Goal: Task Accomplishment & Management: Use online tool/utility

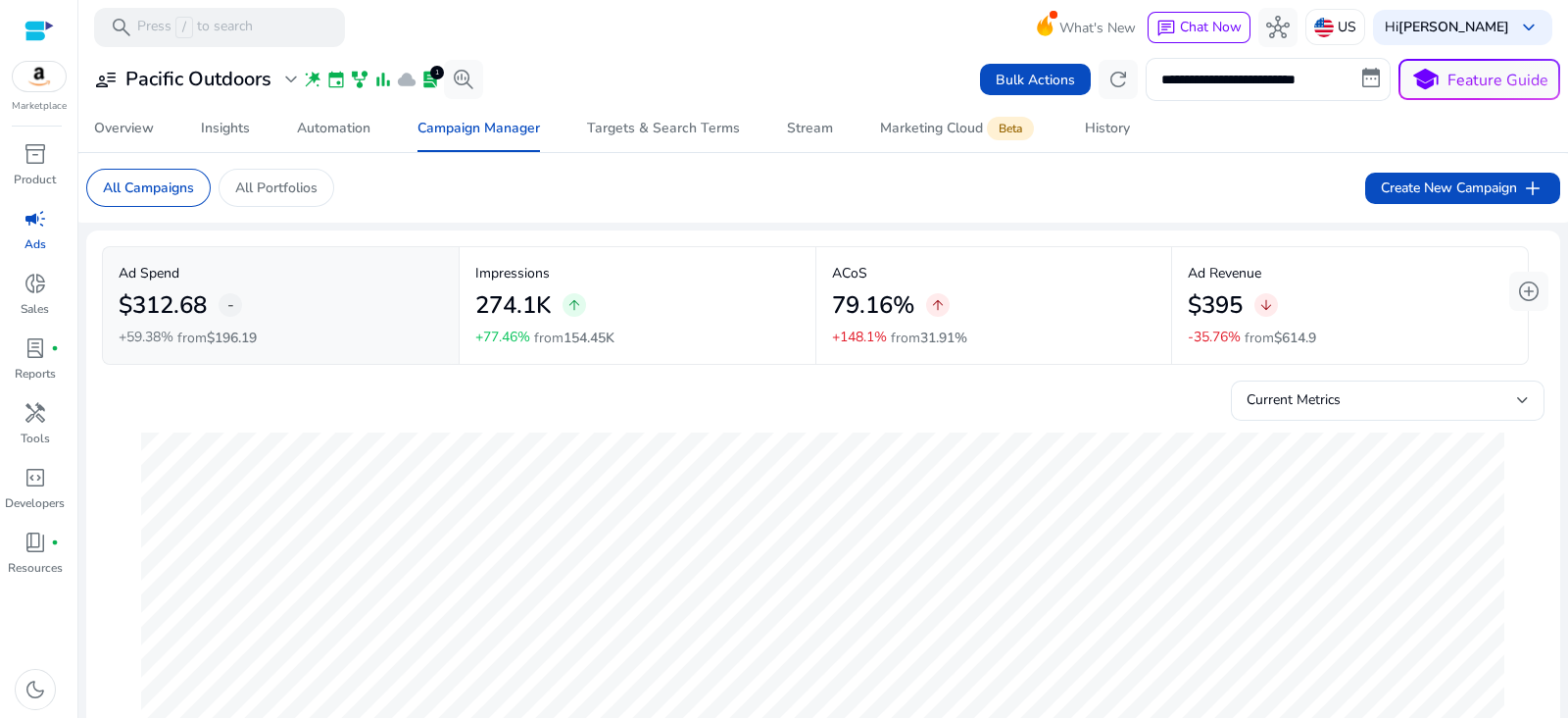
scroll to position [1325, 0]
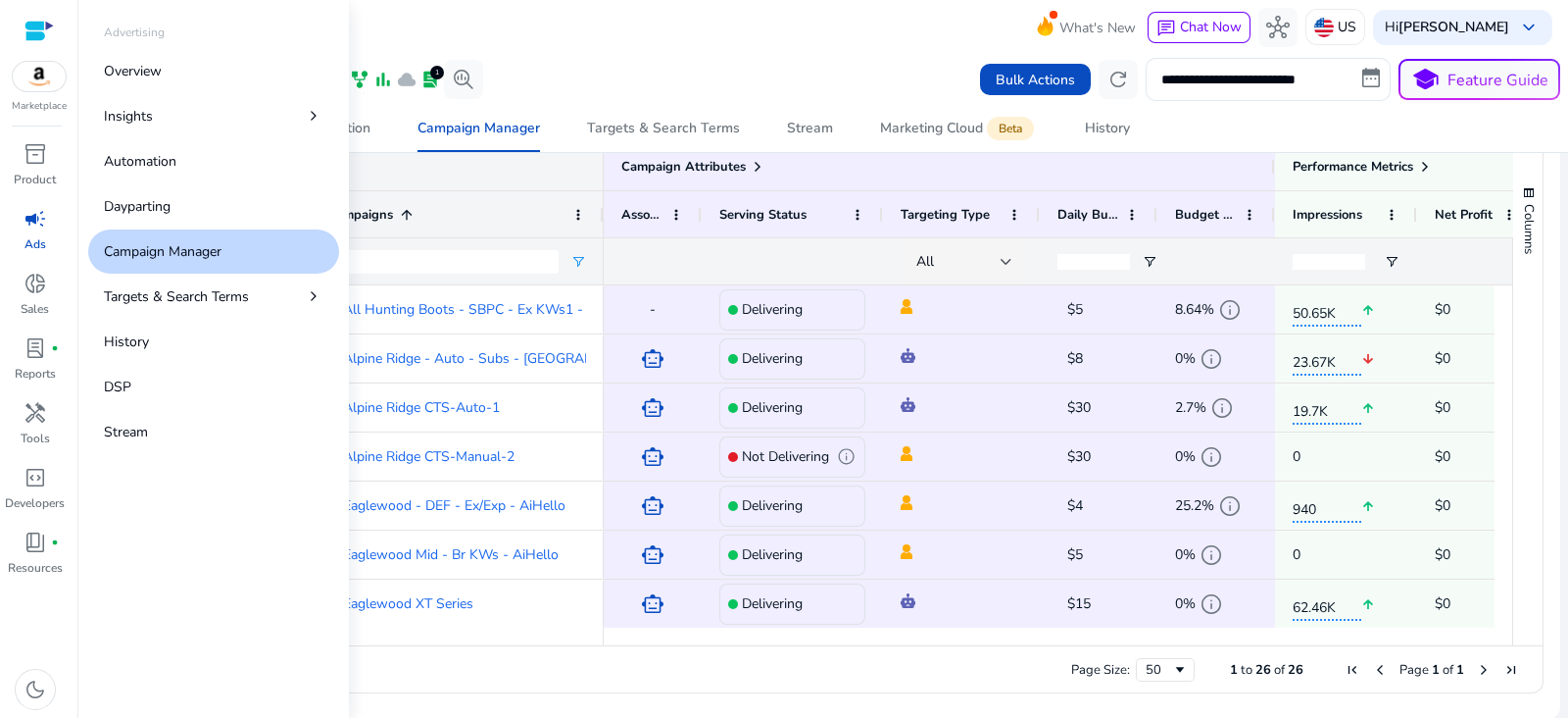
click at [37, 224] on span "campaign" at bounding box center [36, 219] width 24 height 24
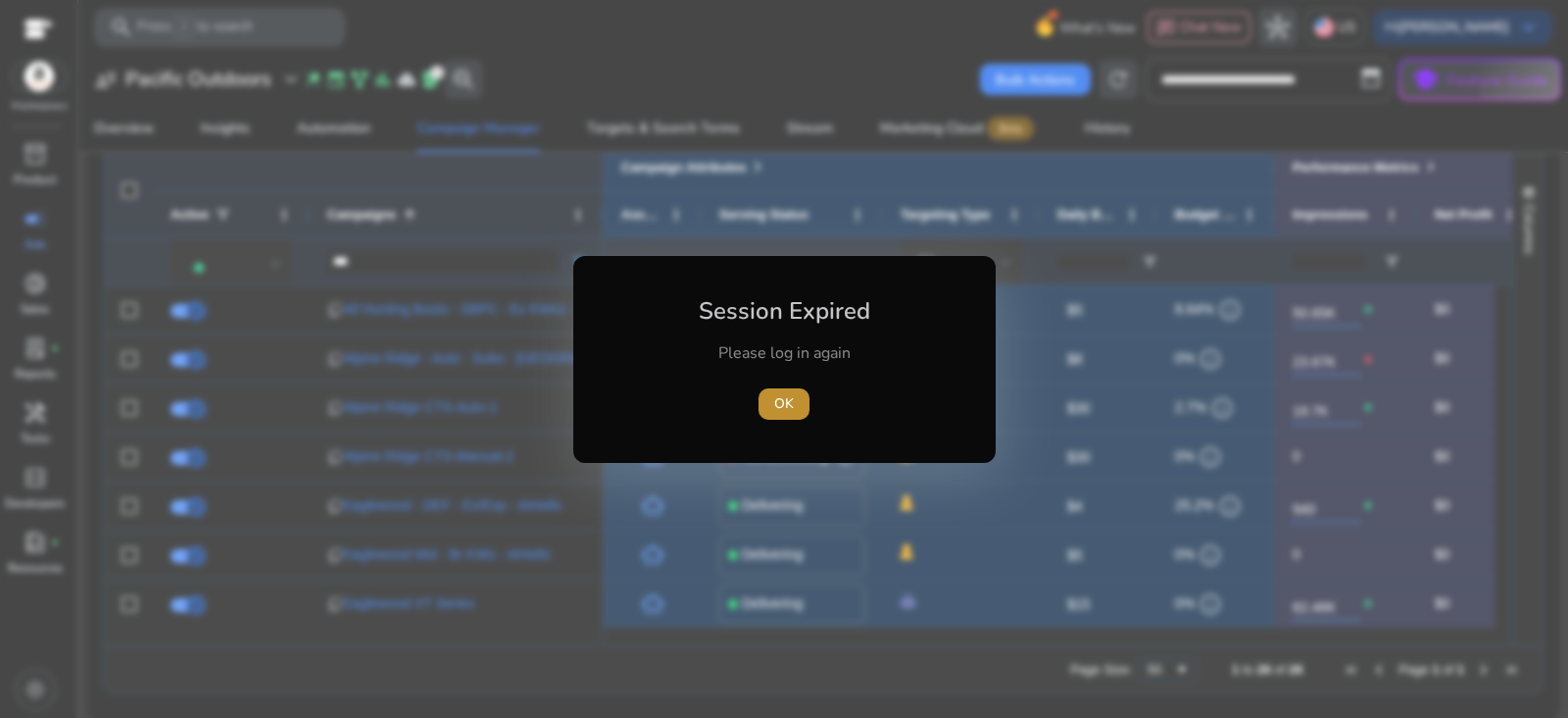
click at [781, 401] on span "OK" at bounding box center [784, 403] width 20 height 21
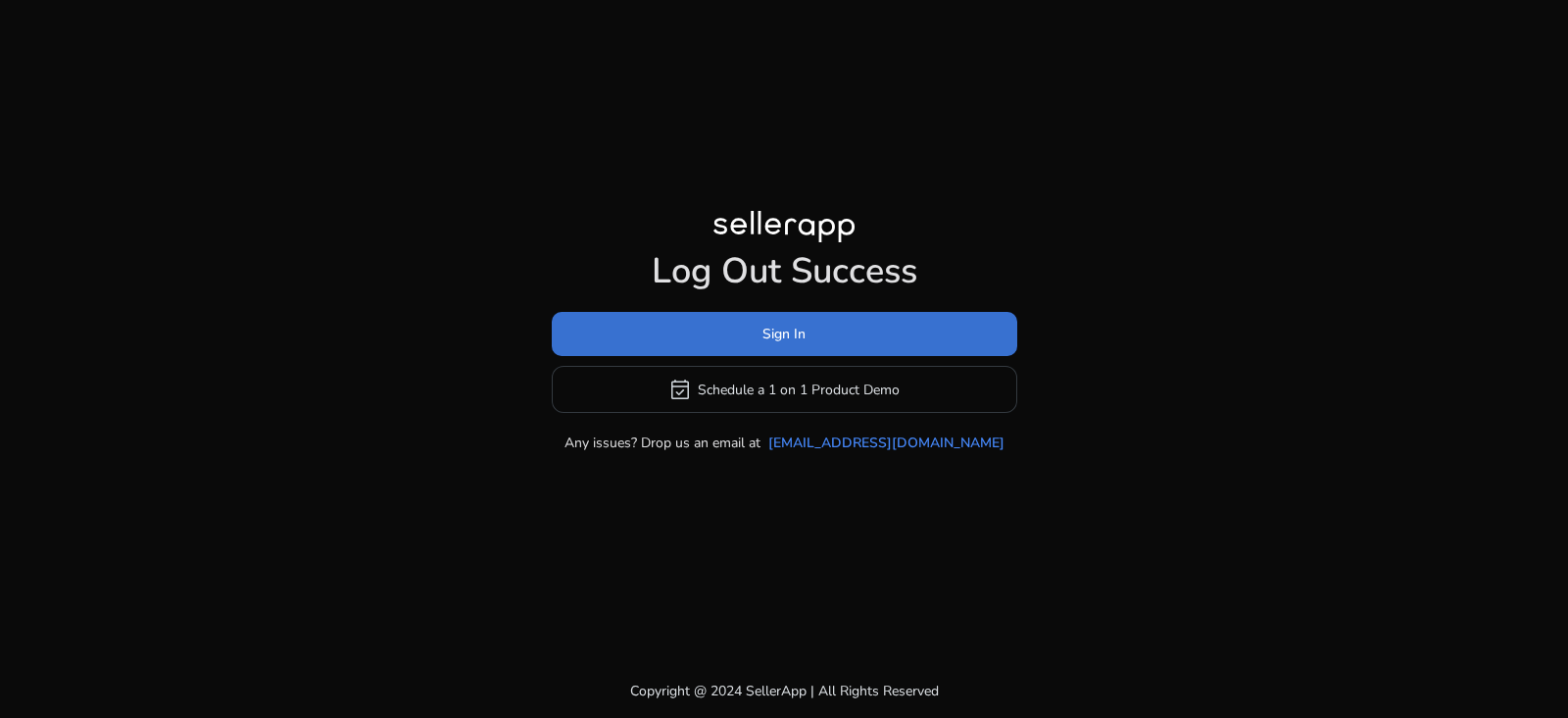
click at [808, 331] on span at bounding box center [784, 334] width 465 height 47
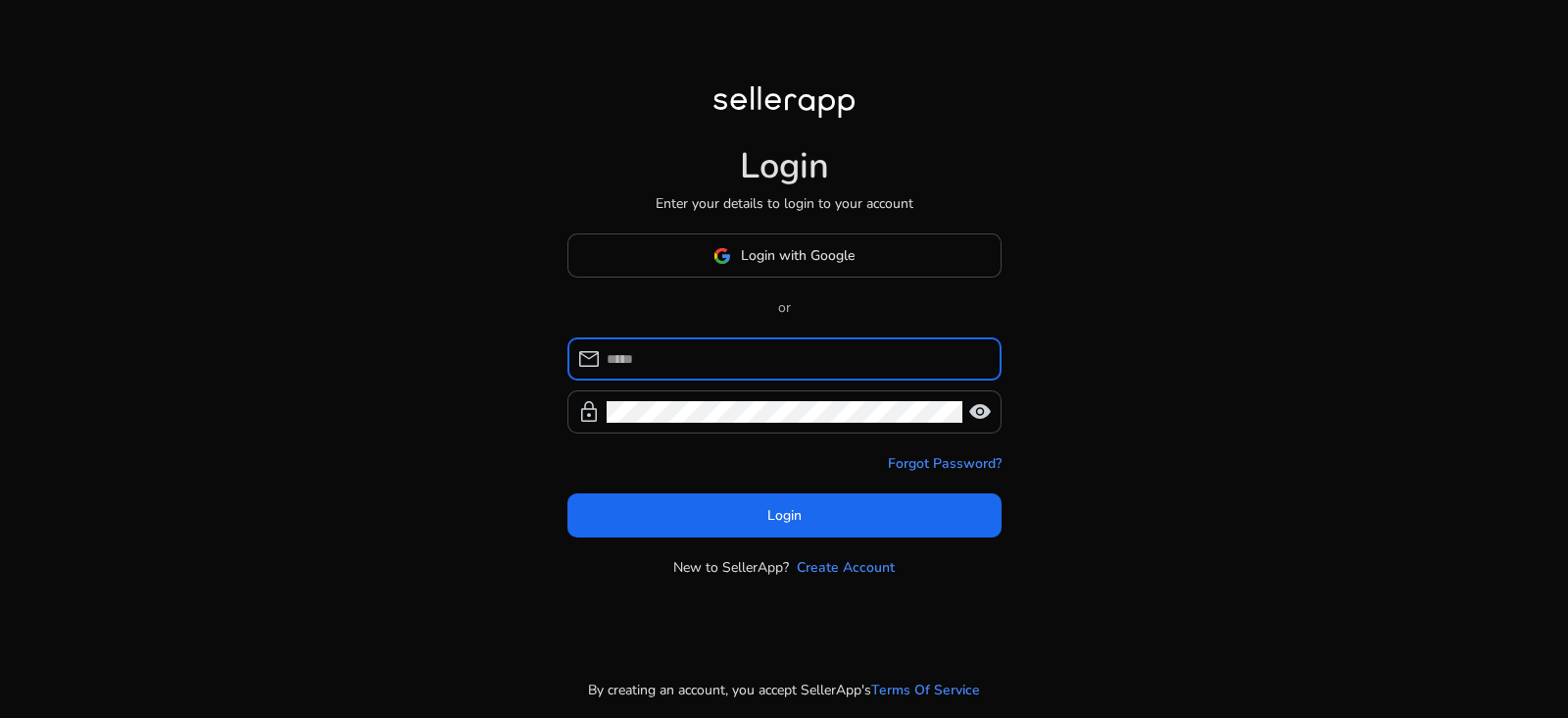
type input "**********"
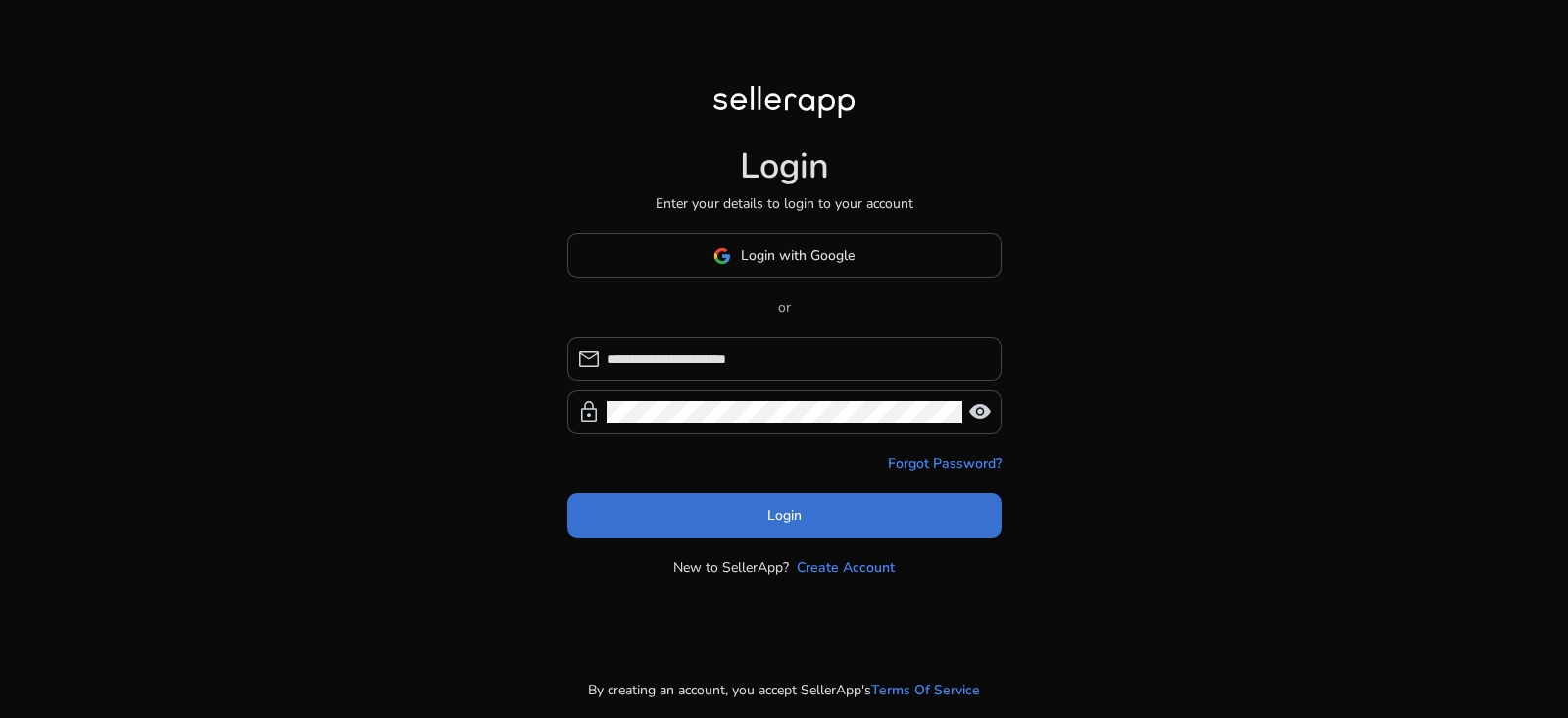
click at [791, 508] on span "Login" at bounding box center [784, 515] width 34 height 21
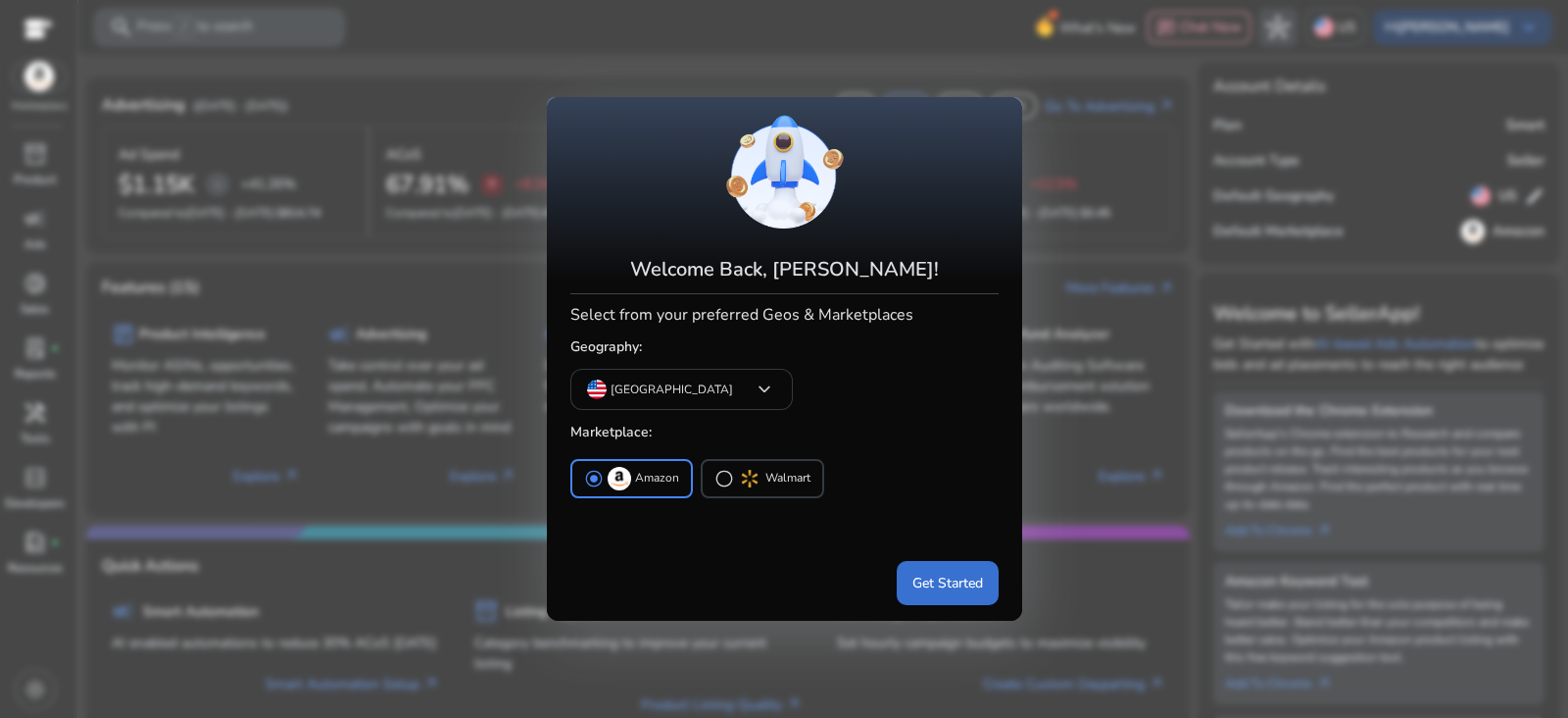
click at [926, 575] on span "Get Started" at bounding box center [947, 582] width 71 height 21
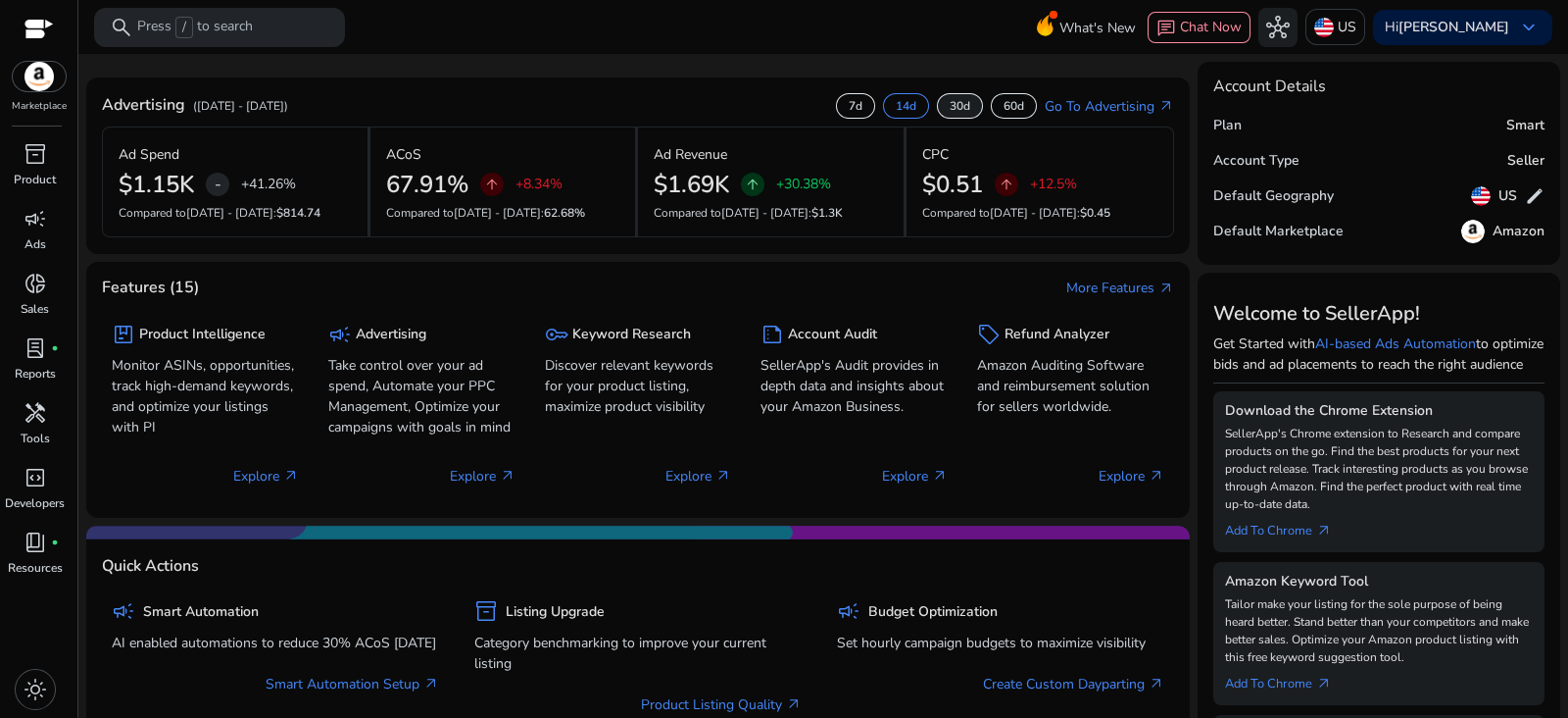
click at [952, 101] on p "30d" at bounding box center [959, 106] width 21 height 16
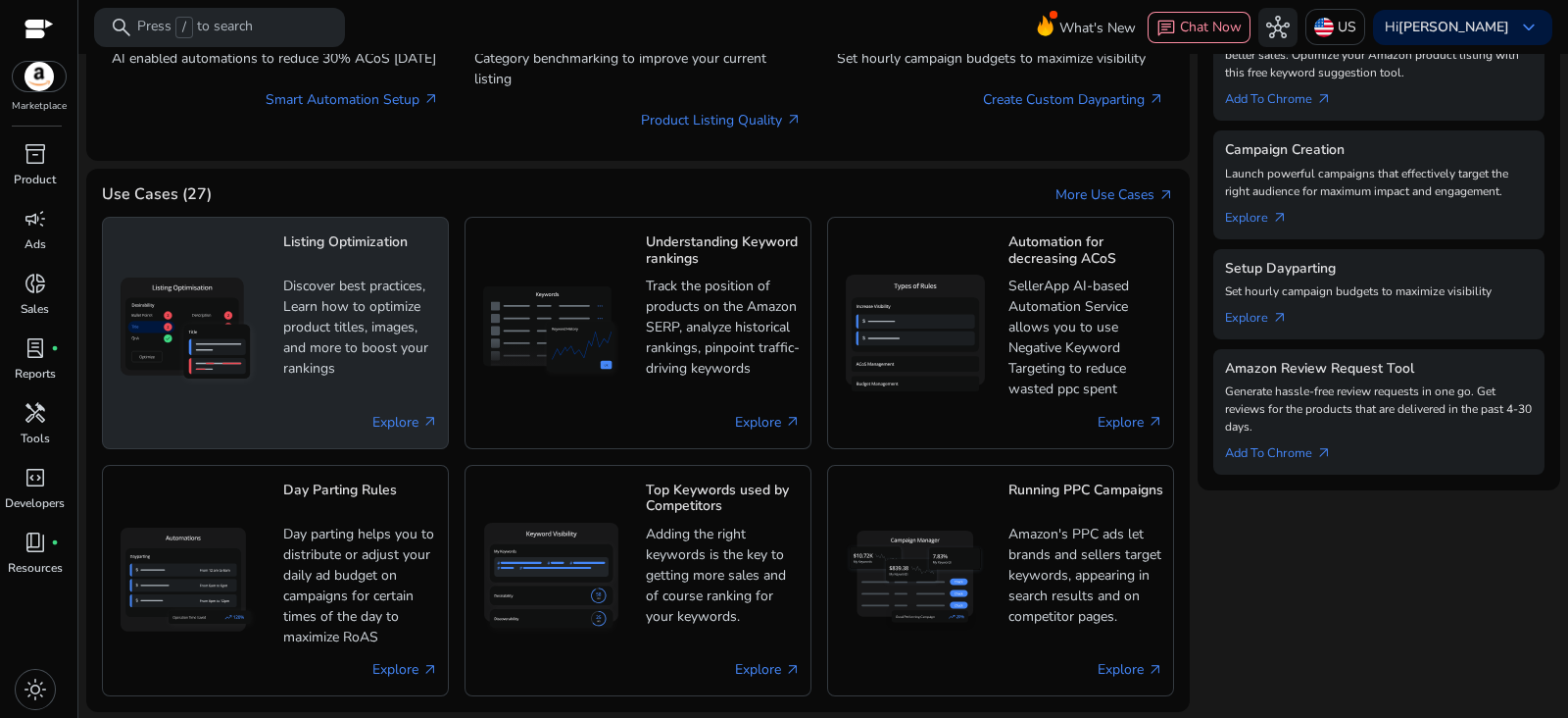
click at [345, 303] on p "Discover best practices, Learn how to optimize product titles, images, and more…" at bounding box center [360, 327] width 155 height 103
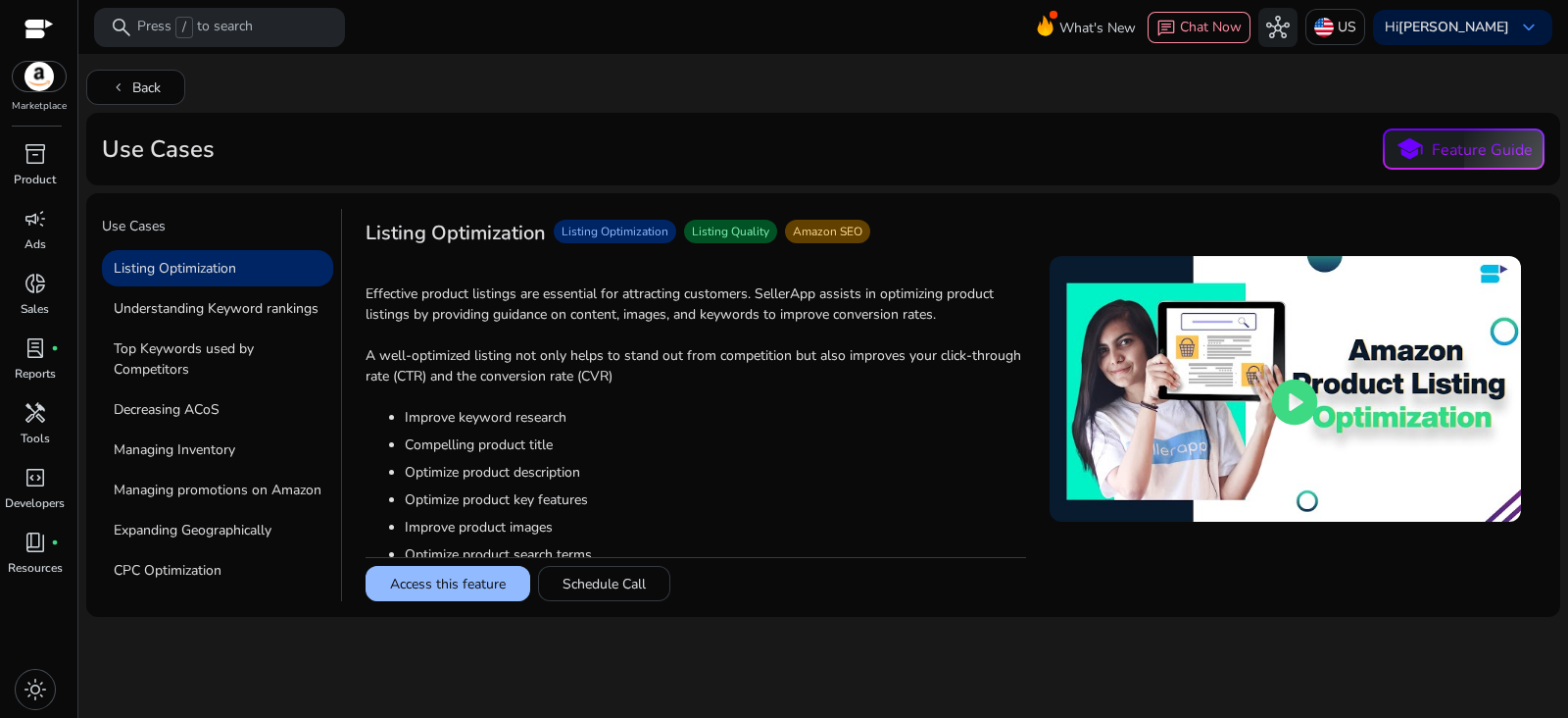
click at [468, 585] on button "Access this feature" at bounding box center [447, 582] width 165 height 35
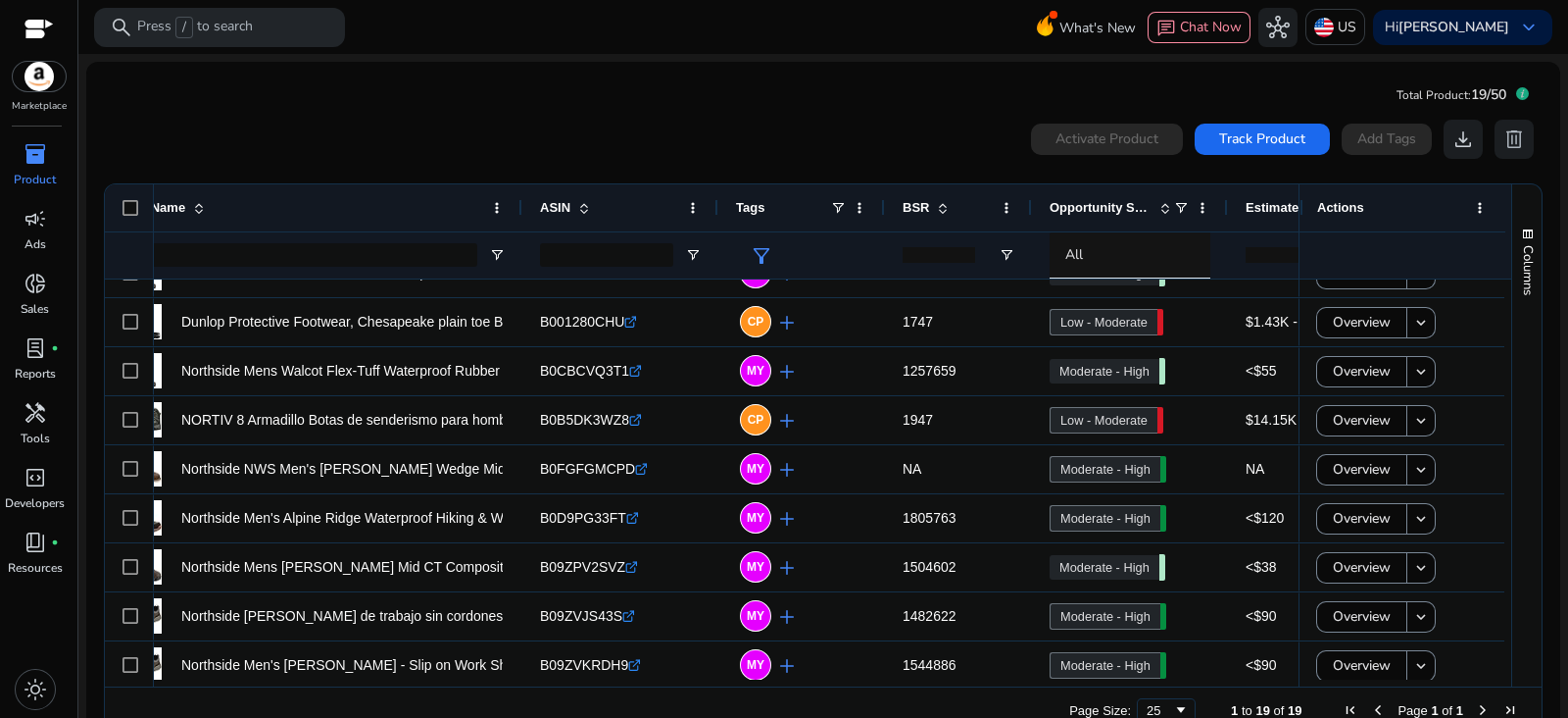
scroll to position [0, 103]
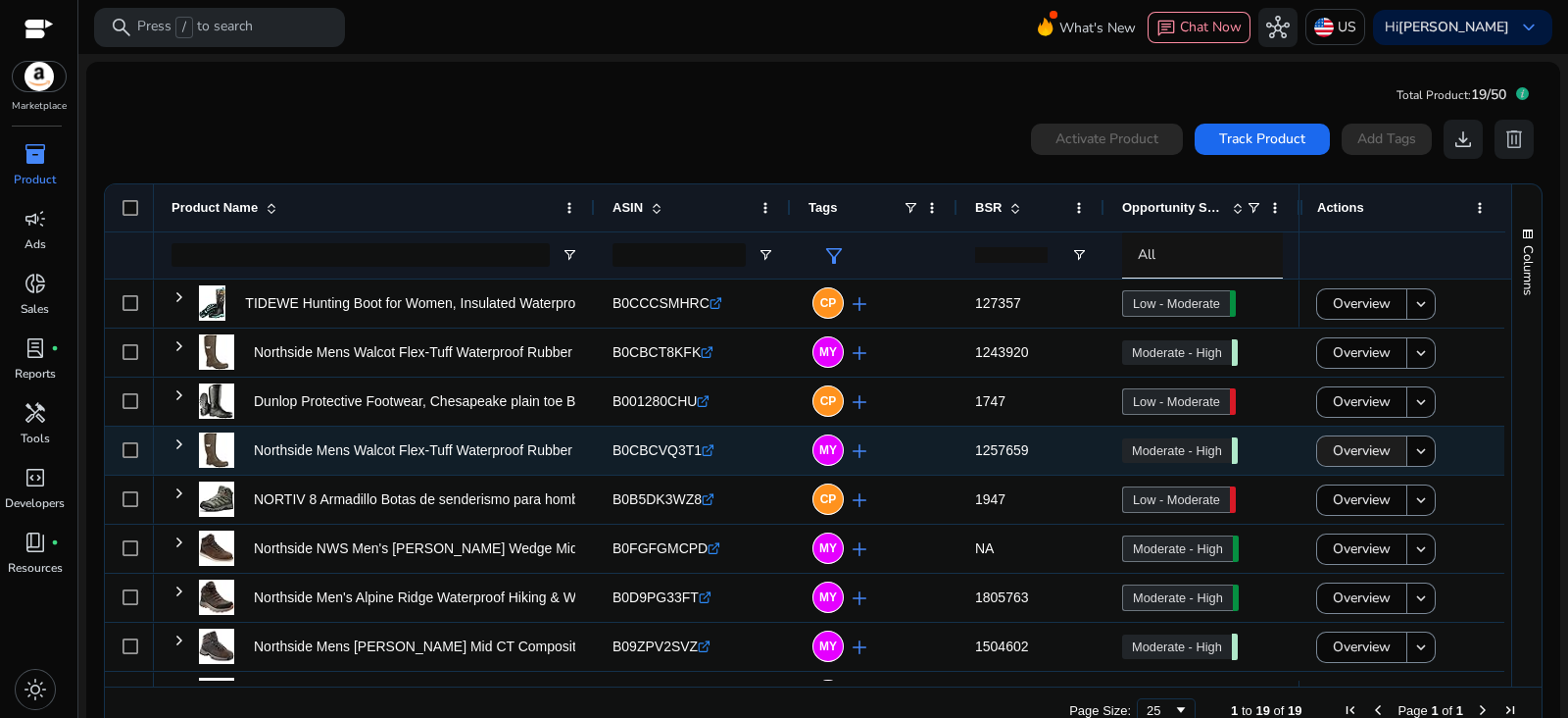
click at [1349, 447] on span "Overview" at bounding box center [1361, 450] width 58 height 40
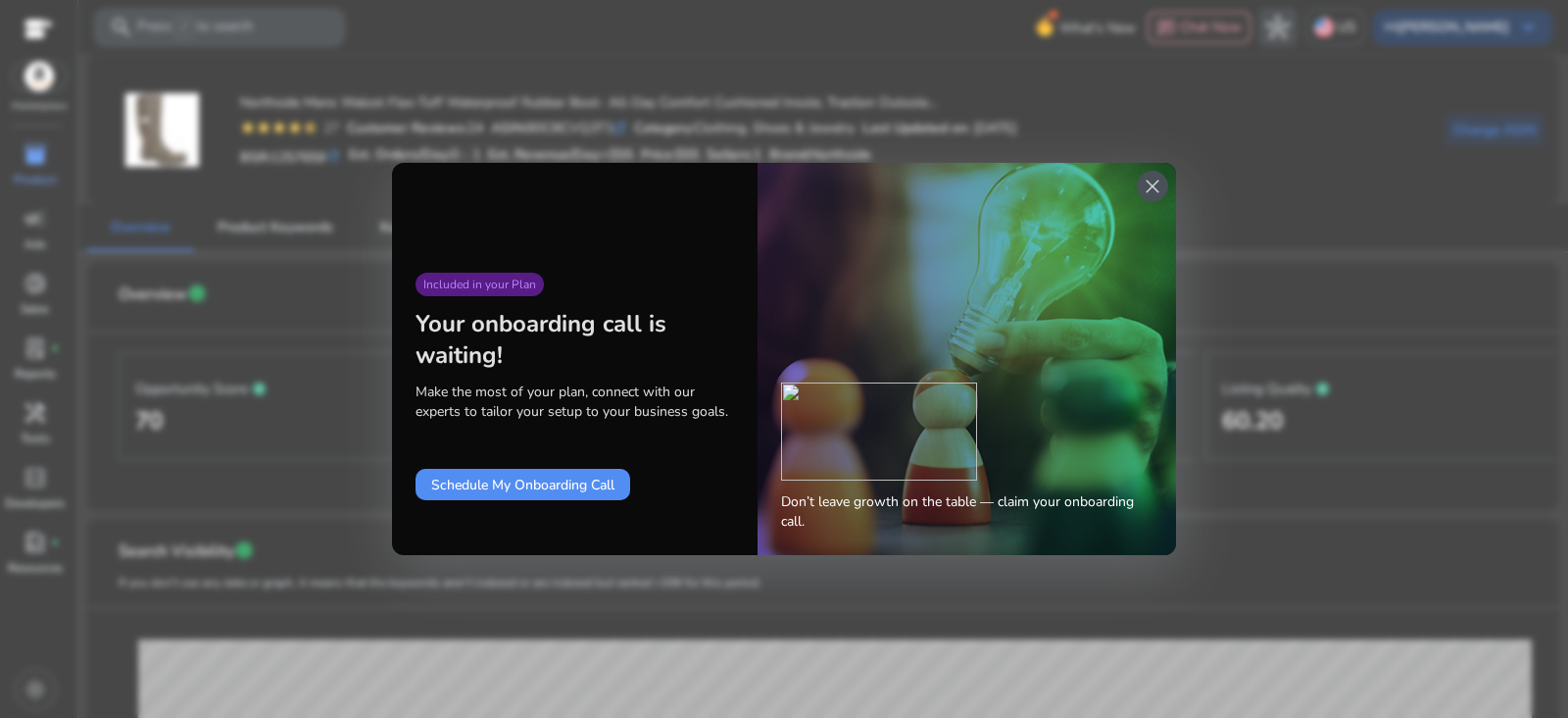
click at [1156, 202] on div "Don’t leave growth on the table — claim your onboarding call." at bounding box center [966, 359] width 418 height 392
click at [1156, 193] on span "close" at bounding box center [1153, 187] width 24 height 24
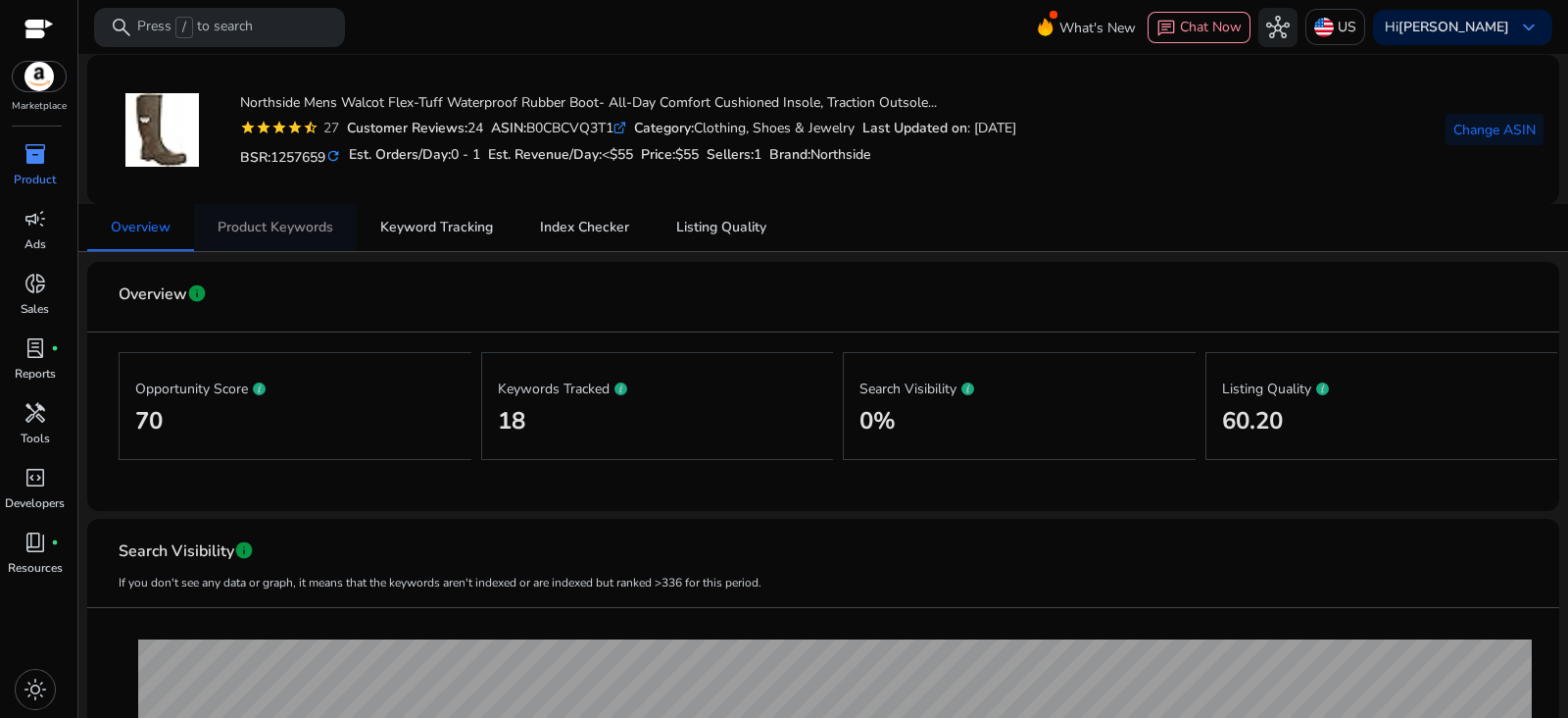
click at [243, 228] on span "Product Keywords" at bounding box center [275, 228] width 116 height 14
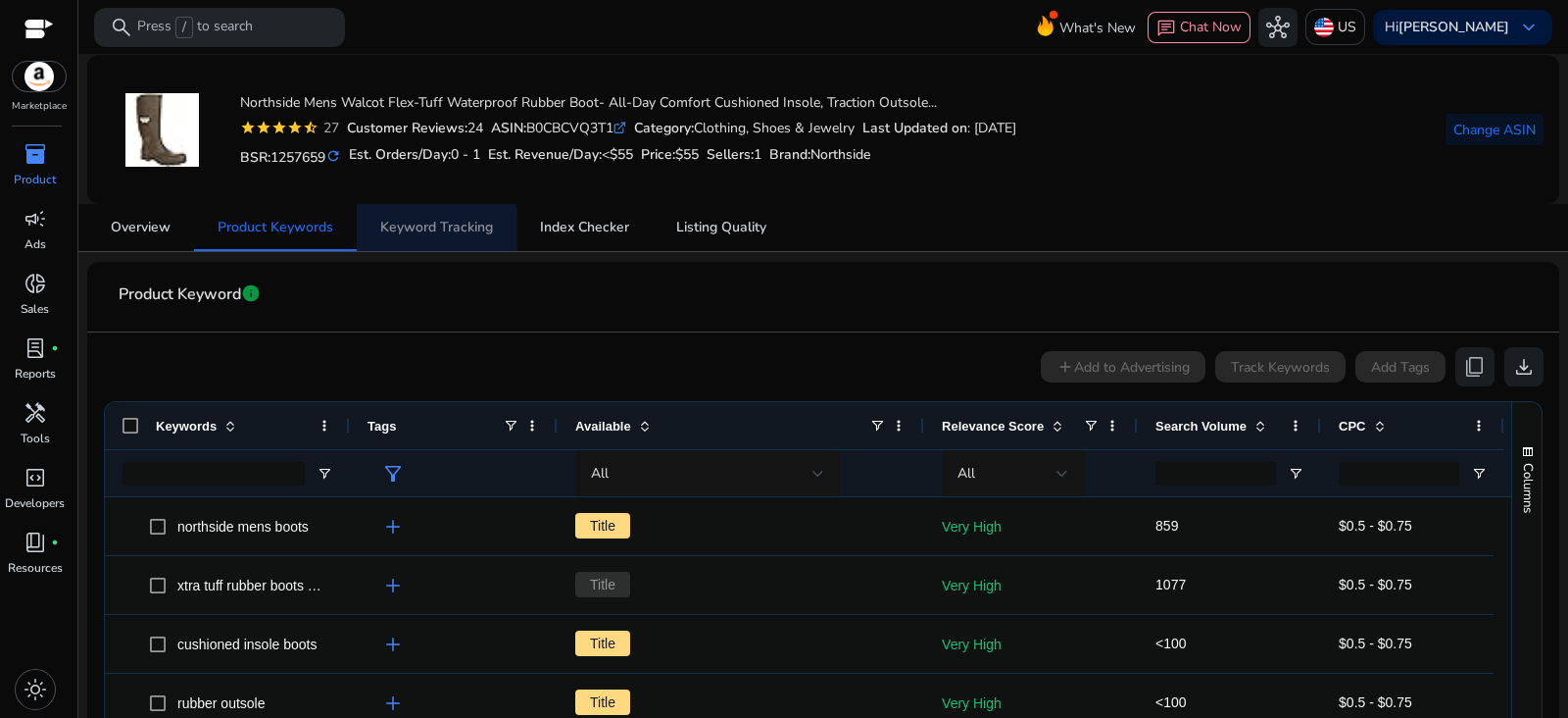
click at [430, 237] on span "Keyword Tracking" at bounding box center [436, 227] width 113 height 47
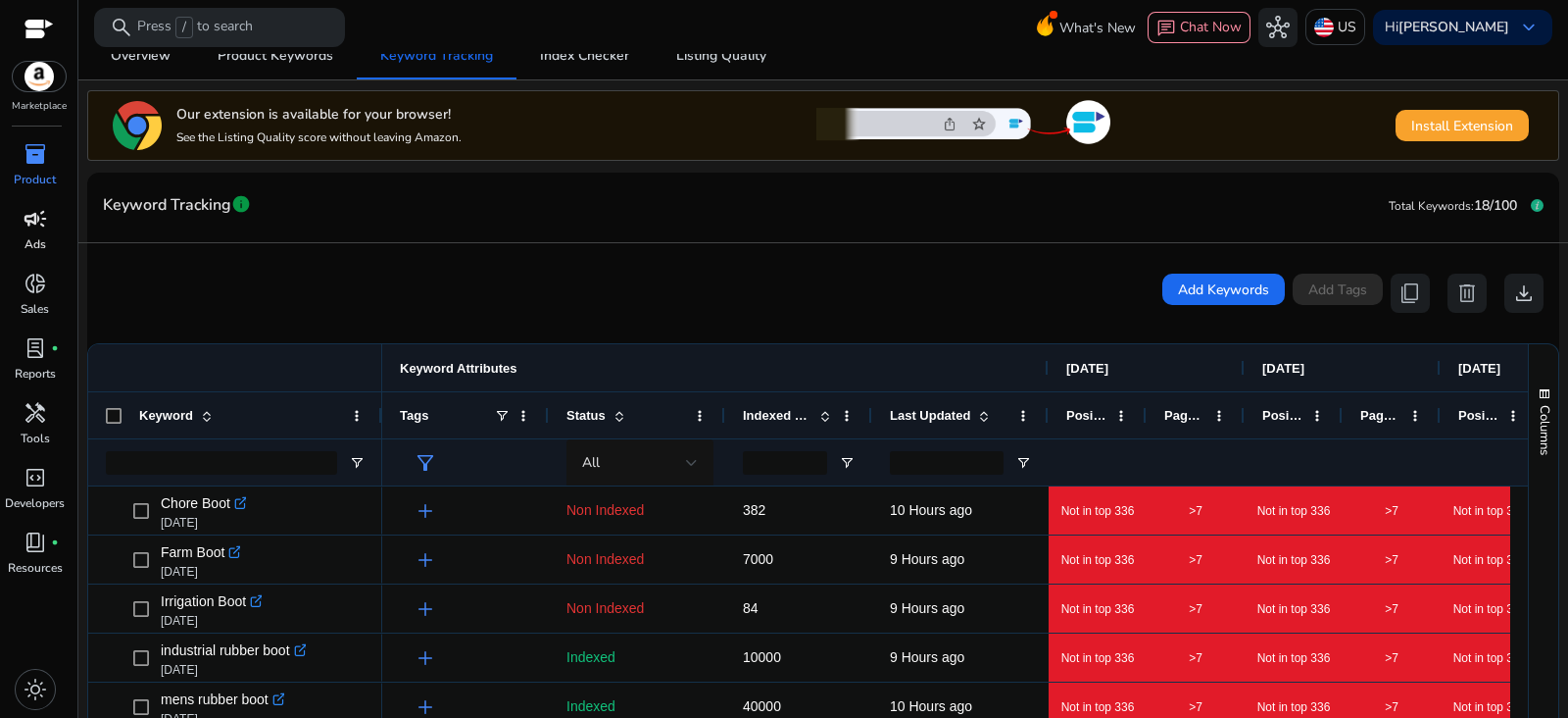
click at [30, 247] on p "Ads" at bounding box center [36, 245] width 22 height 18
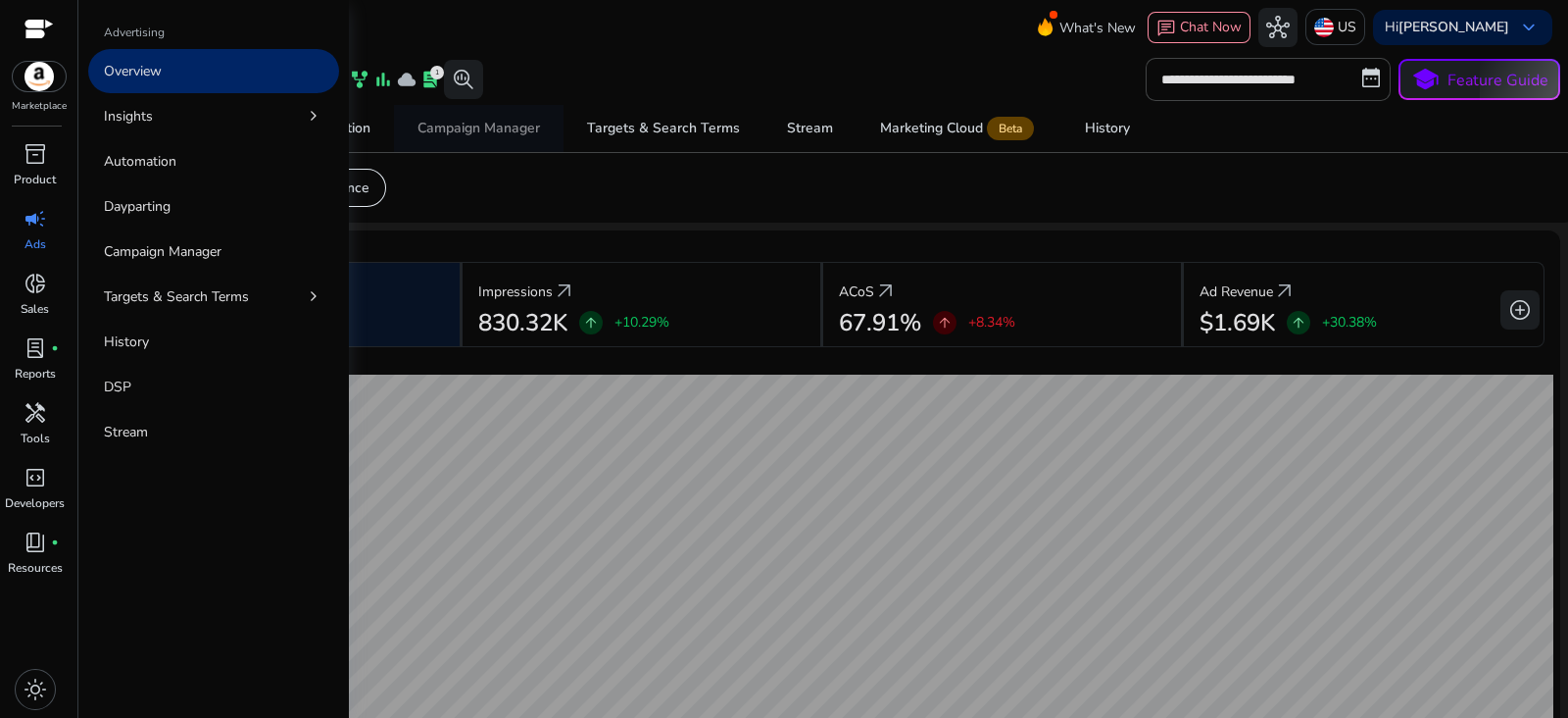
click at [504, 128] on div "Campaign Manager" at bounding box center [478, 129] width 123 height 14
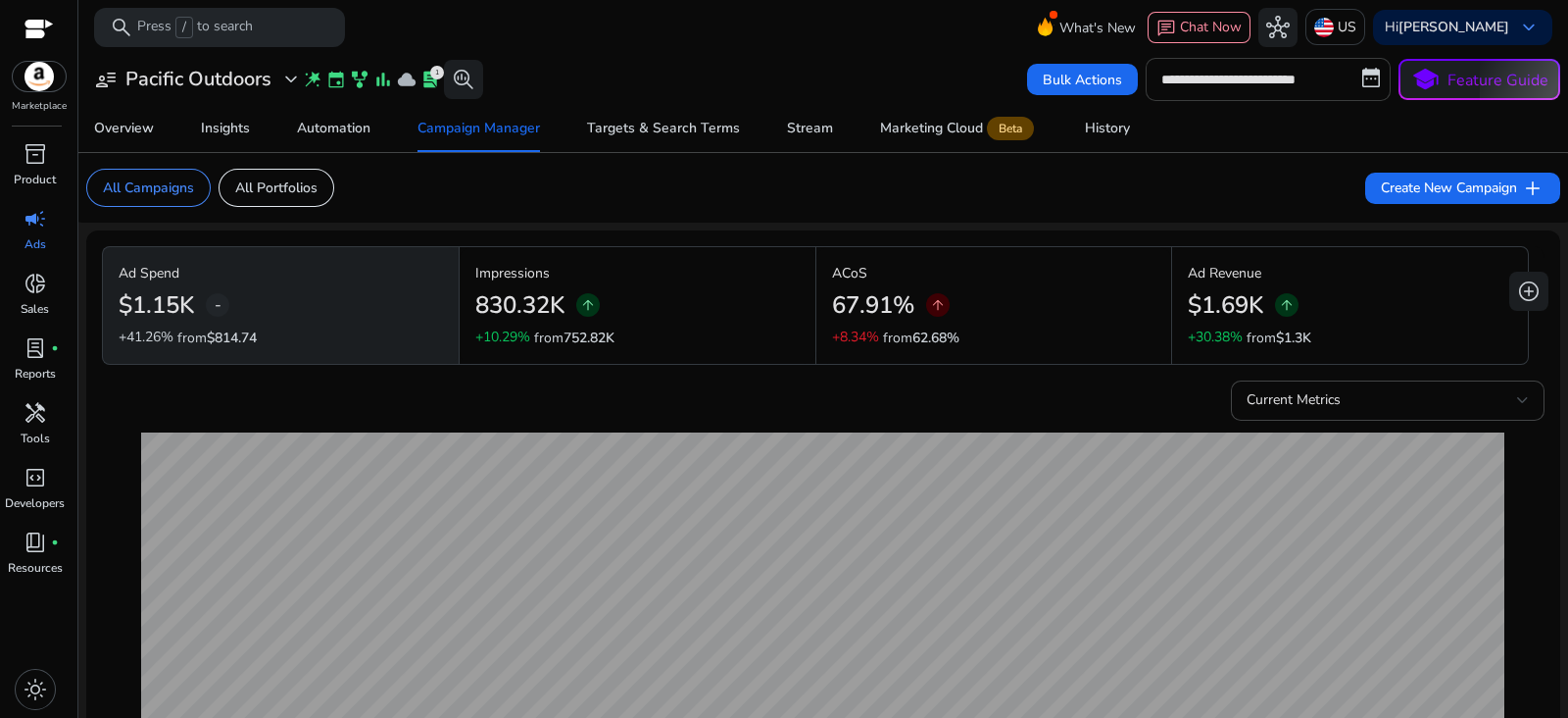
click at [1308, 79] on input "**********" at bounding box center [1268, 79] width 245 height 43
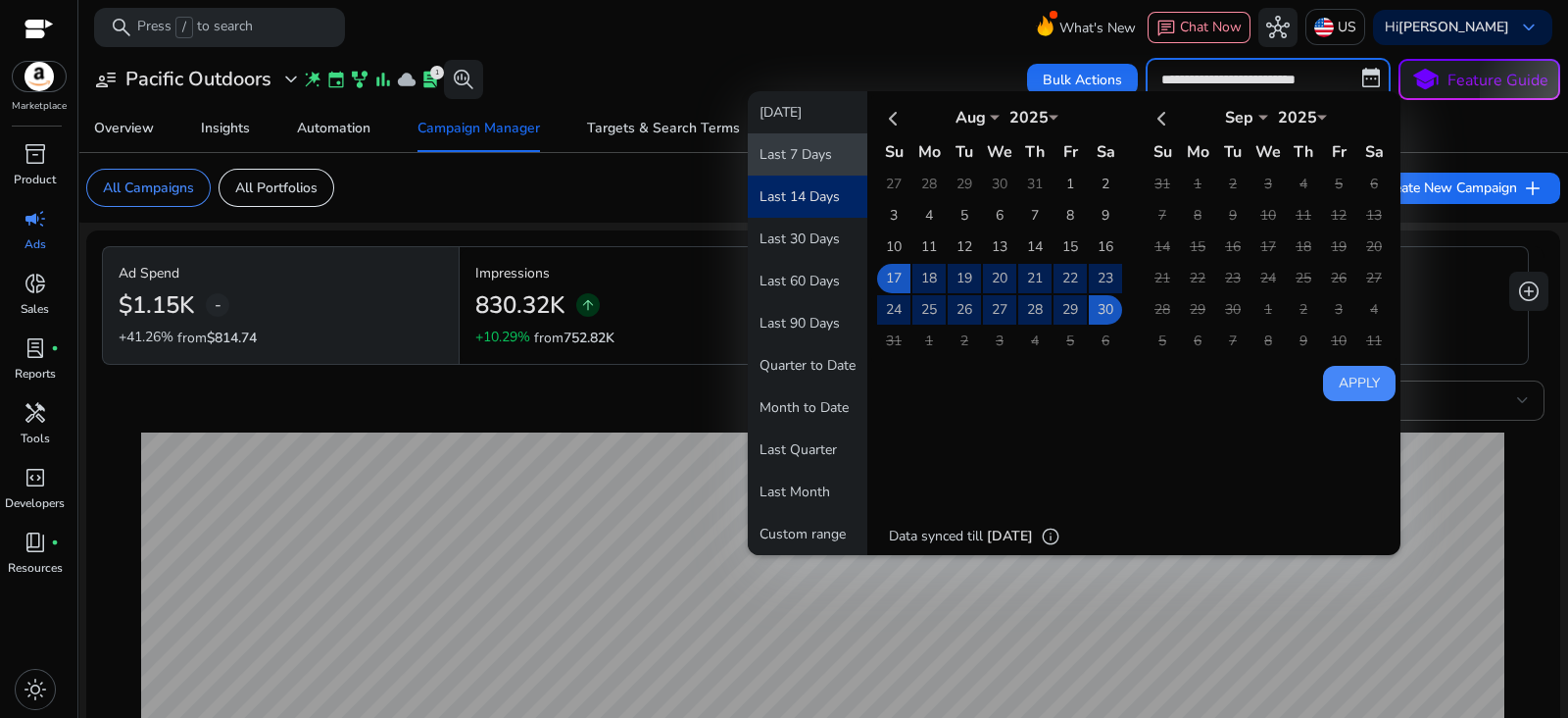
click at [779, 158] on button "Last 7 Days" at bounding box center [807, 155] width 120 height 42
type input "**********"
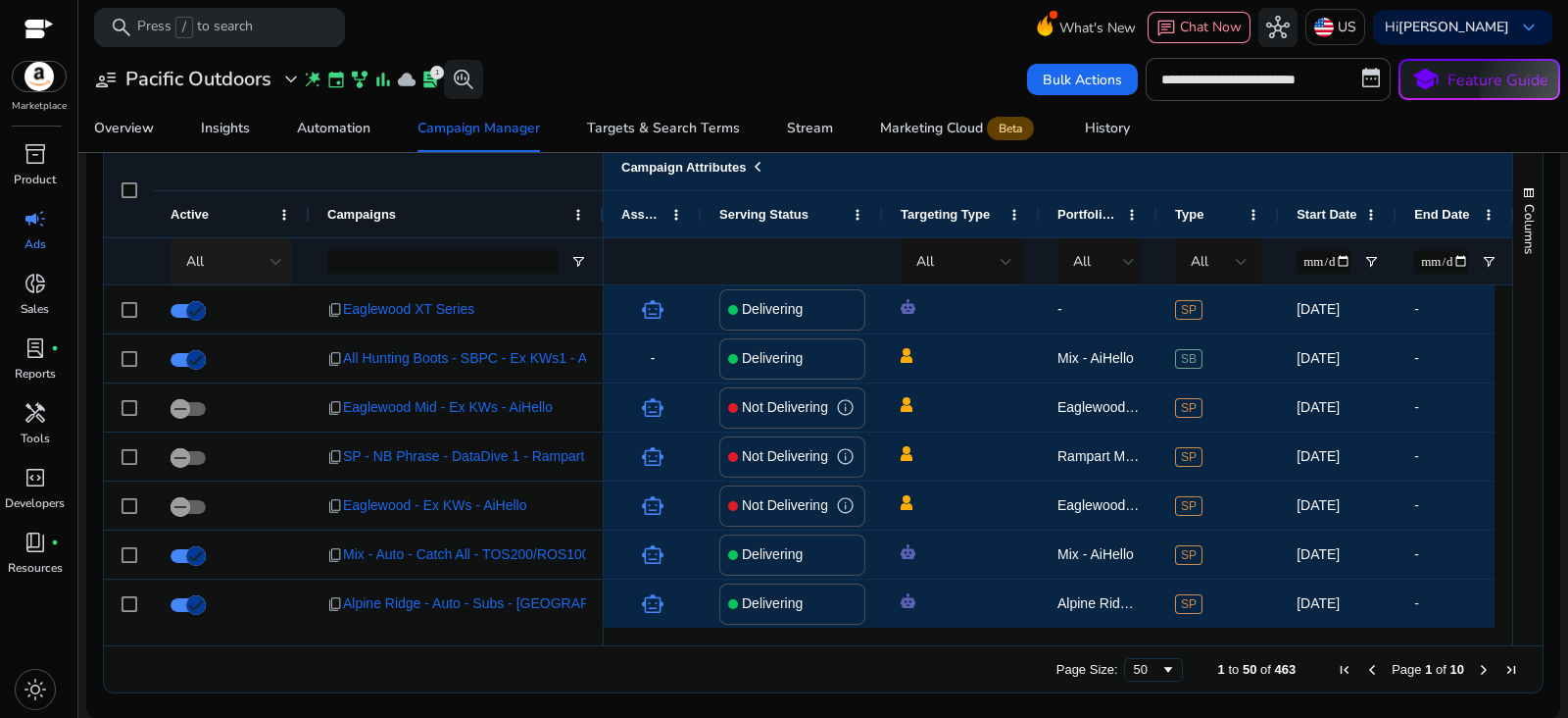
click at [263, 265] on div "All" at bounding box center [229, 262] width 84 height 22
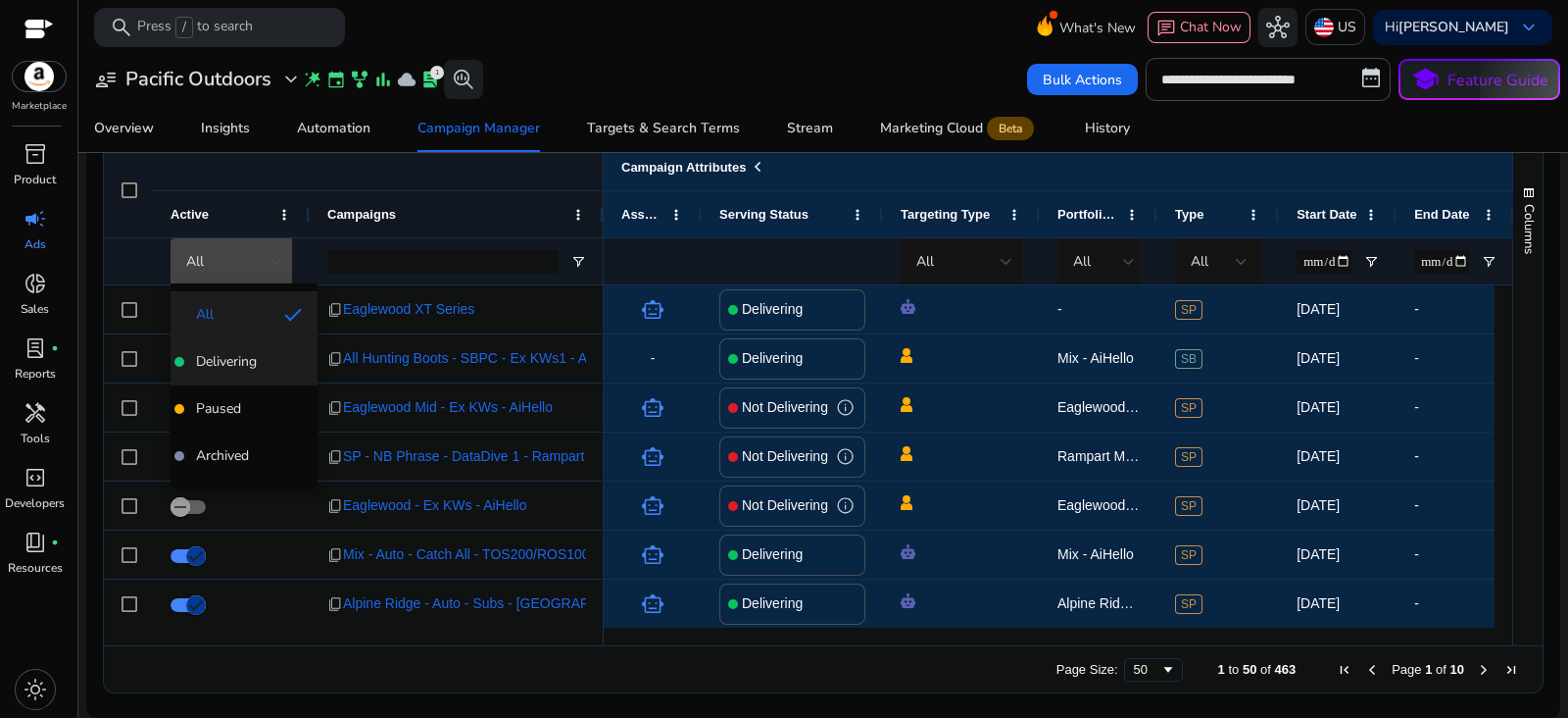
click at [223, 378] on mat-option "Delivering" at bounding box center [244, 361] width 147 height 47
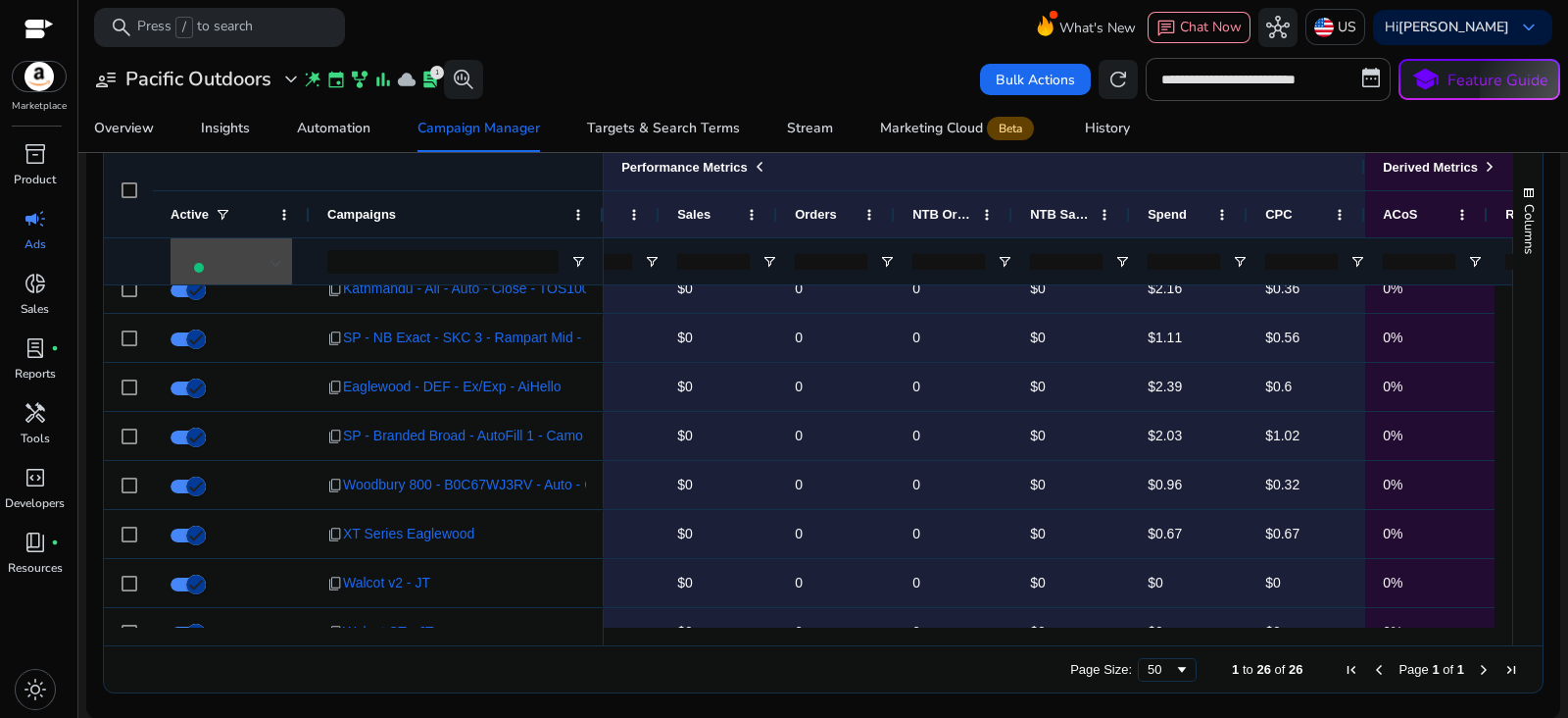
scroll to position [758, 0]
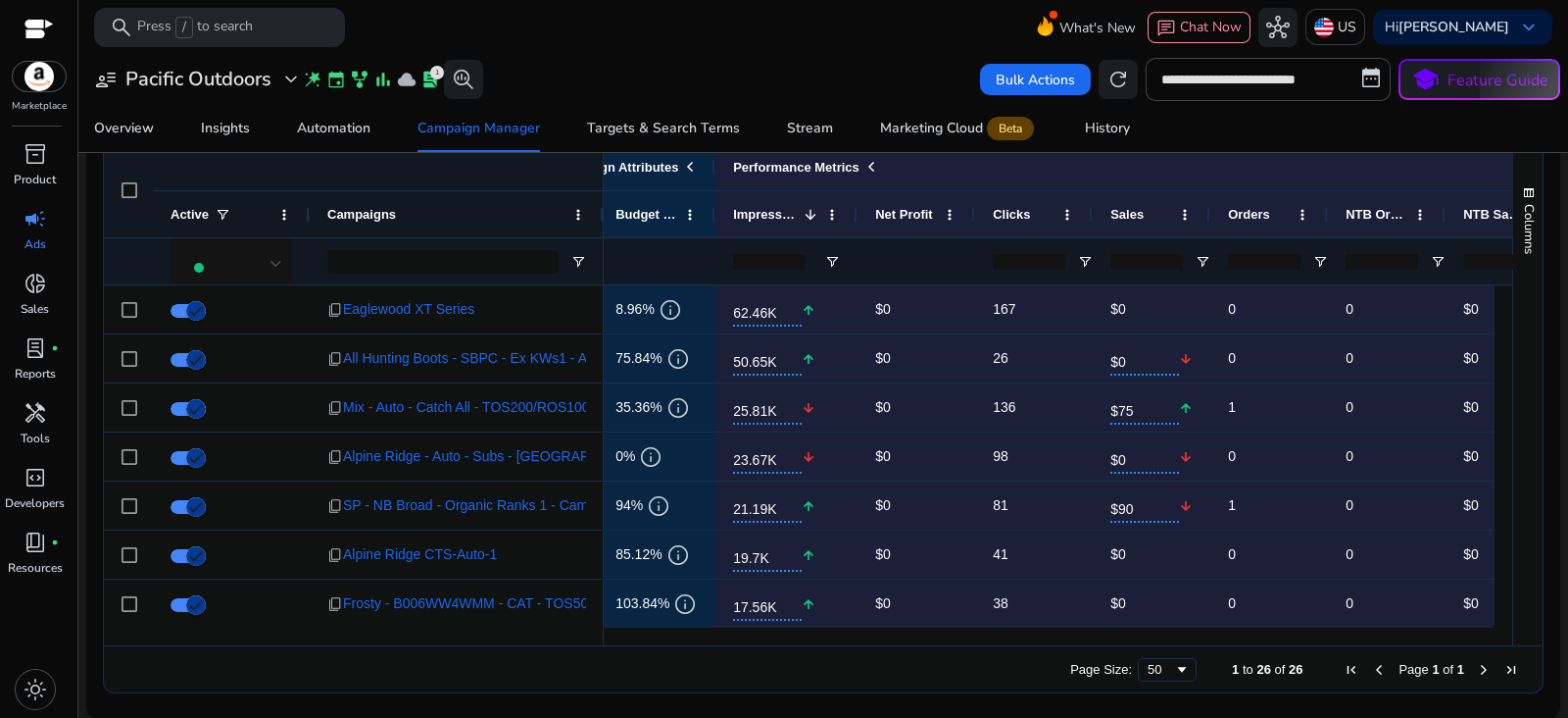
click at [215, 213] on span at bounding box center [223, 215] width 16 height 16
click at [283, 247] on div at bounding box center [235, 262] width 128 height 51
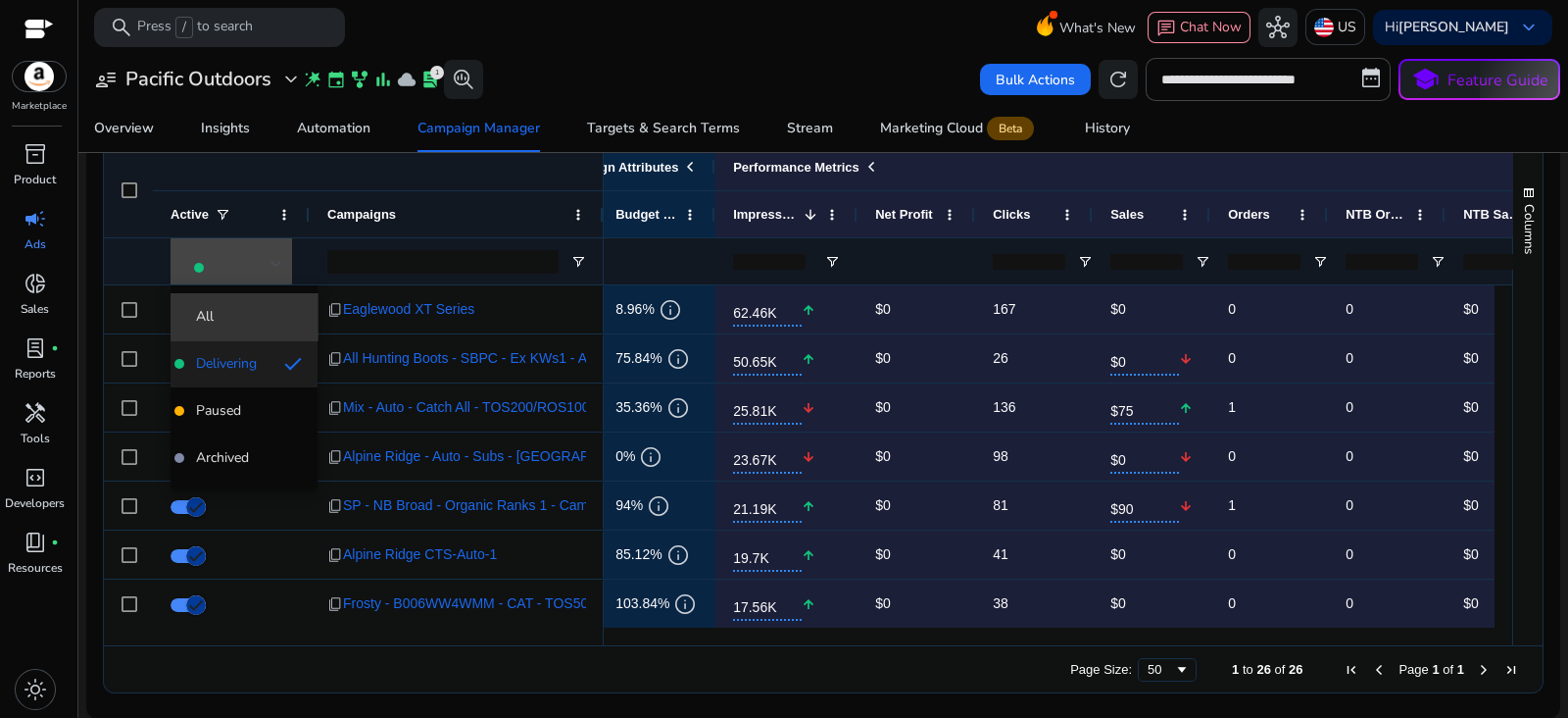
click at [258, 317] on span "All" at bounding box center [245, 317] width 116 height 20
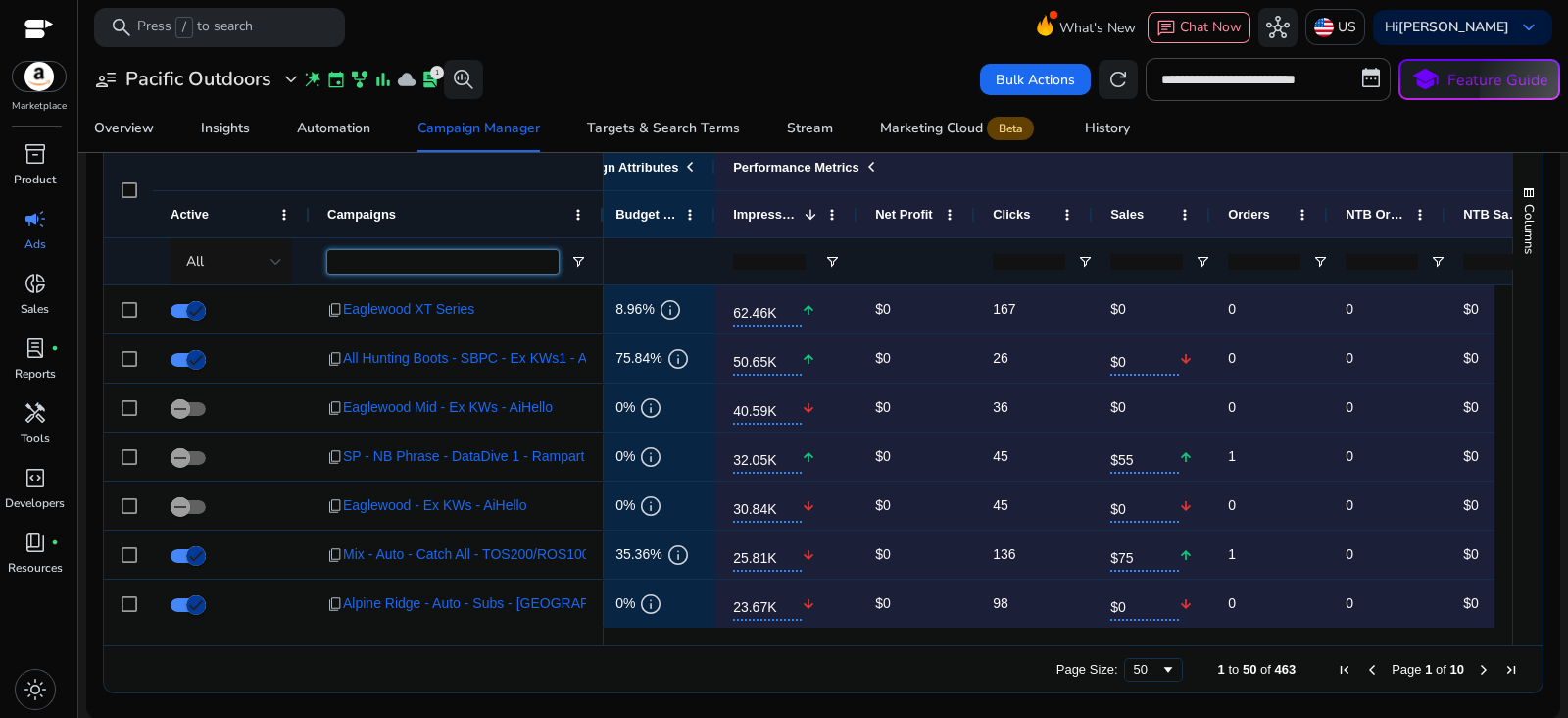
click at [439, 256] on input "Campaigns Filter Input" at bounding box center [443, 262] width 232 height 24
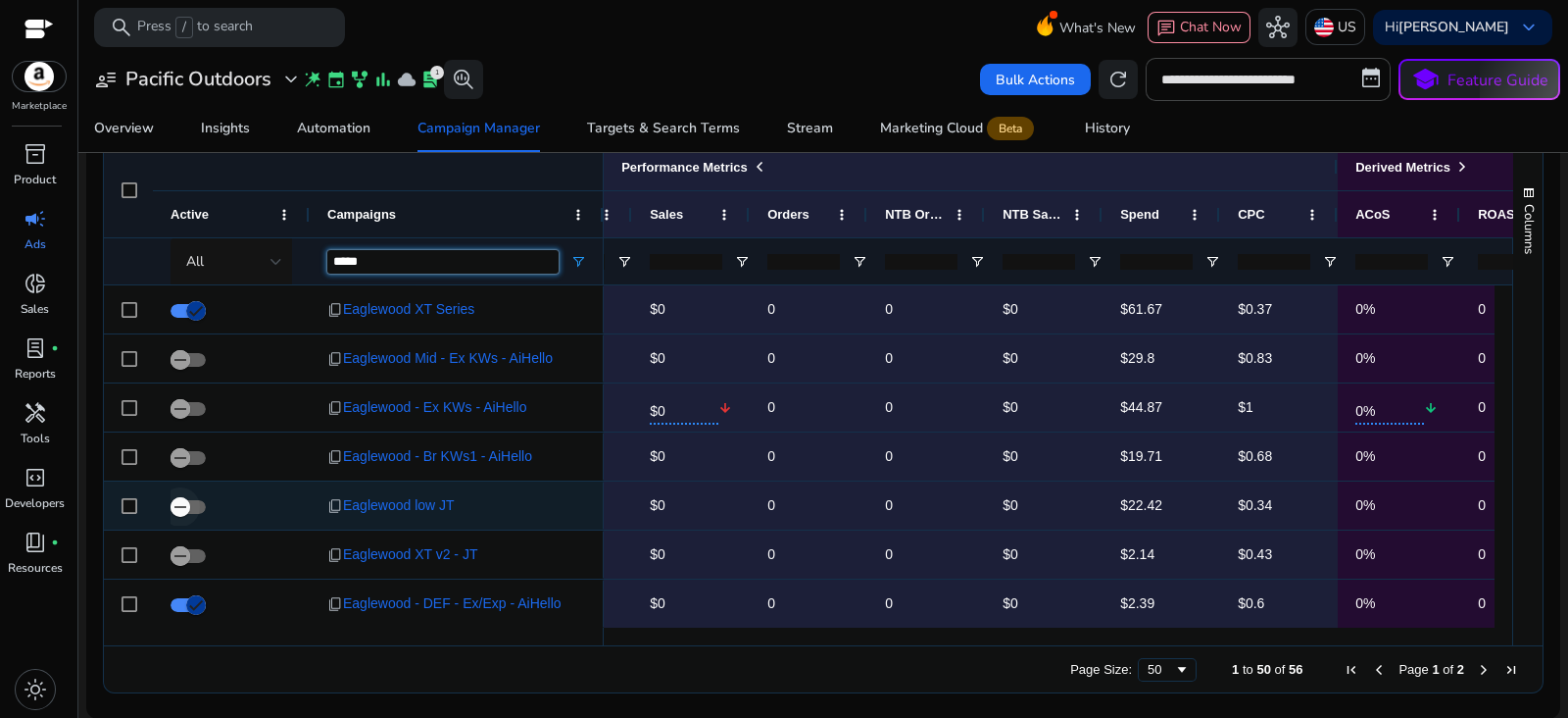
type input "*****"
click at [191, 492] on span "button" at bounding box center [180, 506] width 39 height 39
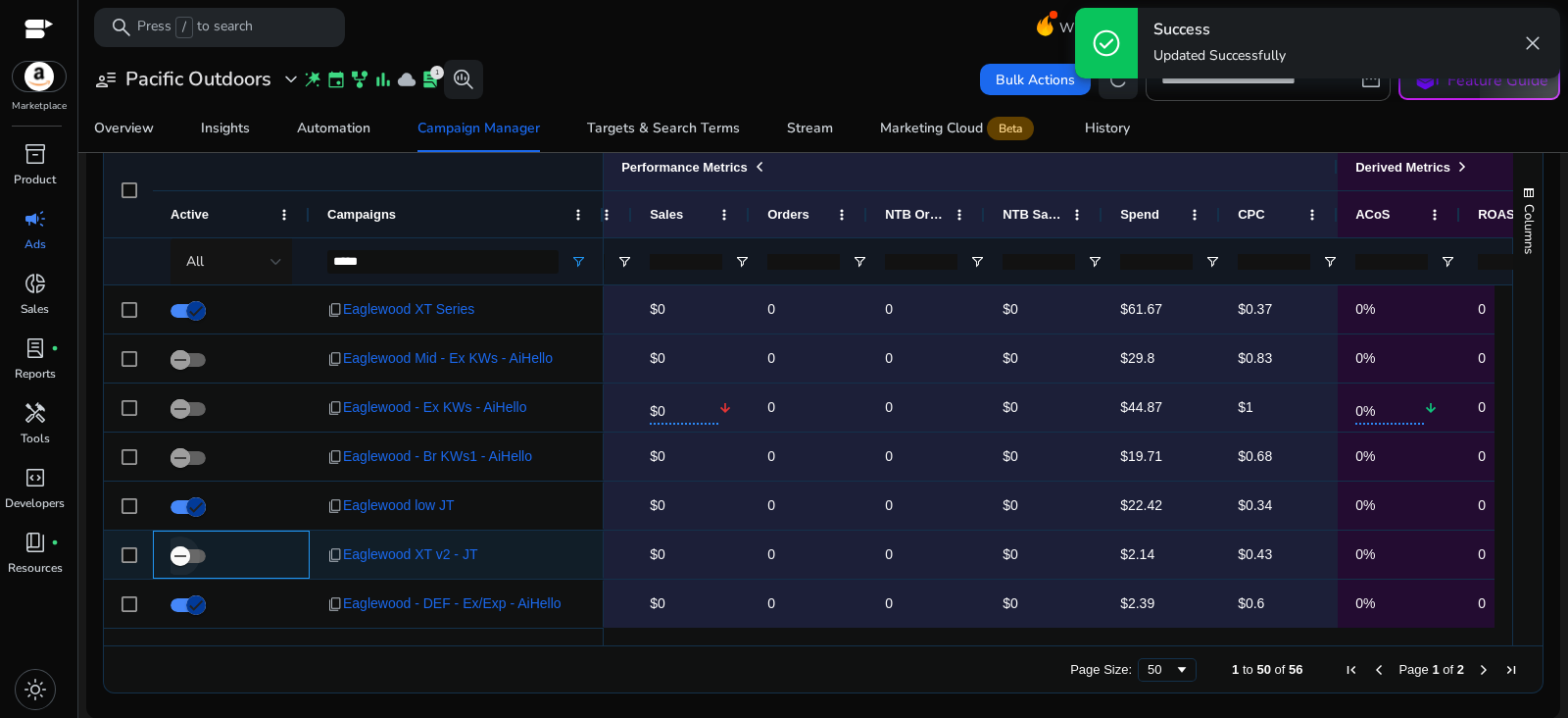
click at [196, 553] on span "button" at bounding box center [180, 555] width 39 height 39
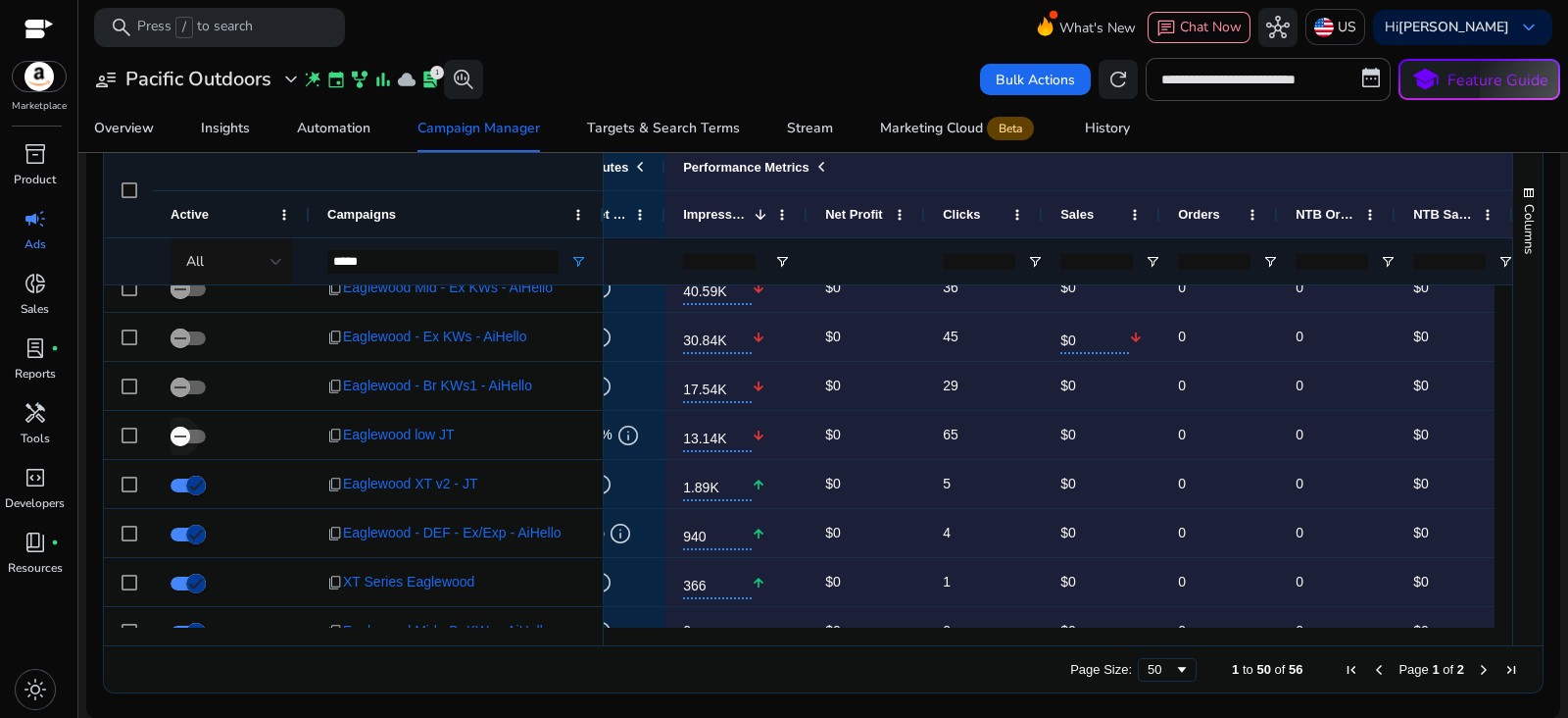
click at [195, 432] on span "button" at bounding box center [180, 435] width 39 height 39
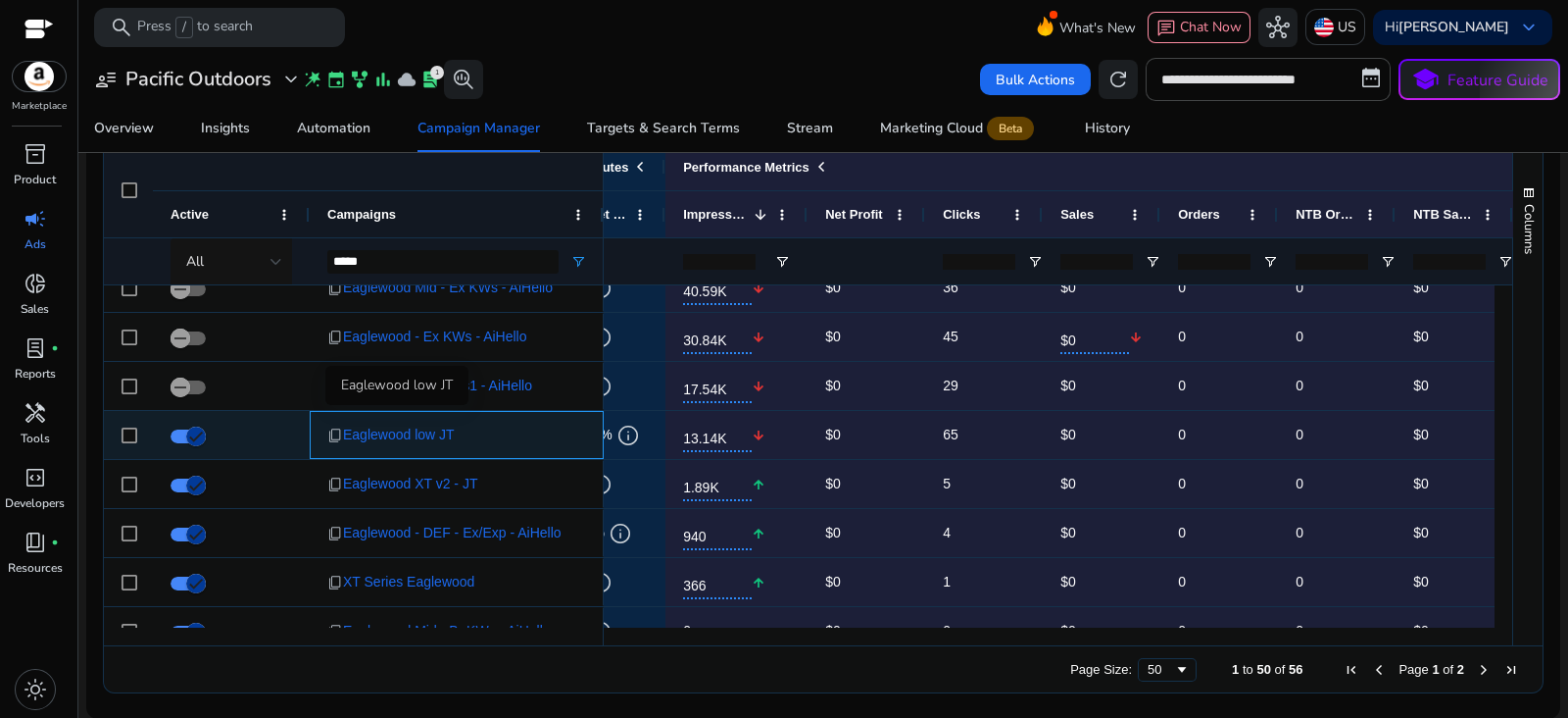
click at [349, 438] on span "Eaglewood low JT" at bounding box center [399, 434] width 112 height 40
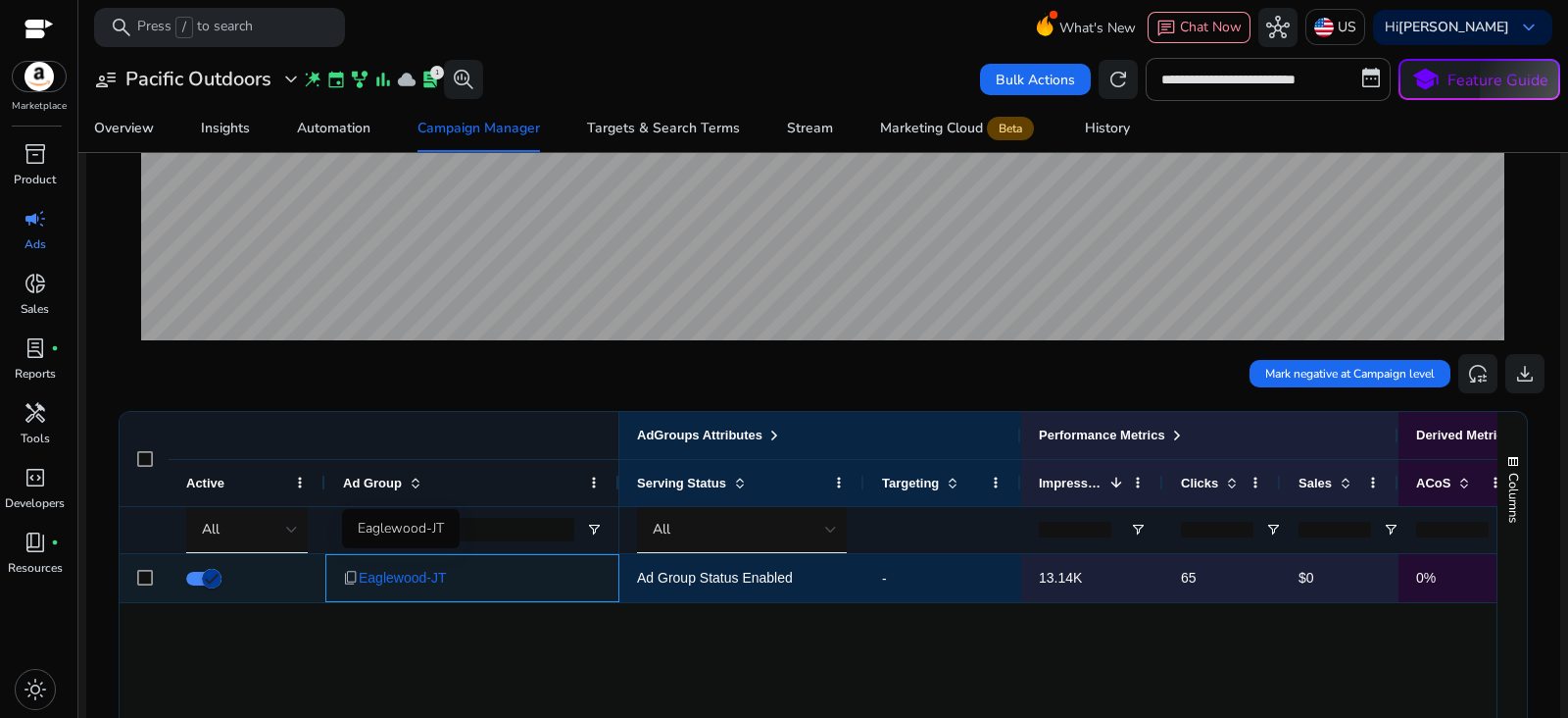
click at [425, 571] on span "Eaglewood-JT" at bounding box center [402, 578] width 88 height 40
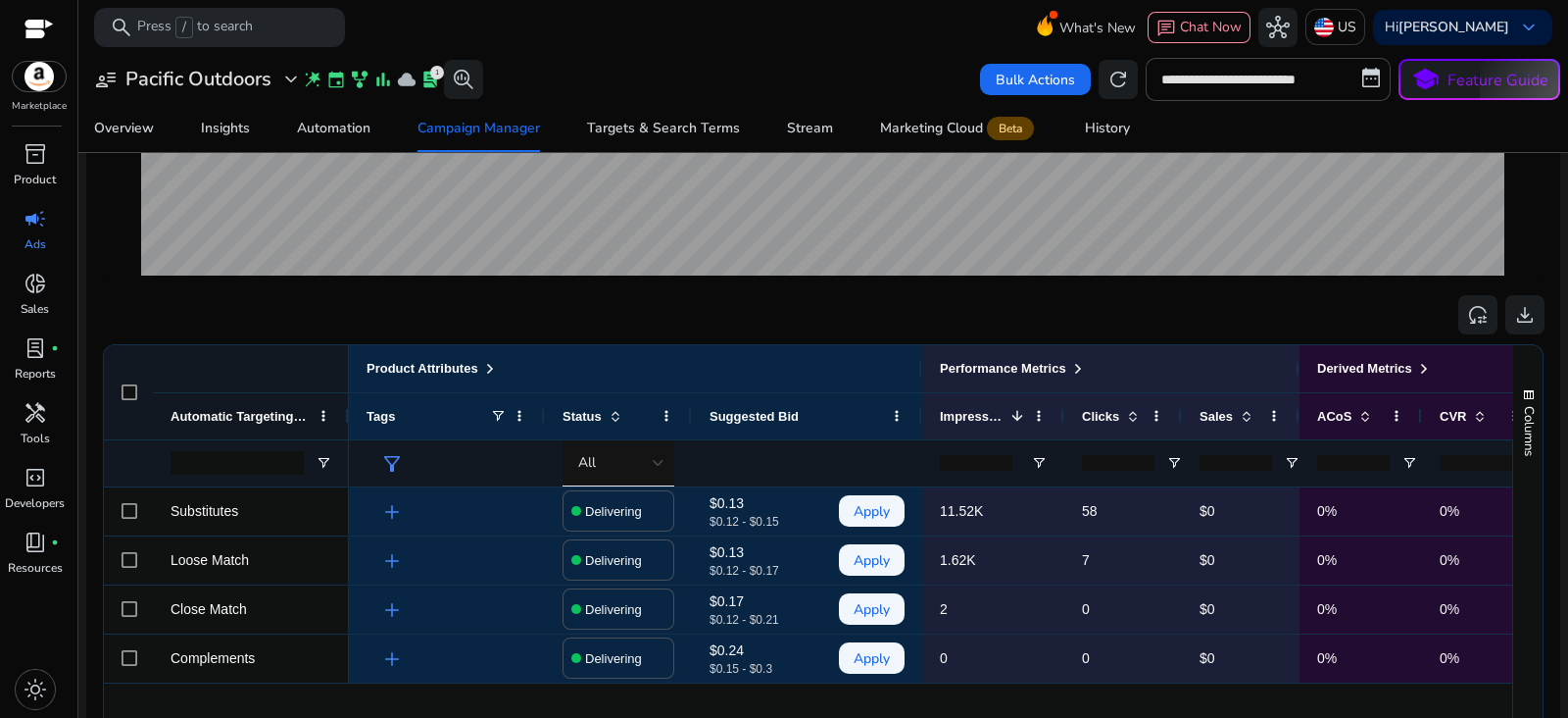
click at [1206, 607] on p "$0" at bounding box center [1241, 609] width 82 height 40
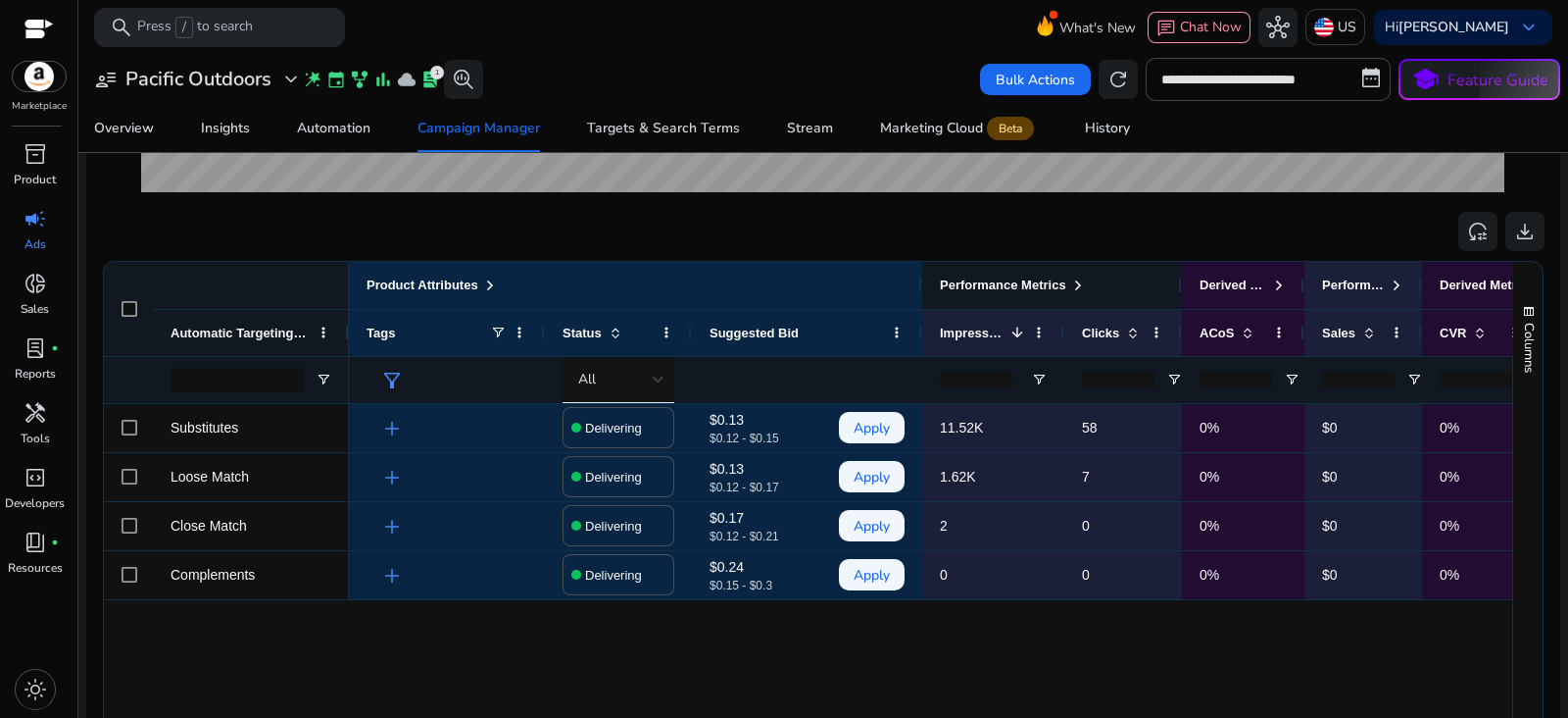
click at [1075, 292] on div "Performance Metrics" at bounding box center [1012, 286] width 146 height 26
click at [1075, 281] on span at bounding box center [1078, 286] width 16 height 16
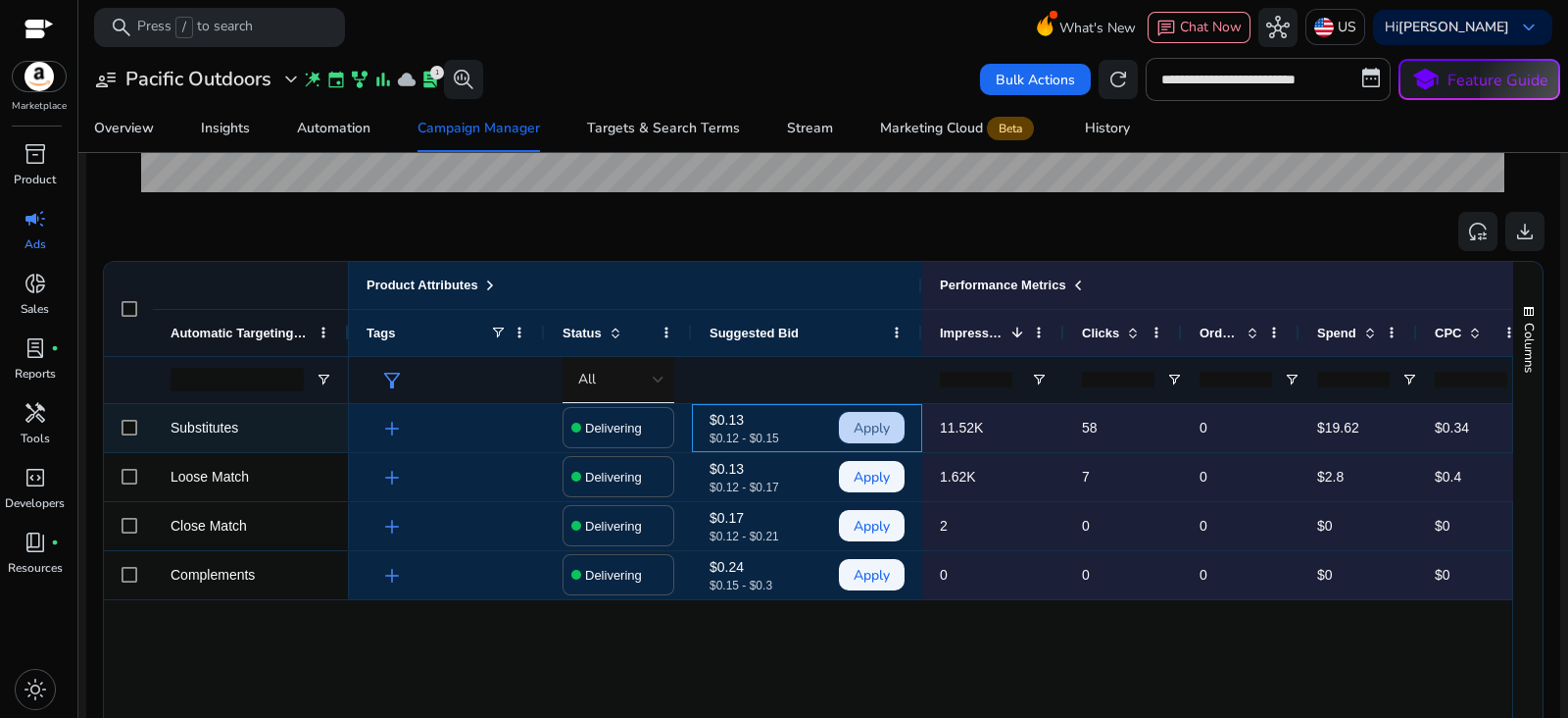
click at [856, 427] on span "Apply" at bounding box center [871, 427] width 36 height 40
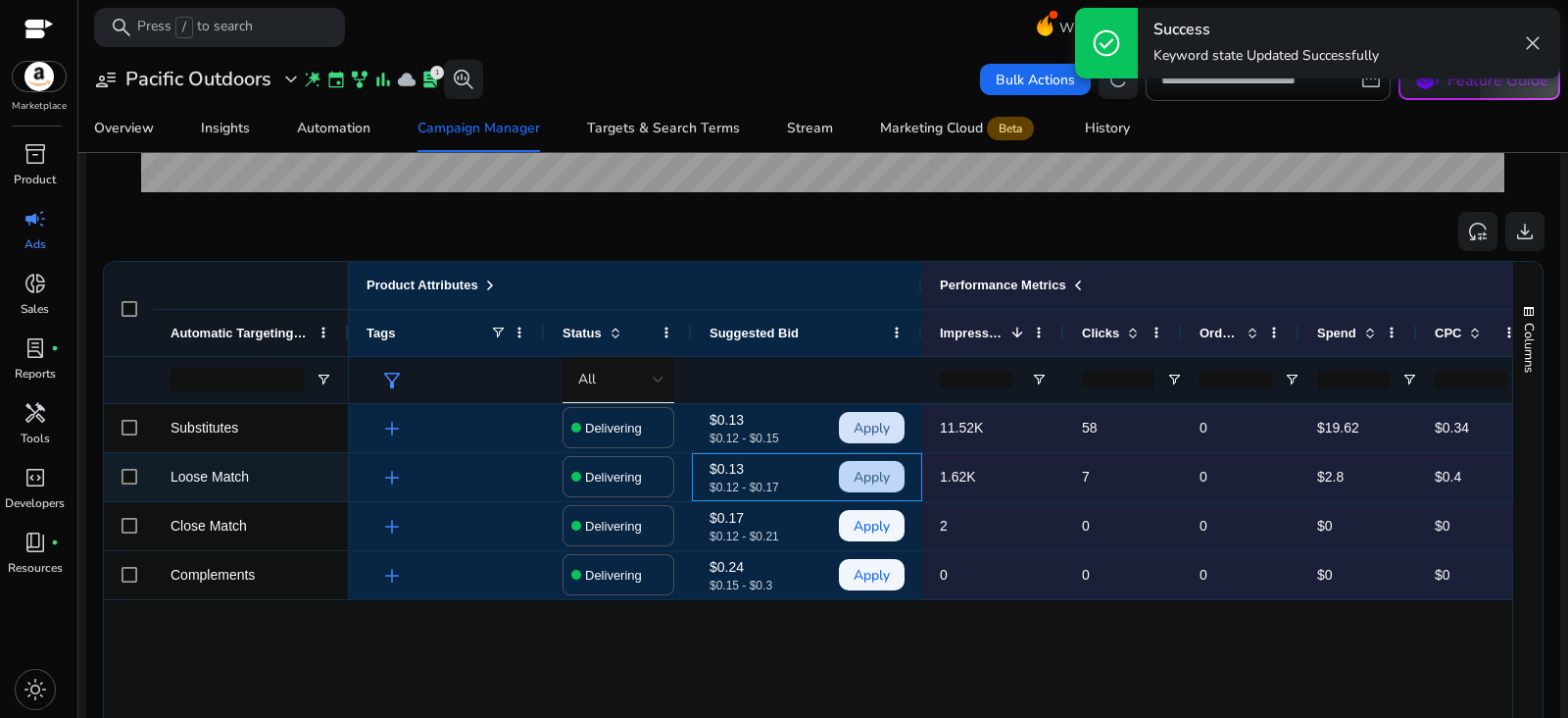
click at [857, 465] on span "Apply" at bounding box center [871, 476] width 36 height 40
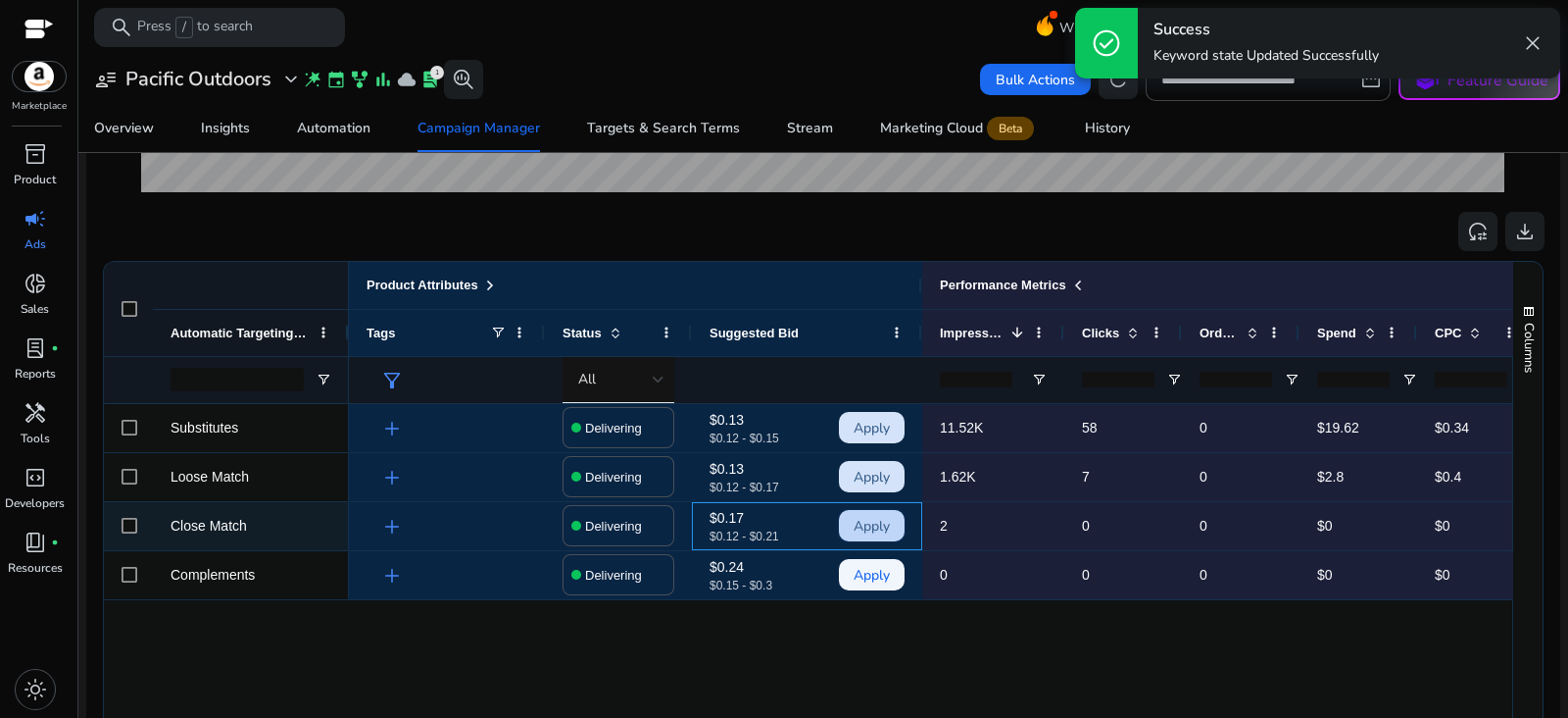
click at [863, 522] on span "Apply" at bounding box center [871, 526] width 36 height 40
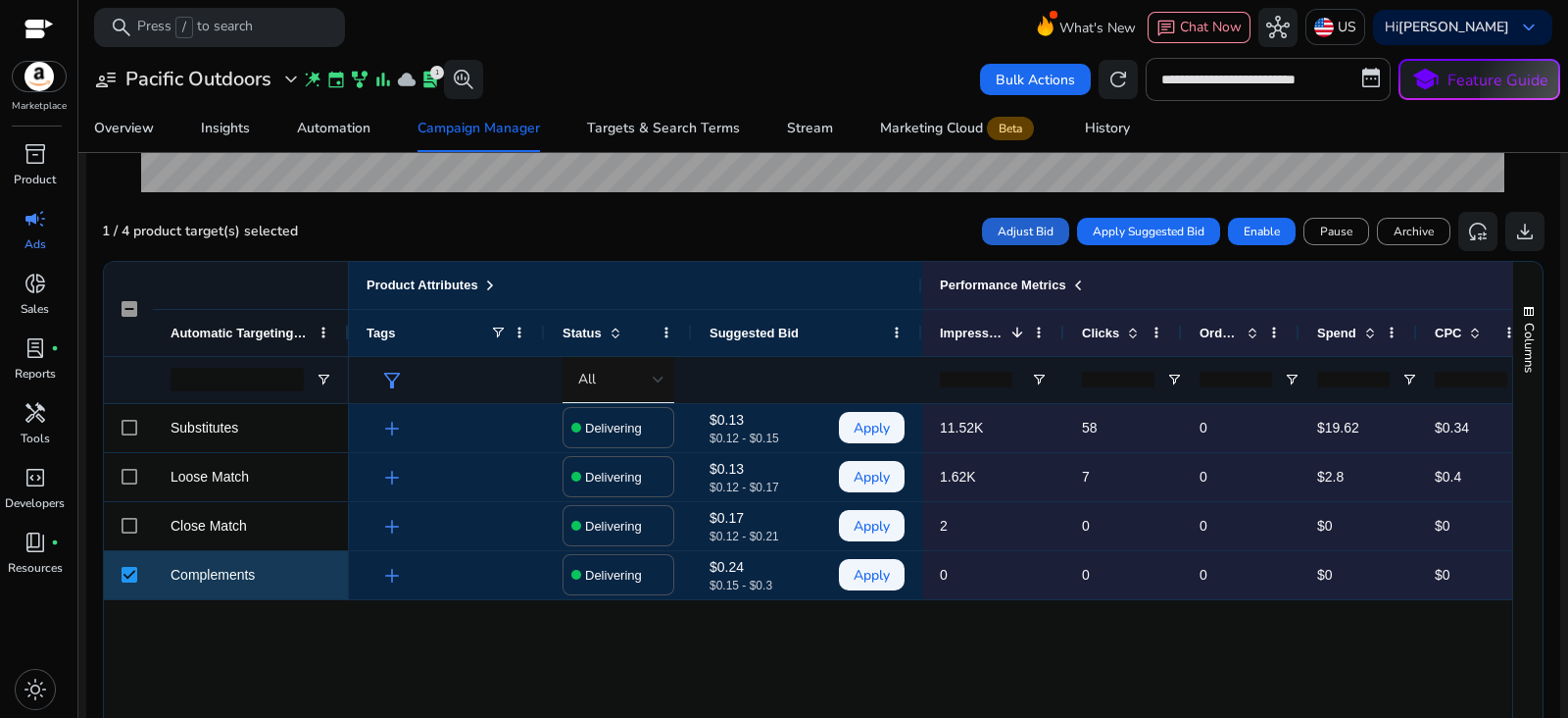
click at [1027, 229] on span "Adjust Bid" at bounding box center [1025, 232] width 56 height 18
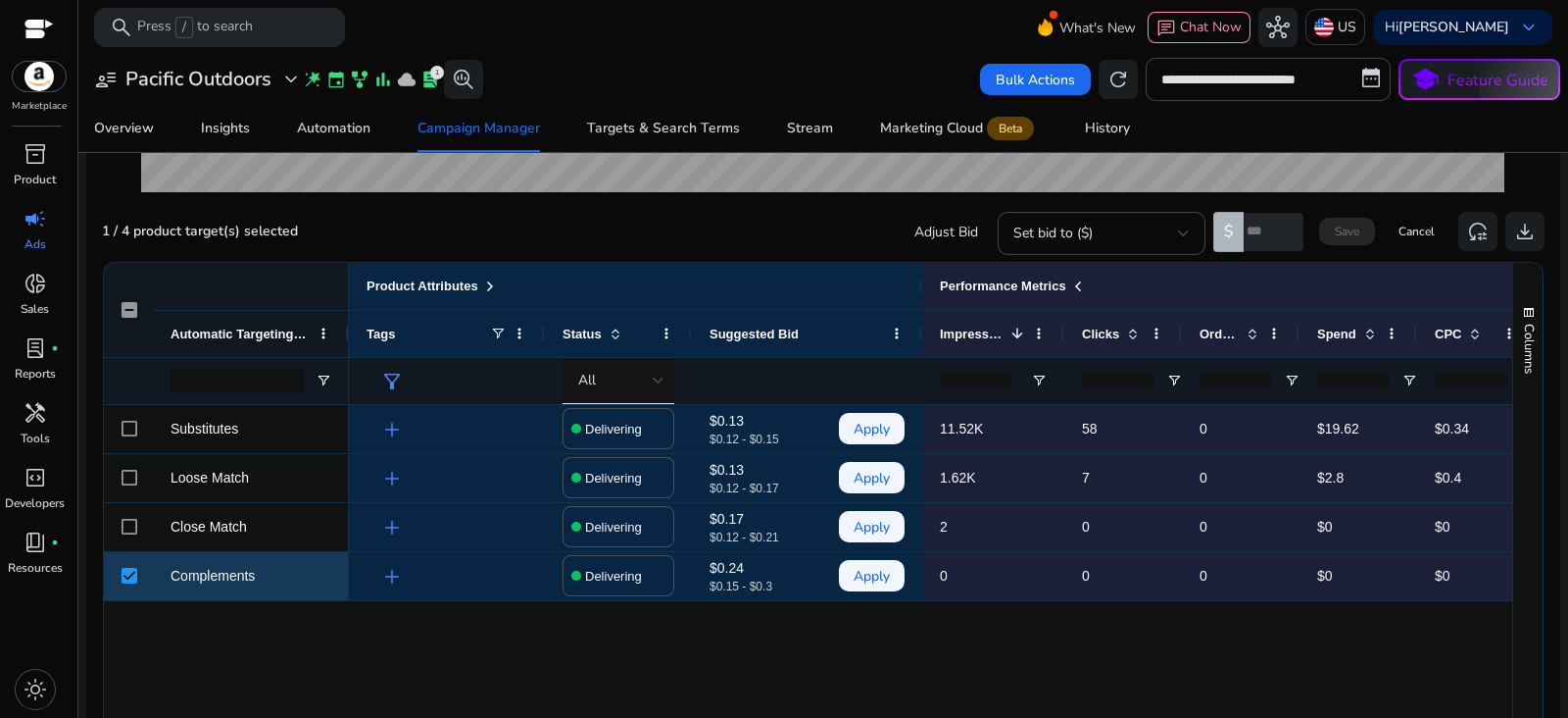
click at [1250, 233] on input "number" at bounding box center [1274, 232] width 60 height 38
type input "***"
click at [1346, 216] on span at bounding box center [1346, 231] width 56 height 47
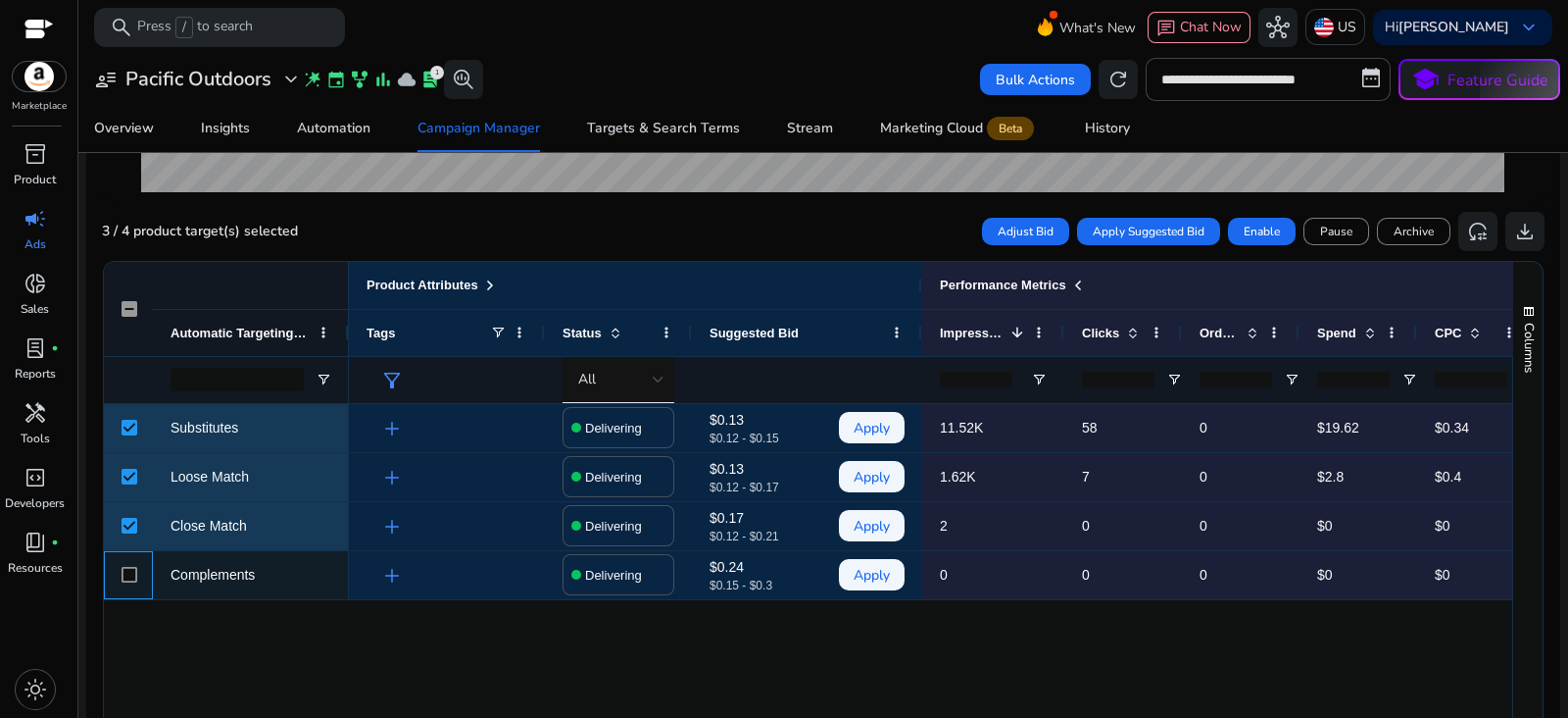
click at [128, 563] on div at bounding box center [130, 575] width 16 height 40
click at [128, 580] on div at bounding box center [130, 575] width 16 height 40
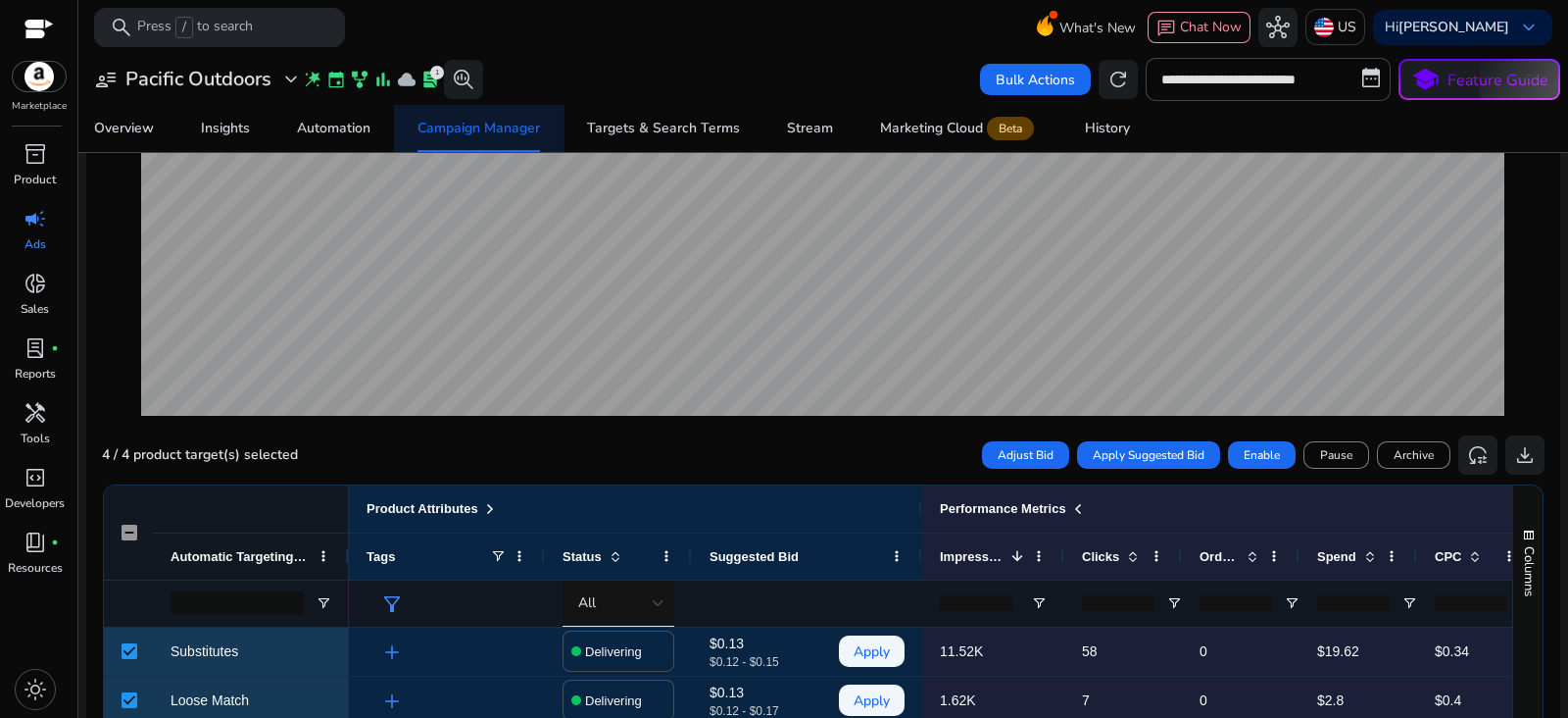
click at [496, 138] on span "Campaign Manager" at bounding box center [478, 128] width 123 height 47
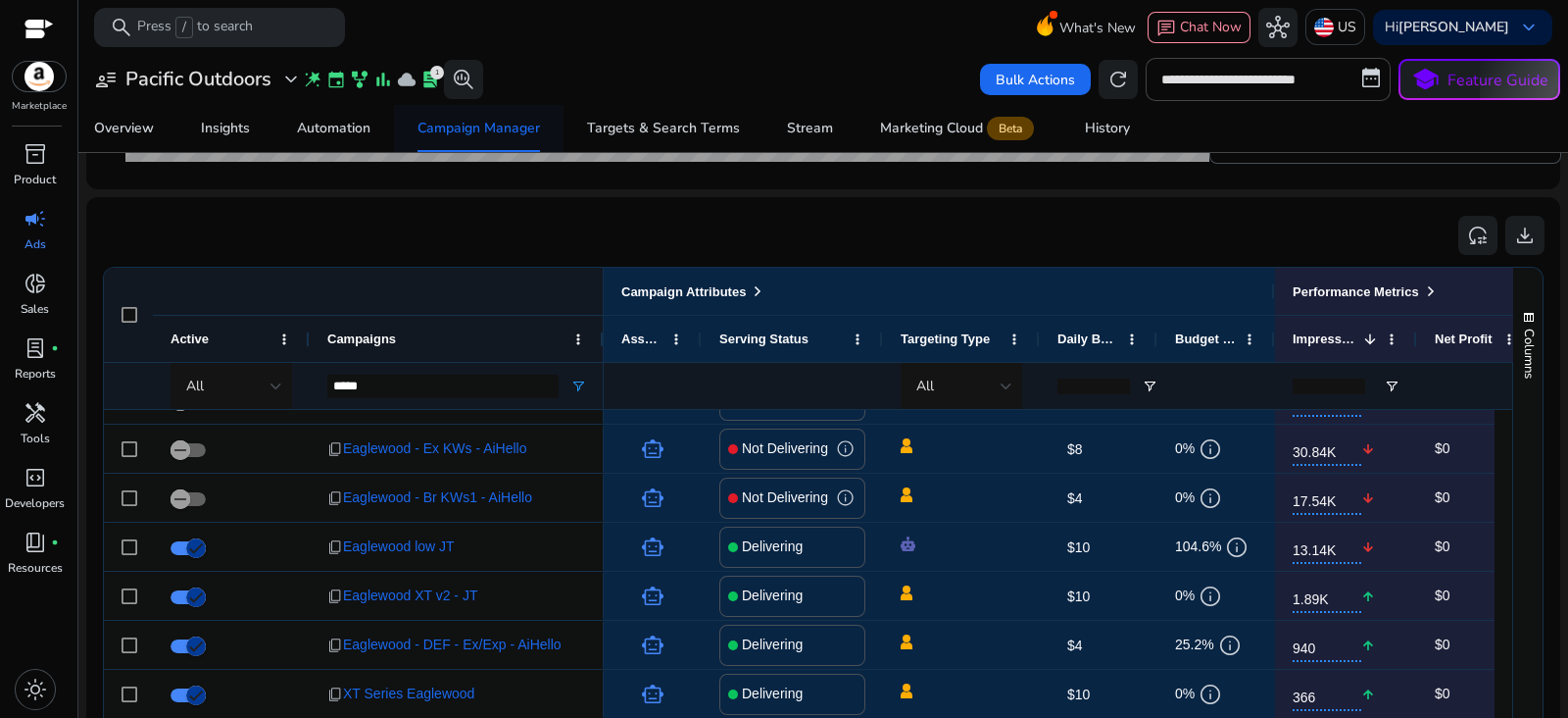
scroll to position [87, 0]
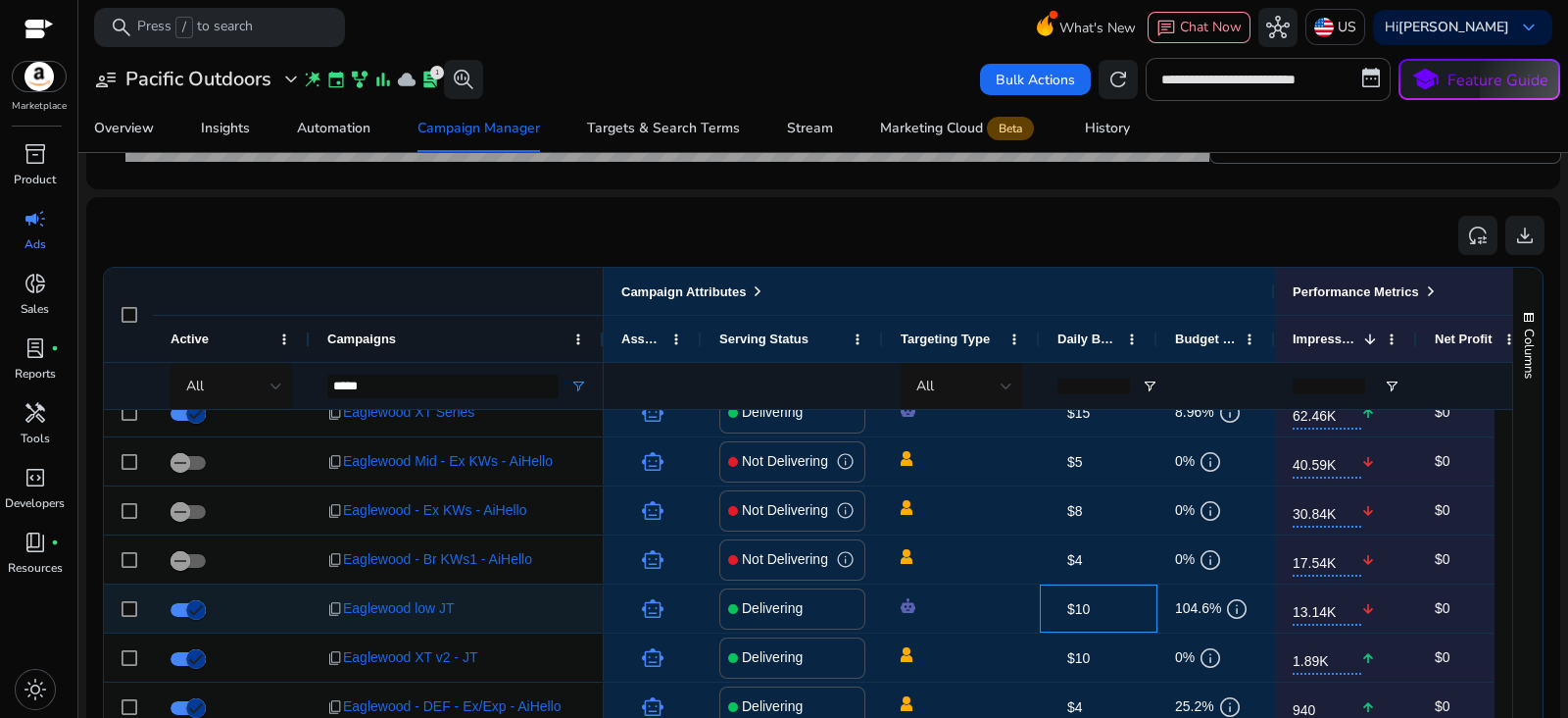
click at [1083, 611] on span "$10" at bounding box center [1078, 609] width 23 height 16
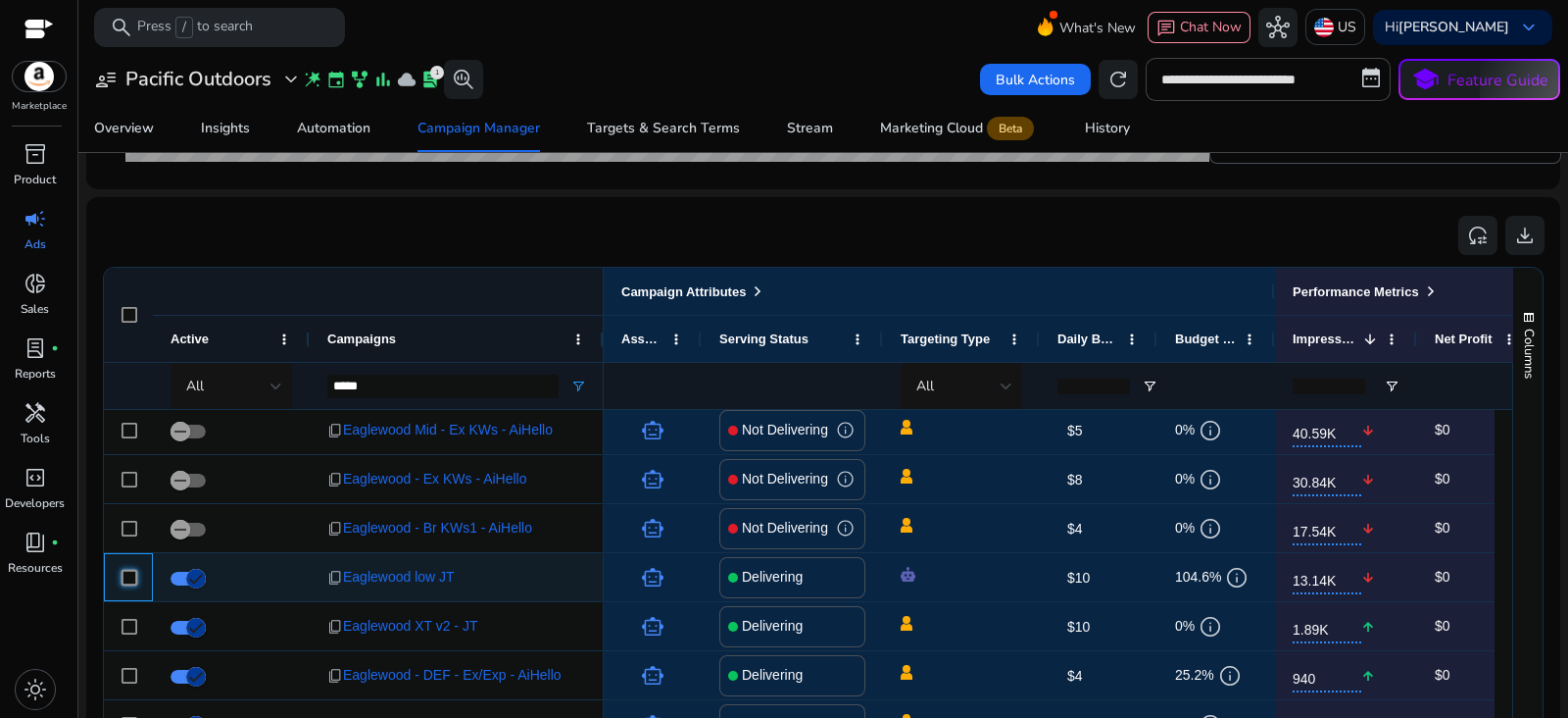
scroll to position [56, 0]
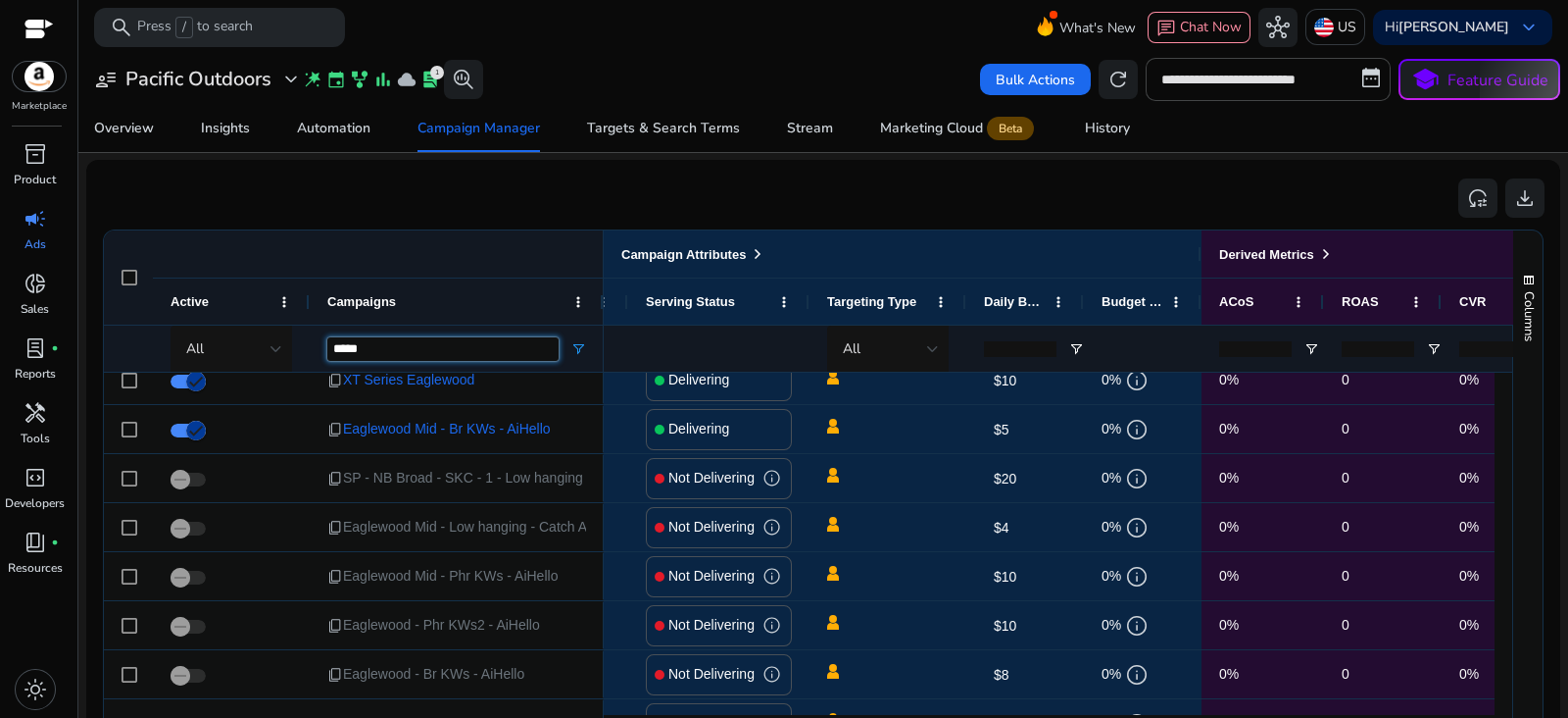
click at [387, 349] on input "*****" at bounding box center [443, 350] width 232 height 24
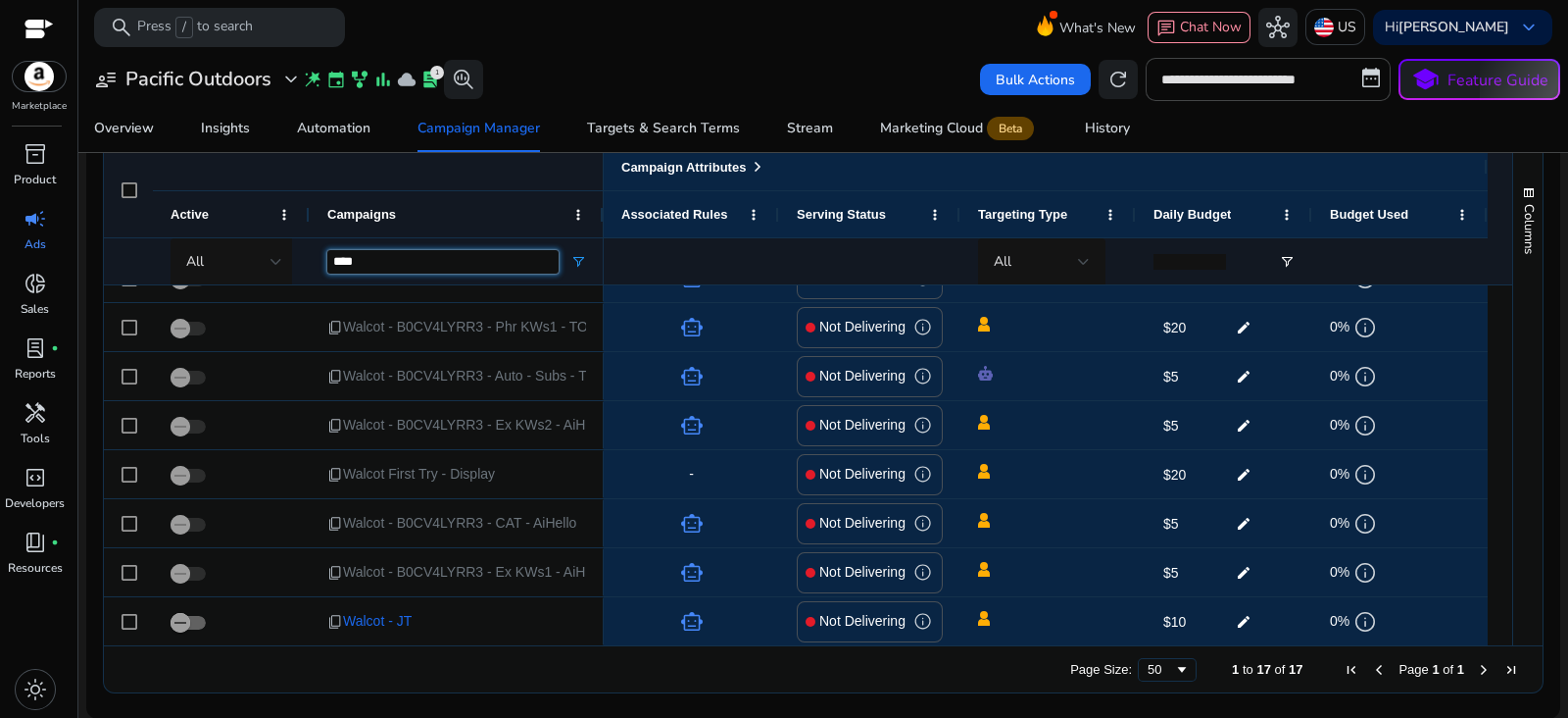
type input "****"
click at [1551, 498] on ag-grid-angular "1 to 17 of 17. Page 1 of 1 Drag here to set row groups Drag here to set column …" at bounding box center [822, 417] width 1472 height 570
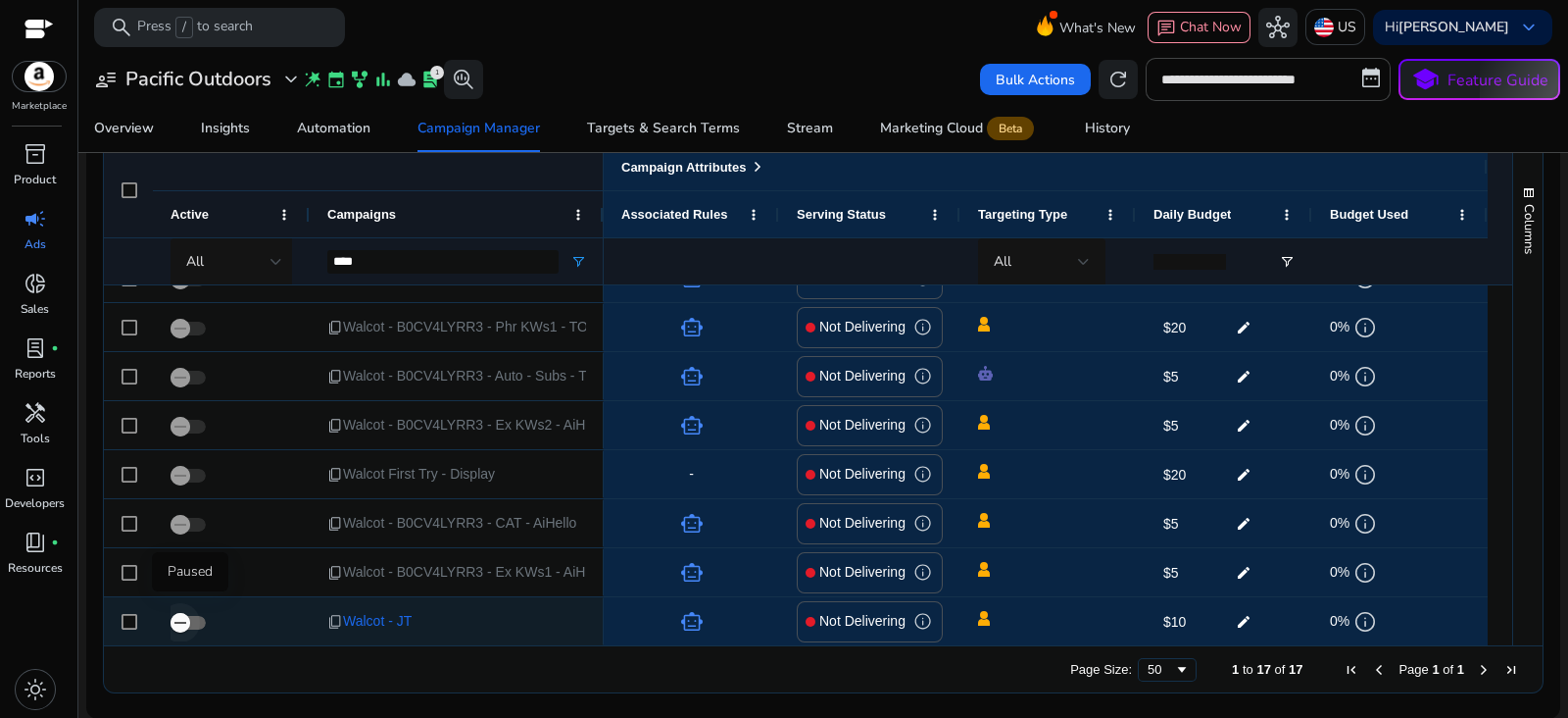
click at [198, 619] on span "button" at bounding box center [180, 622] width 39 height 39
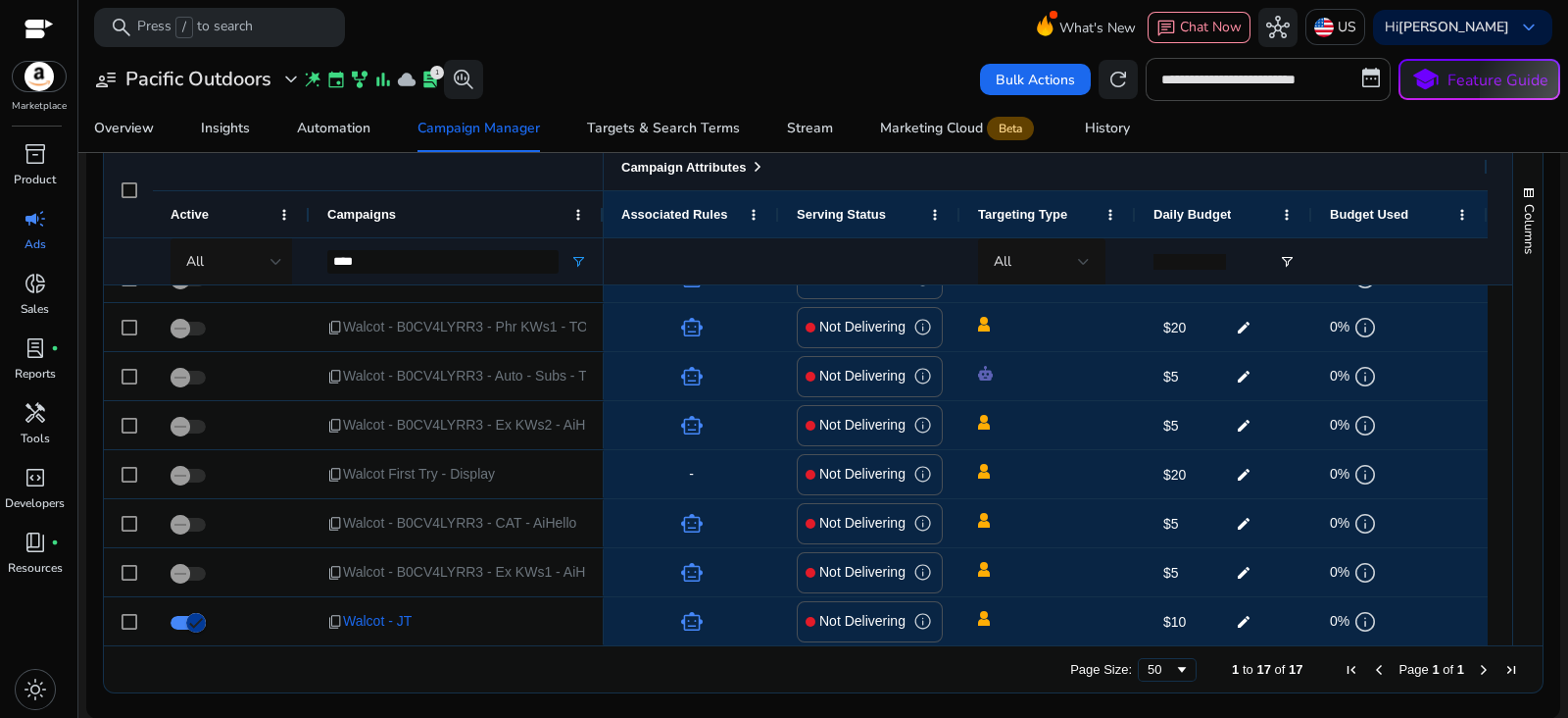
click at [754, 162] on span at bounding box center [758, 167] width 16 height 16
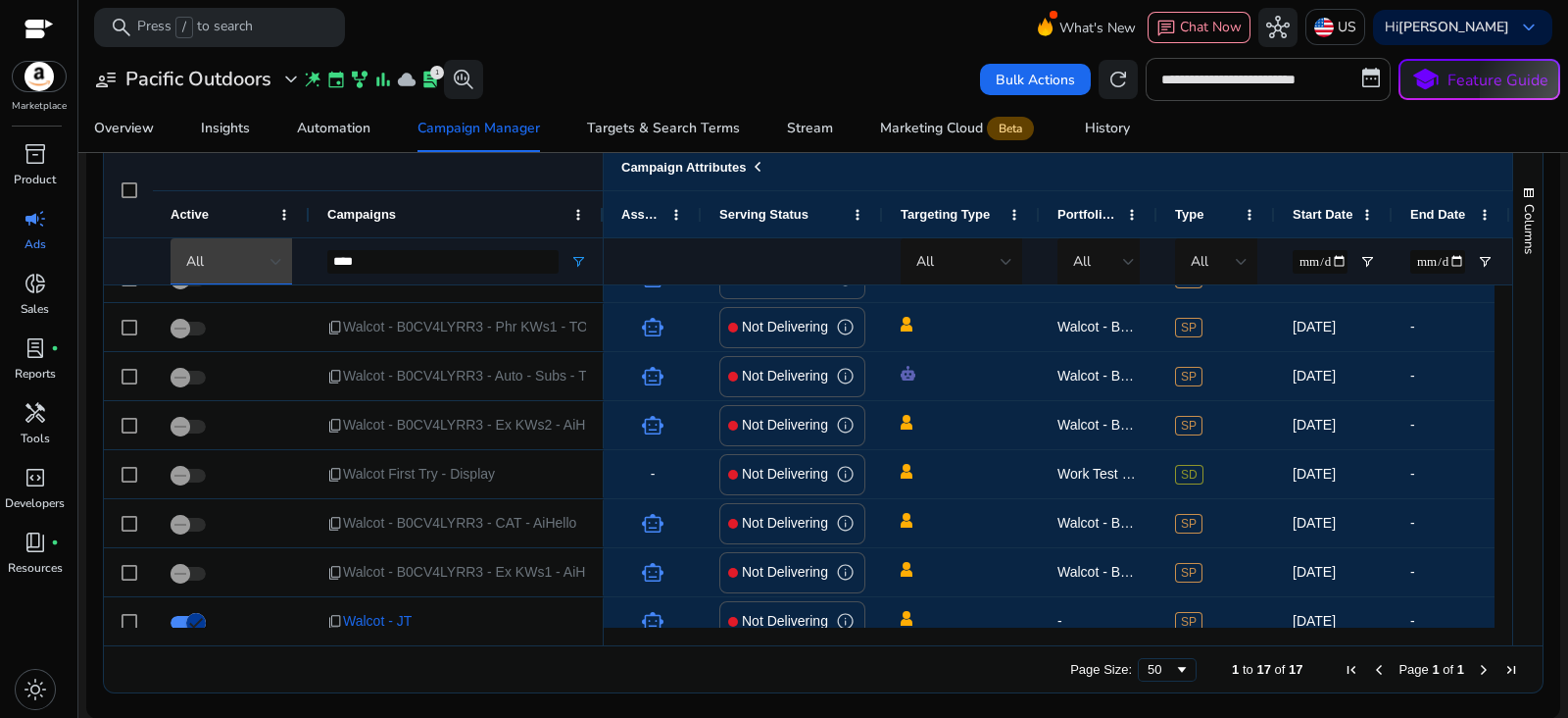
click at [277, 263] on div at bounding box center [276, 262] width 12 height 8
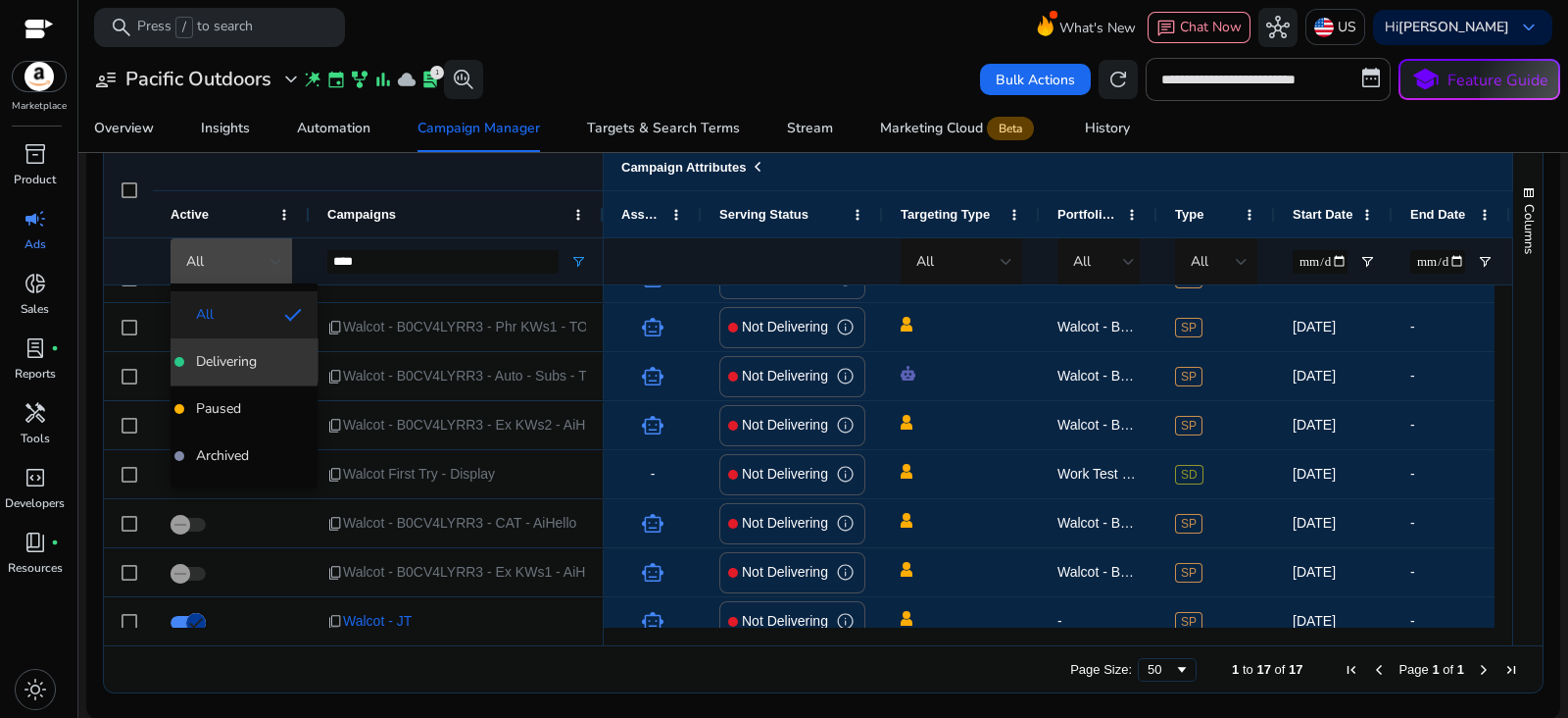
click at [234, 358] on span "Delivering" at bounding box center [226, 361] width 61 height 20
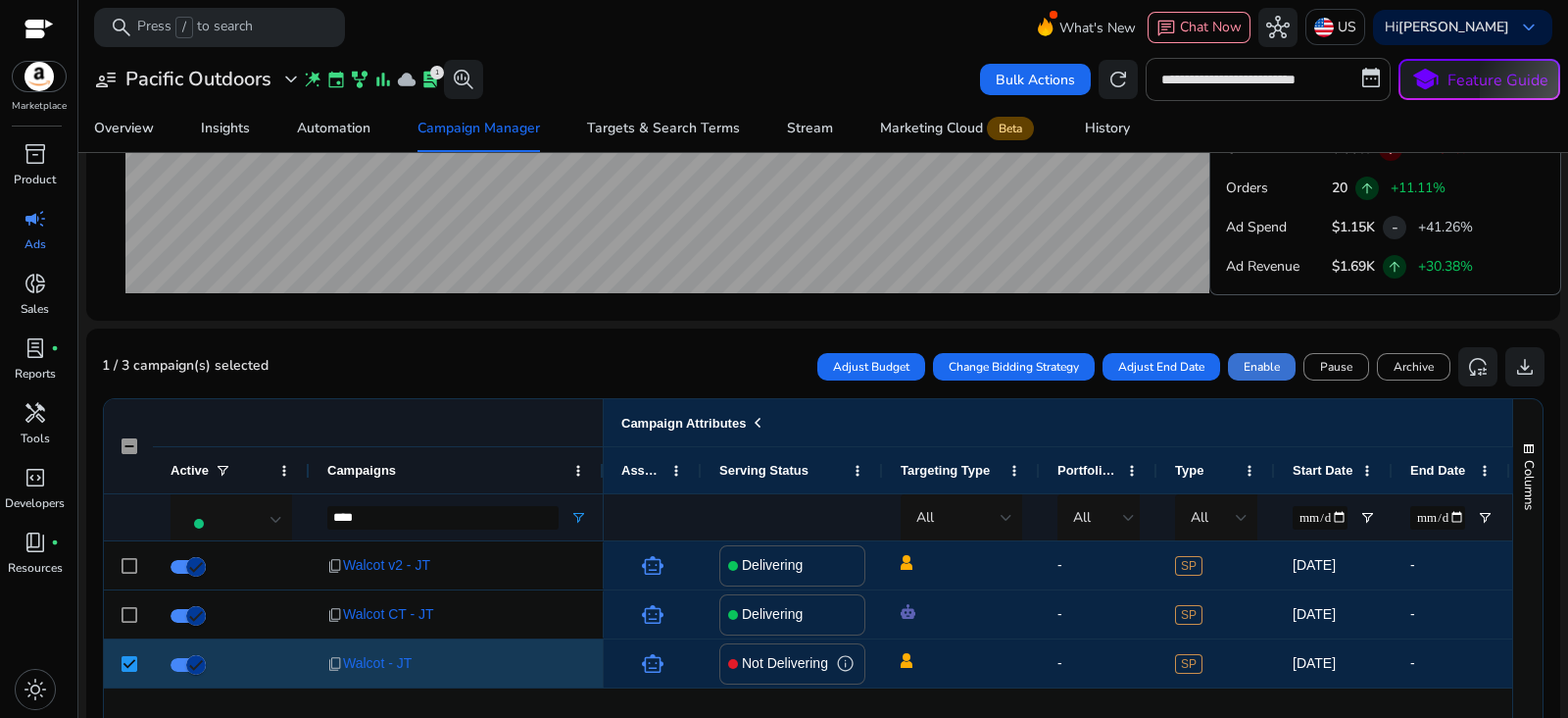
click at [1260, 373] on span at bounding box center [1262, 366] width 68 height 47
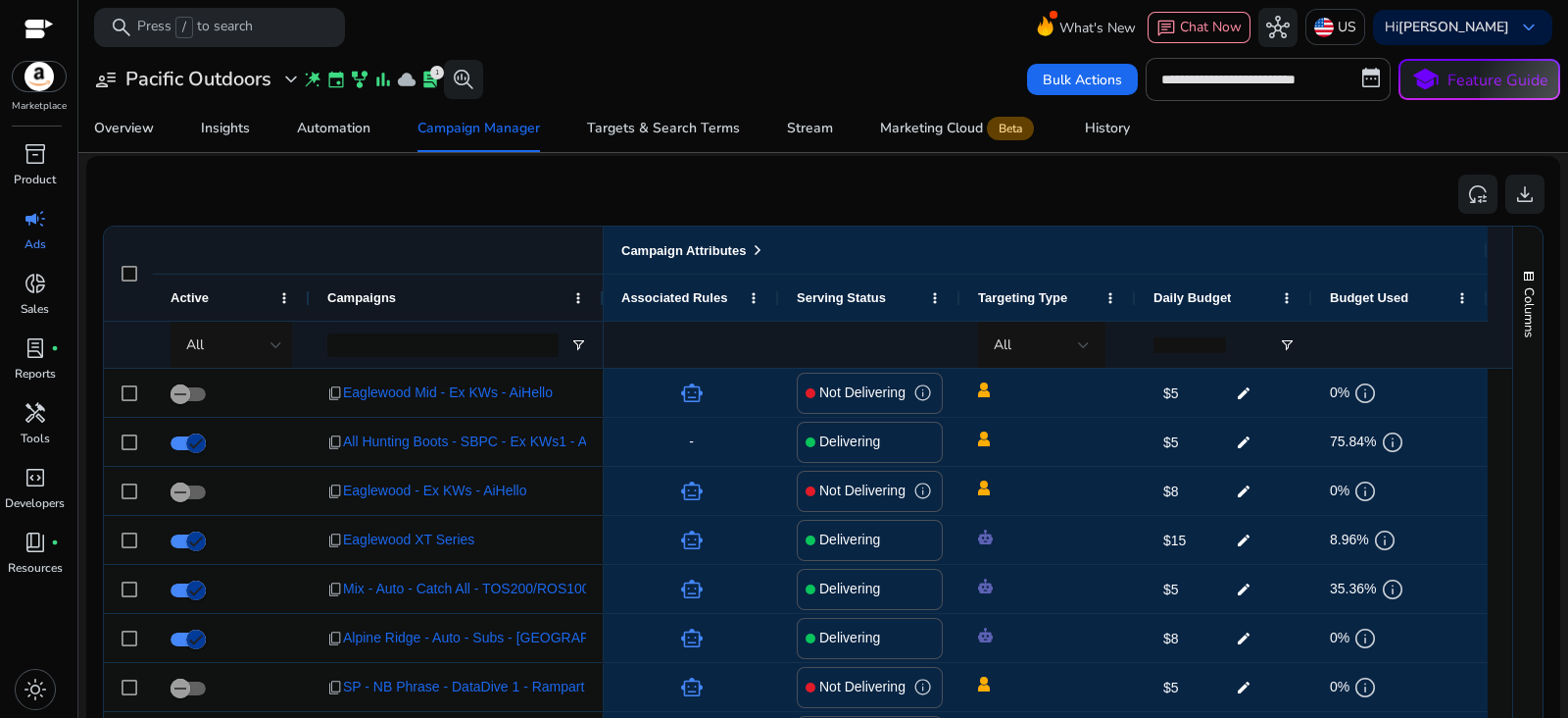
scroll to position [1251, 0]
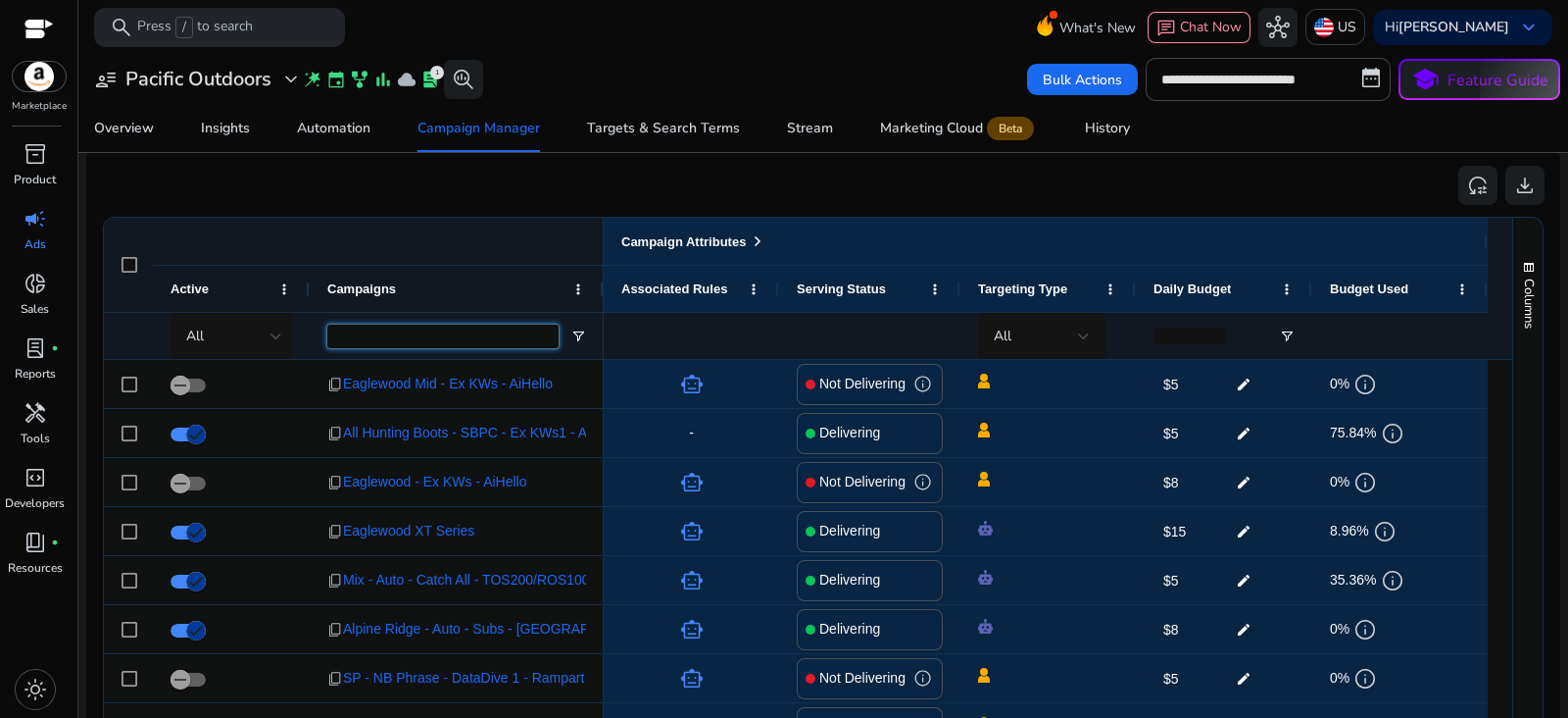
click at [421, 336] on input "Campaigns Filter Input" at bounding box center [443, 337] width 232 height 24
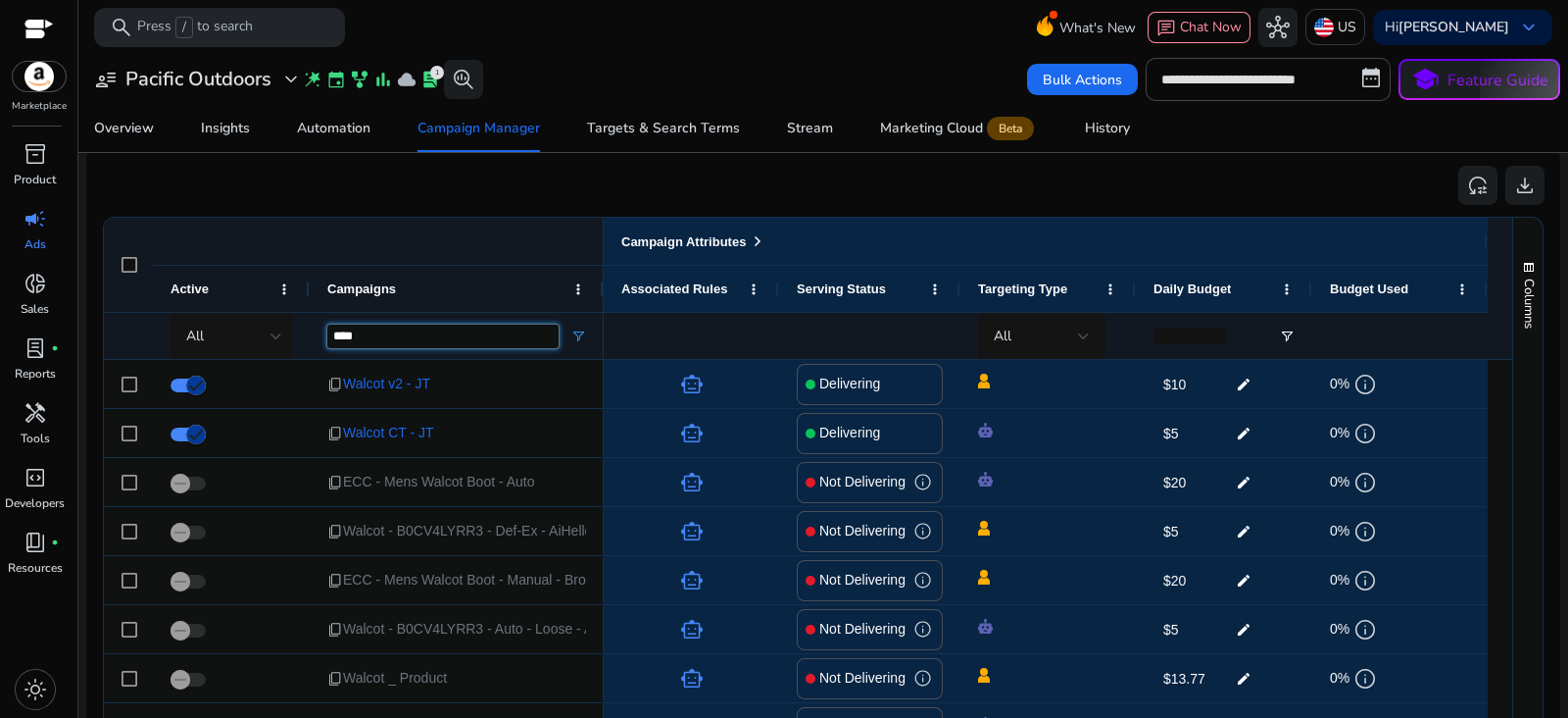
scroll to position [0, 0]
type input "****"
click at [272, 339] on div at bounding box center [276, 337] width 12 height 24
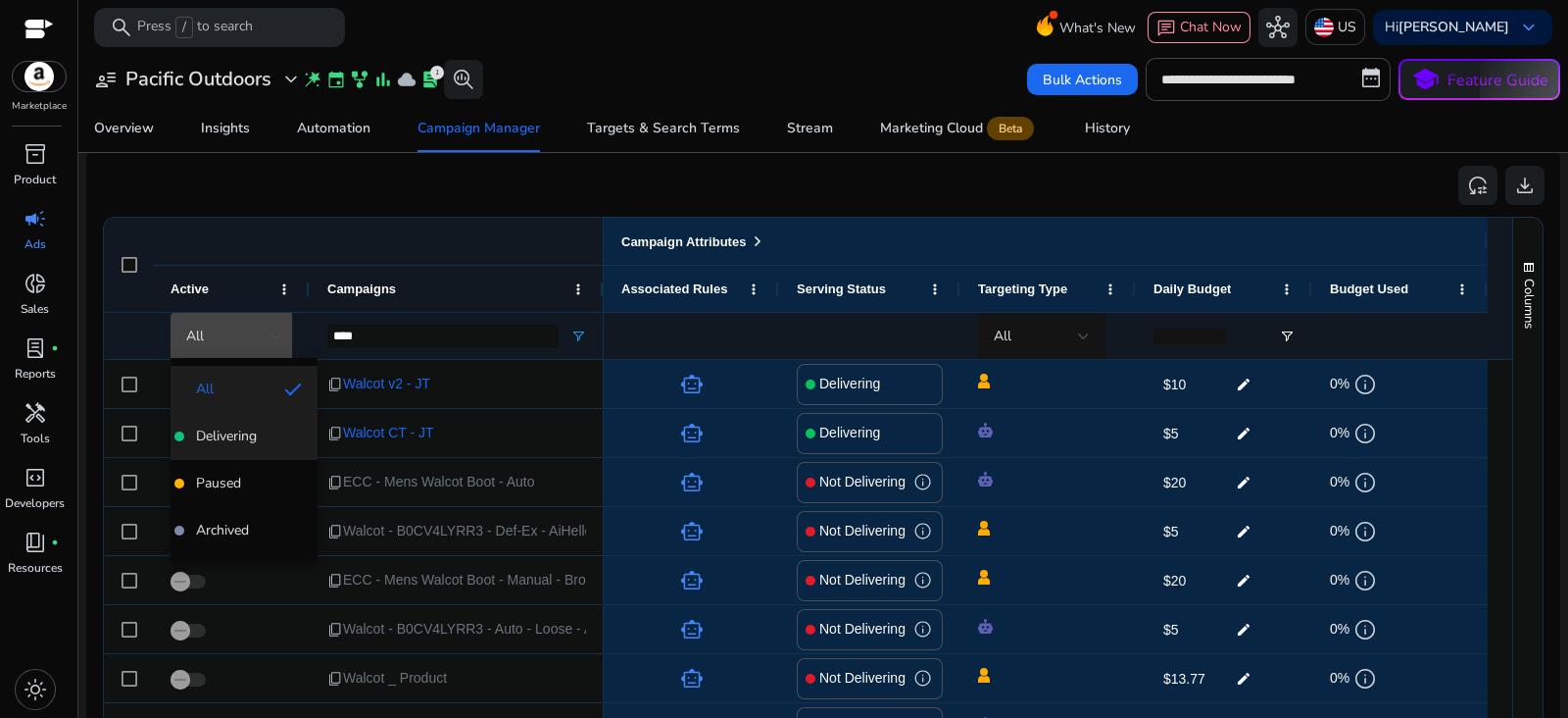
click at [251, 431] on span "Delivering" at bounding box center [226, 436] width 61 height 20
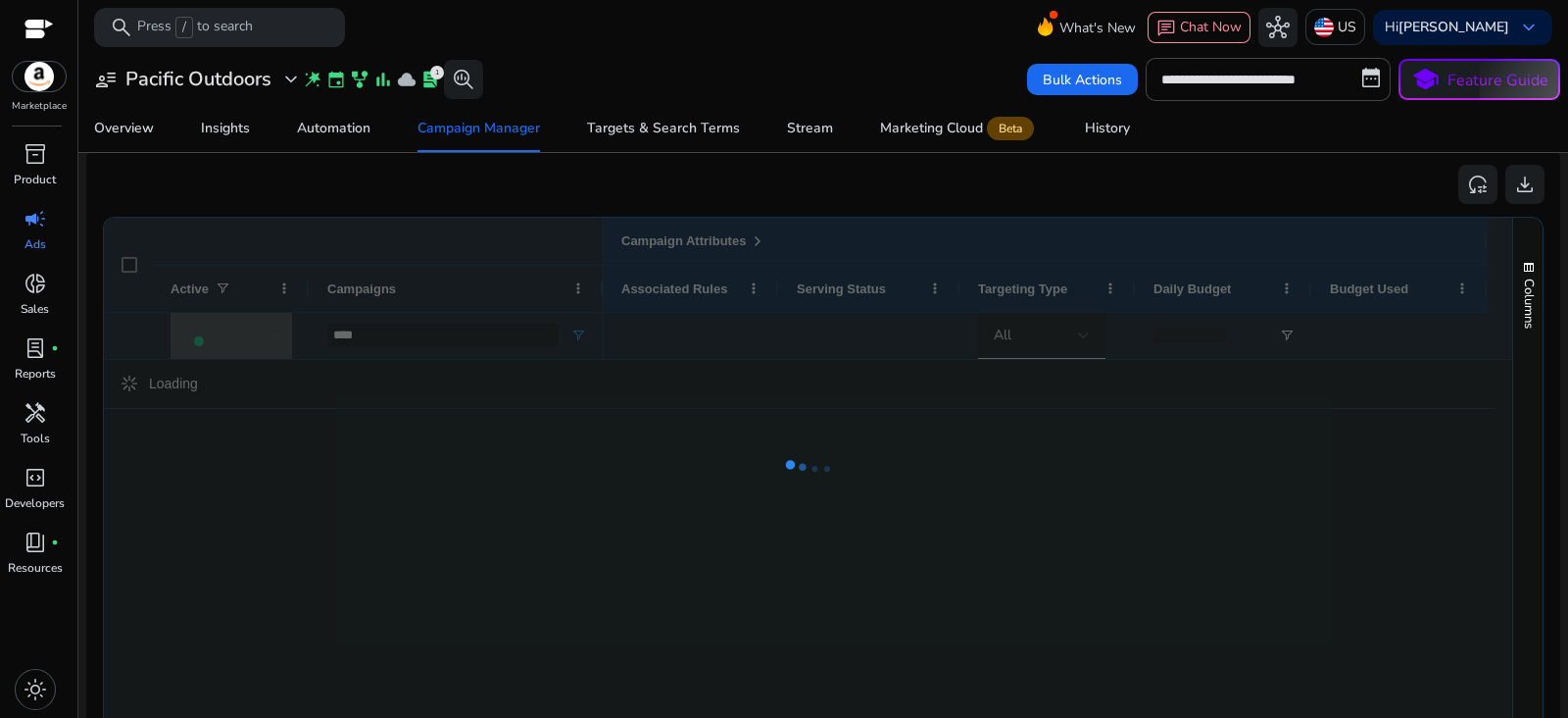
scroll to position [1251, 0]
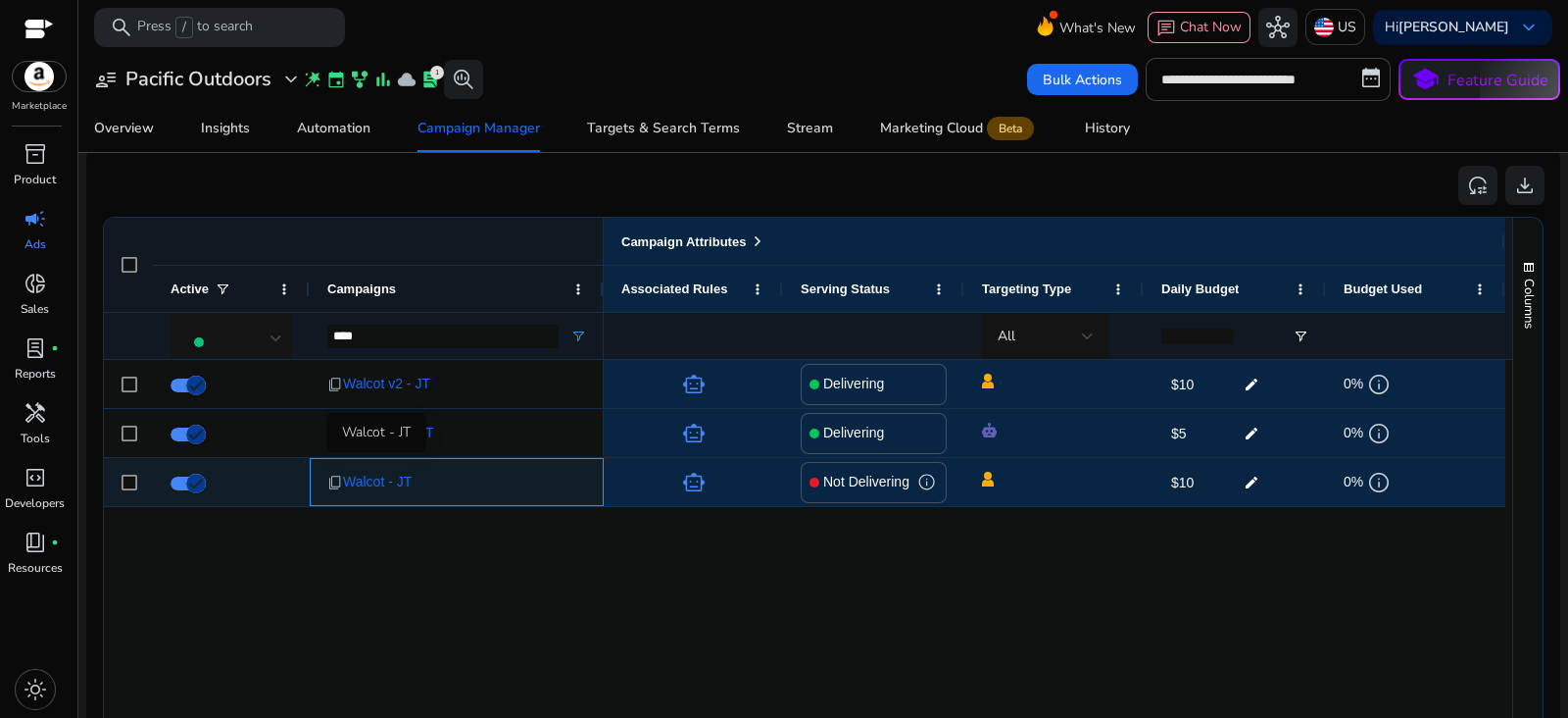
click at [387, 486] on span "Walcot - JT" at bounding box center [377, 481] width 69 height 40
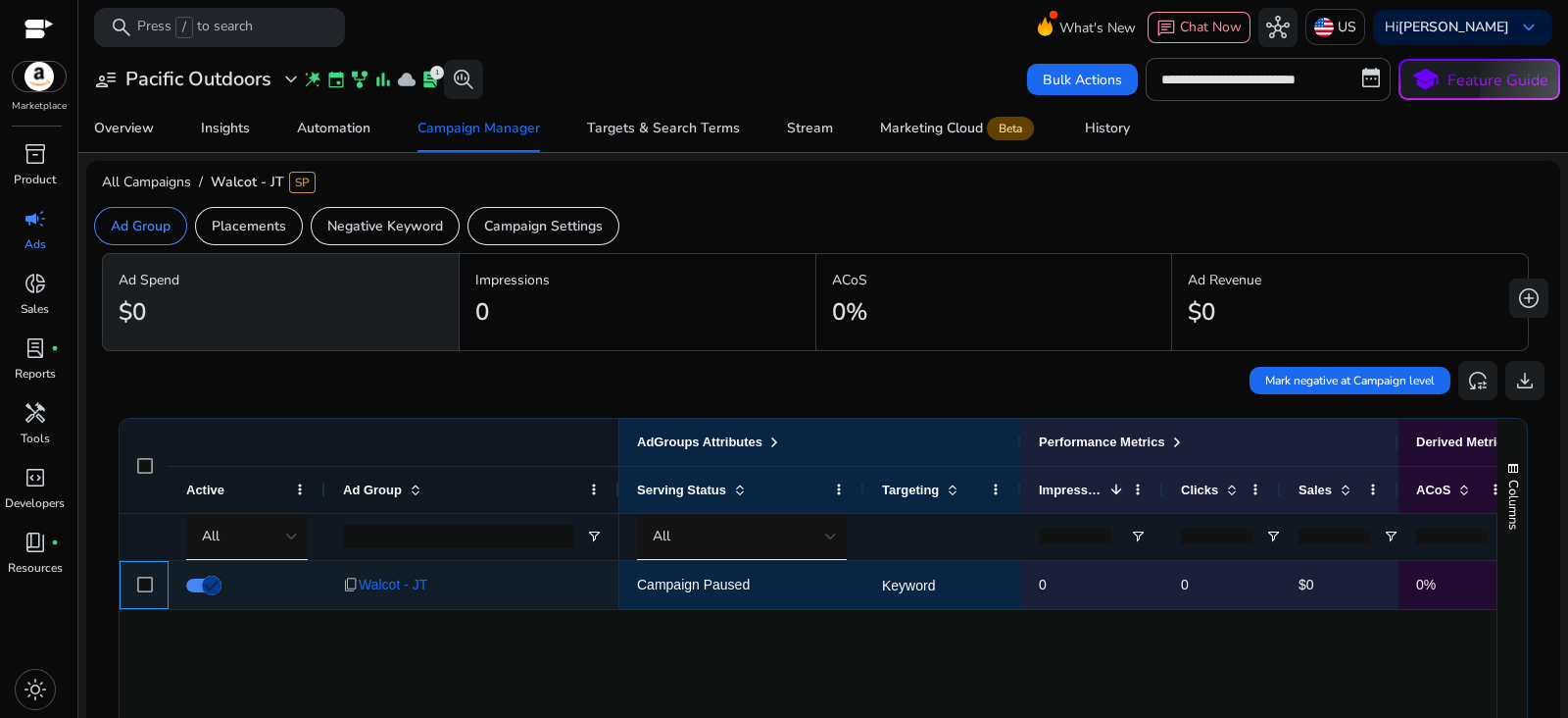
click at [135, 587] on div at bounding box center [144, 585] width 49 height 48
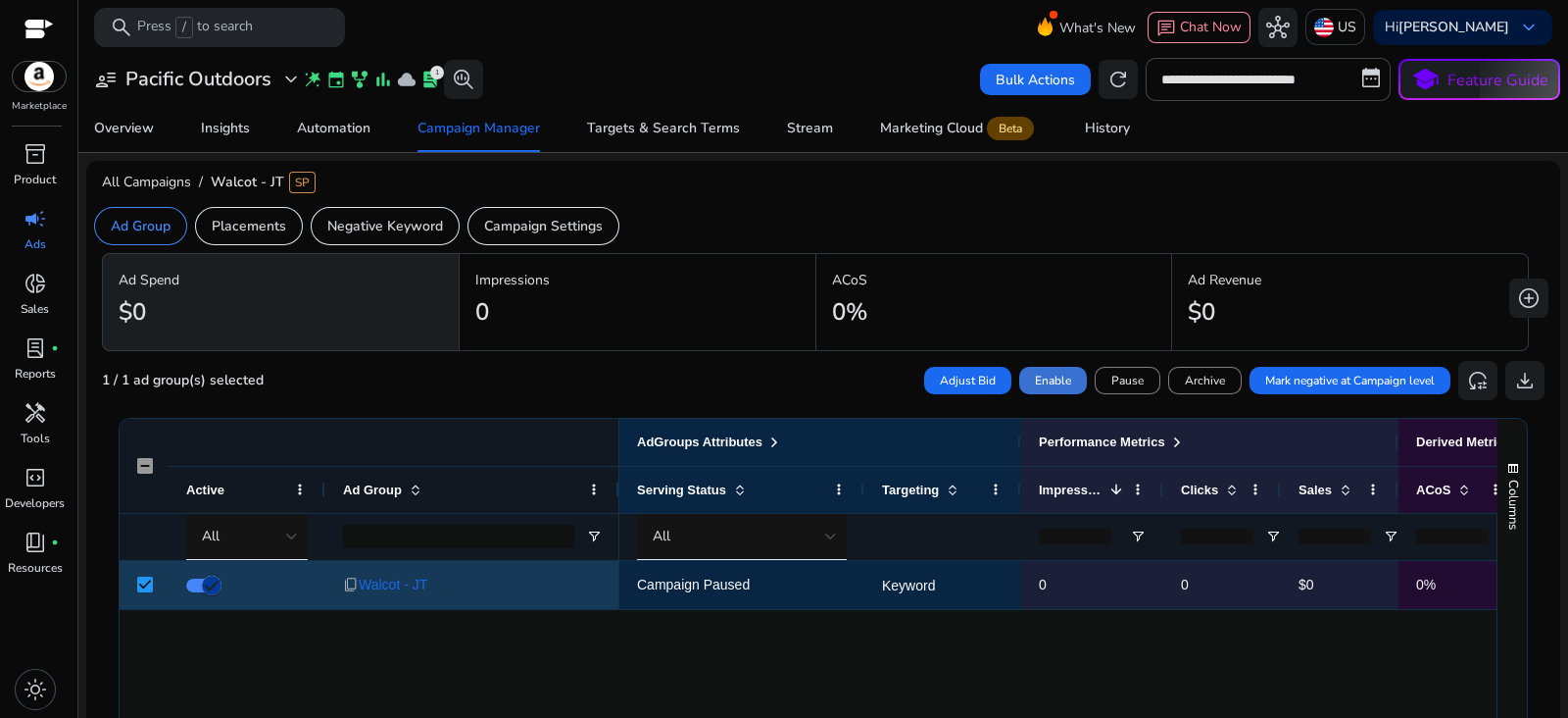
click at [1039, 374] on span "Enable" at bounding box center [1053, 380] width 36 height 18
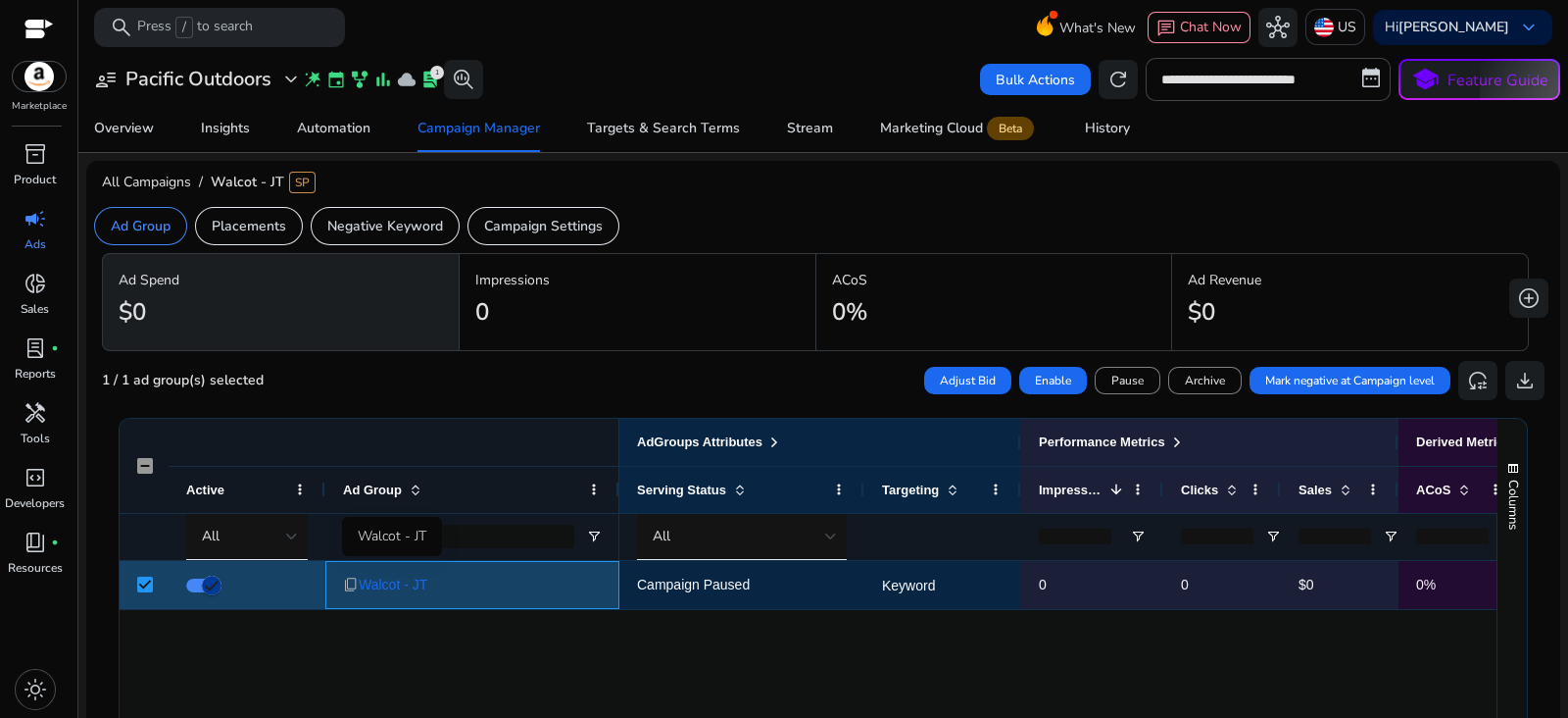
click at [388, 584] on span "Walcot - JT" at bounding box center [392, 584] width 69 height 40
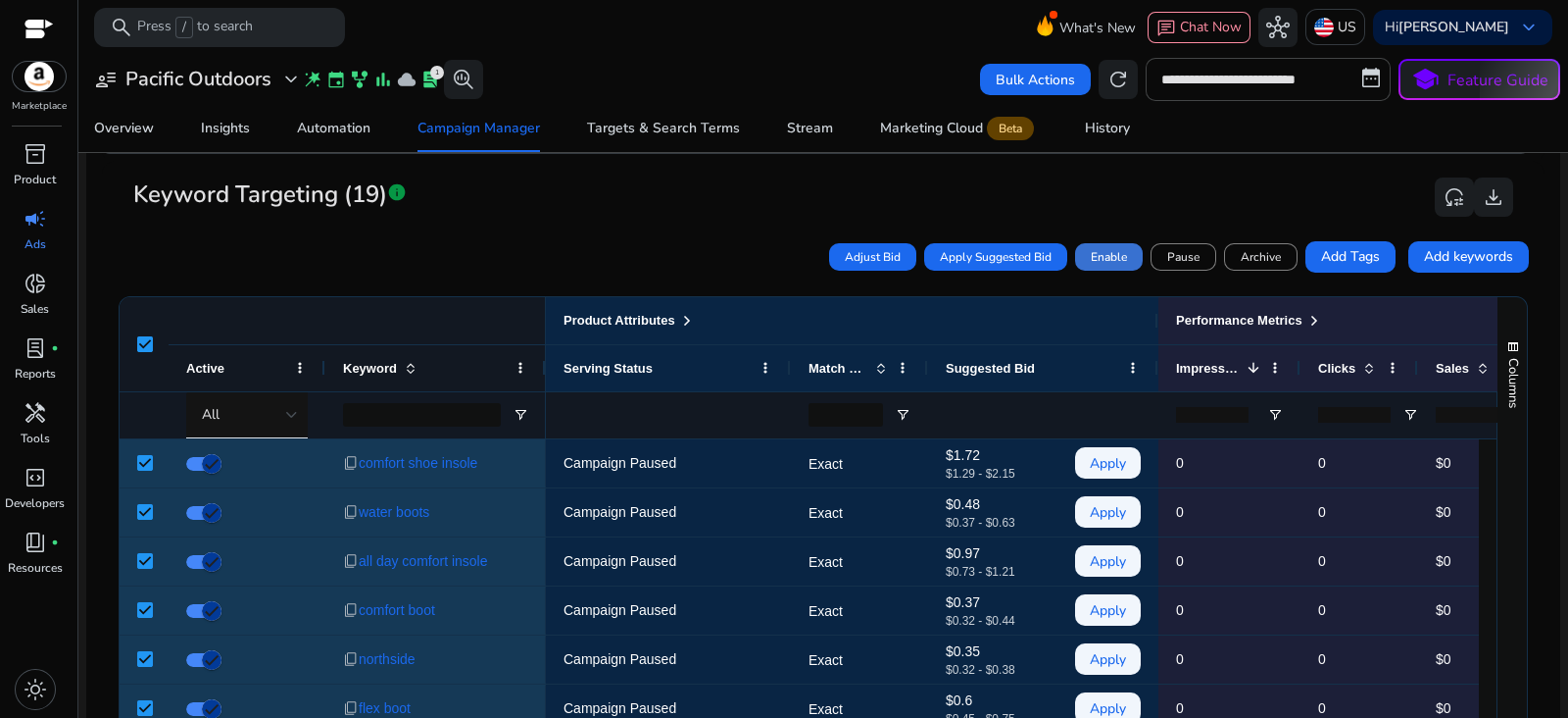
click at [1094, 256] on span "Enable" at bounding box center [1109, 257] width 36 height 18
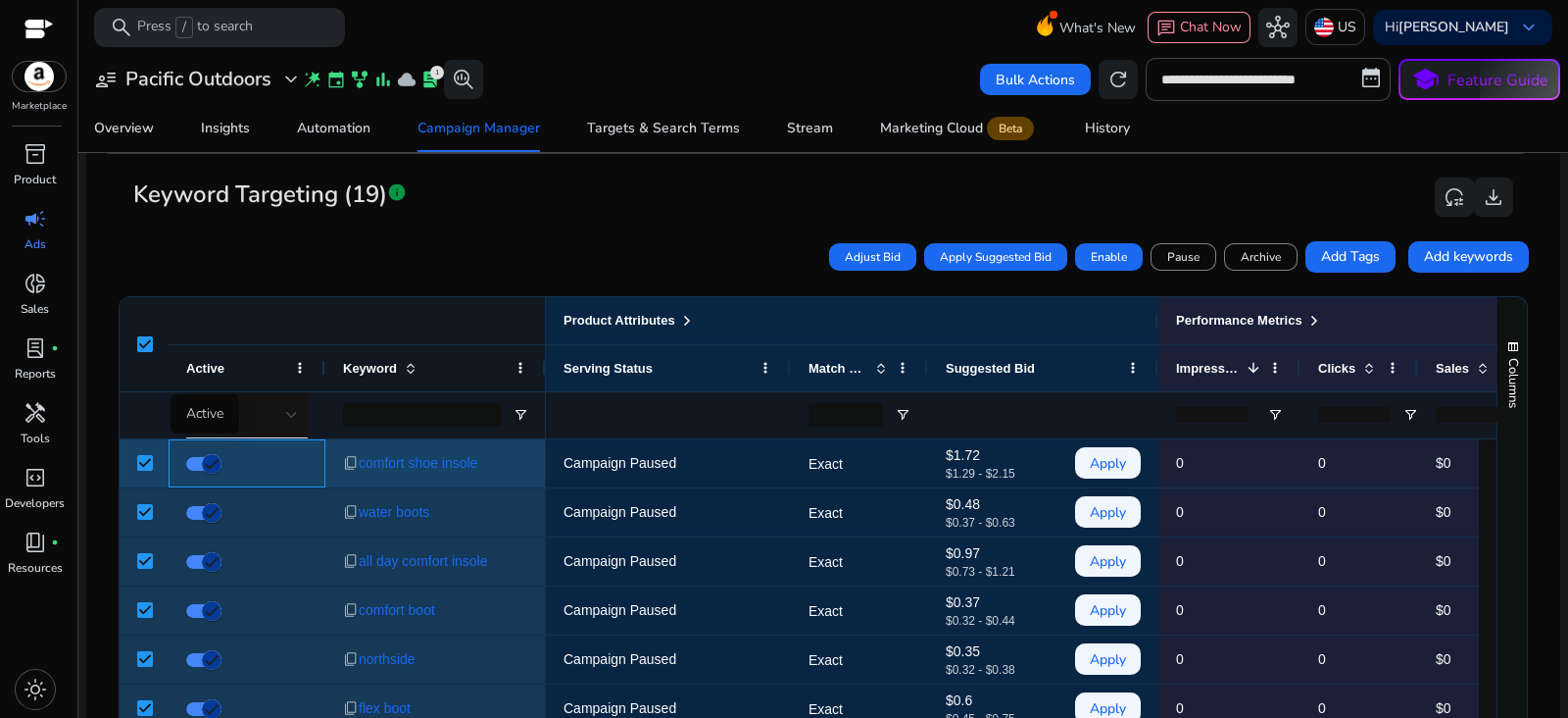
click at [188, 470] on mat-slide-toggle at bounding box center [206, 463] width 39 height 40
click at [198, 462] on span "button" at bounding box center [211, 463] width 39 height 39
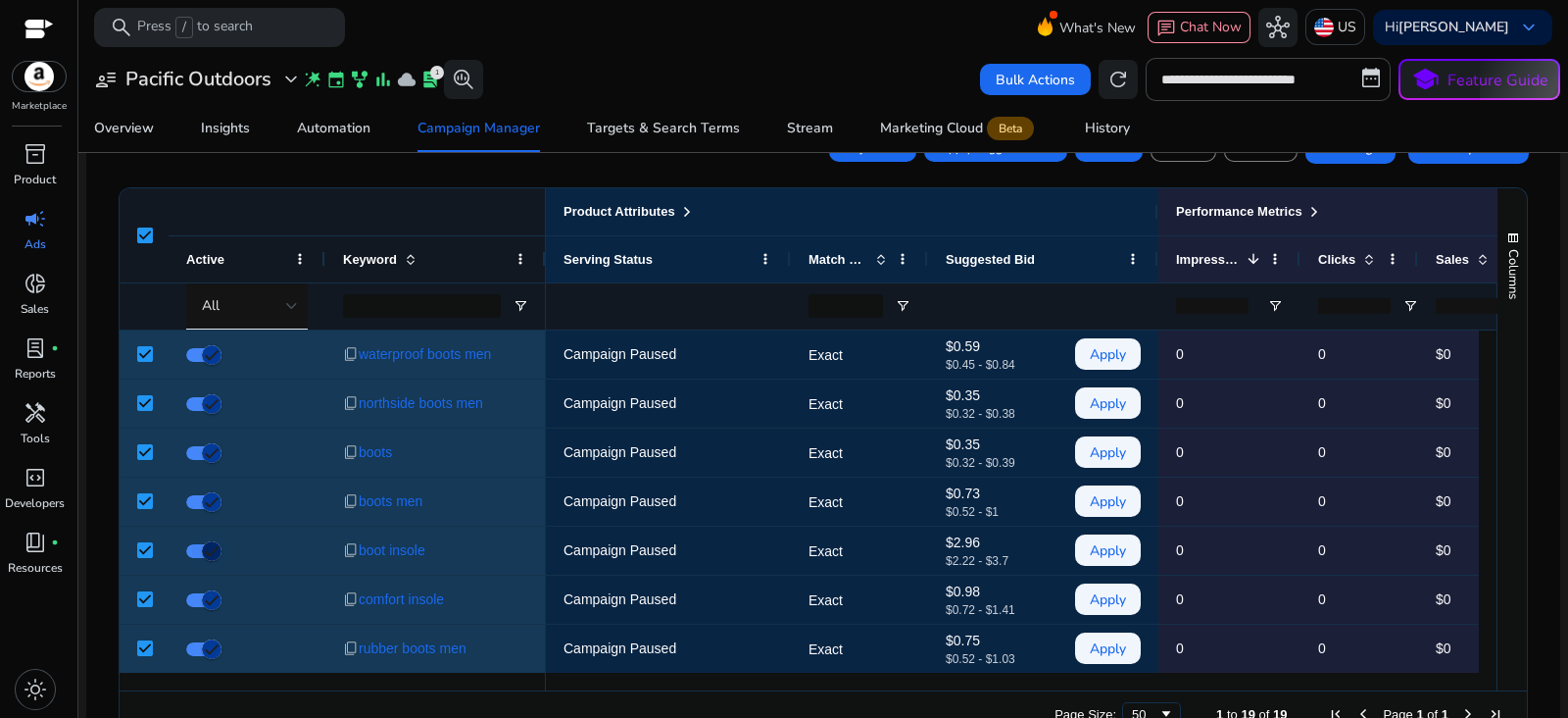
click at [192, 557] on span "button" at bounding box center [211, 550] width 39 height 39
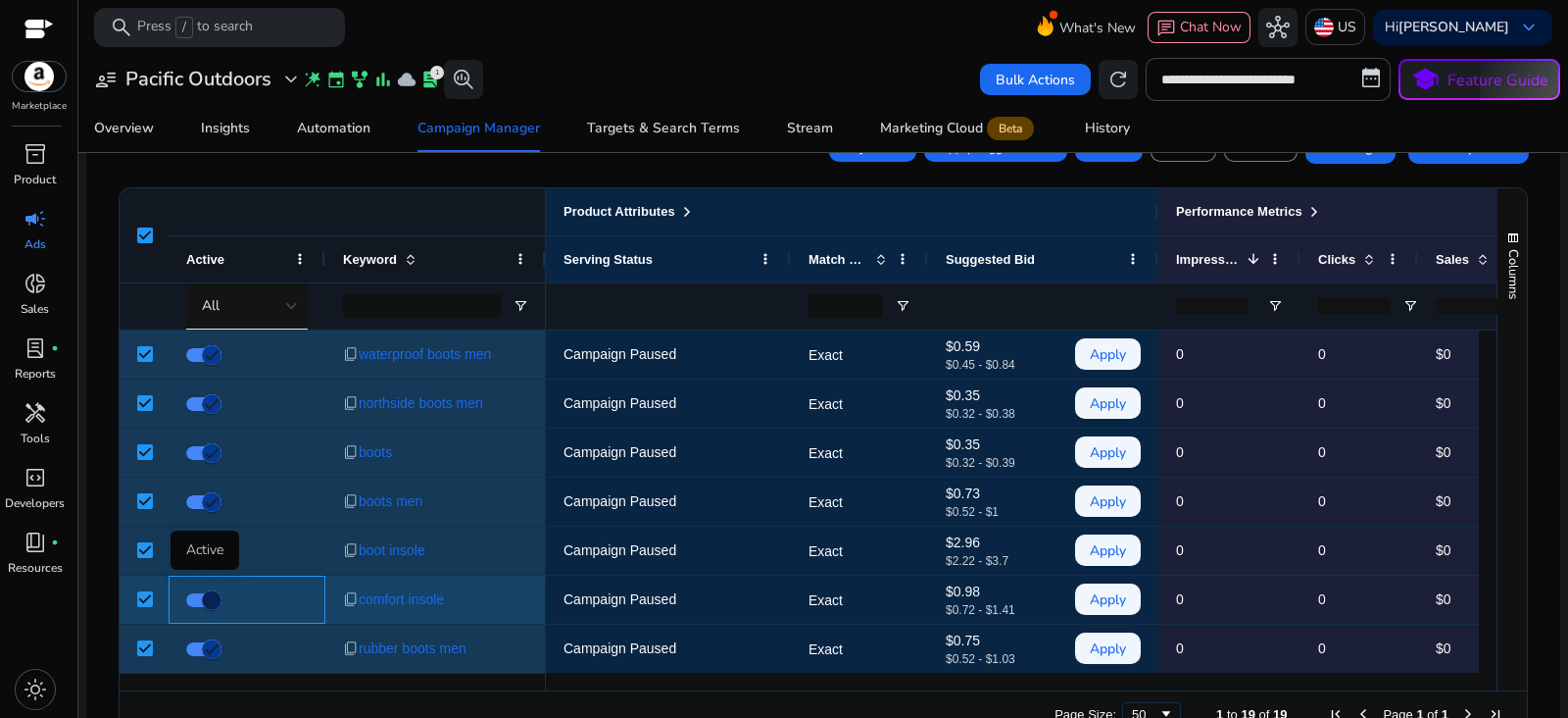
click at [188, 602] on span "button" at bounding box center [204, 600] width 35 height 14
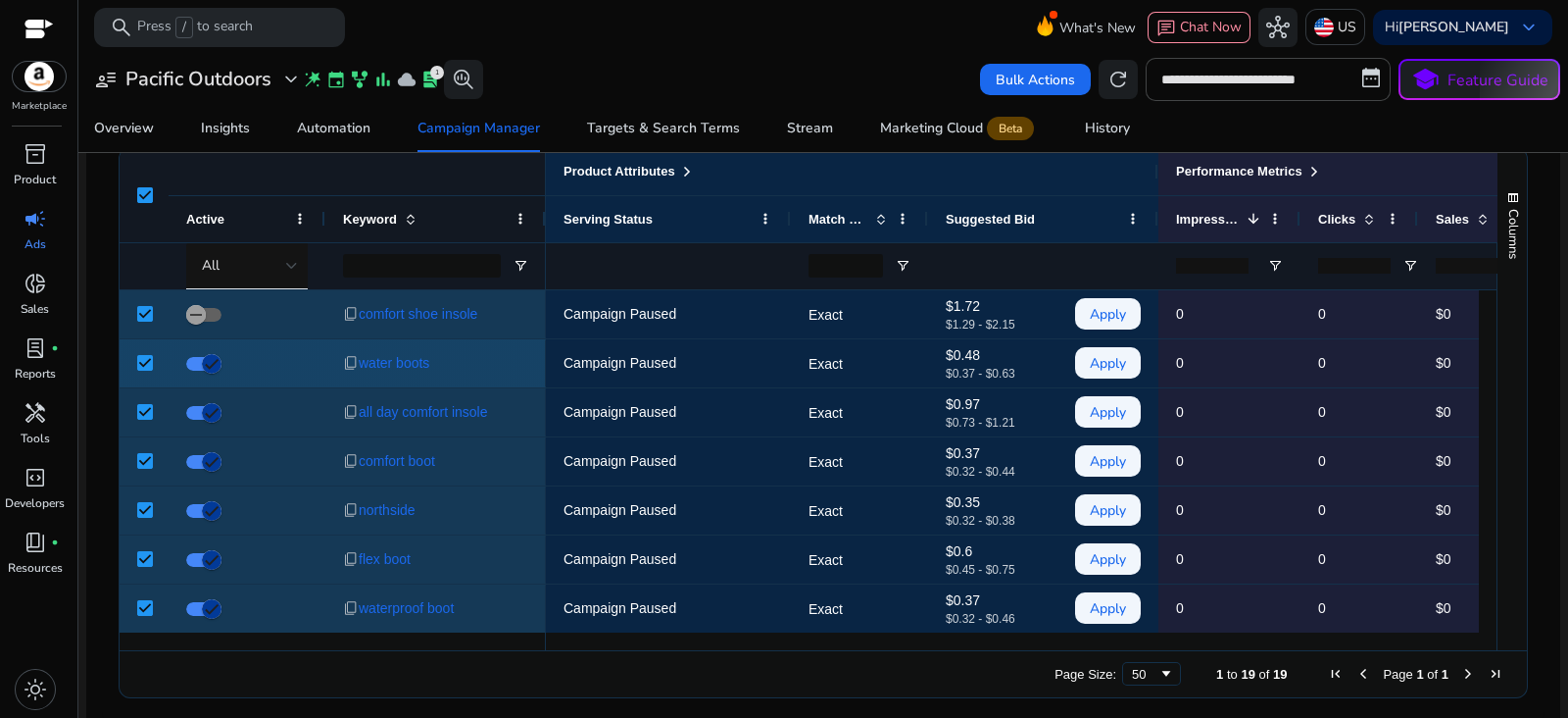
click at [1497, 480] on div "Columns" at bounding box center [1511, 398] width 29 height 502
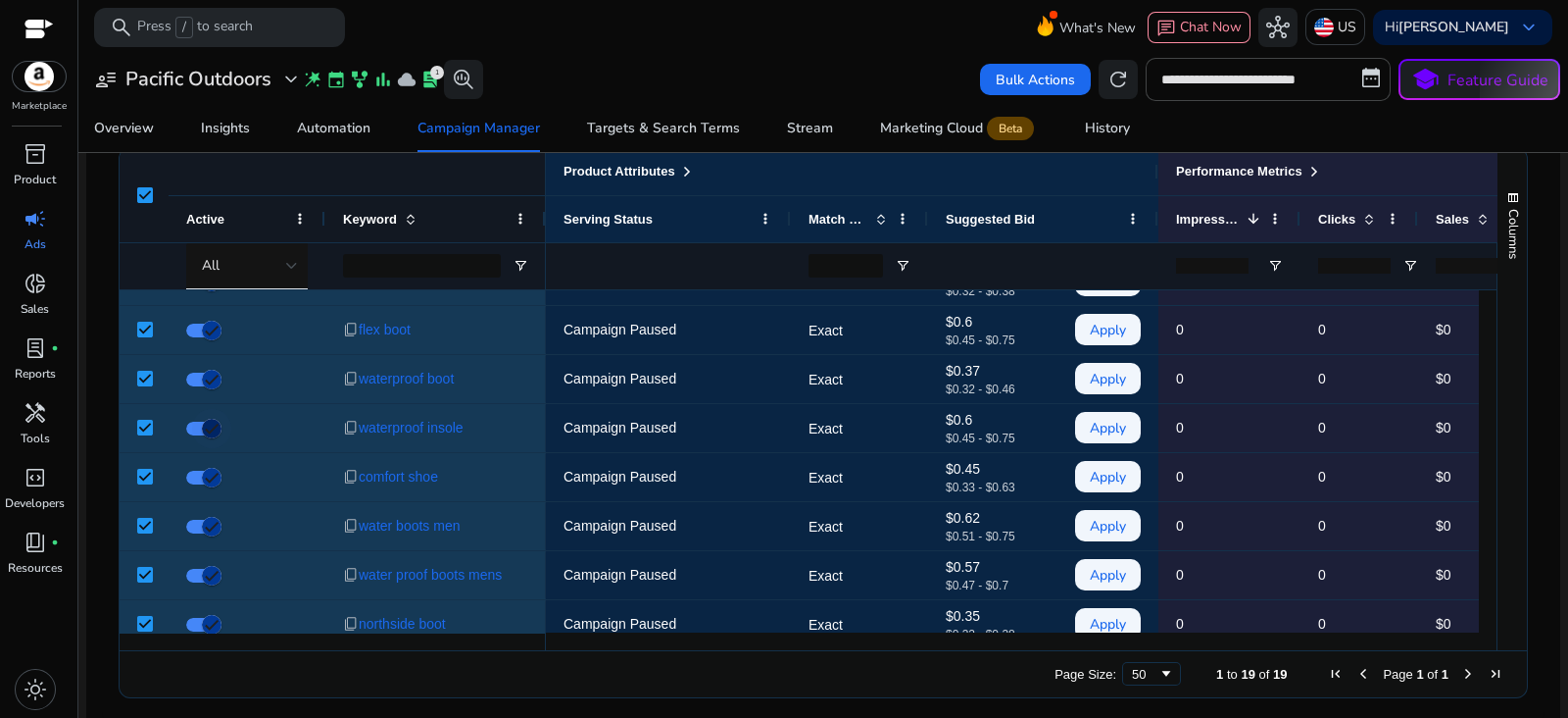
click at [211, 427] on icon "button" at bounding box center [212, 428] width 12 height 2
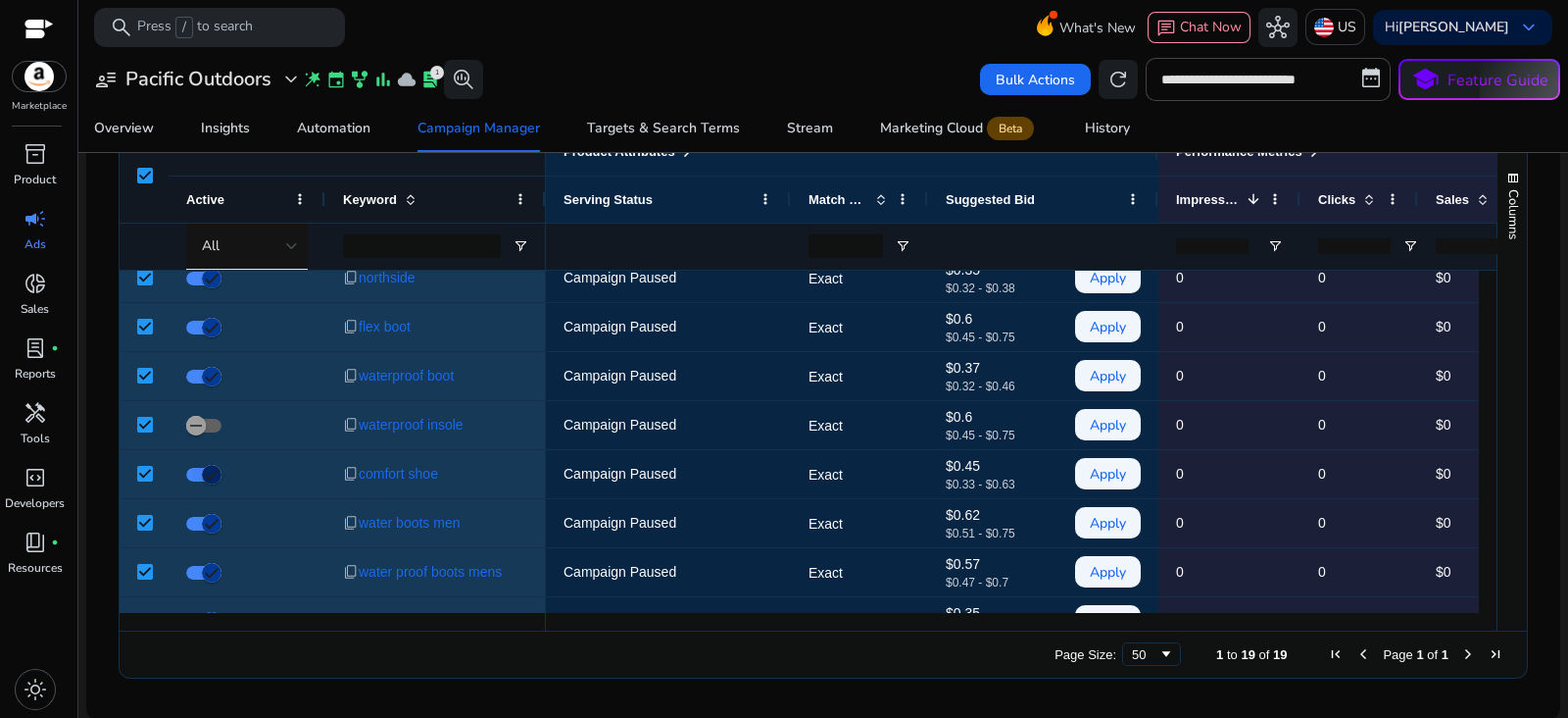
click at [207, 484] on span "button" at bounding box center [211, 474] width 39 height 39
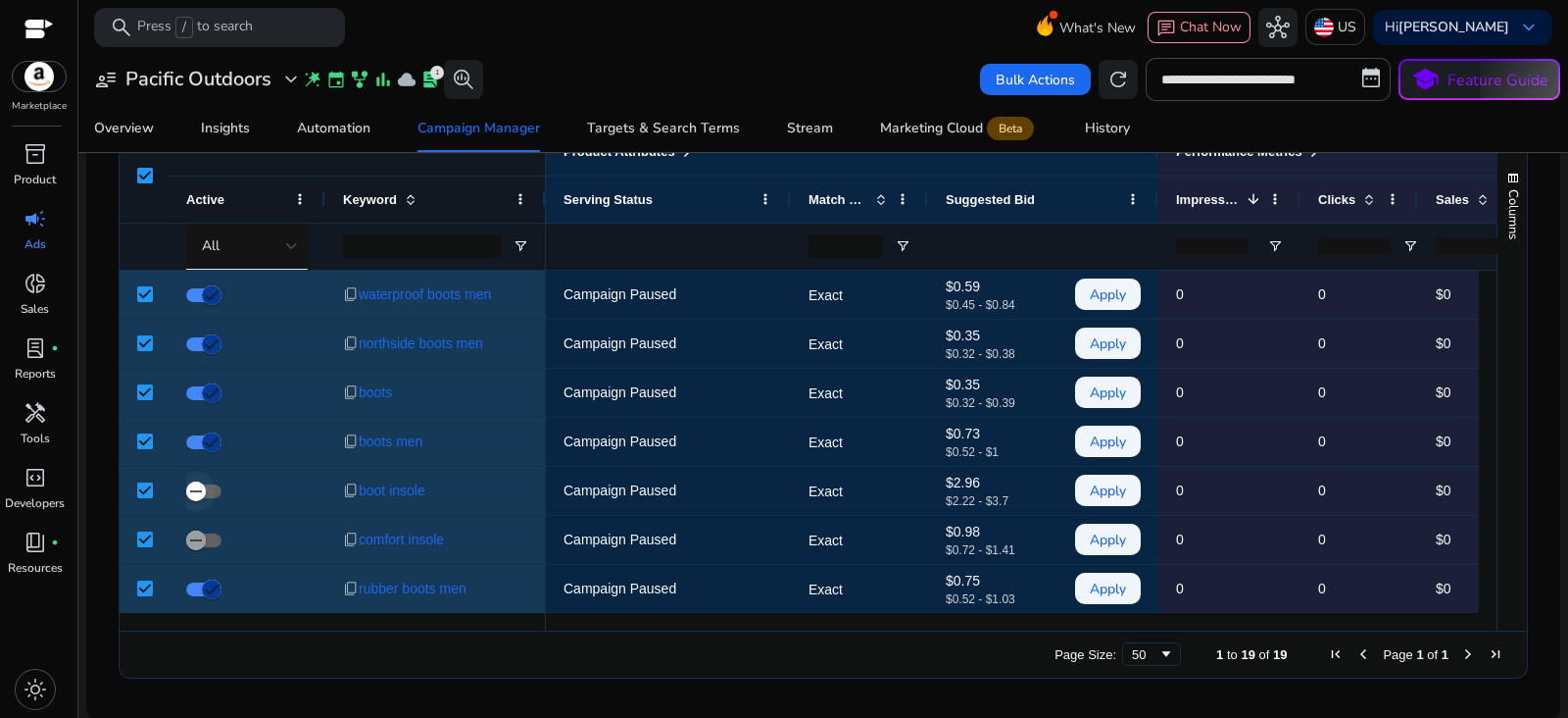
click at [195, 490] on icon "button" at bounding box center [196, 491] width 12 height 2
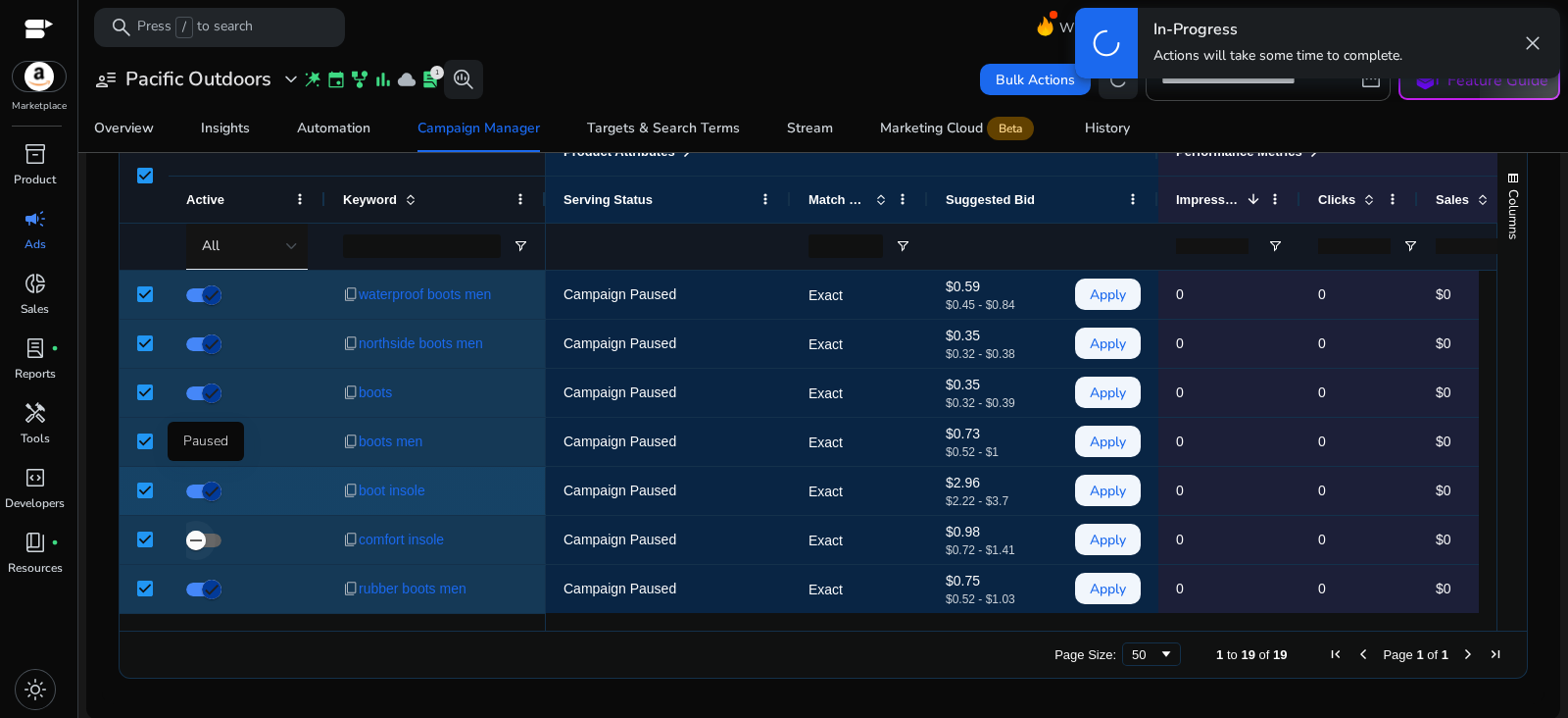
click at [206, 539] on span "button" at bounding box center [196, 539] width 39 height 39
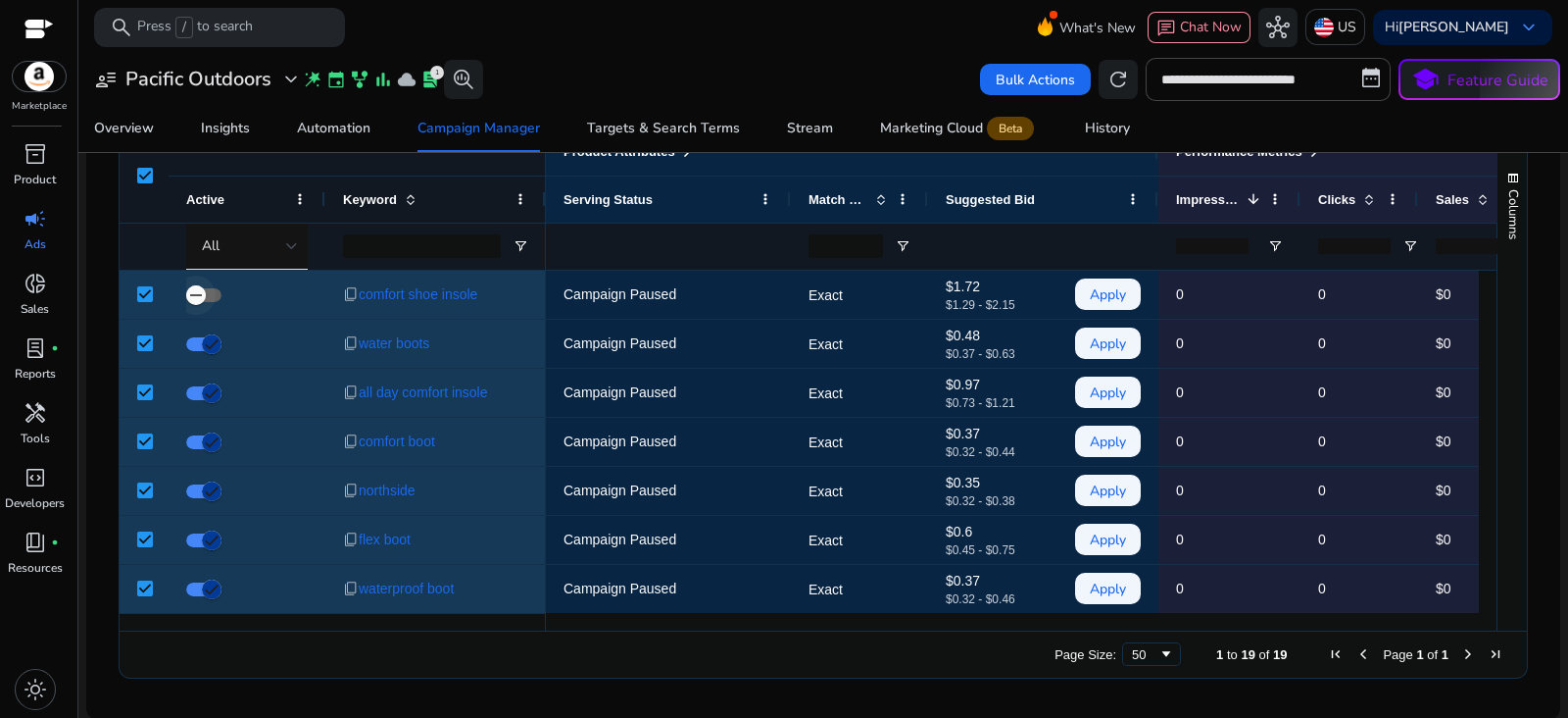
click at [197, 301] on icon "button" at bounding box center [197, 296] width 18 height 18
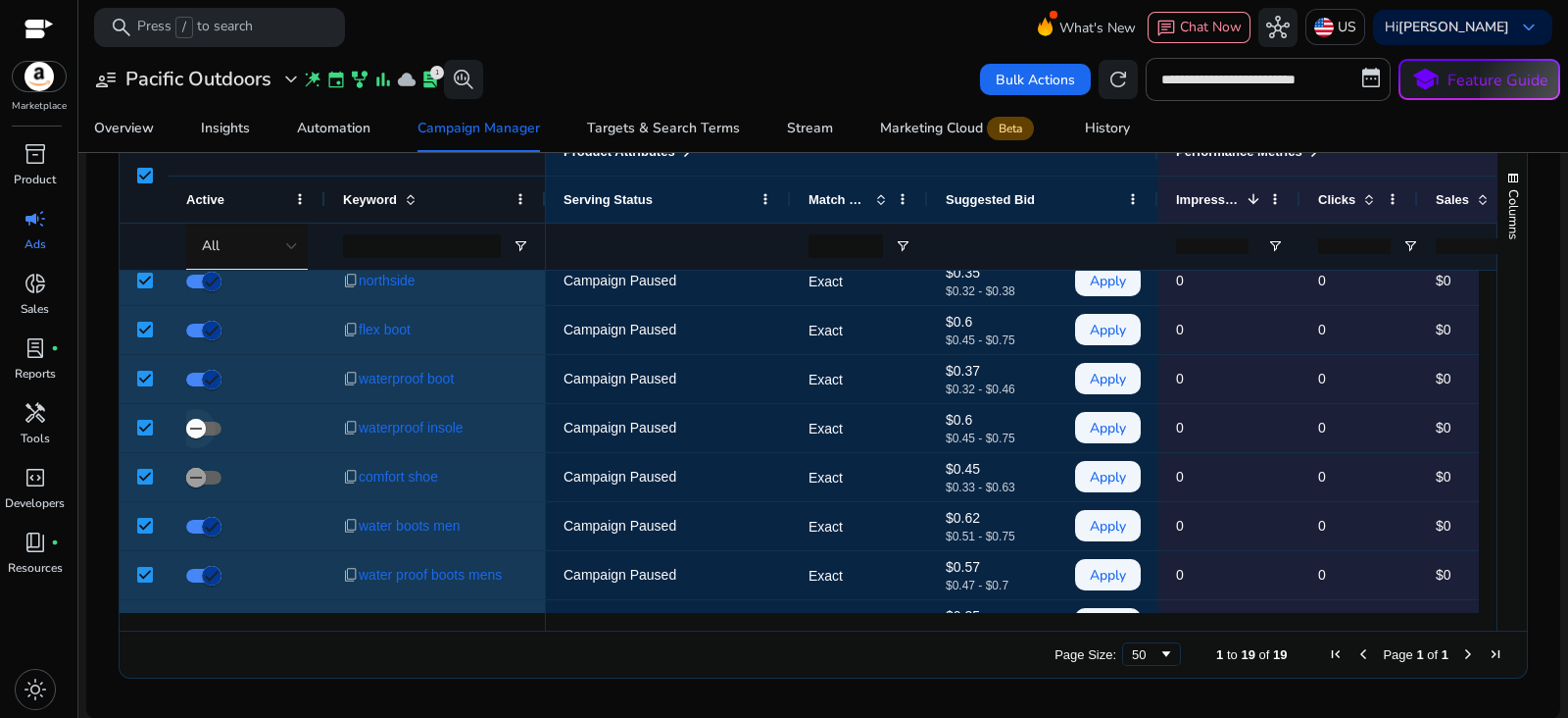
click at [202, 437] on span "button" at bounding box center [196, 427] width 39 height 39
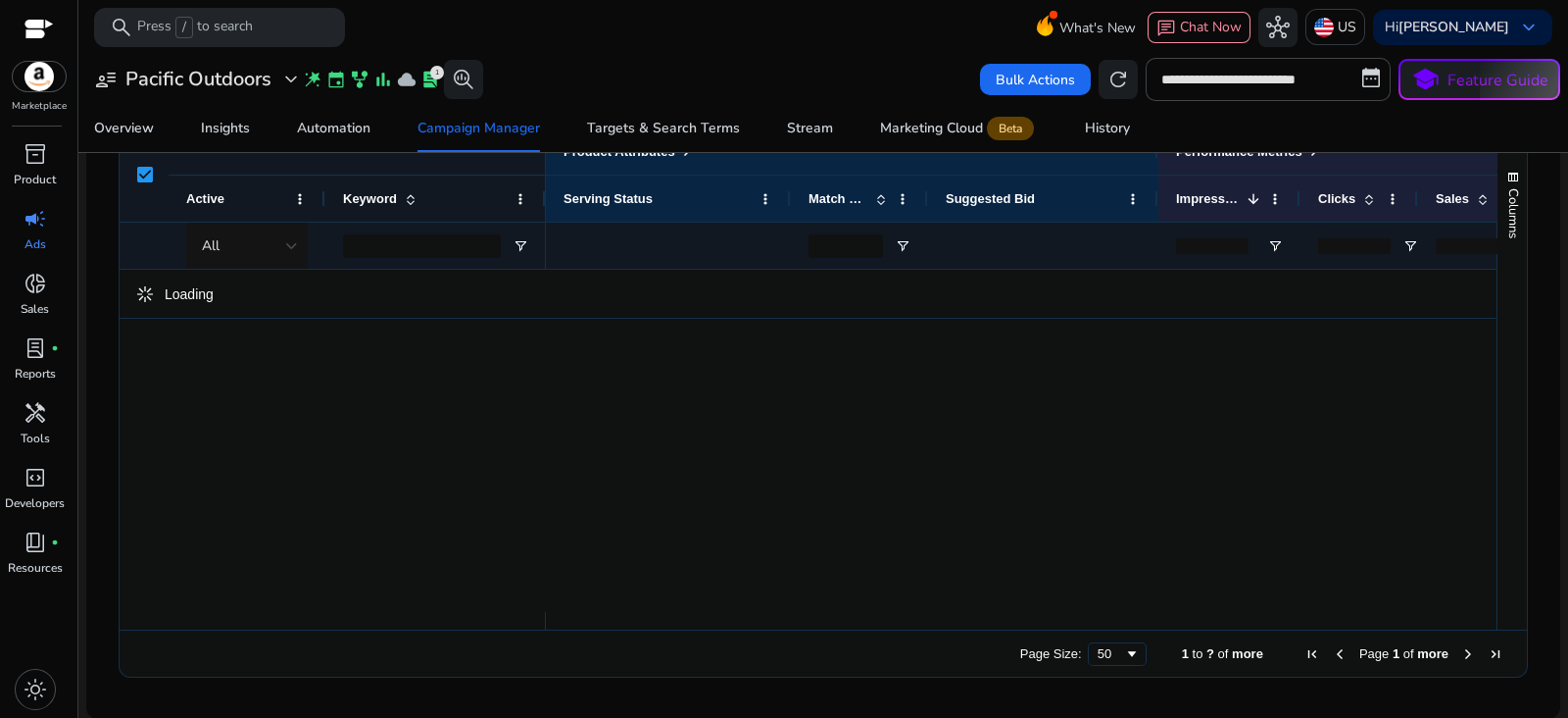
click at [201, 495] on div "Loading" at bounding box center [807, 440] width 1376 height 343
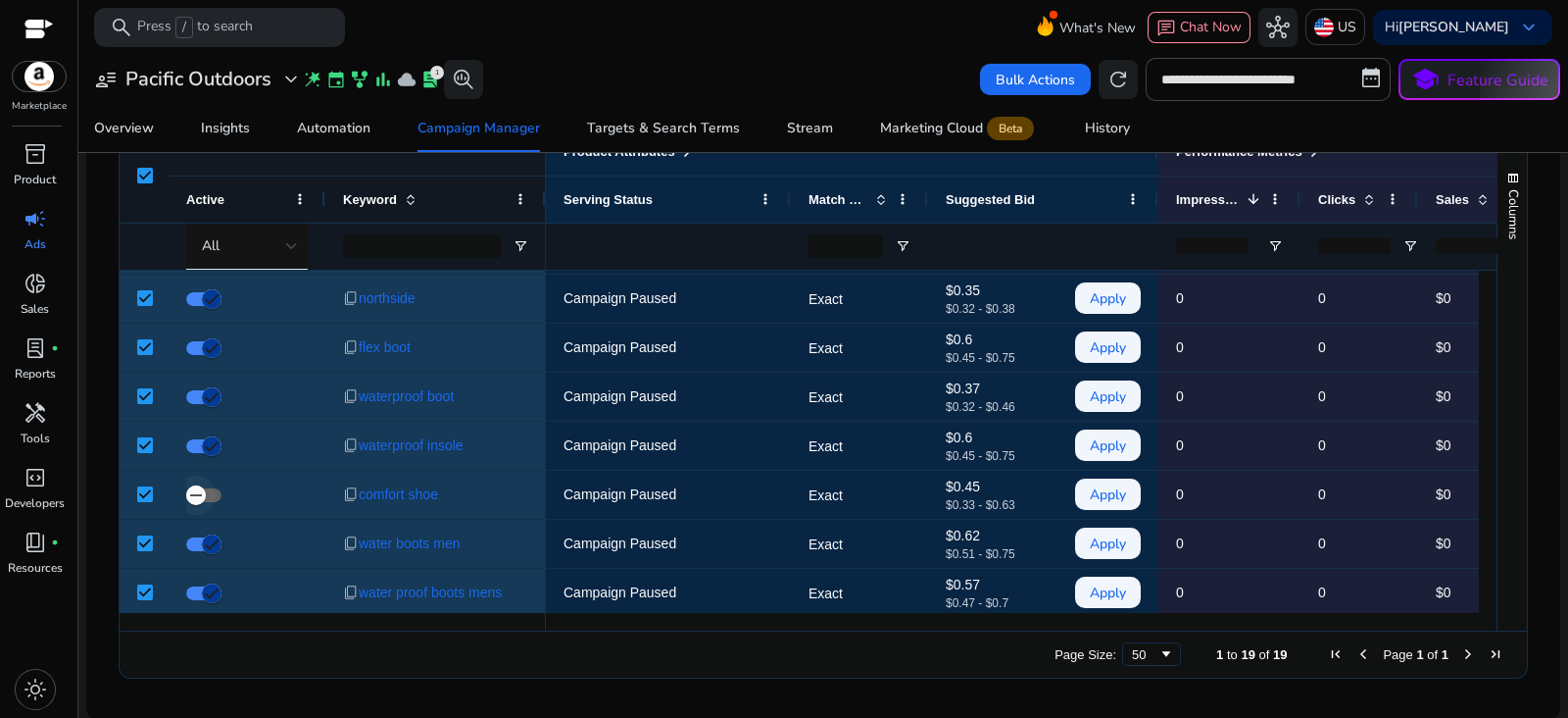
click at [195, 494] on icon "button" at bounding box center [196, 495] width 12 height 2
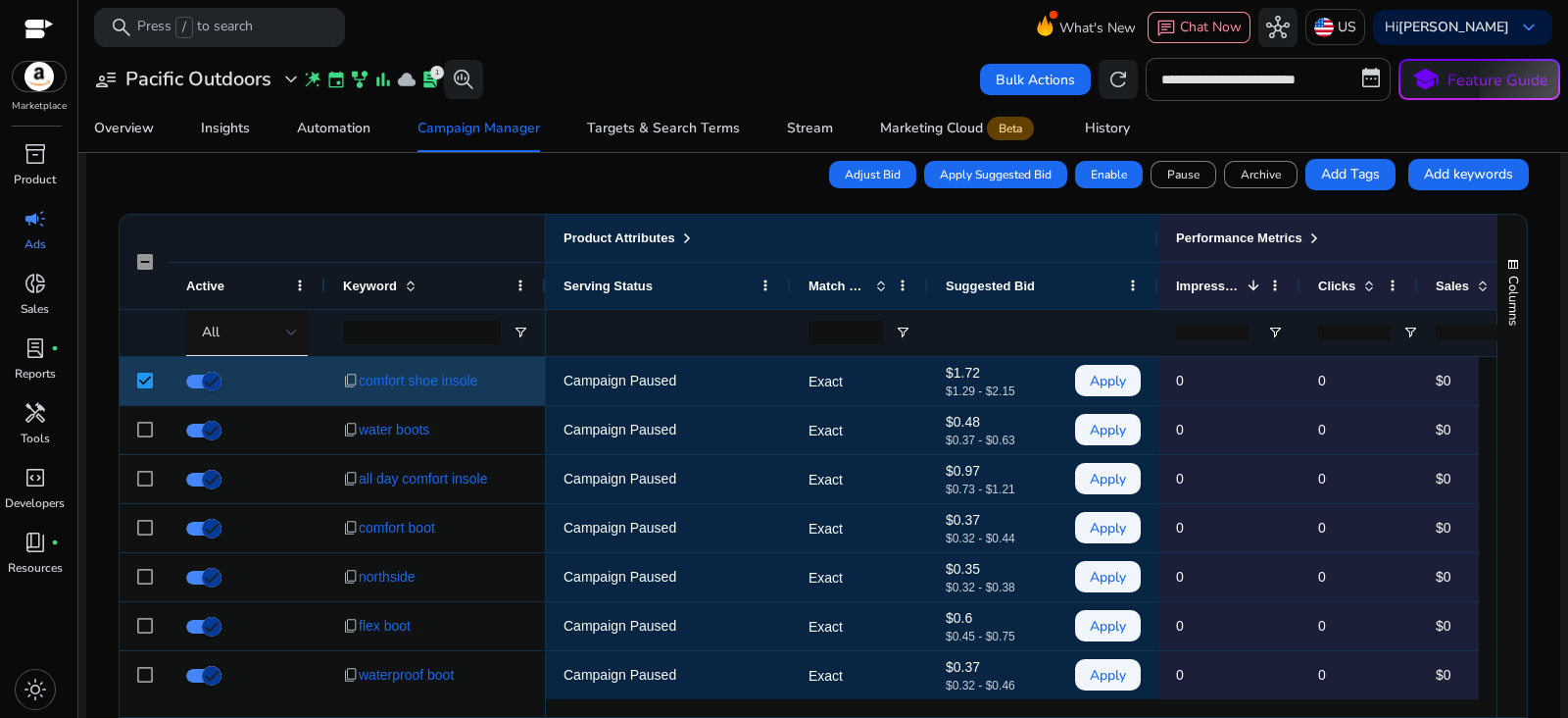
drag, startPoint x: 1218, startPoint y: 705, endPoint x: 1234, endPoint y: 708, distance: 16.3
click at [1234, 708] on div at bounding box center [1012, 708] width 933 height 18
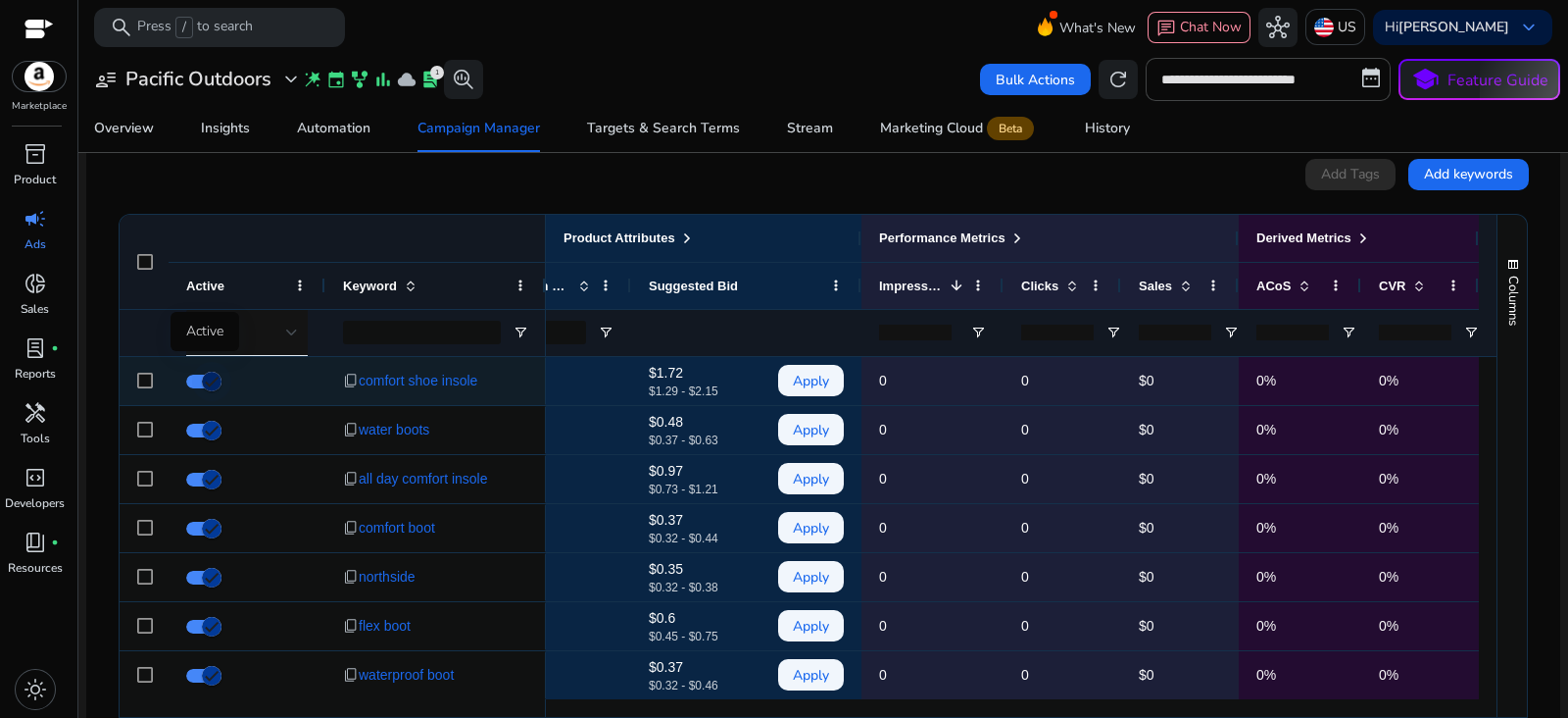
click at [195, 382] on span "button" at bounding box center [211, 380] width 39 height 39
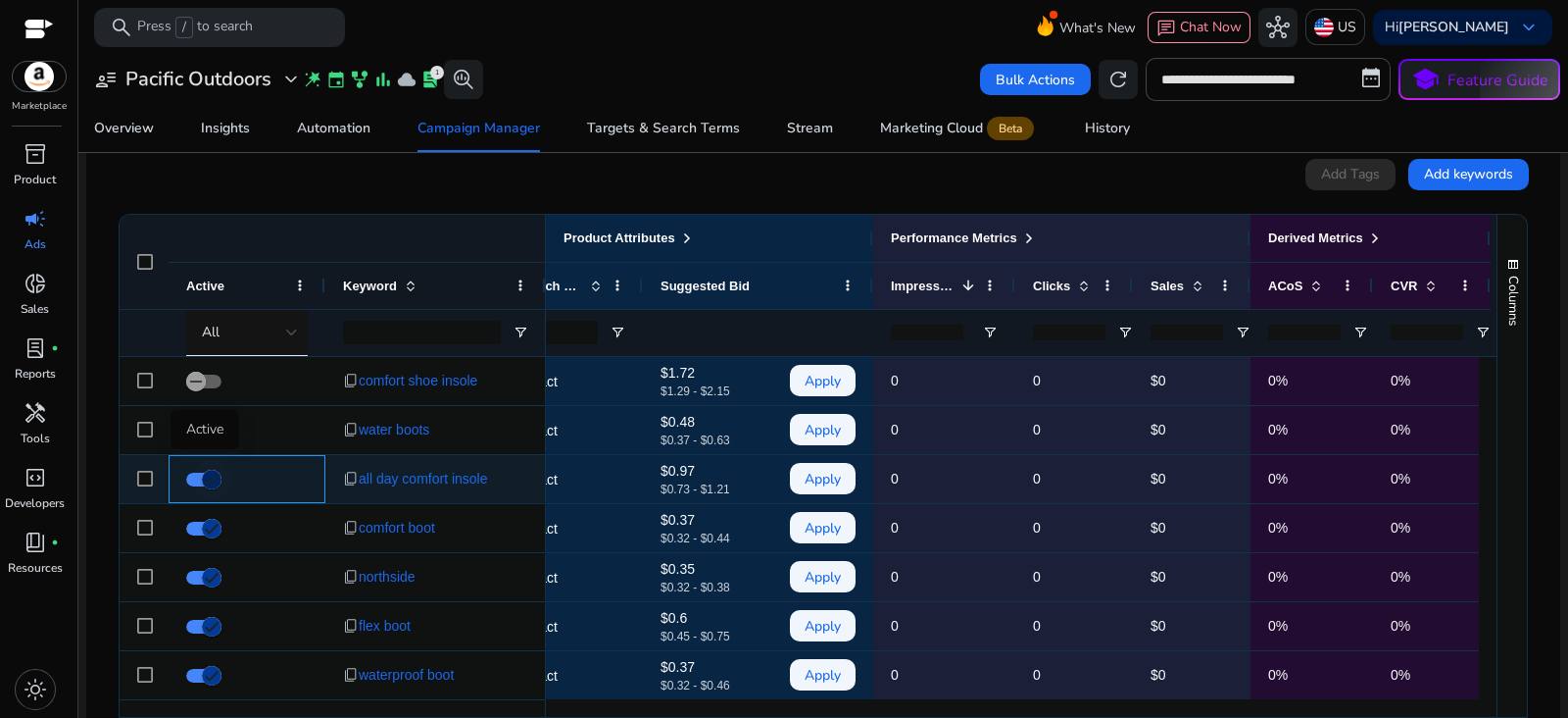
click at [187, 478] on span "button" at bounding box center [204, 479] width 35 height 14
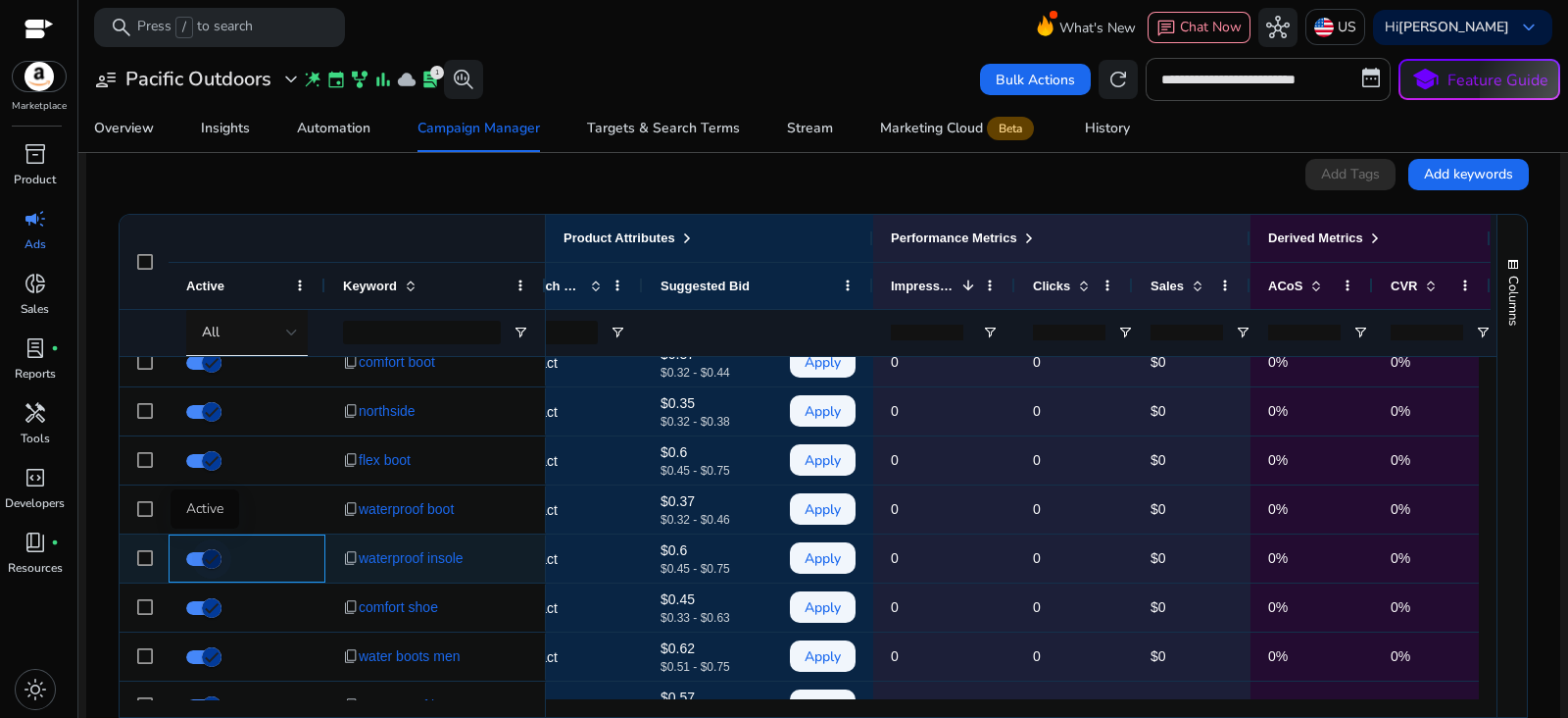
click at [196, 556] on span "button" at bounding box center [211, 558] width 39 height 39
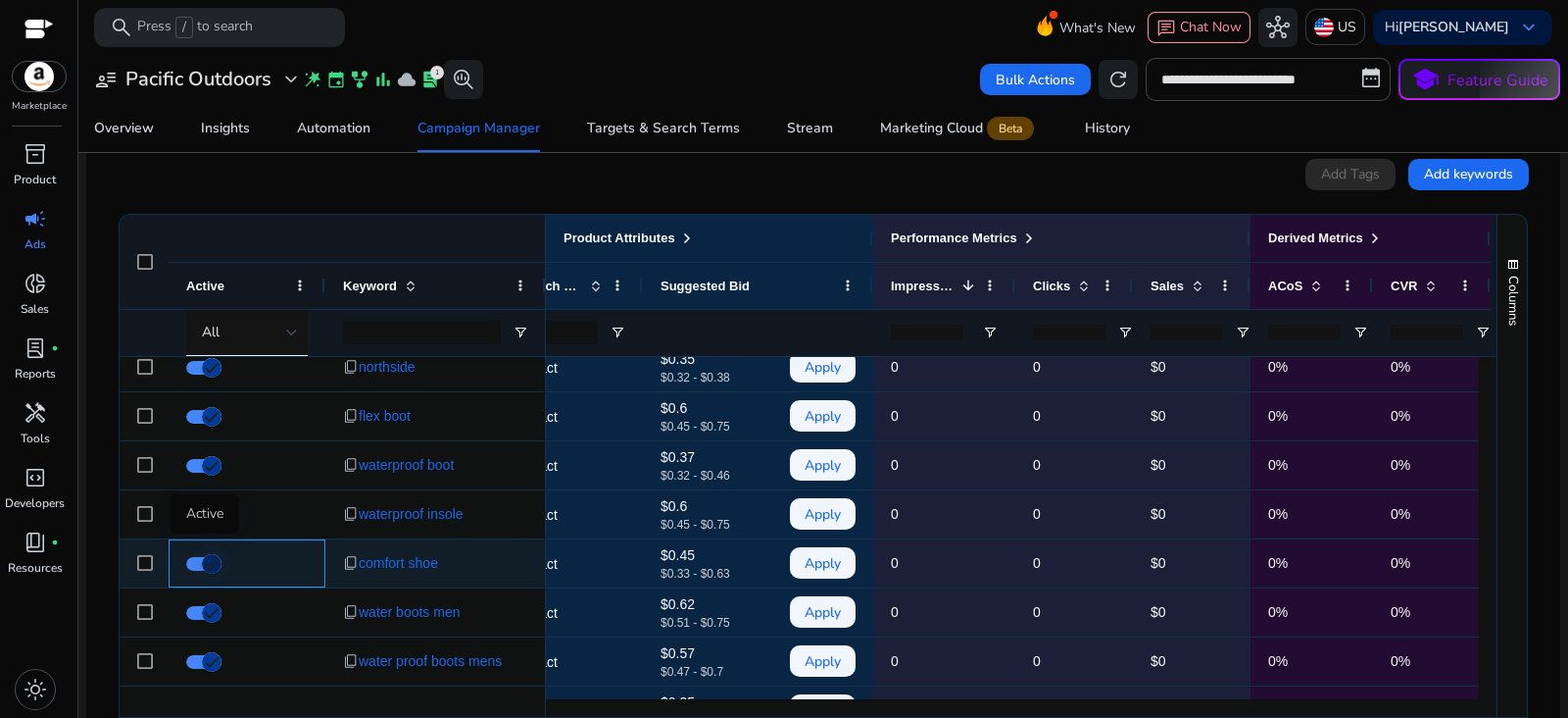
click at [197, 562] on span "button" at bounding box center [211, 563] width 39 height 39
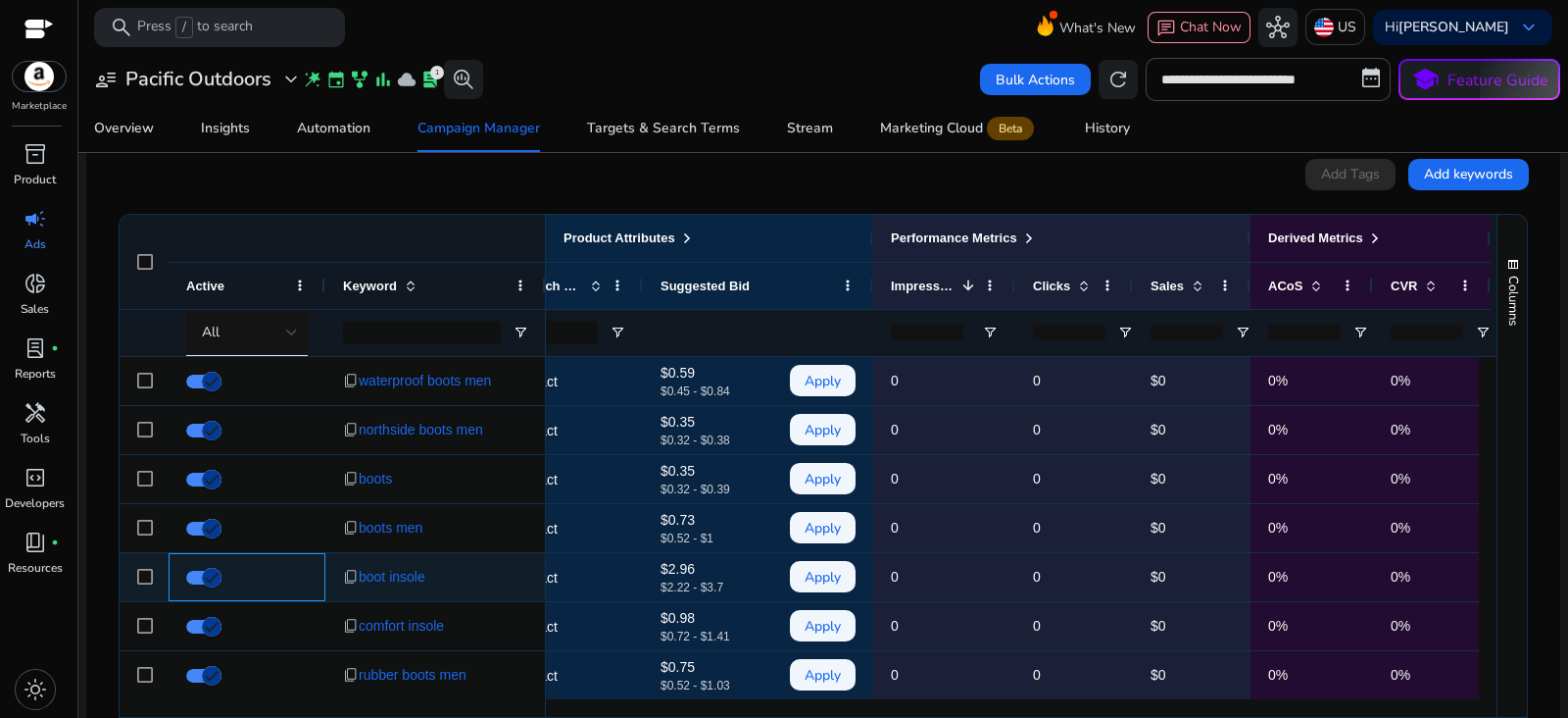
click at [185, 576] on div at bounding box center [247, 577] width 157 height 48
click at [192, 579] on span "button" at bounding box center [211, 577] width 39 height 39
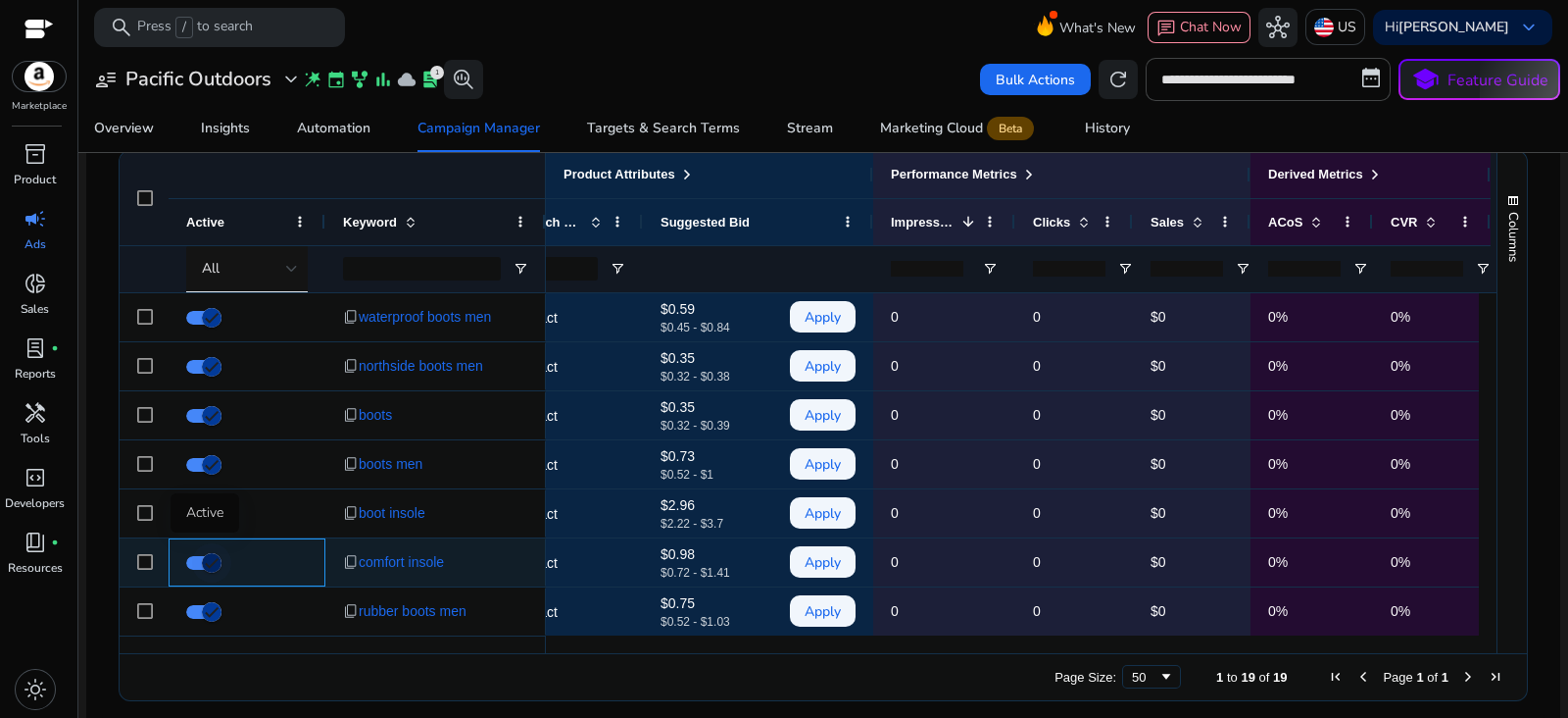
click at [192, 558] on span "button" at bounding box center [211, 562] width 39 height 39
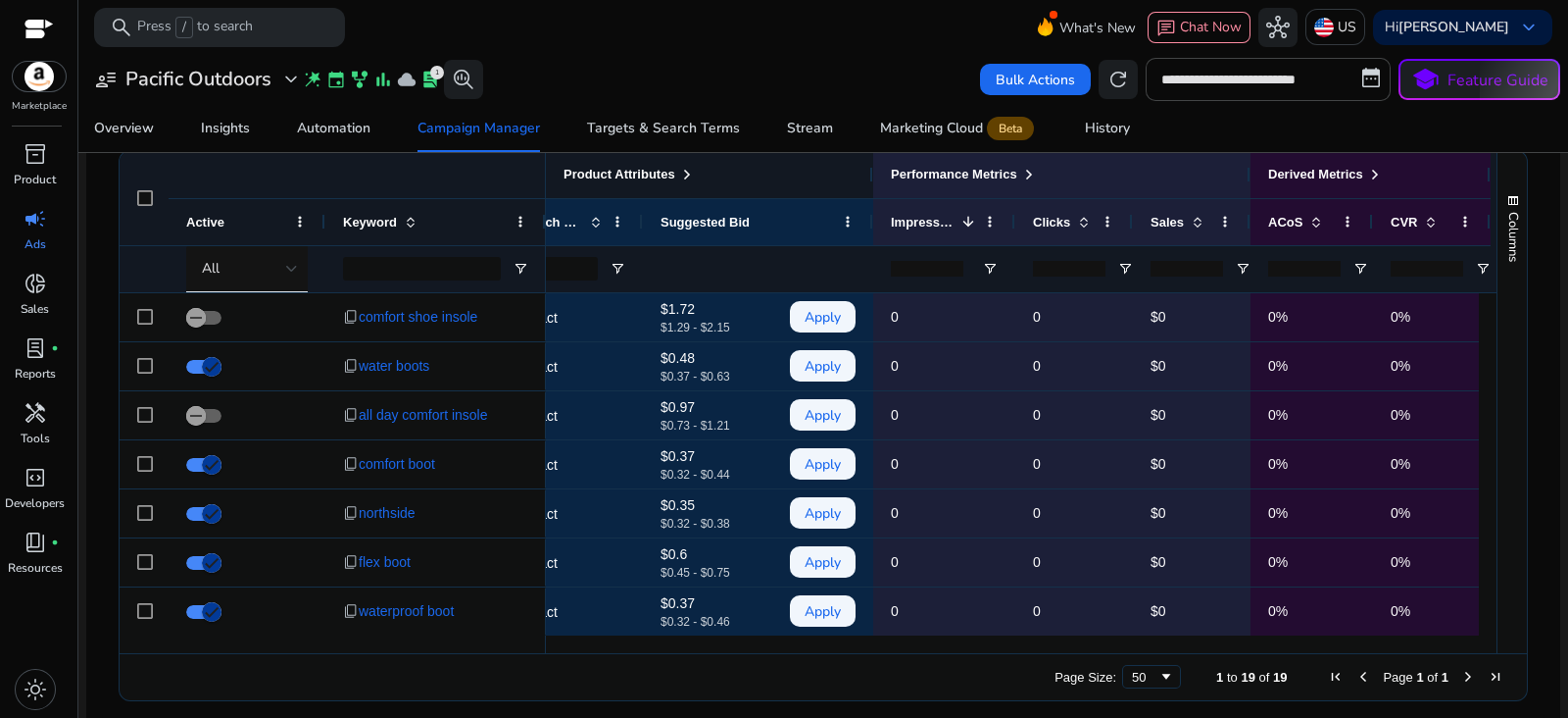
click at [682, 170] on span at bounding box center [687, 175] width 16 height 16
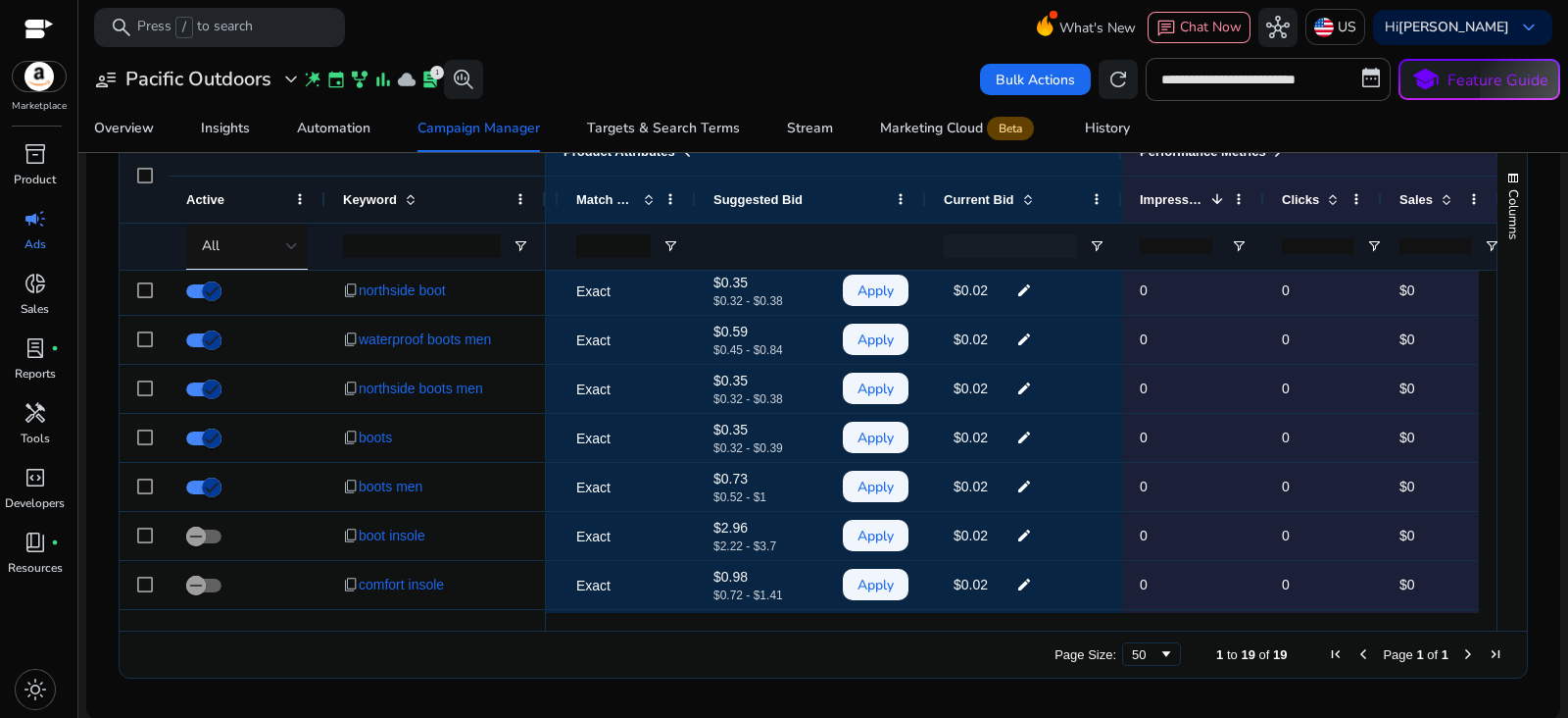
scroll to position [582, 0]
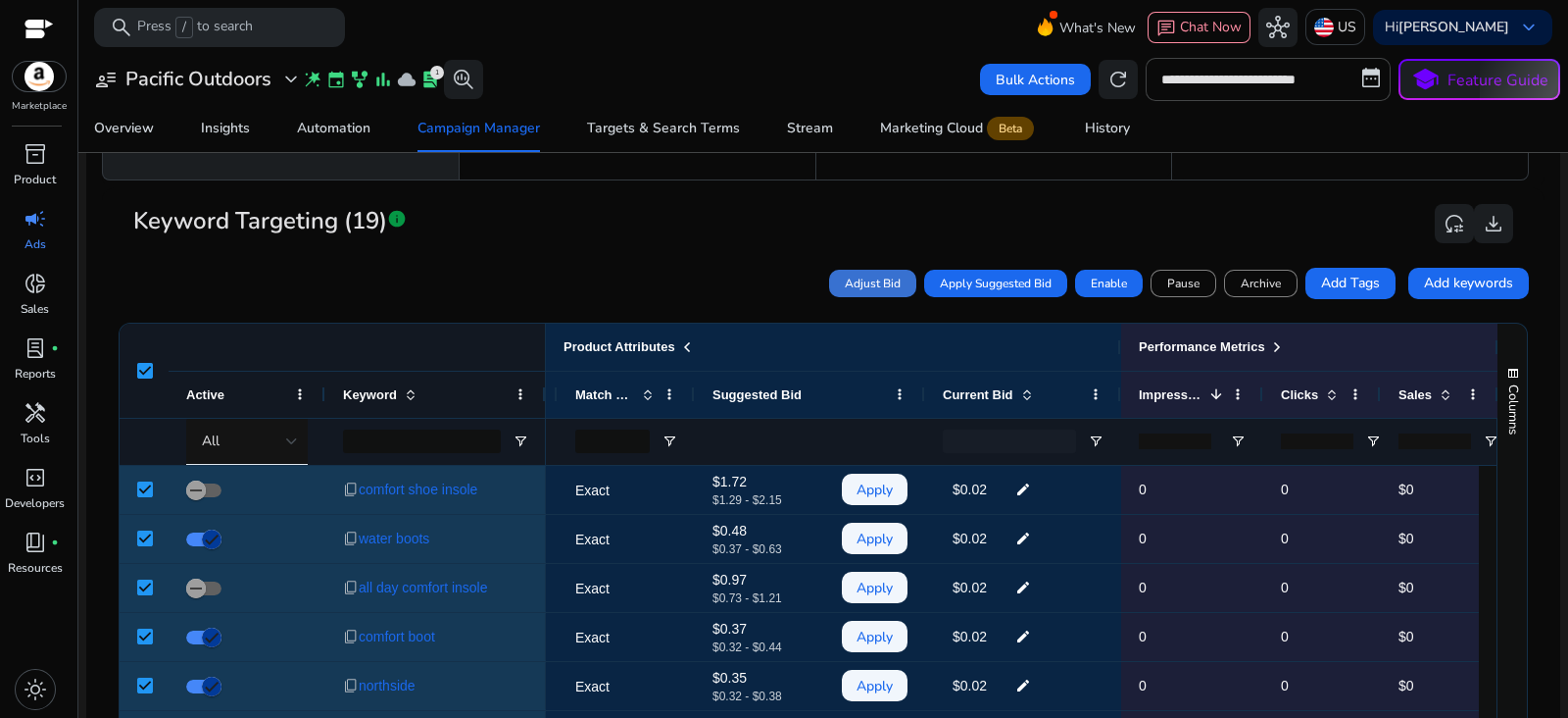
click at [866, 283] on span "Adjust Bid" at bounding box center [872, 284] width 56 height 18
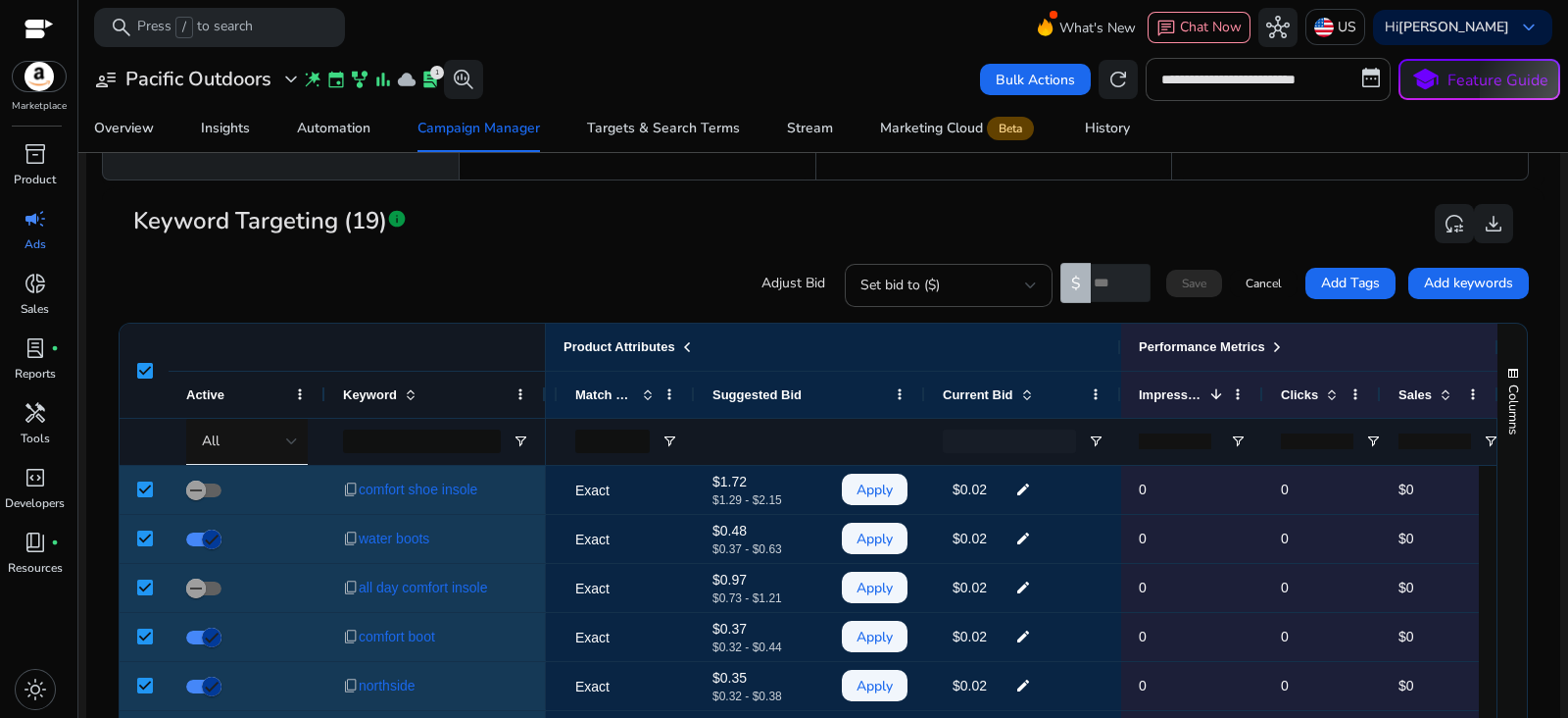
click at [1095, 278] on input "number" at bounding box center [1121, 283] width 60 height 38
type input "***"
click at [1186, 272] on span at bounding box center [1194, 283] width 56 height 47
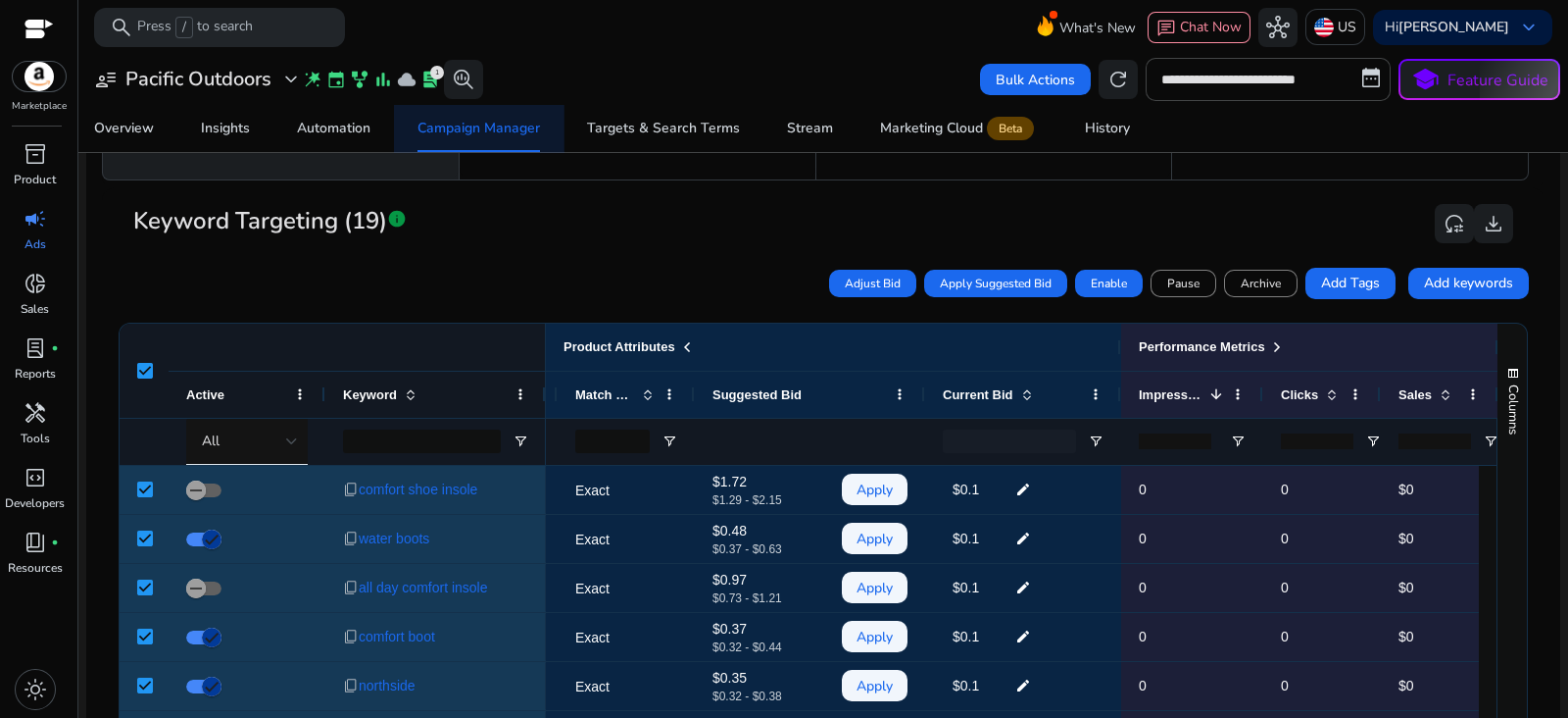
click at [495, 147] on span "Campaign Manager" at bounding box center [478, 128] width 123 height 47
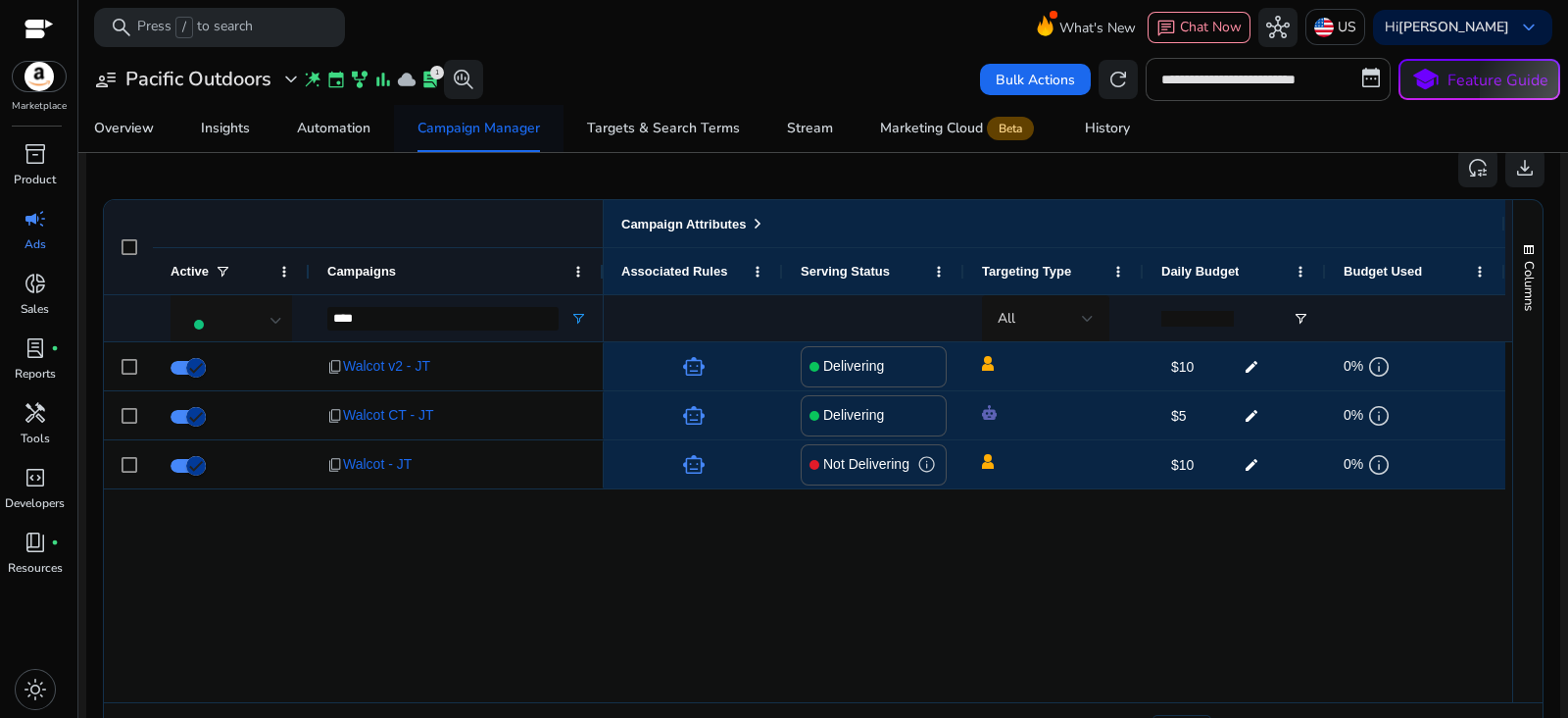
scroll to position [1264, 0]
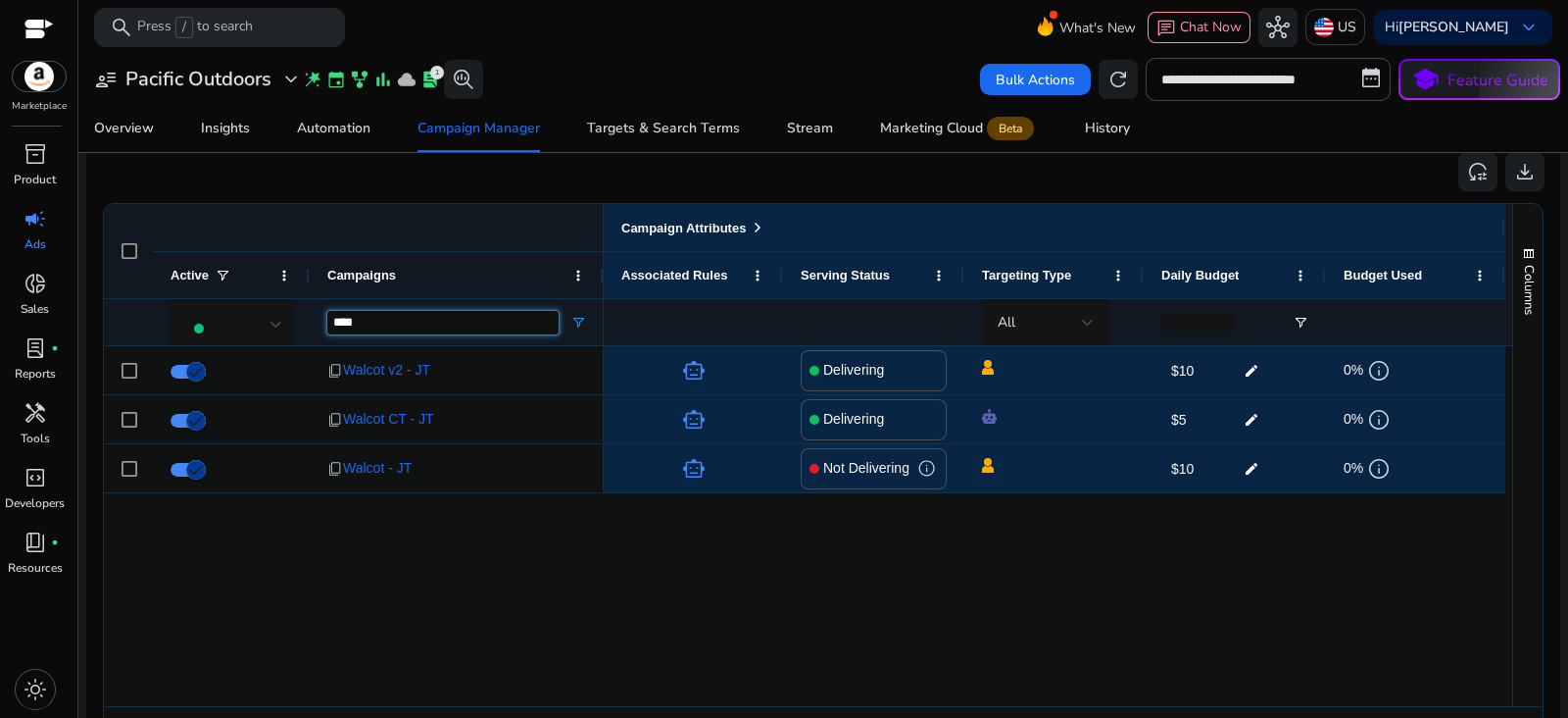
click at [475, 322] on input "****" at bounding box center [443, 323] width 232 height 24
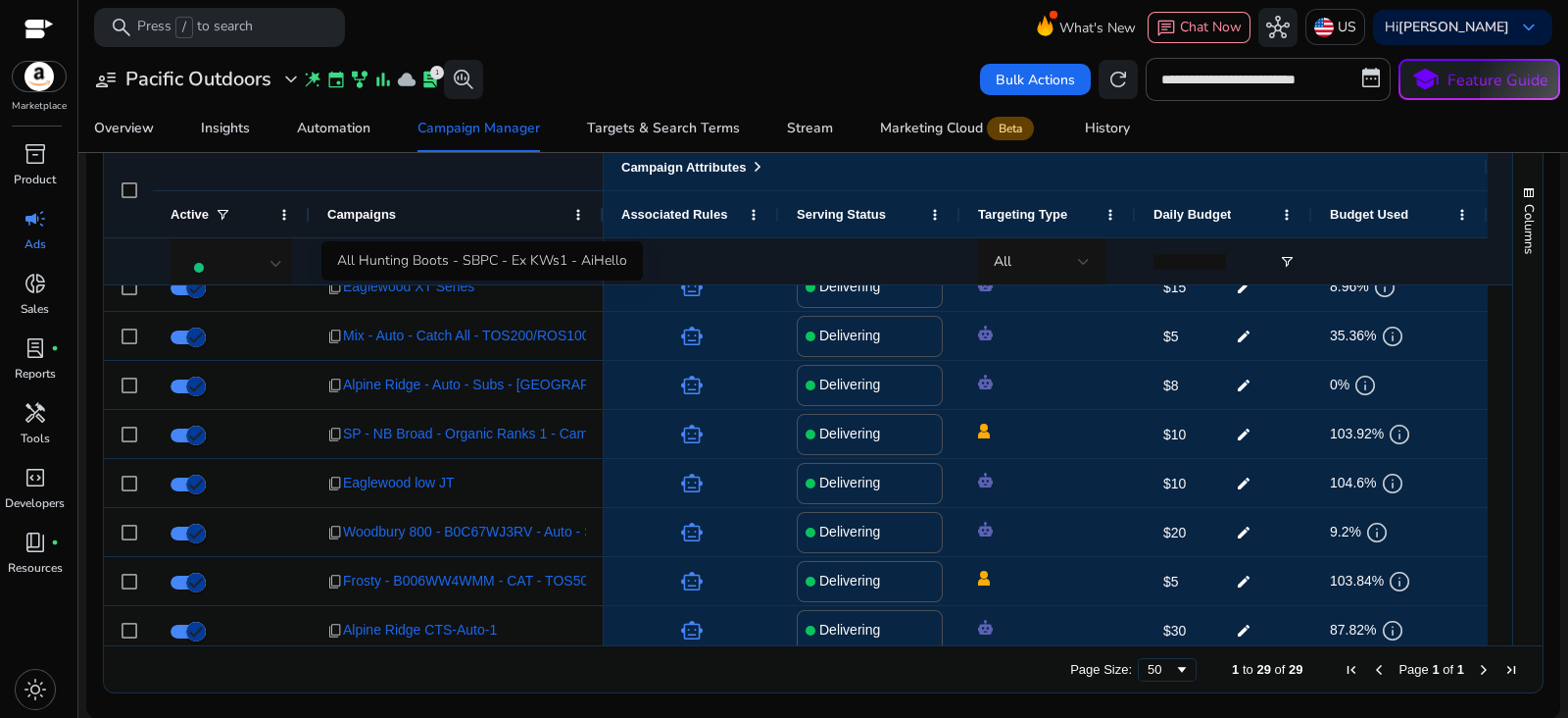
scroll to position [74, 0]
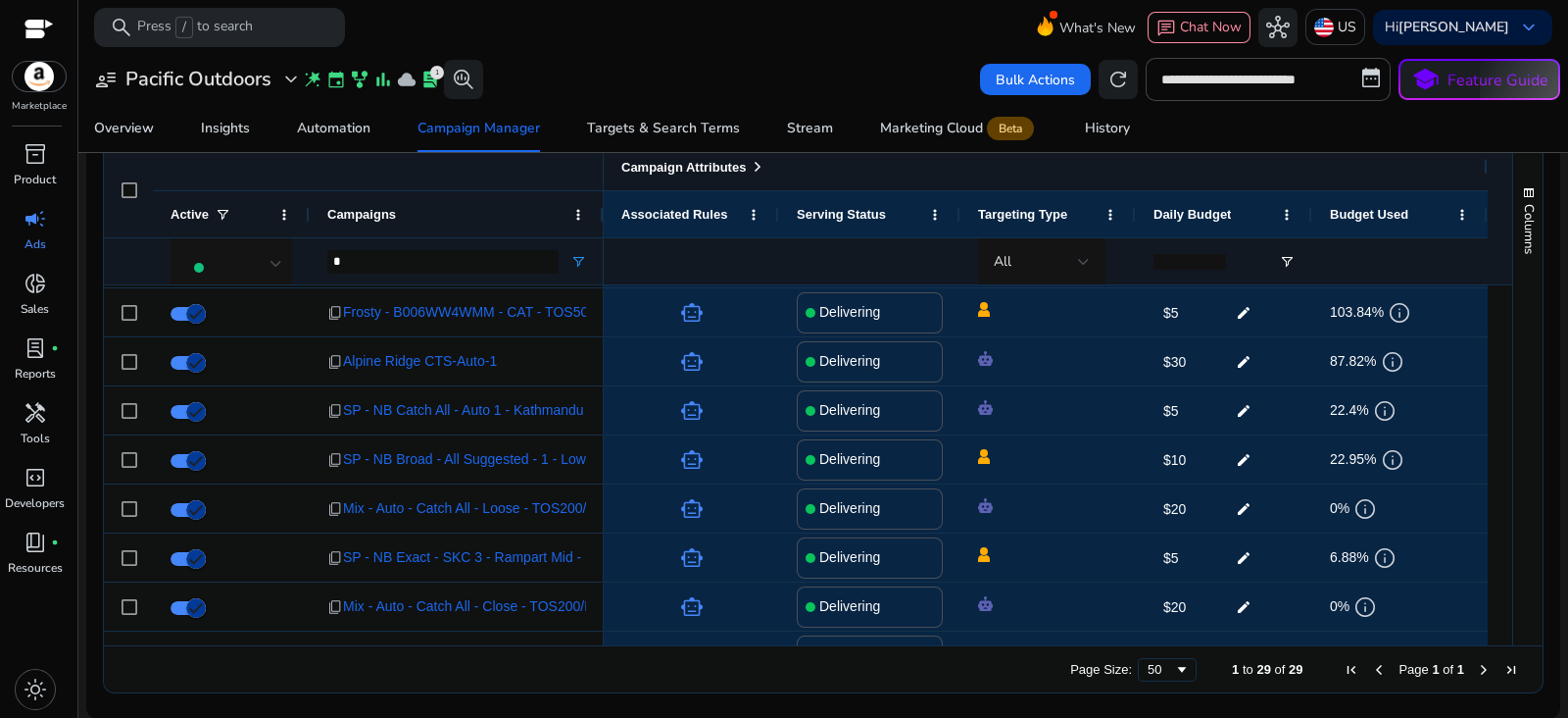
click at [760, 163] on span at bounding box center [758, 167] width 16 height 16
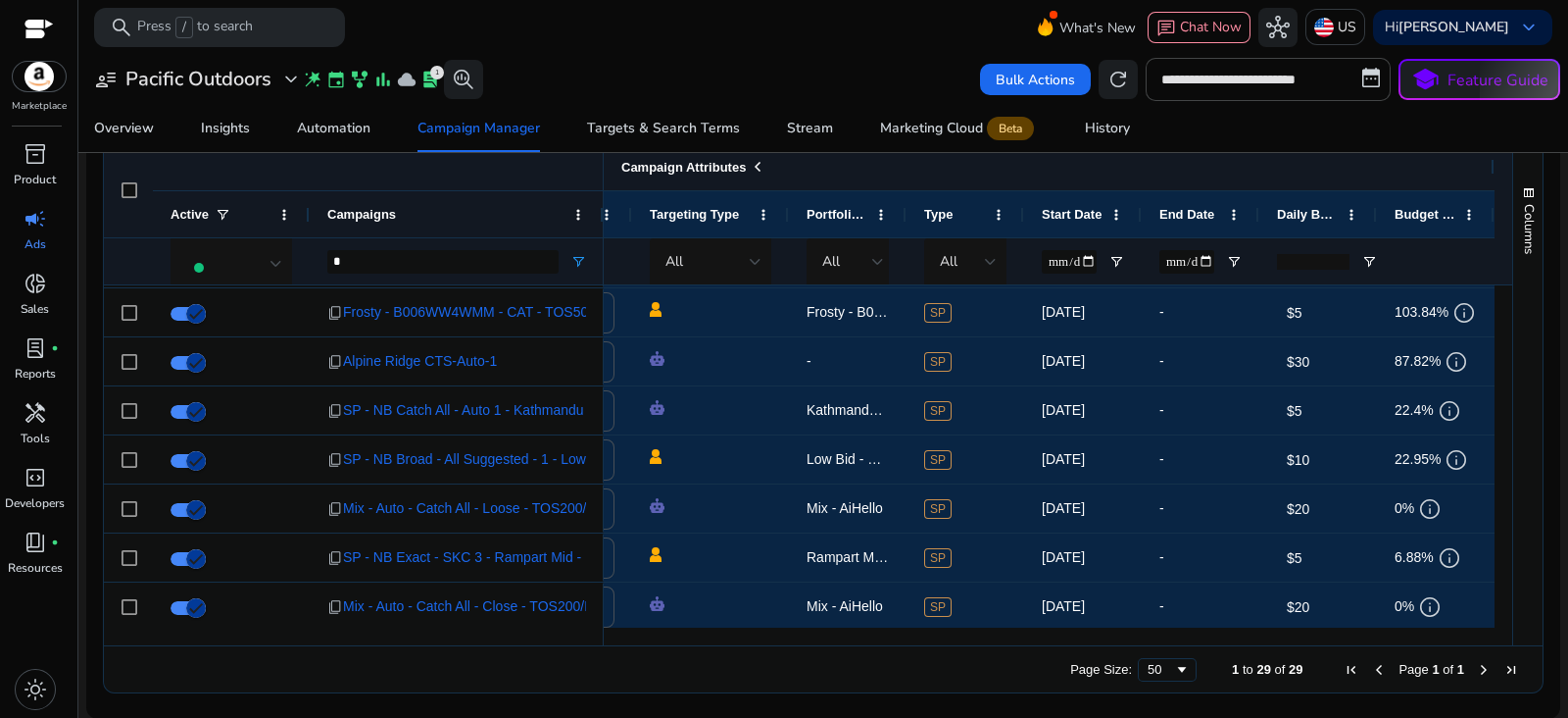
click at [754, 160] on span at bounding box center [758, 167] width 16 height 16
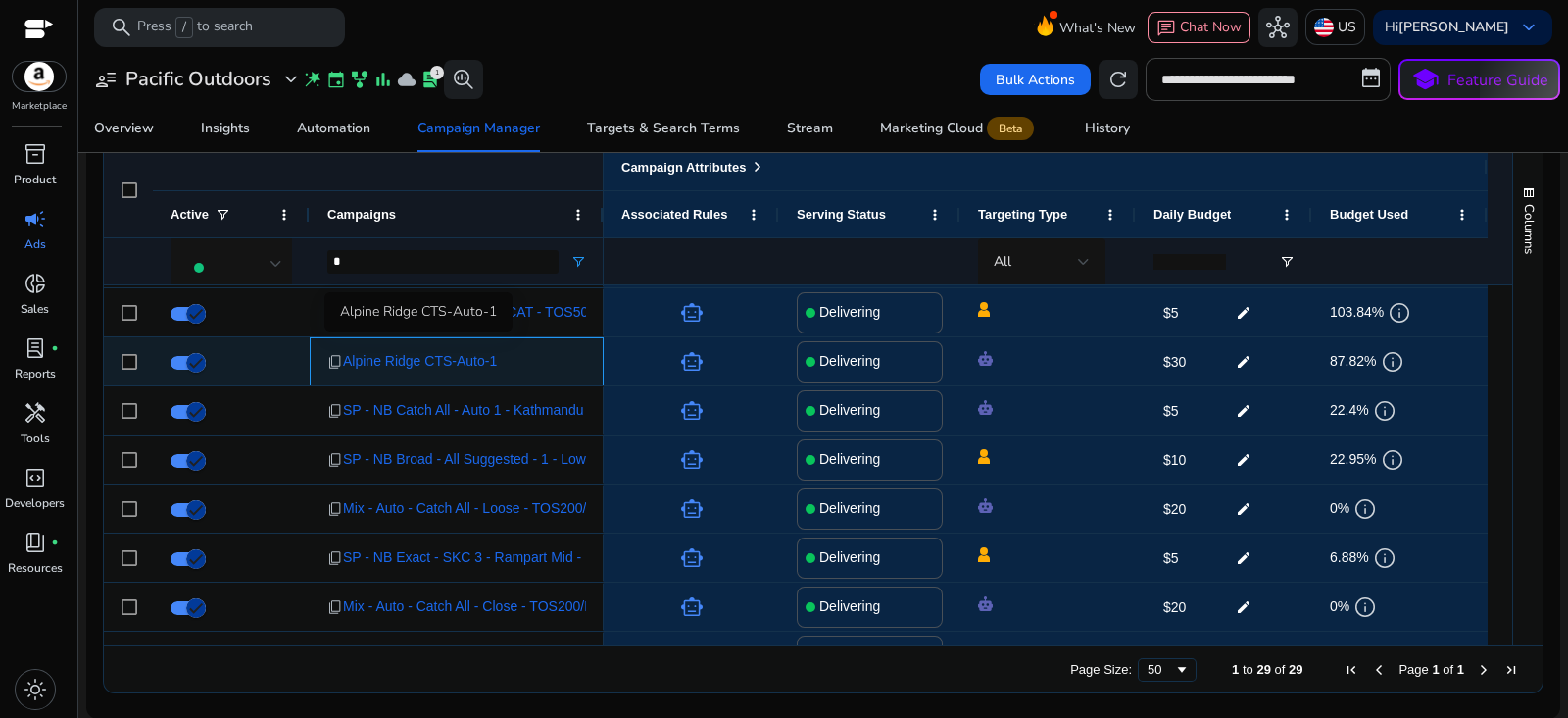
click at [424, 356] on span "Alpine Ridge CTS-Auto-1" at bounding box center [420, 361] width 154 height 40
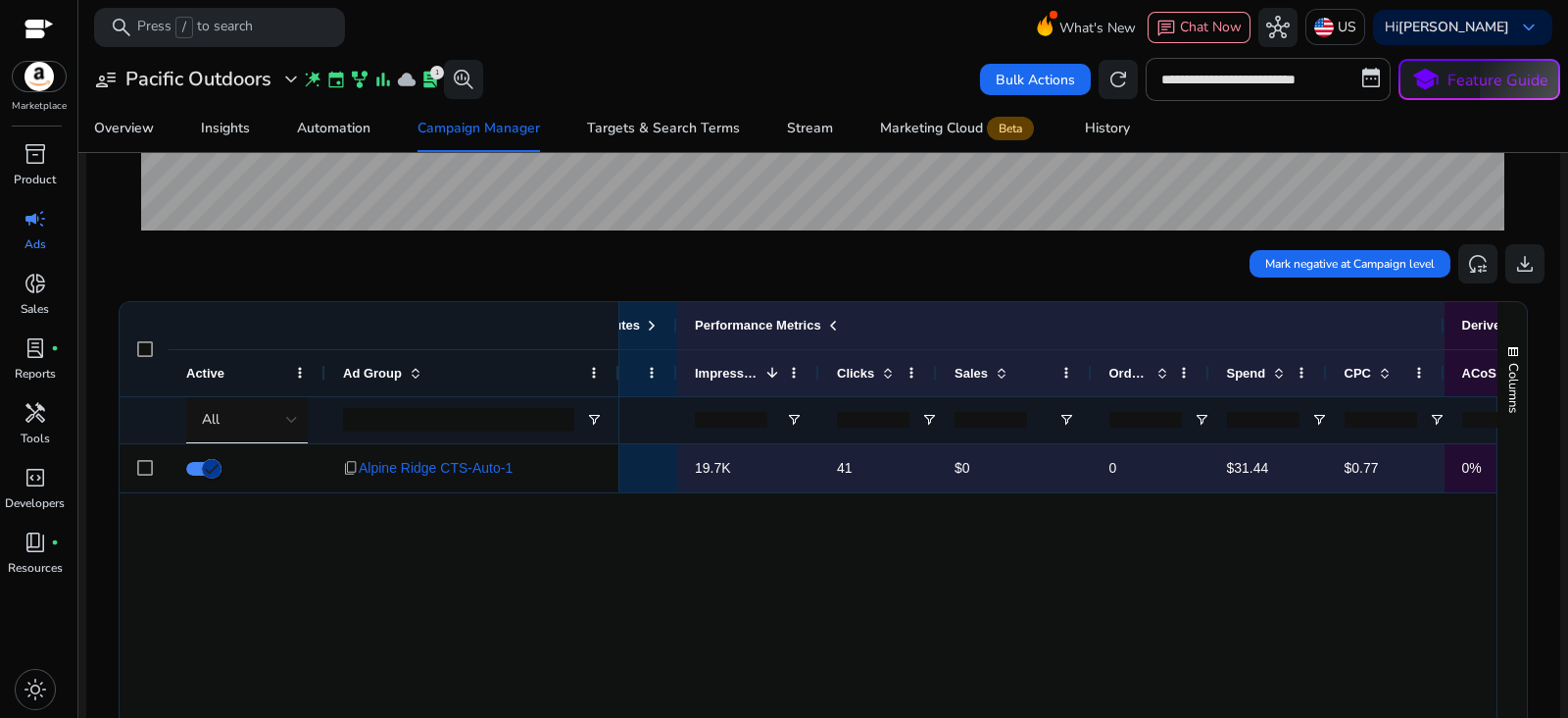
click at [1062, 533] on div "Ad Group Status Enabled - 19.7K 41 $0 0 $31.44 $0.77 0% 0 0%" at bounding box center [1057, 615] width 877 height 343
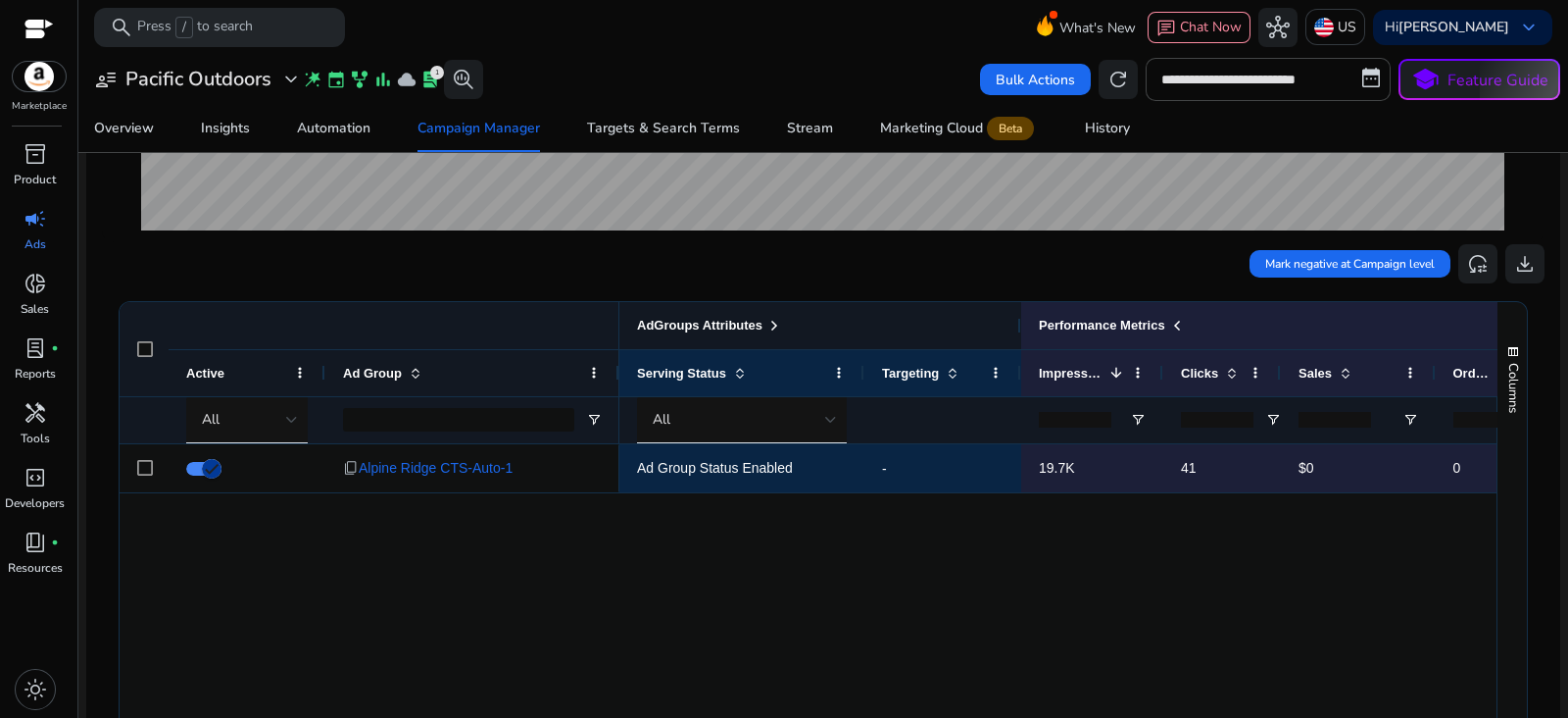
click at [808, 342] on div "AdGroups Attributes" at bounding box center [819, 325] width 402 height 47
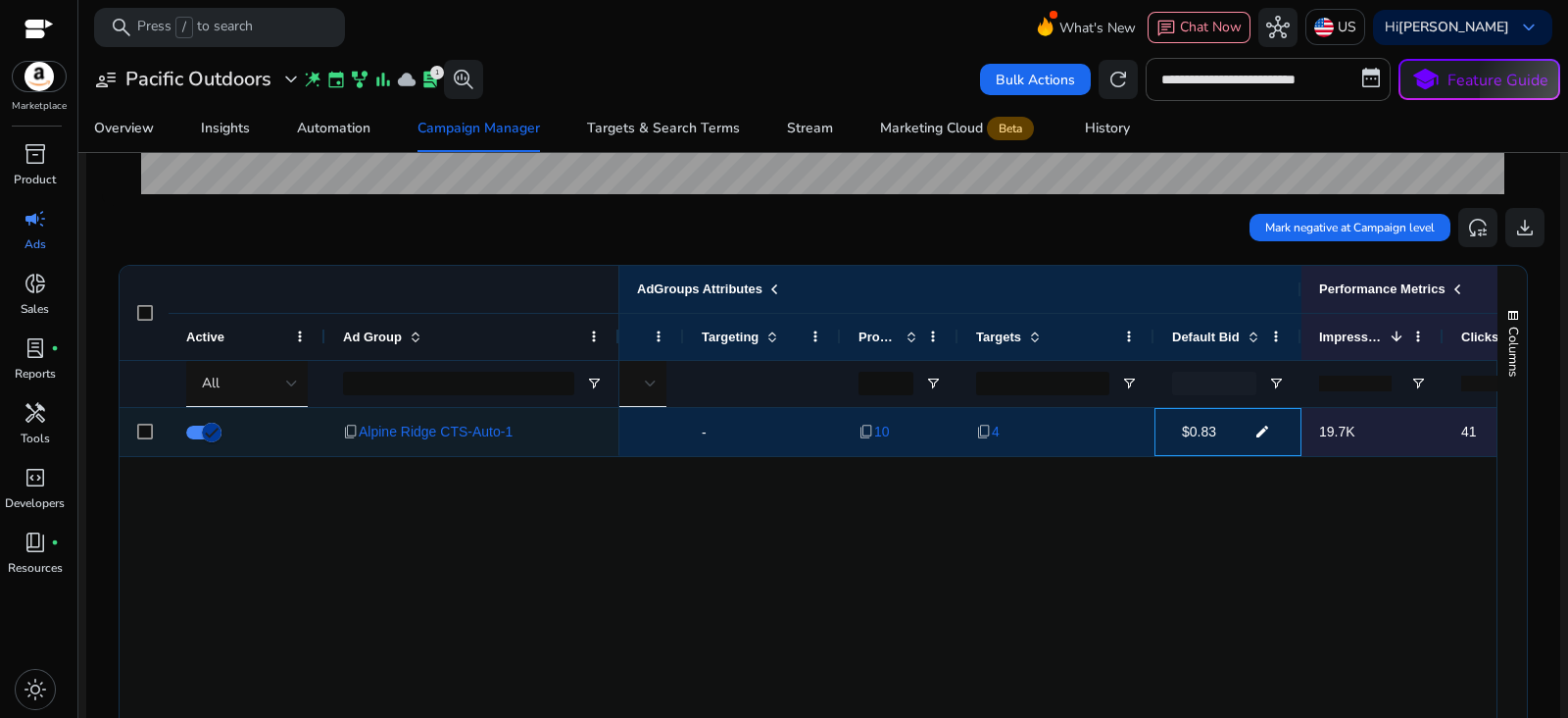
click at [1264, 428] on mat-icon "edit" at bounding box center [1263, 430] width 26 height 29
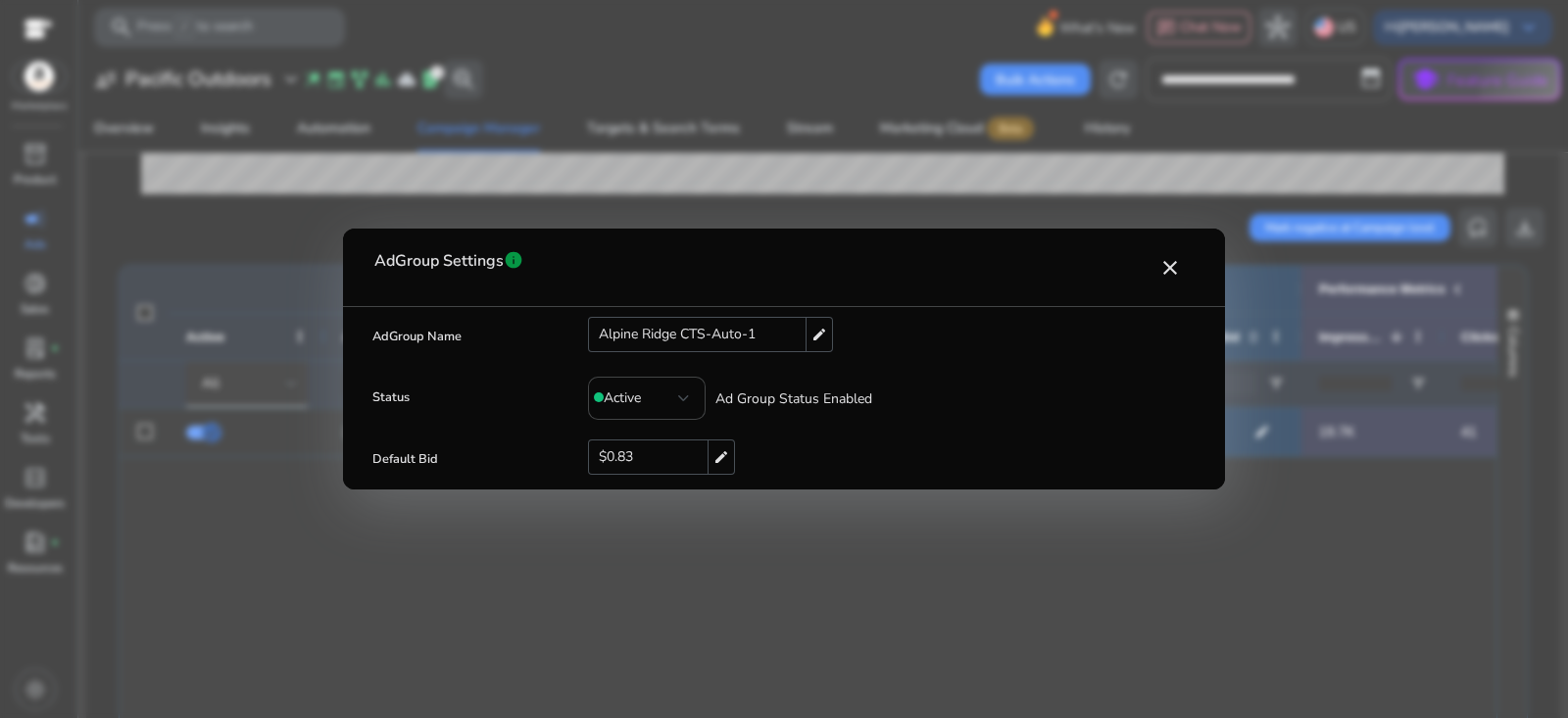
click at [662, 458] on div "$0.83 edit" at bounding box center [661, 456] width 147 height 35
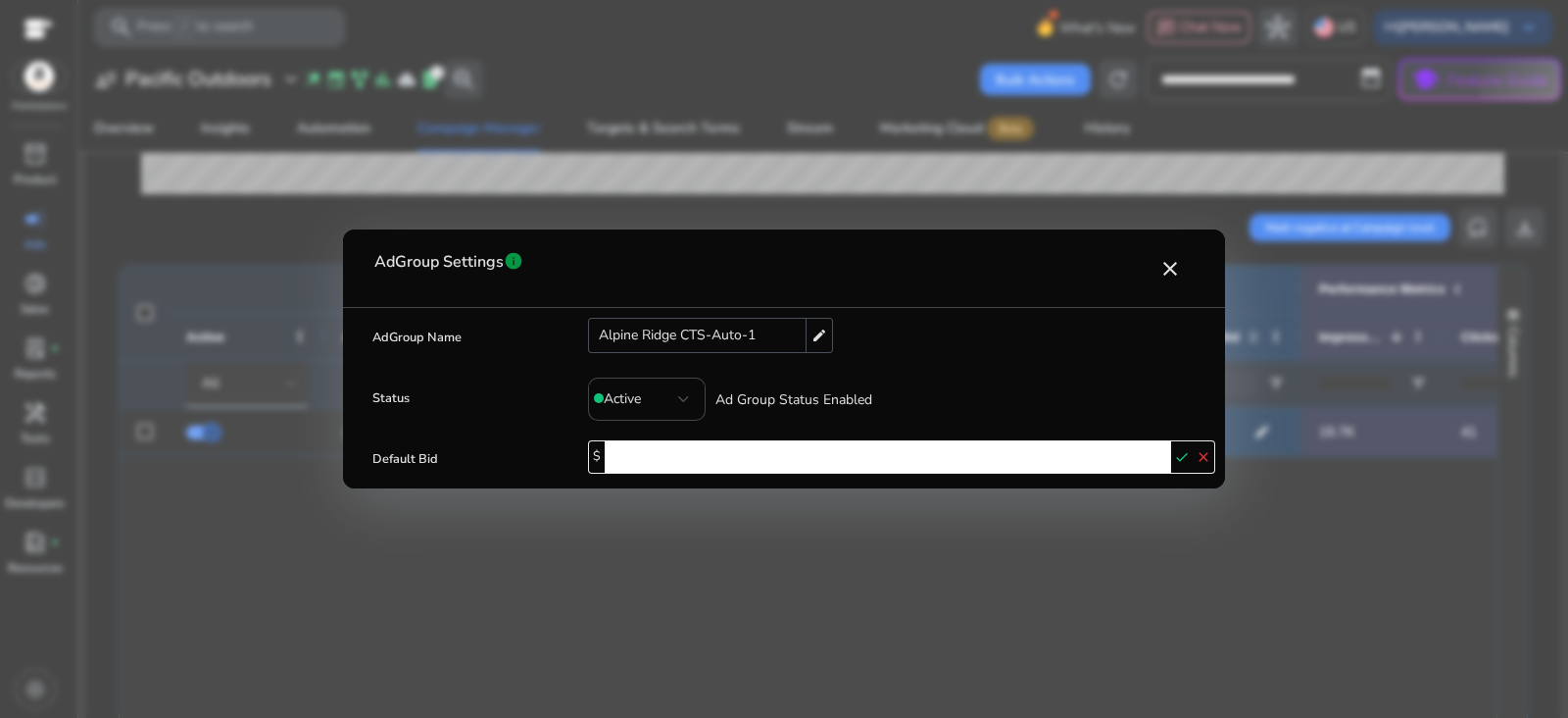
click at [662, 458] on input "****" at bounding box center [887, 456] width 566 height 31
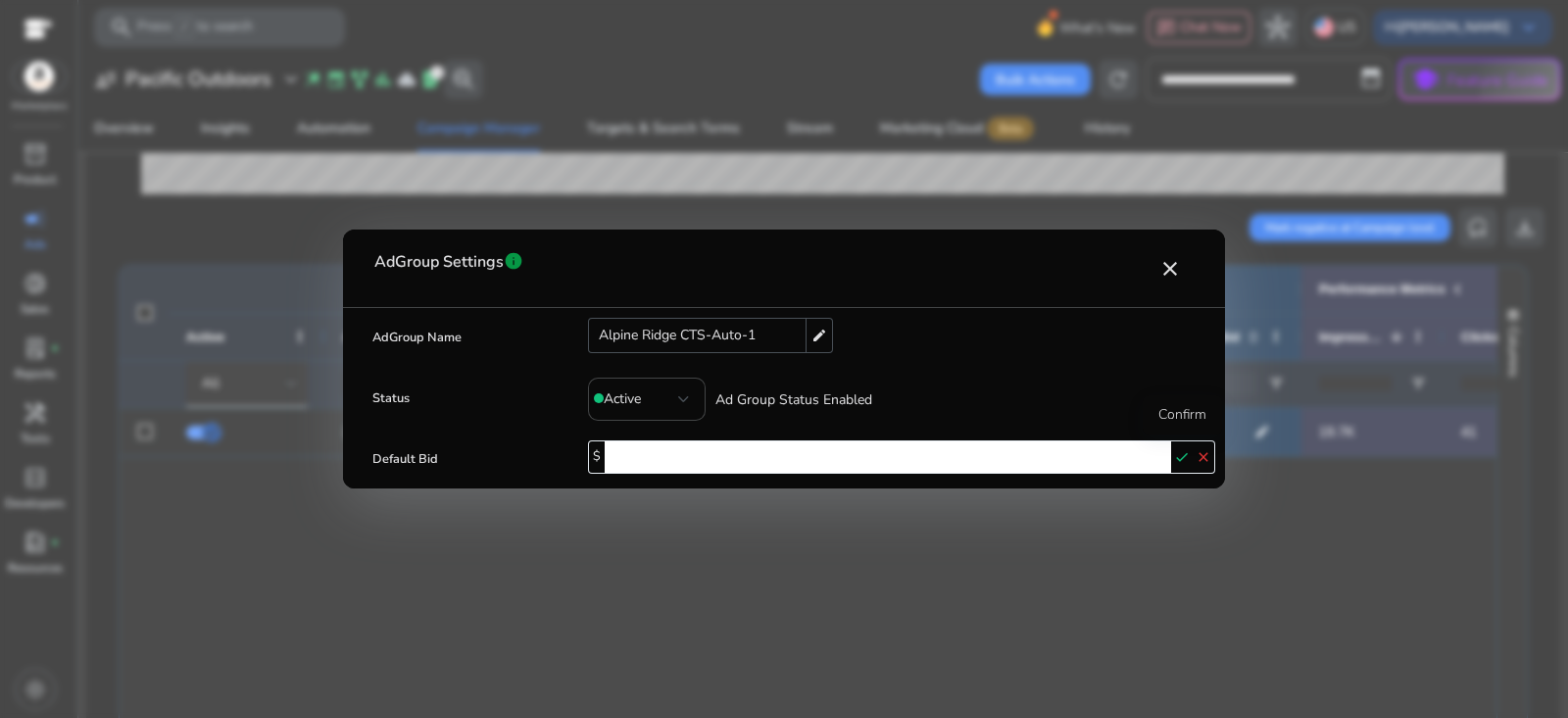
type input "***"
click at [1175, 457] on mat-icon "check" at bounding box center [1182, 456] width 22 height 29
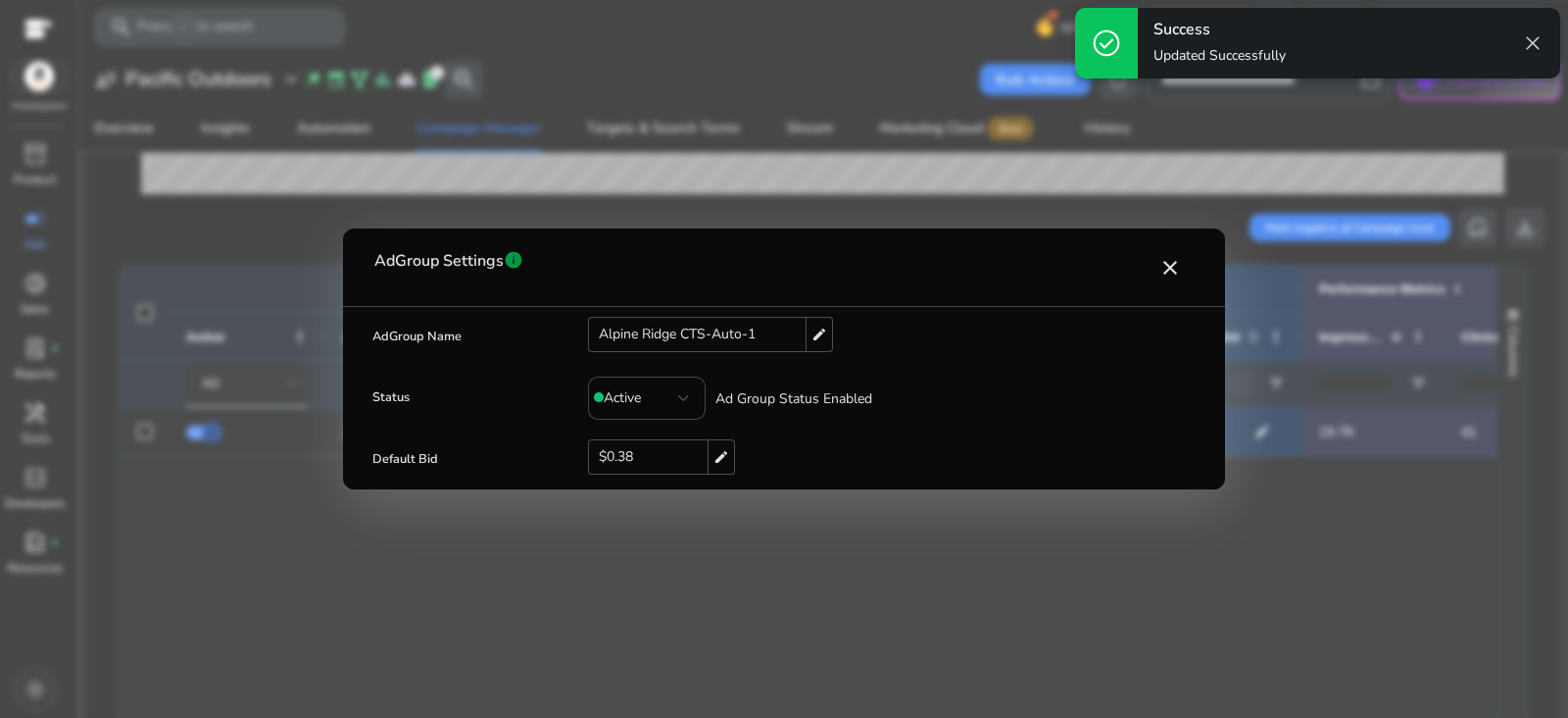
click at [1102, 596] on div at bounding box center [784, 359] width 1568 height 718
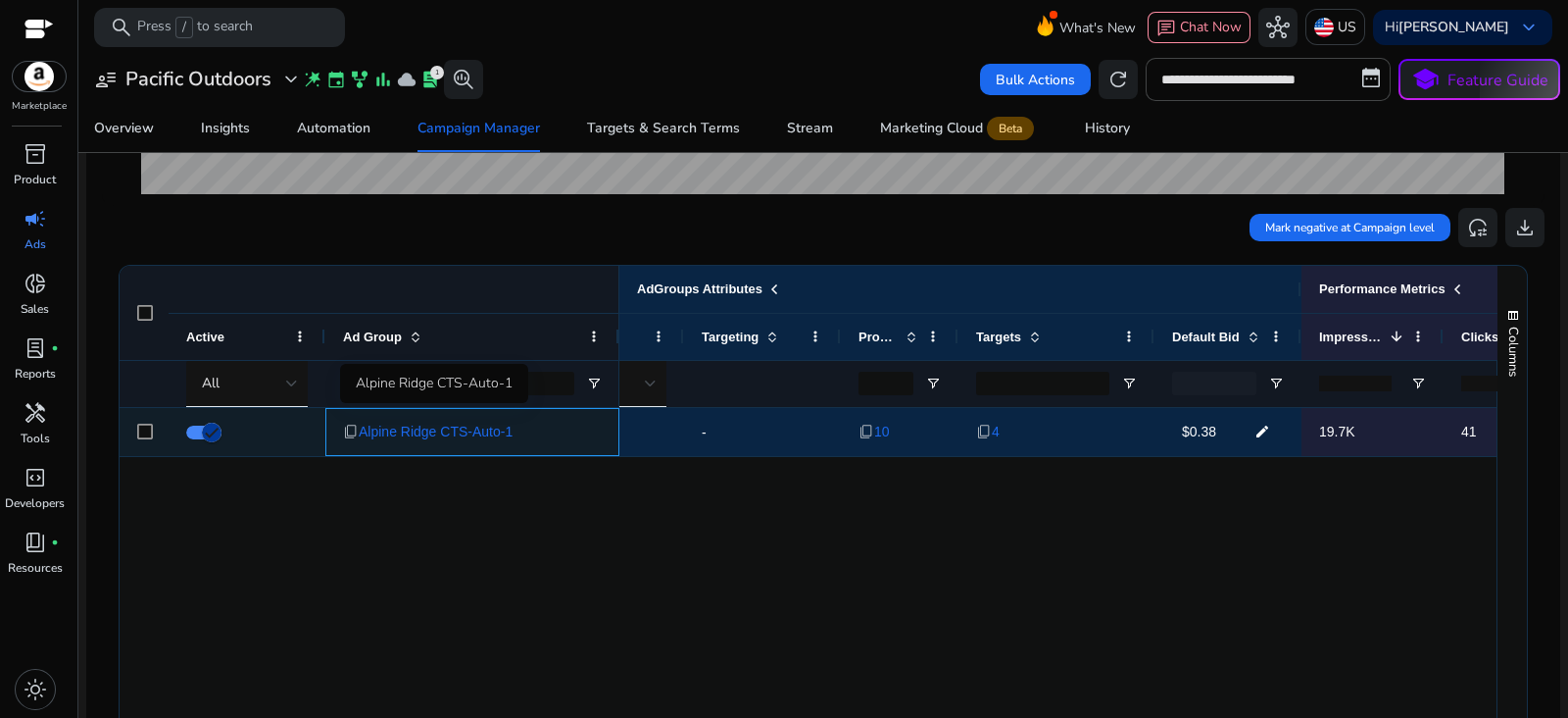
click at [469, 438] on span "Alpine Ridge CTS-Auto-1" at bounding box center [435, 431] width 154 height 40
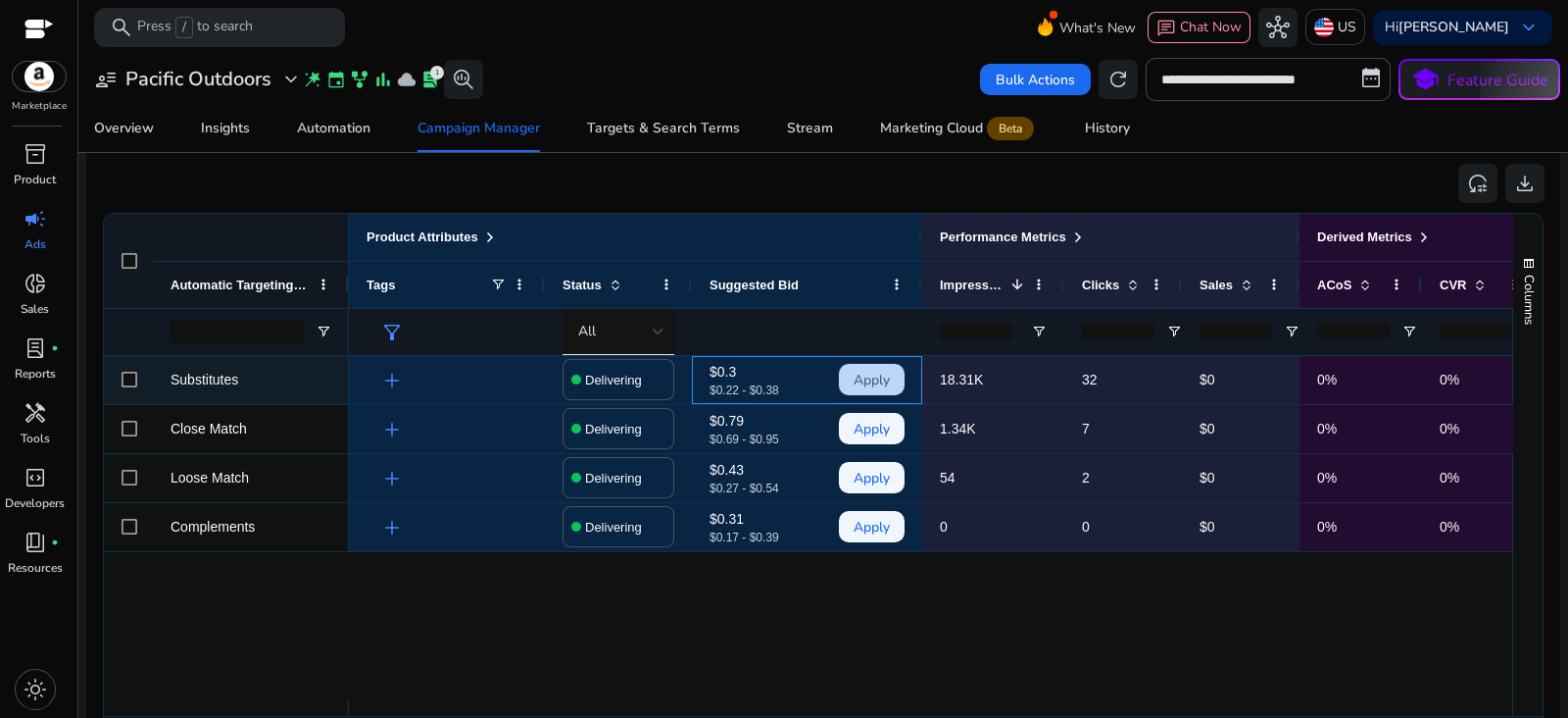
click at [881, 369] on span "Apply" at bounding box center [871, 379] width 36 height 40
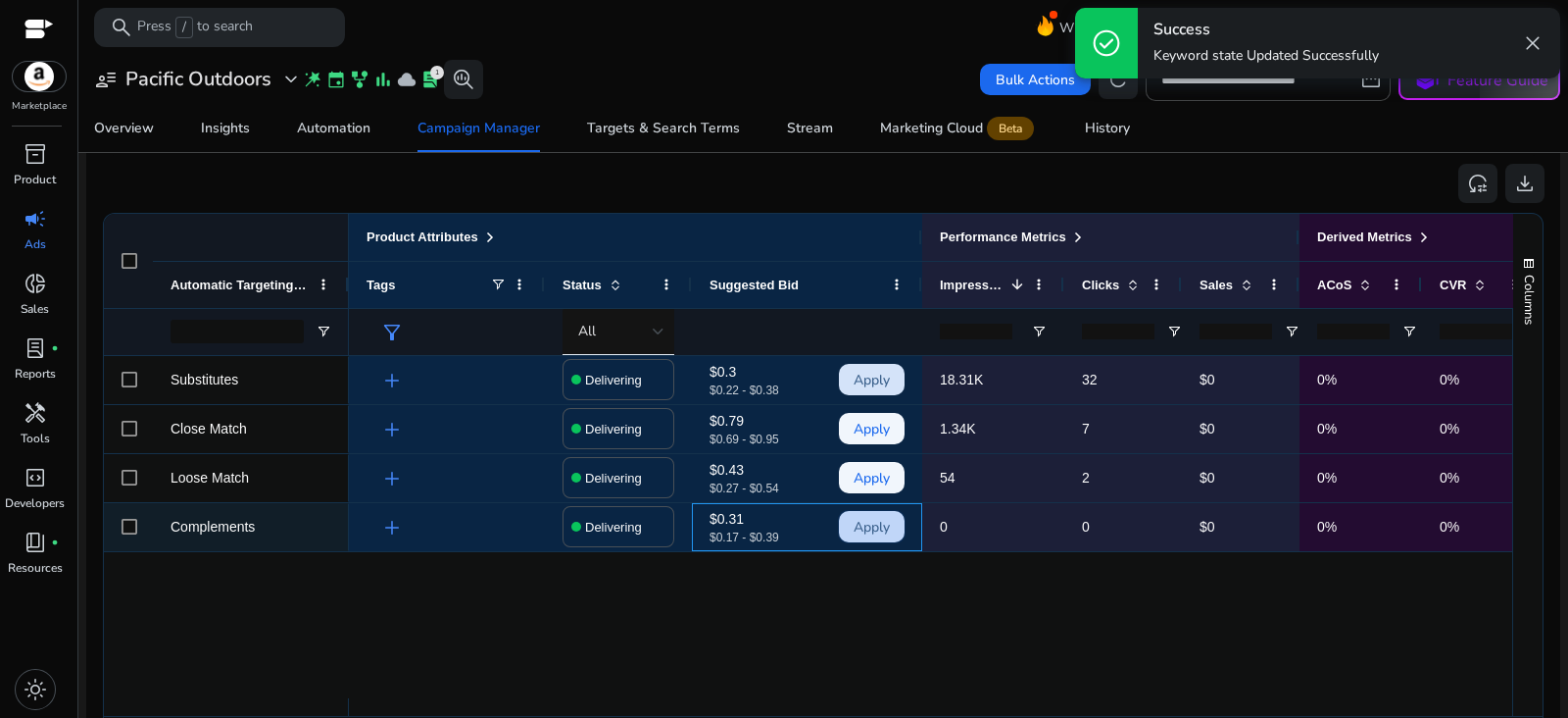
click at [863, 530] on span "Apply" at bounding box center [871, 527] width 36 height 40
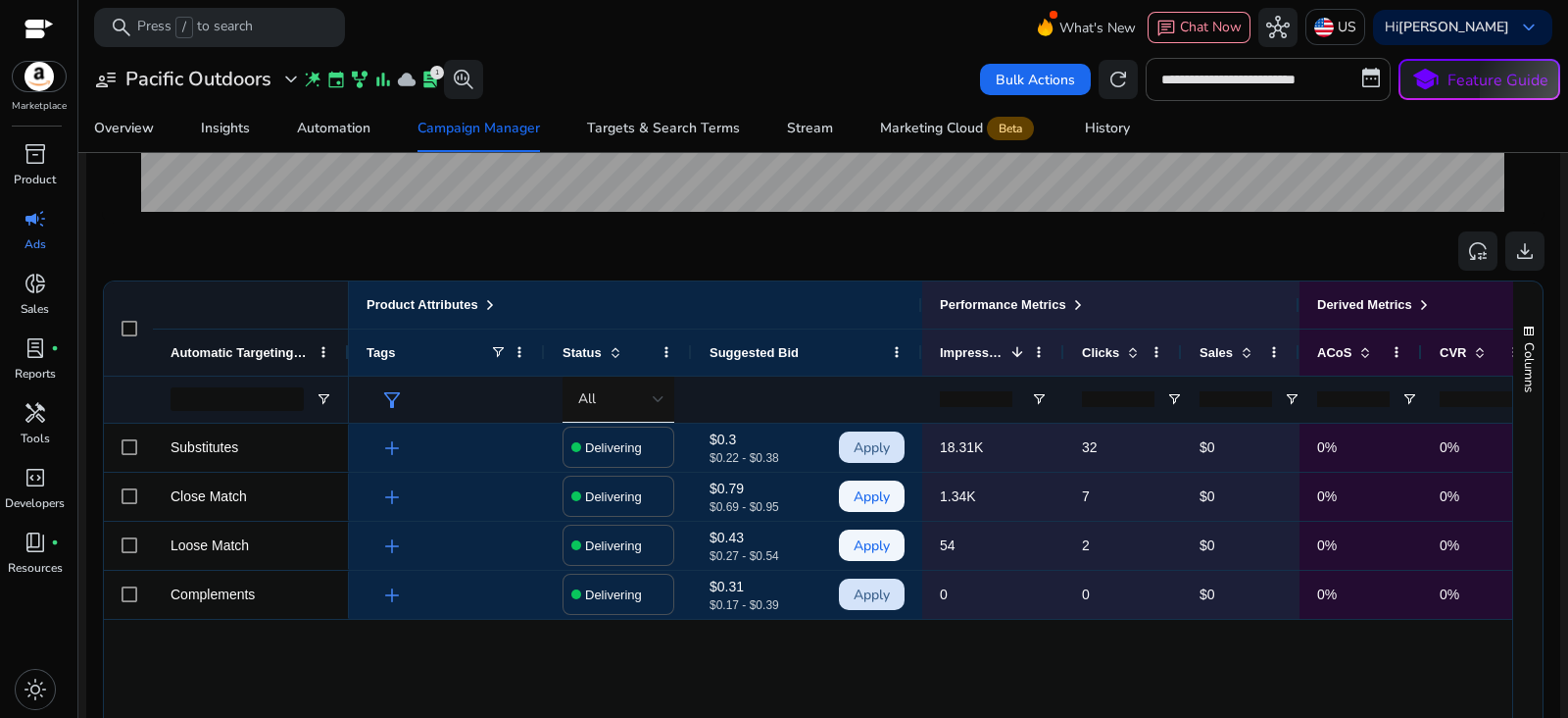
click at [121, 317] on div at bounding box center [128, 329] width 49 height 94
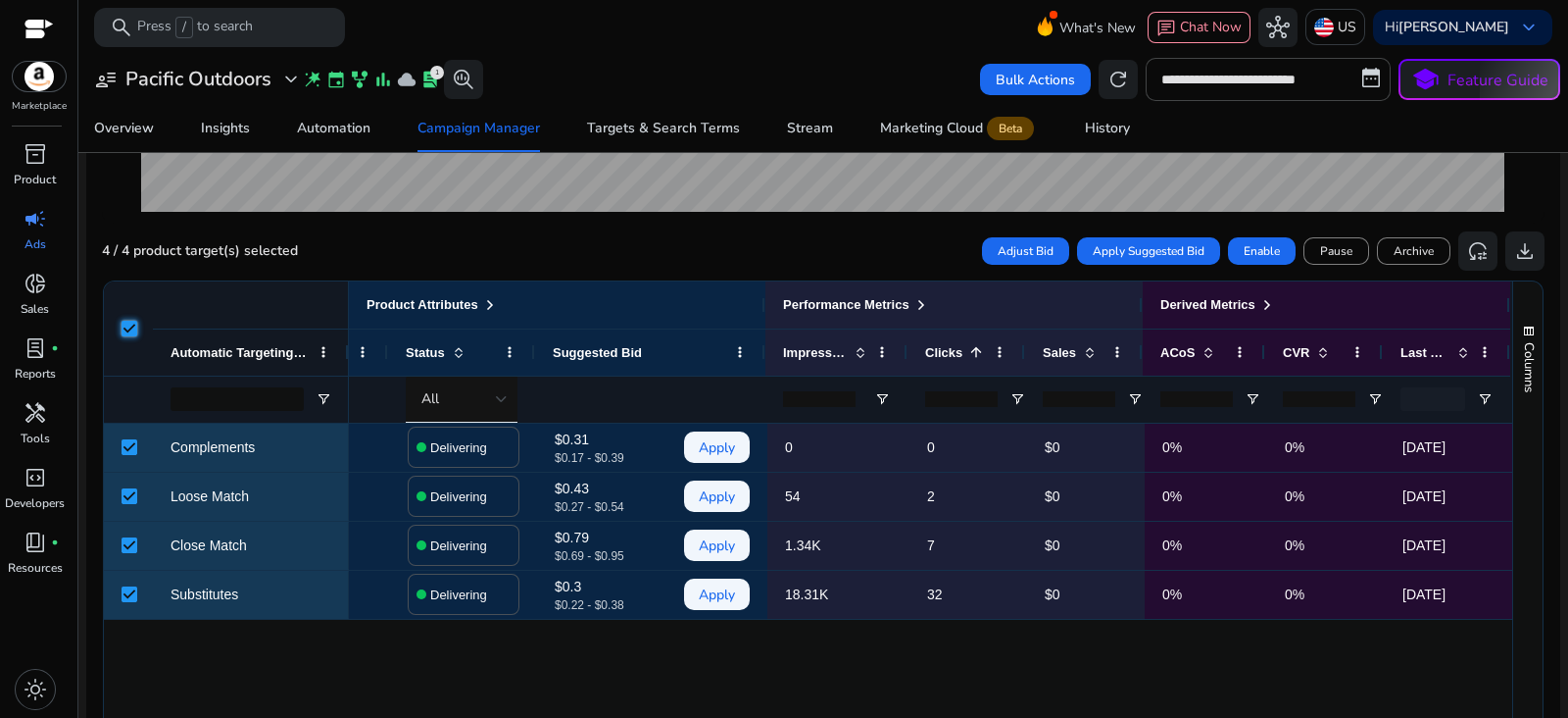
scroll to position [0, 162]
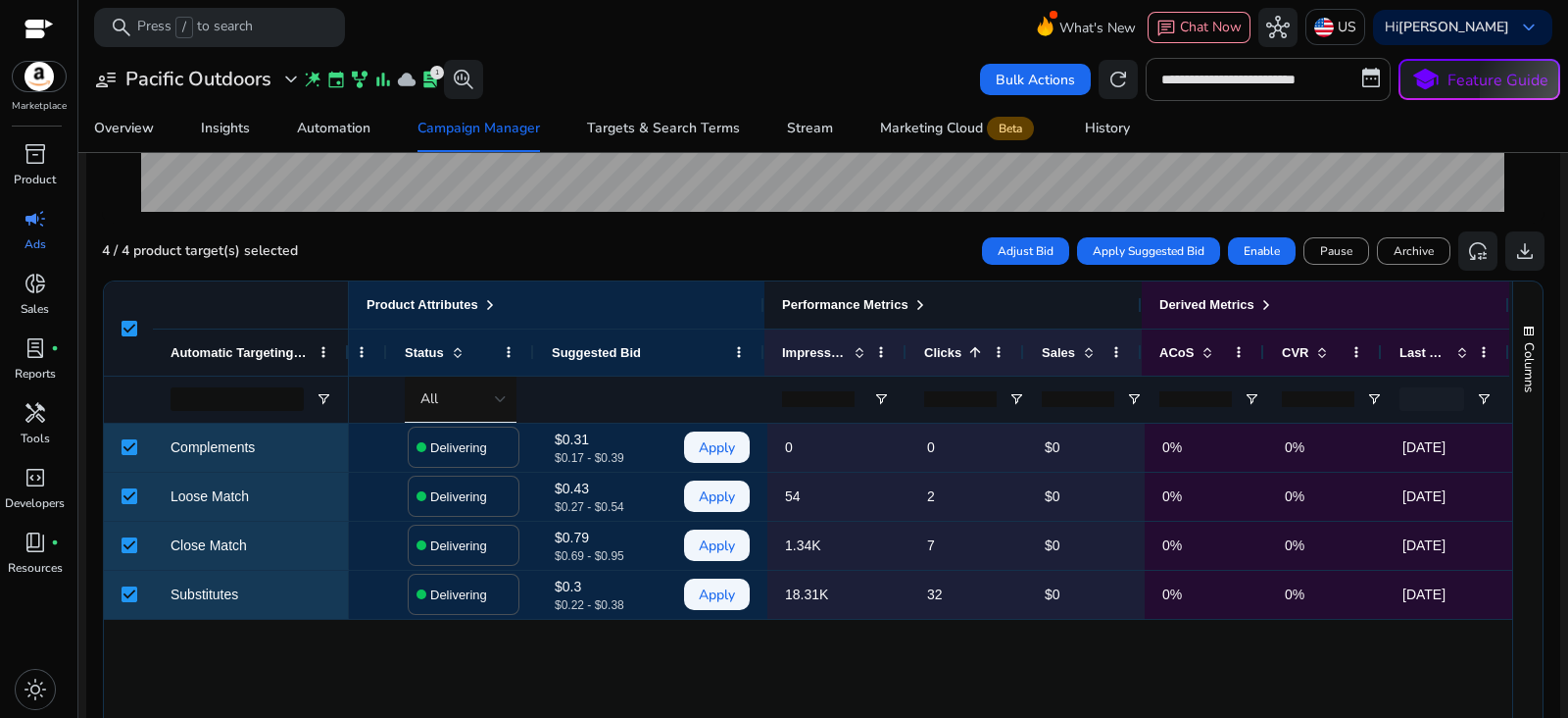
click at [910, 286] on div "Performance Metrics" at bounding box center [953, 305] width 377 height 47
click at [913, 299] on span at bounding box center [920, 305] width 16 height 16
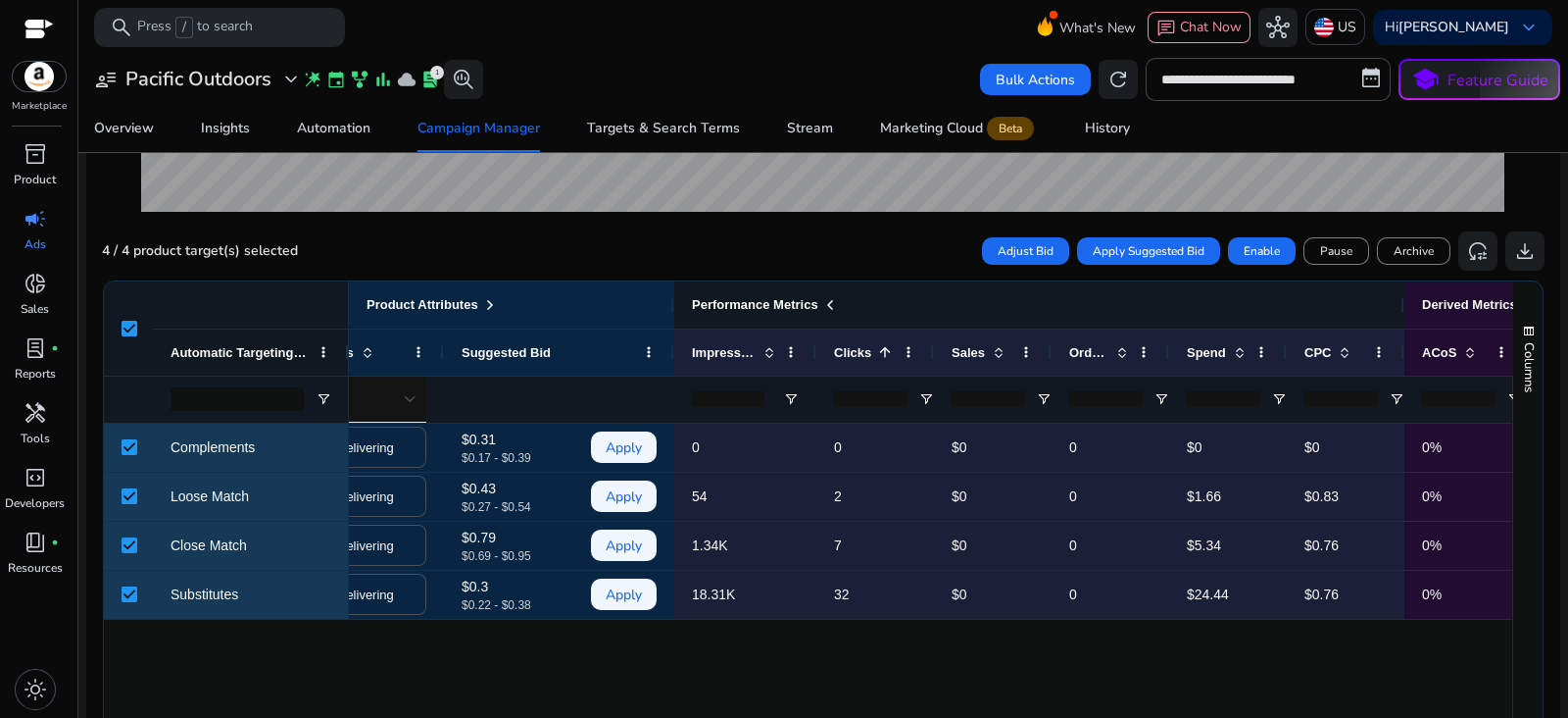
scroll to position [0, 269]
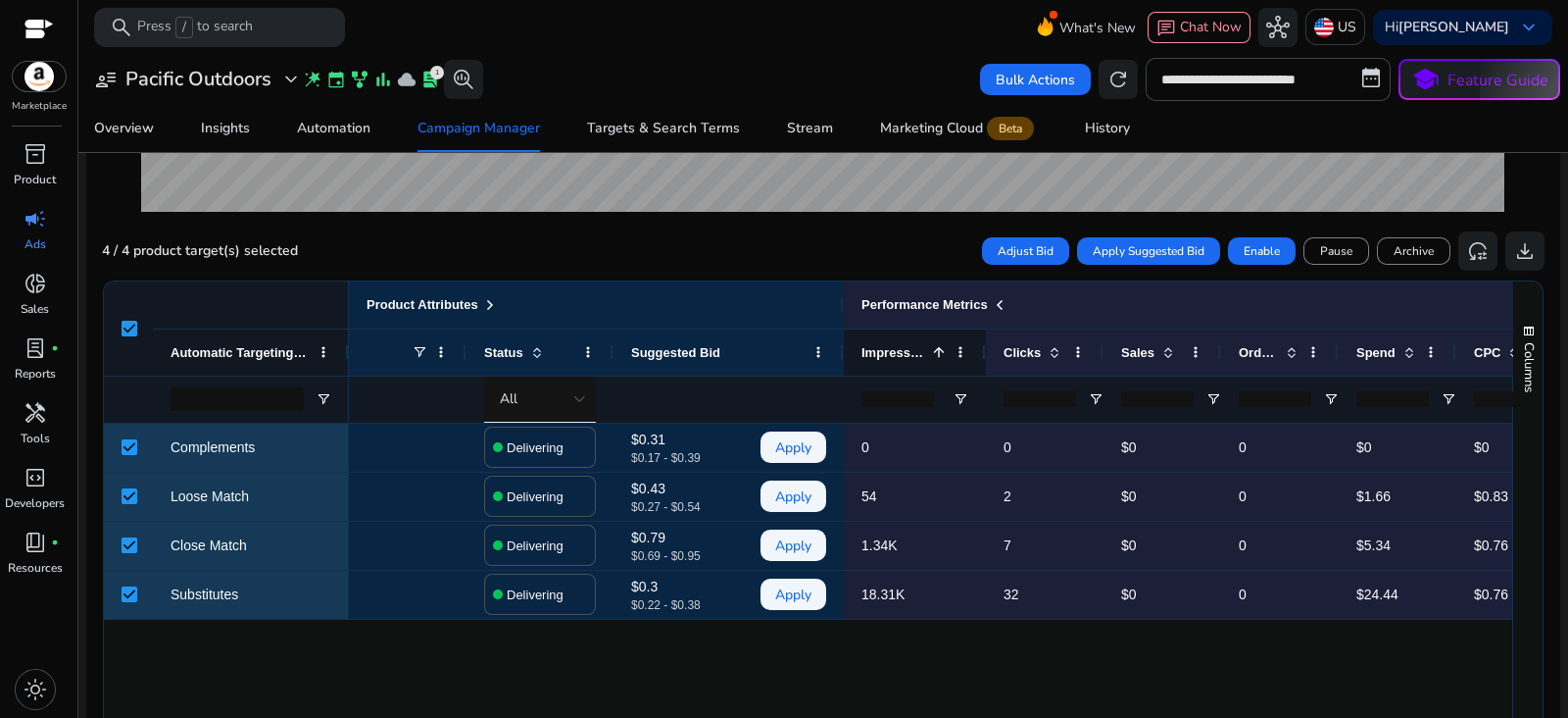
click at [936, 347] on span at bounding box center [939, 353] width 16 height 16
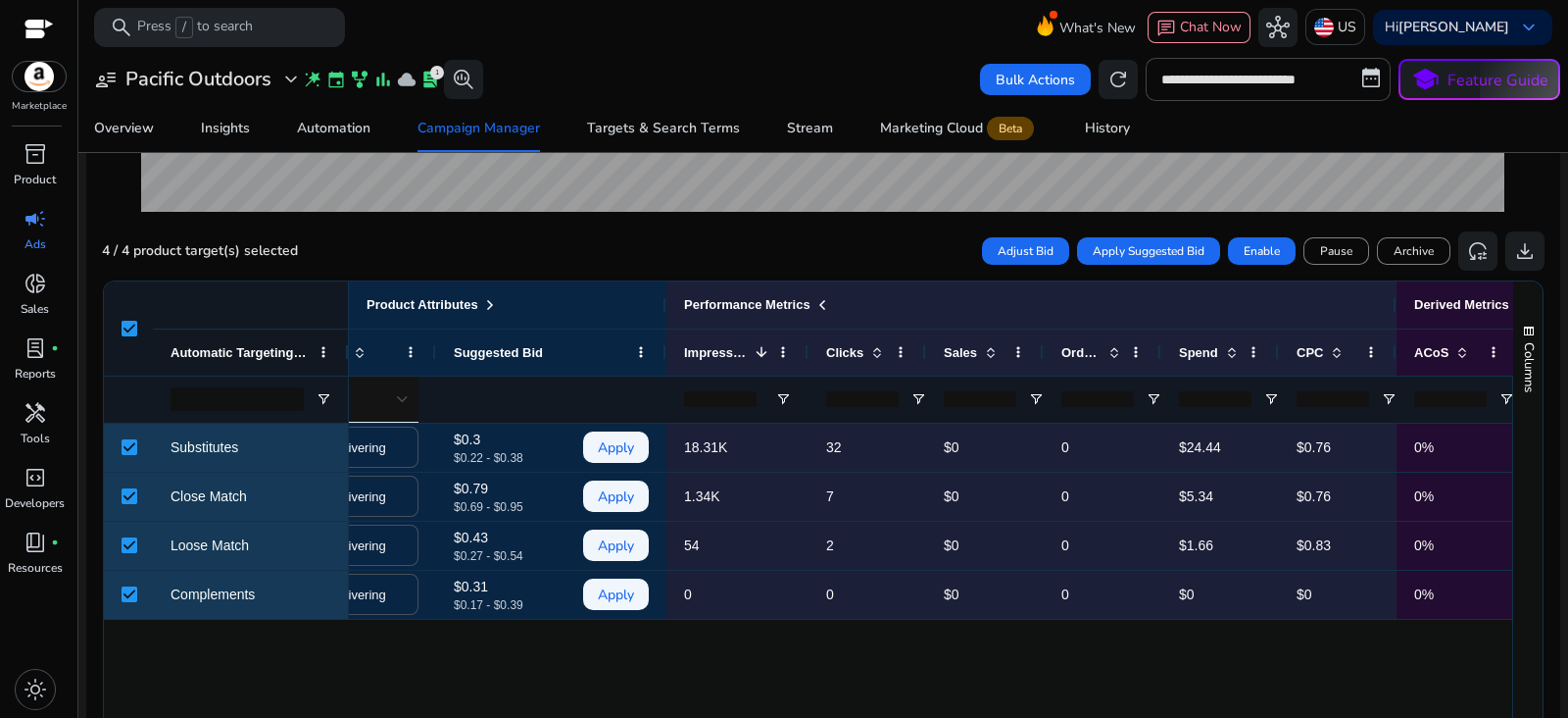
scroll to position [0, 255]
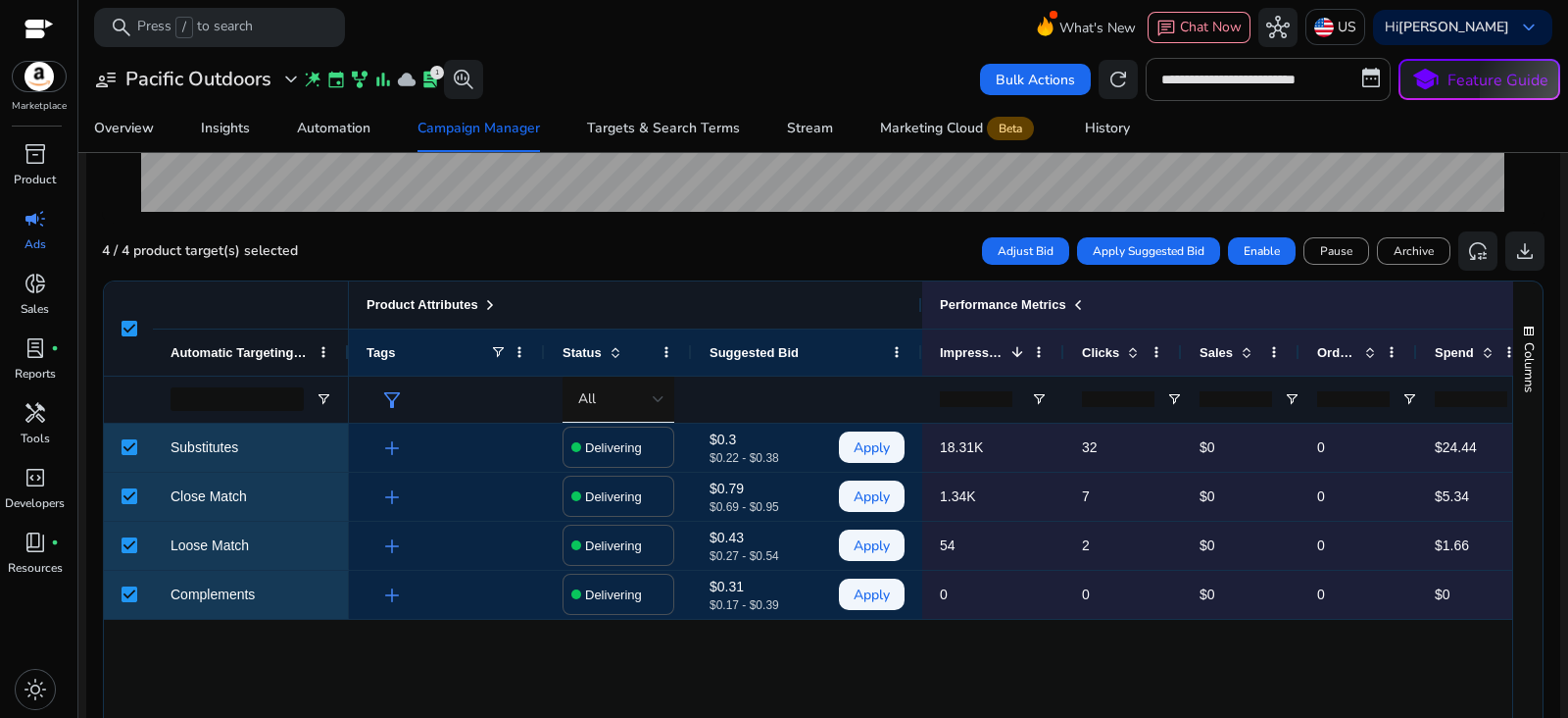
click at [486, 299] on span at bounding box center [490, 305] width 16 height 16
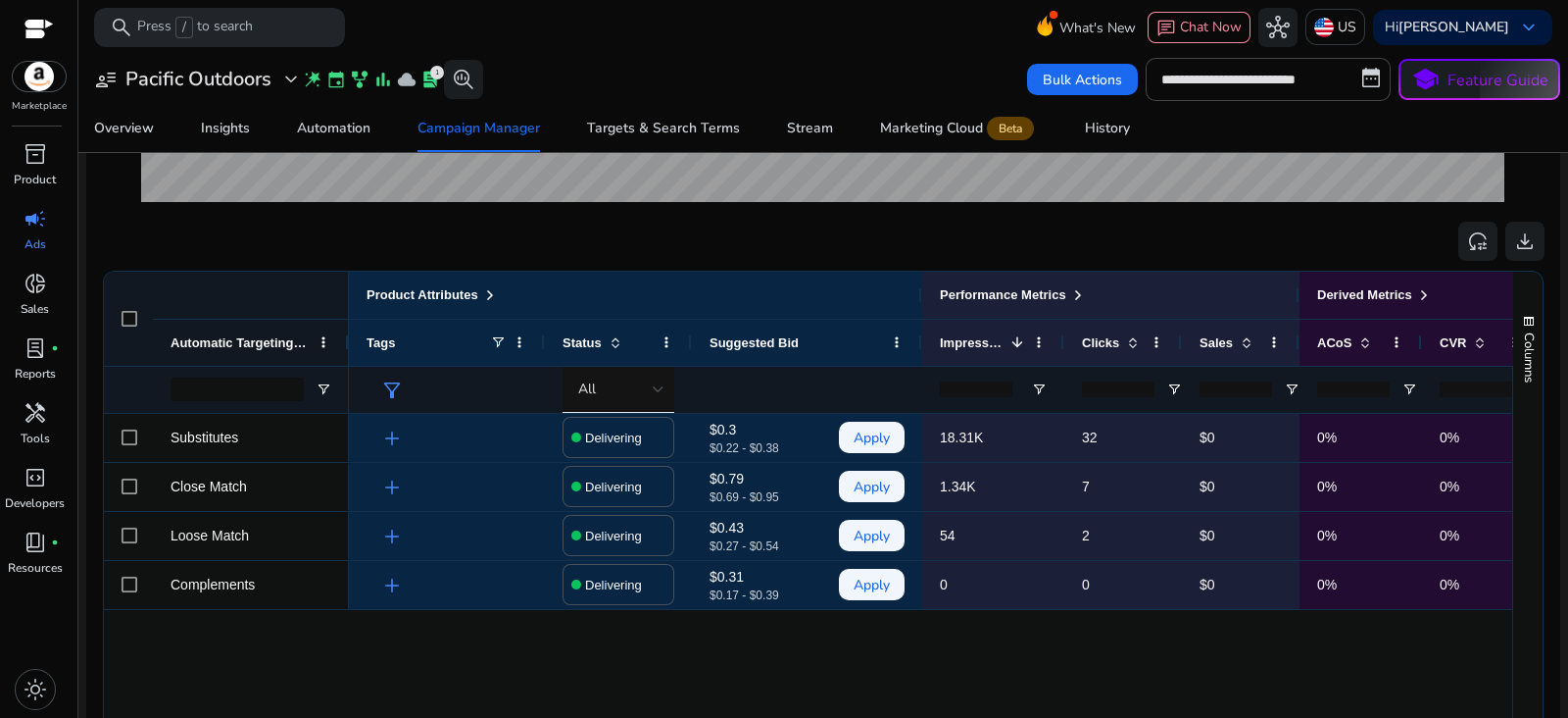
scroll to position [576, 0]
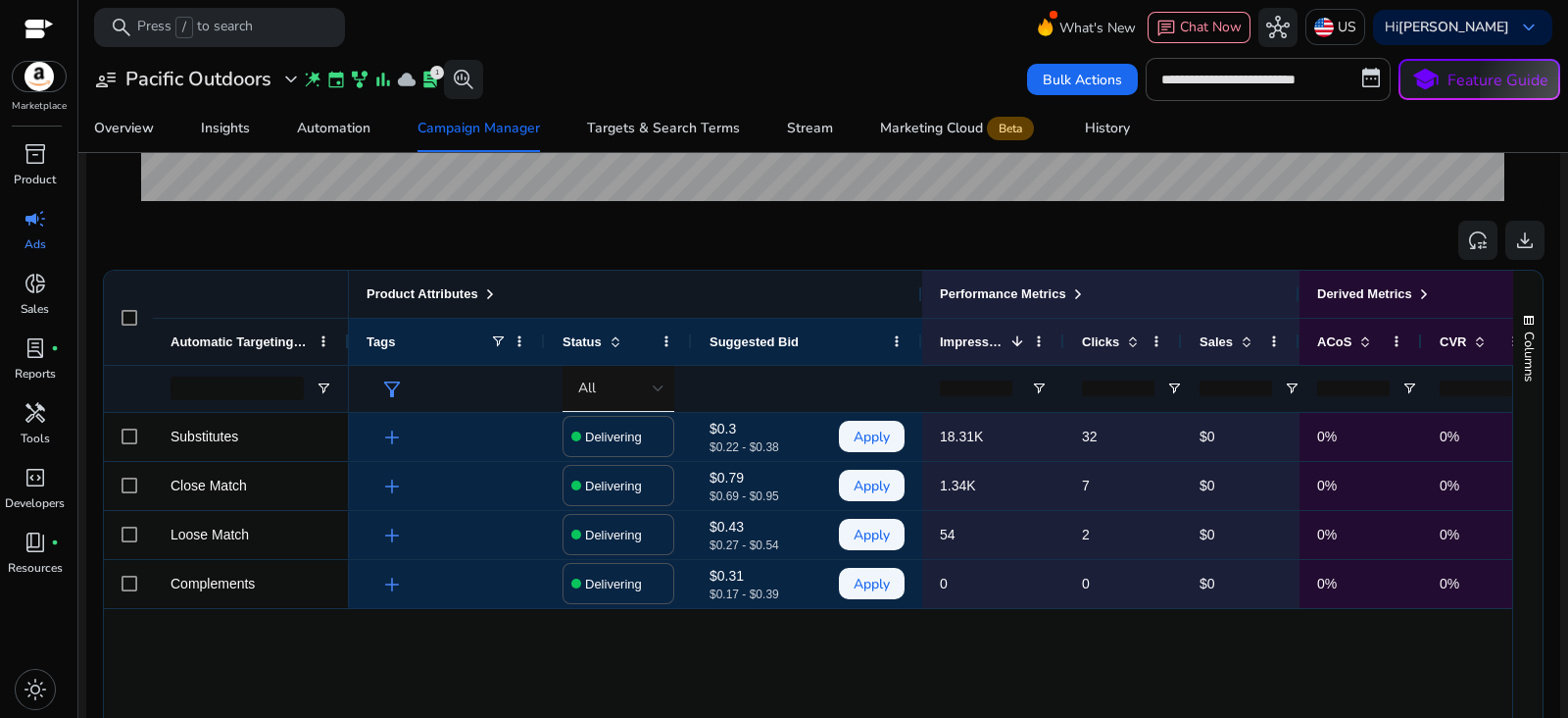
click at [490, 297] on span at bounding box center [490, 295] width 16 height 16
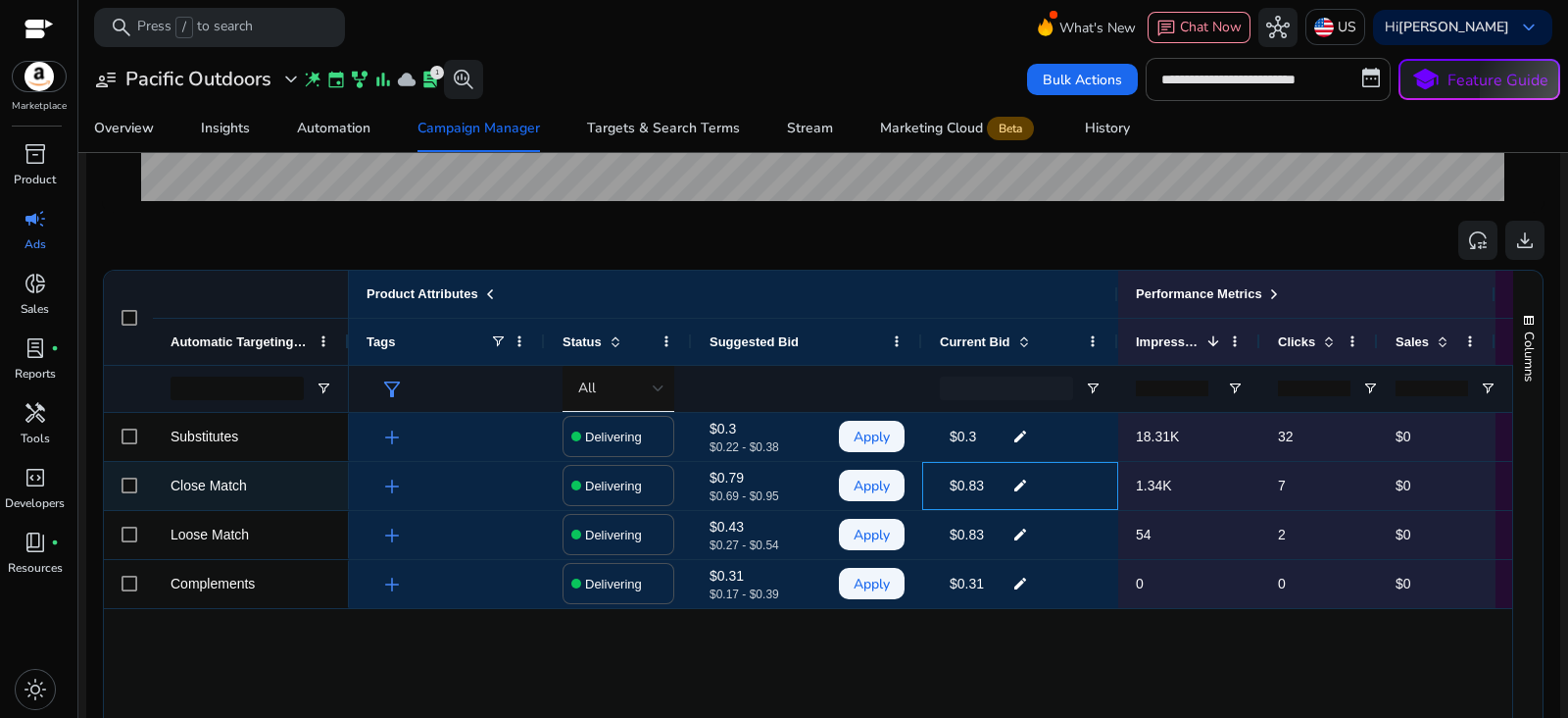
click at [1022, 477] on mat-icon "edit" at bounding box center [1020, 484] width 26 height 29
click at [995, 486] on input "****" at bounding box center [990, 484] width 37 height 33
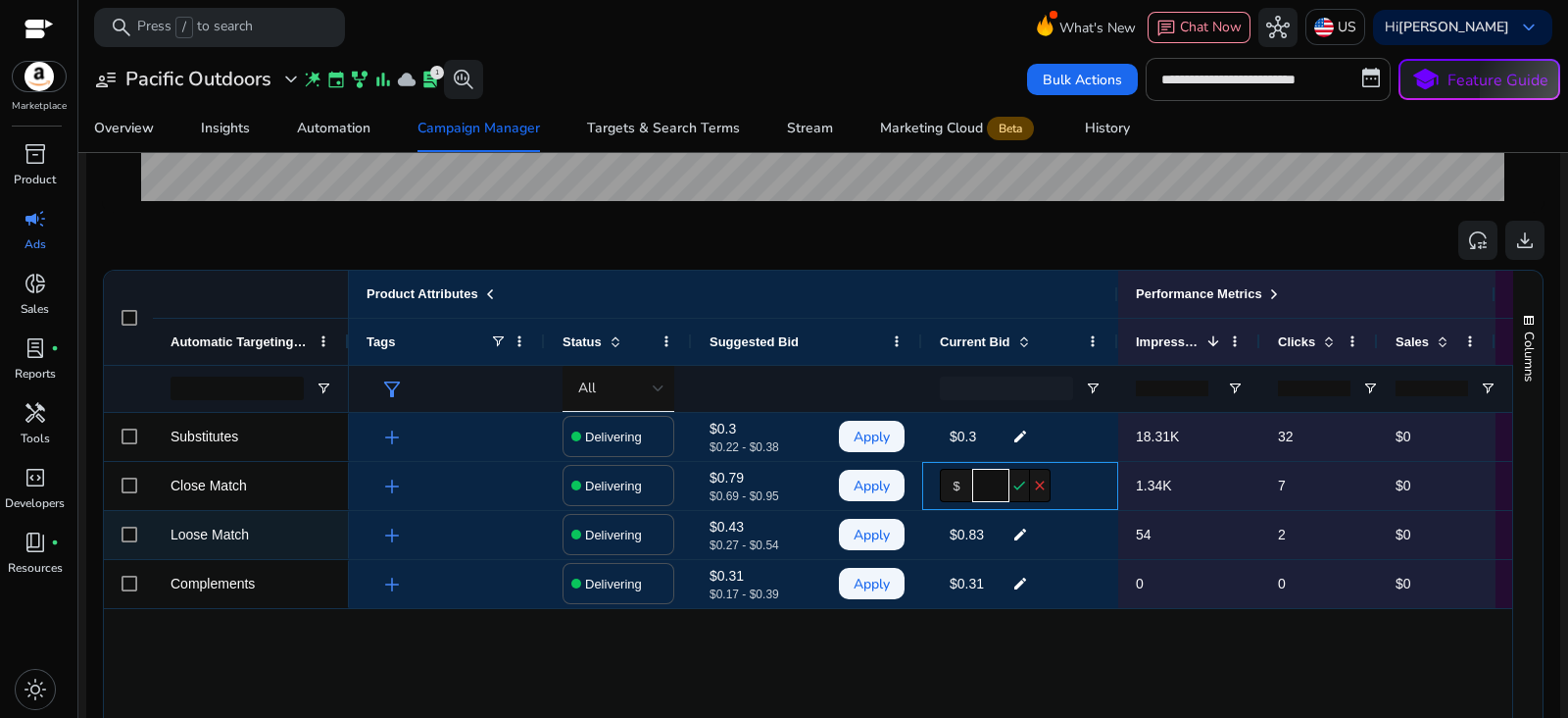
type input "**"
click at [1015, 541] on mat-icon "edit" at bounding box center [1020, 533] width 26 height 29
click at [999, 535] on input "****" at bounding box center [990, 533] width 37 height 33
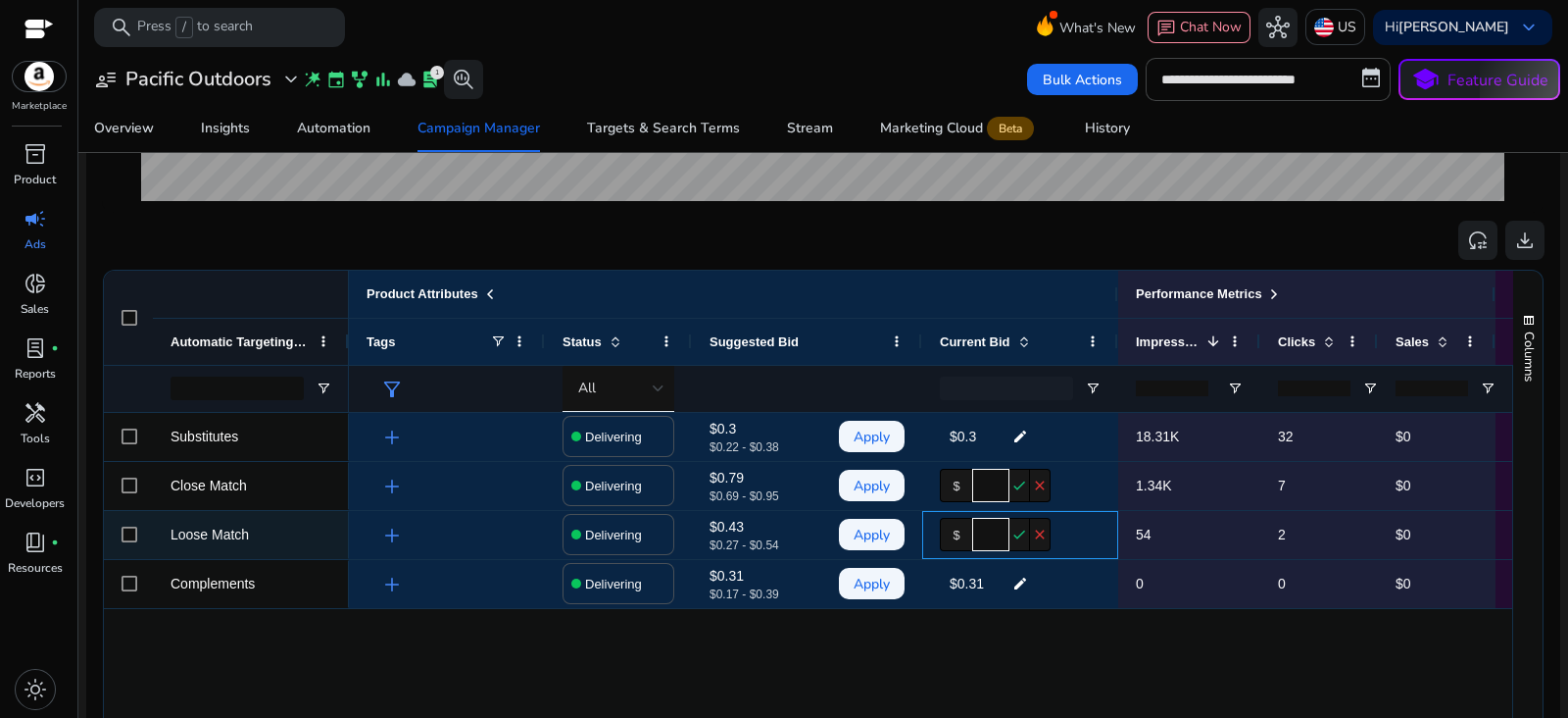
type input "***"
click at [1018, 535] on mat-icon "check" at bounding box center [1019, 533] width 21 height 33
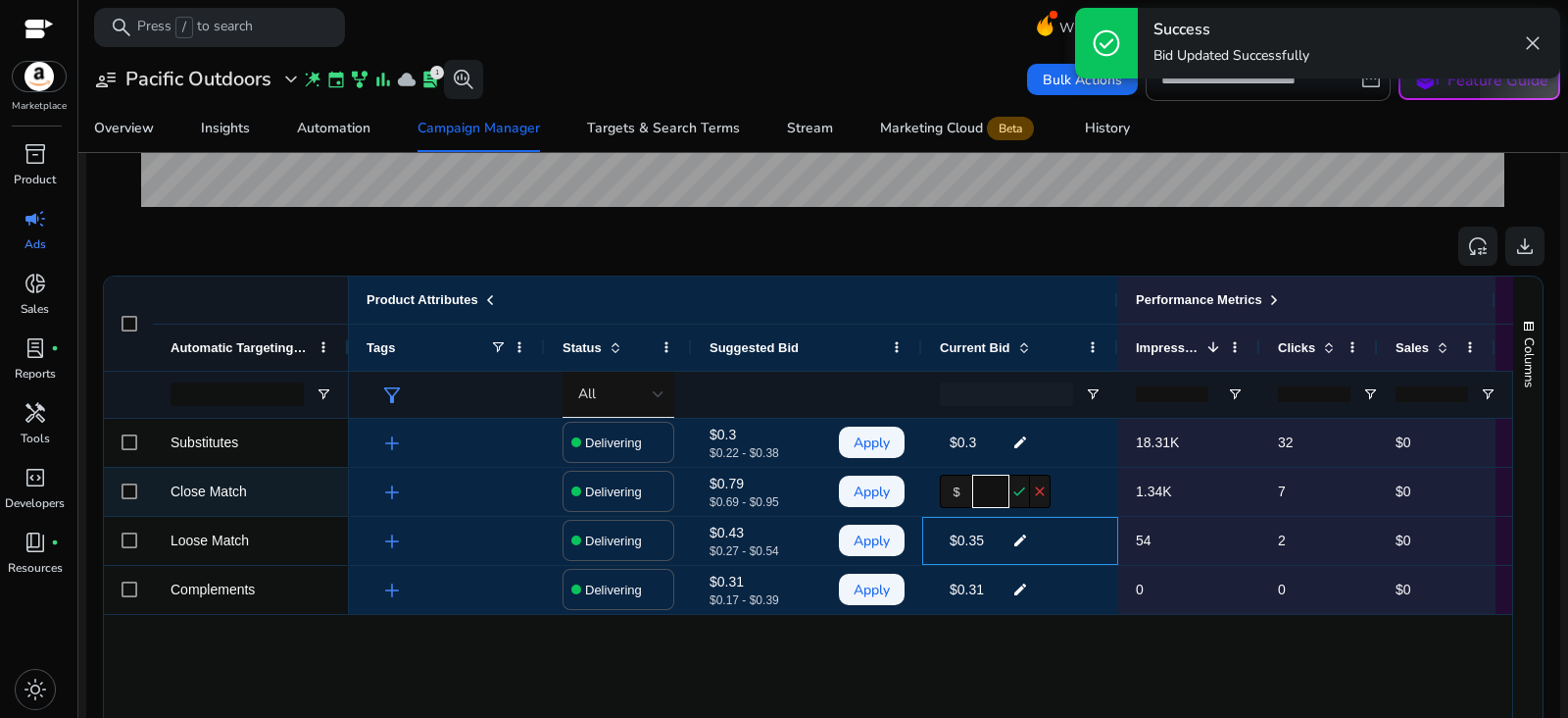
scroll to position [576, 0]
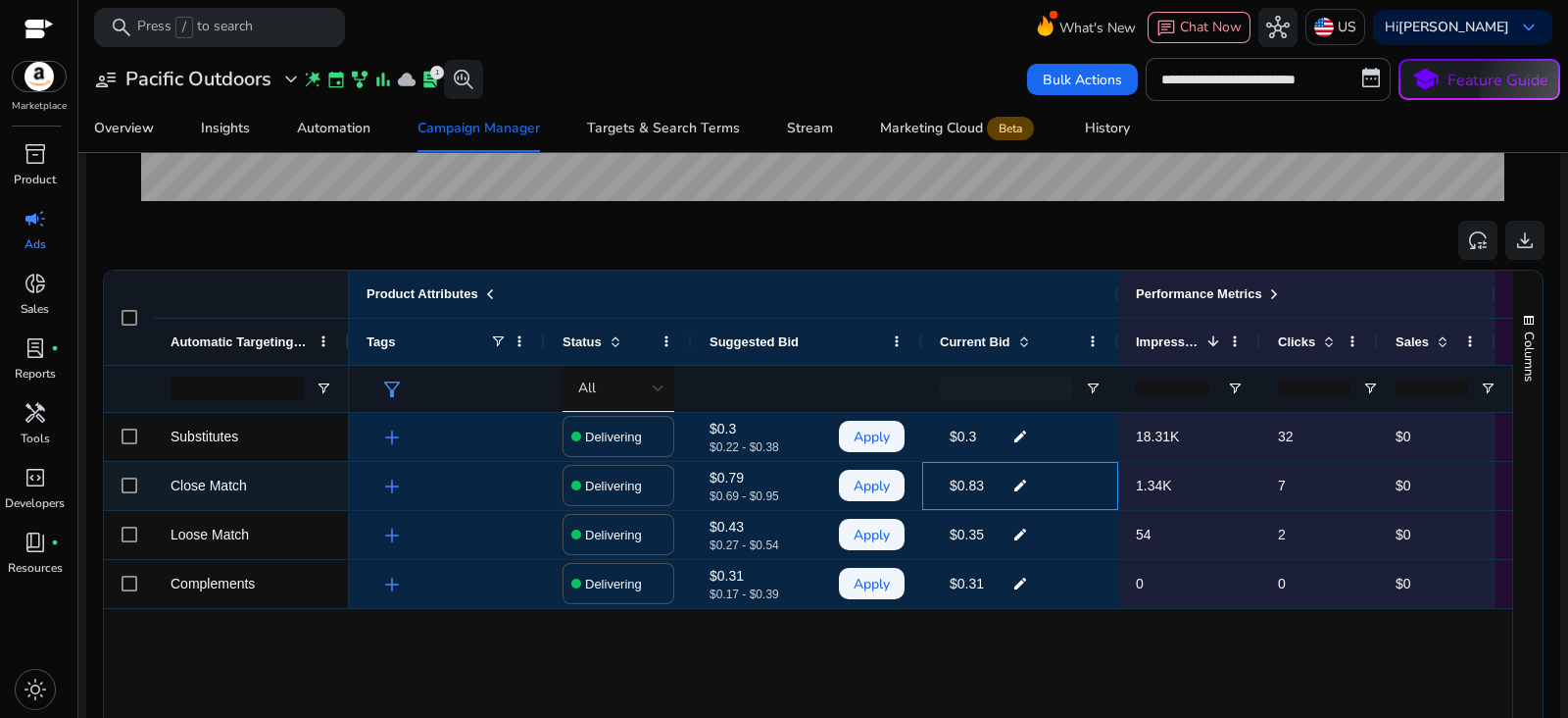
click at [1020, 487] on mat-icon "edit" at bounding box center [1020, 484] width 26 height 29
click at [997, 485] on input "****" at bounding box center [990, 484] width 37 height 33
type input "**"
click at [1018, 487] on mat-icon "check" at bounding box center [1019, 484] width 21 height 33
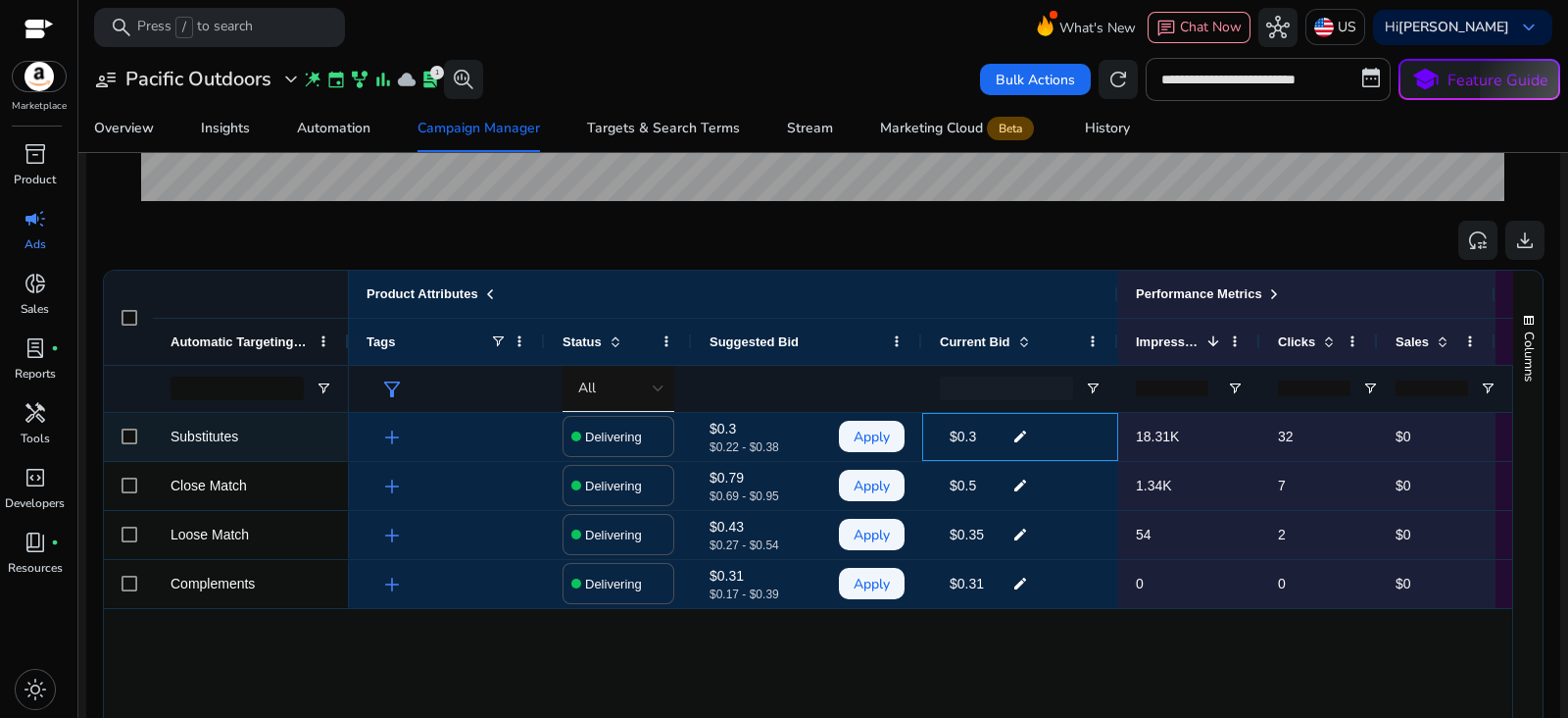
click at [1028, 438] on mat-icon "edit" at bounding box center [1020, 435] width 26 height 29
click at [1003, 438] on input "***" at bounding box center [990, 435] width 37 height 33
drag, startPoint x: 1004, startPoint y: 438, endPoint x: 934, endPoint y: 416, distance: 73.4
click at [934, 416] on div "$ *** check close" at bounding box center [1020, 436] width 196 height 48
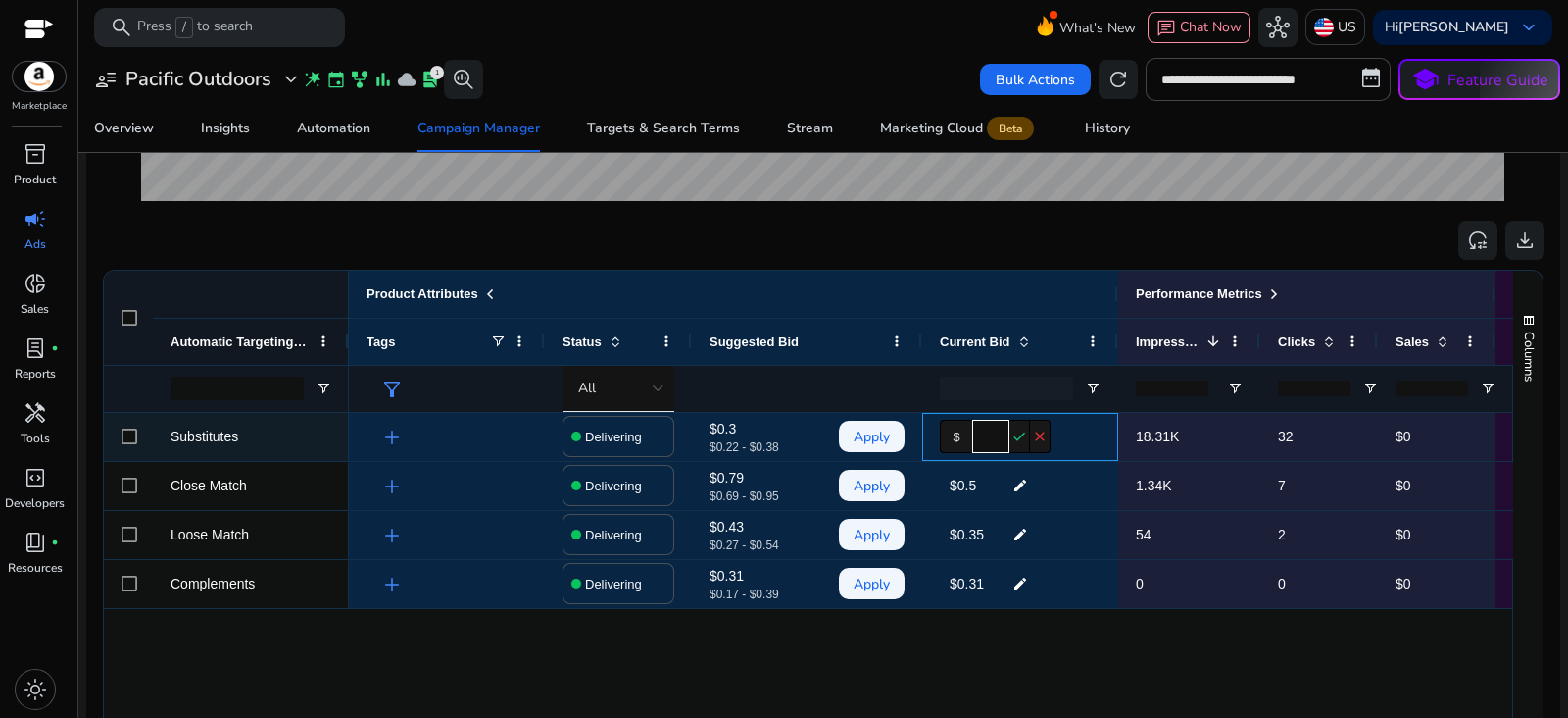
type input "***"
click at [1018, 426] on mat-icon "check" at bounding box center [1019, 435] width 21 height 33
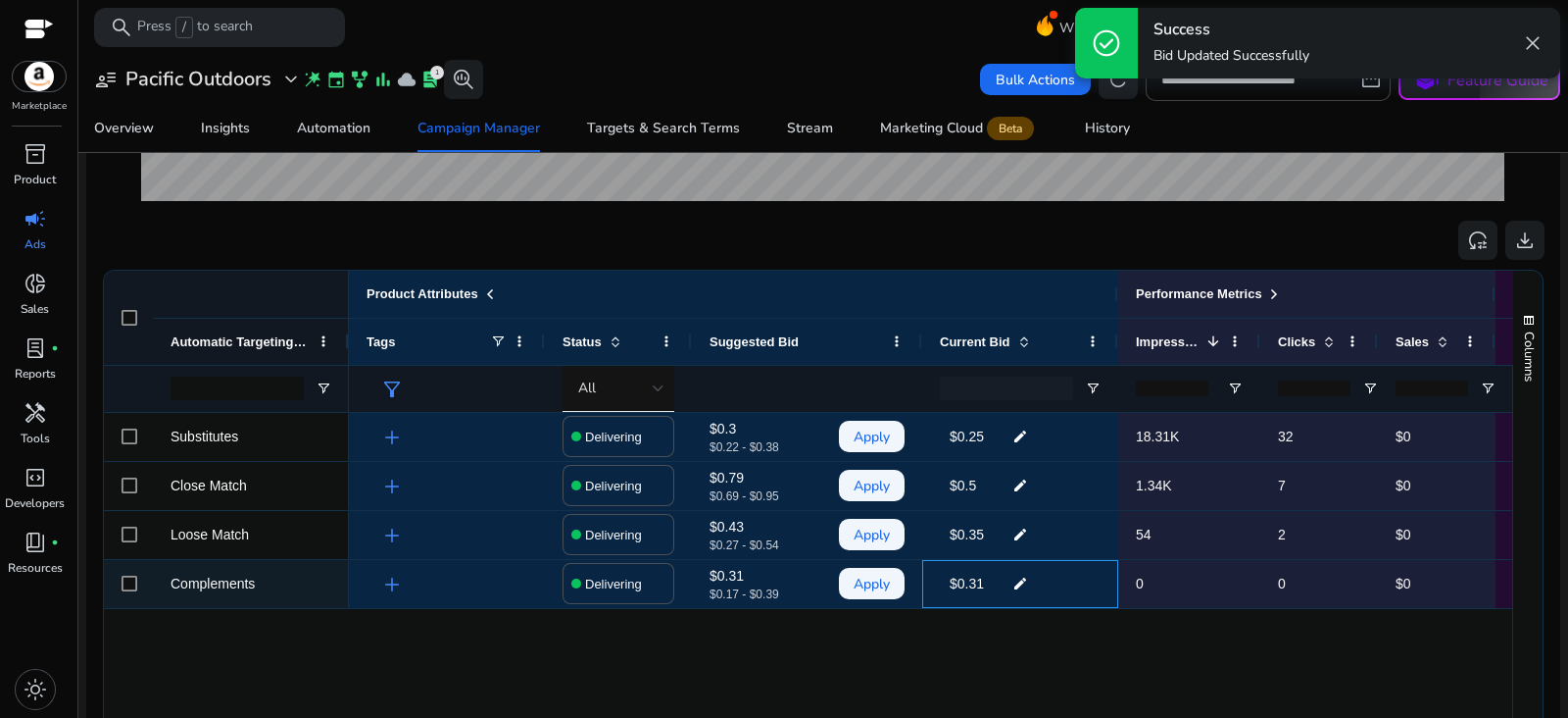
click at [1018, 578] on mat-icon "edit" at bounding box center [1020, 582] width 26 height 29
click at [998, 581] on input "****" at bounding box center [990, 582] width 37 height 33
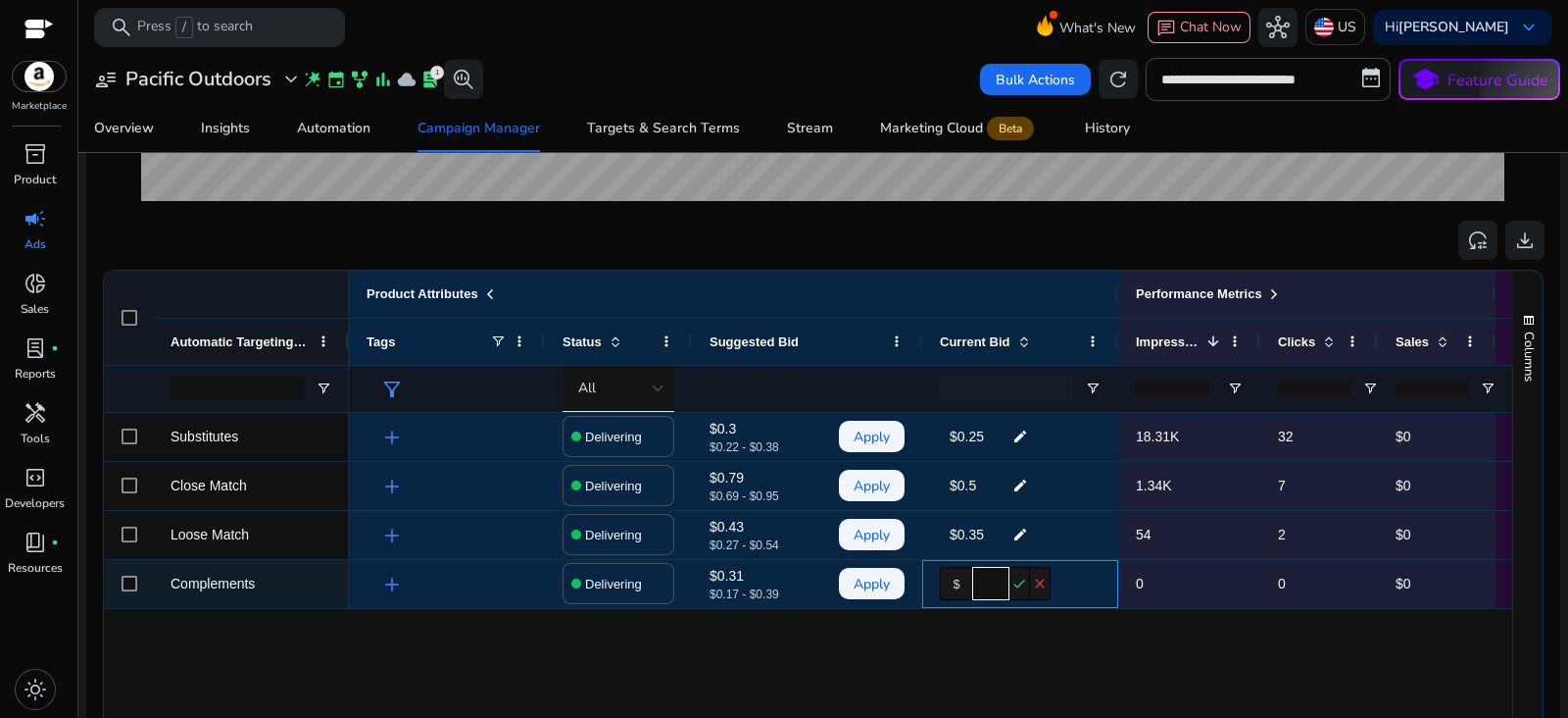
type input "***"
click at [1014, 584] on mat-icon "check" at bounding box center [1019, 582] width 21 height 33
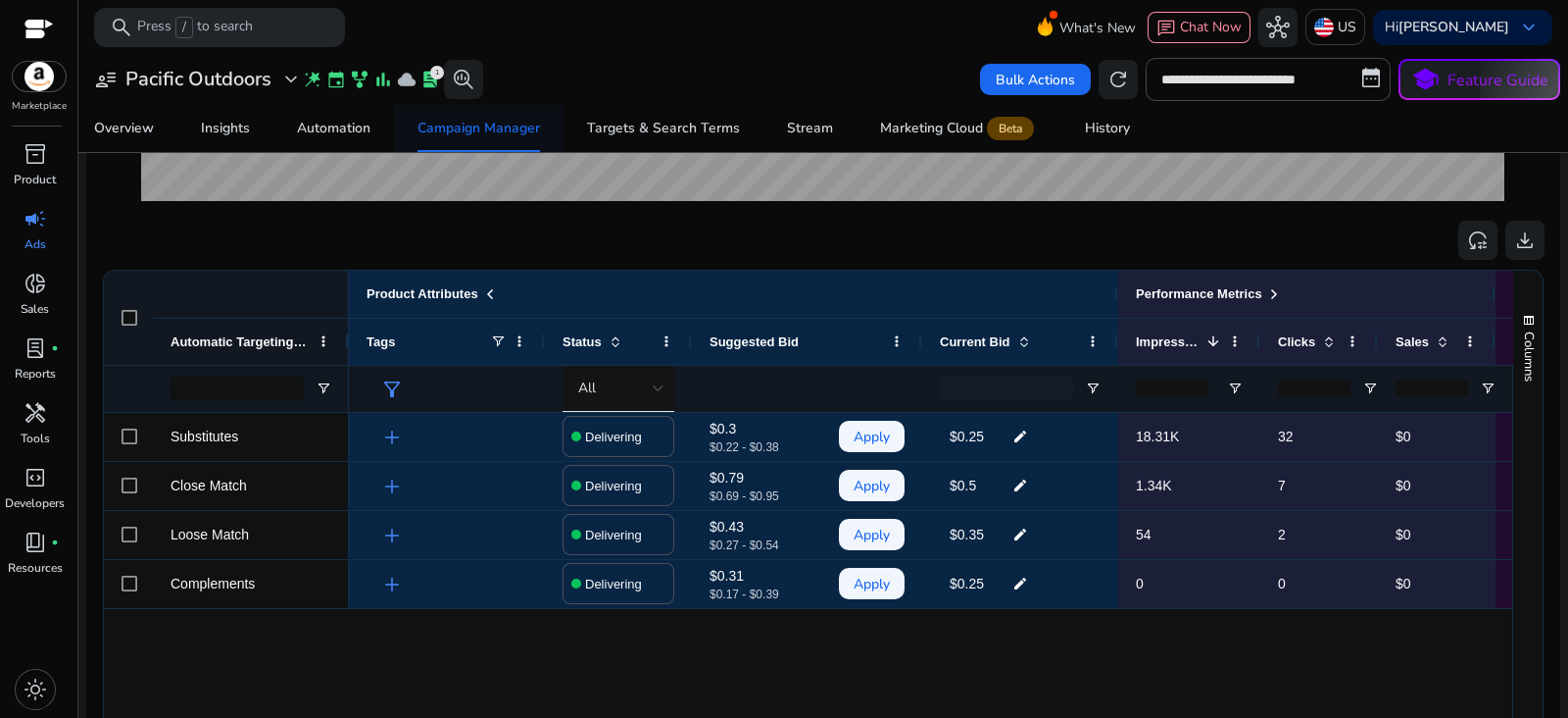
click at [495, 130] on div "Campaign Manager" at bounding box center [478, 129] width 123 height 14
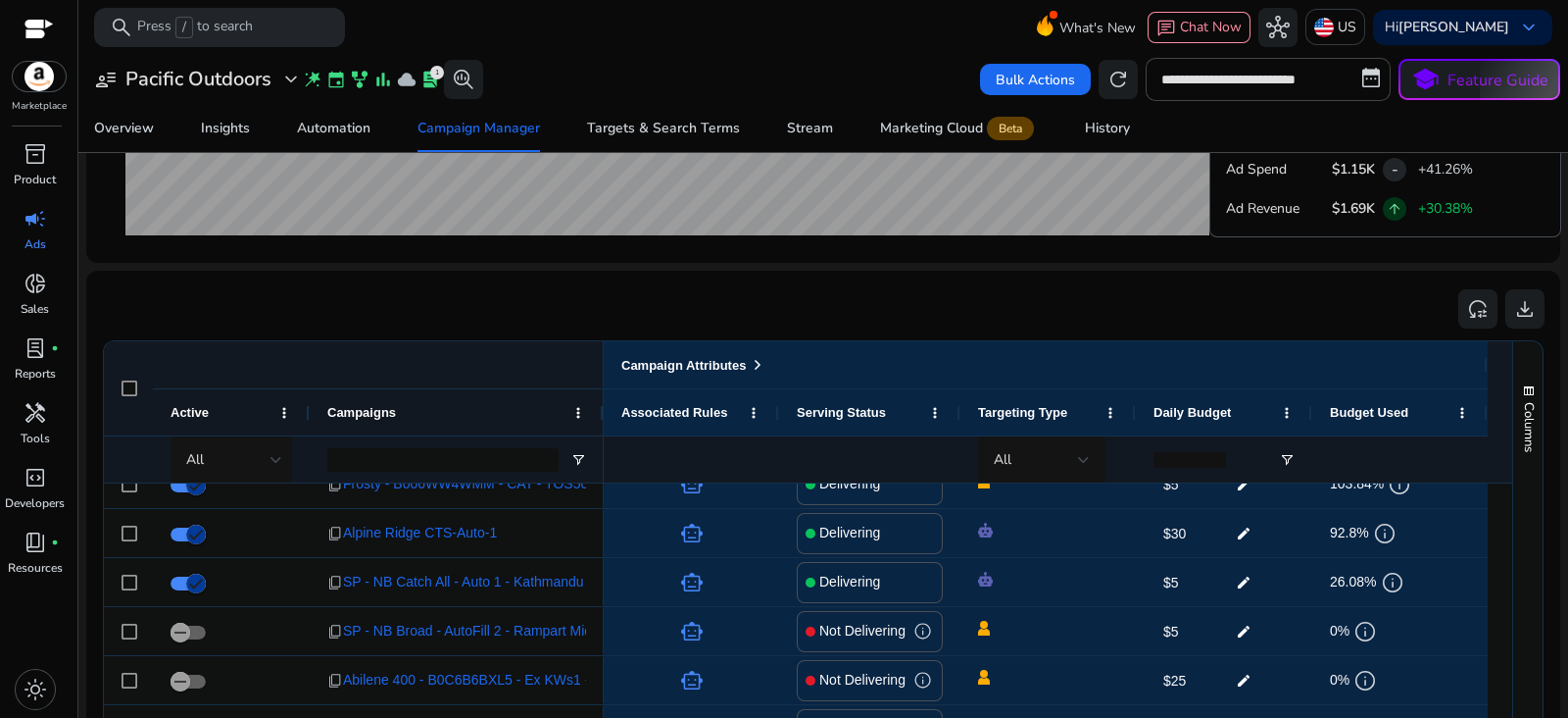
click at [1243, 532] on mat-icon "edit" at bounding box center [1244, 532] width 26 height 29
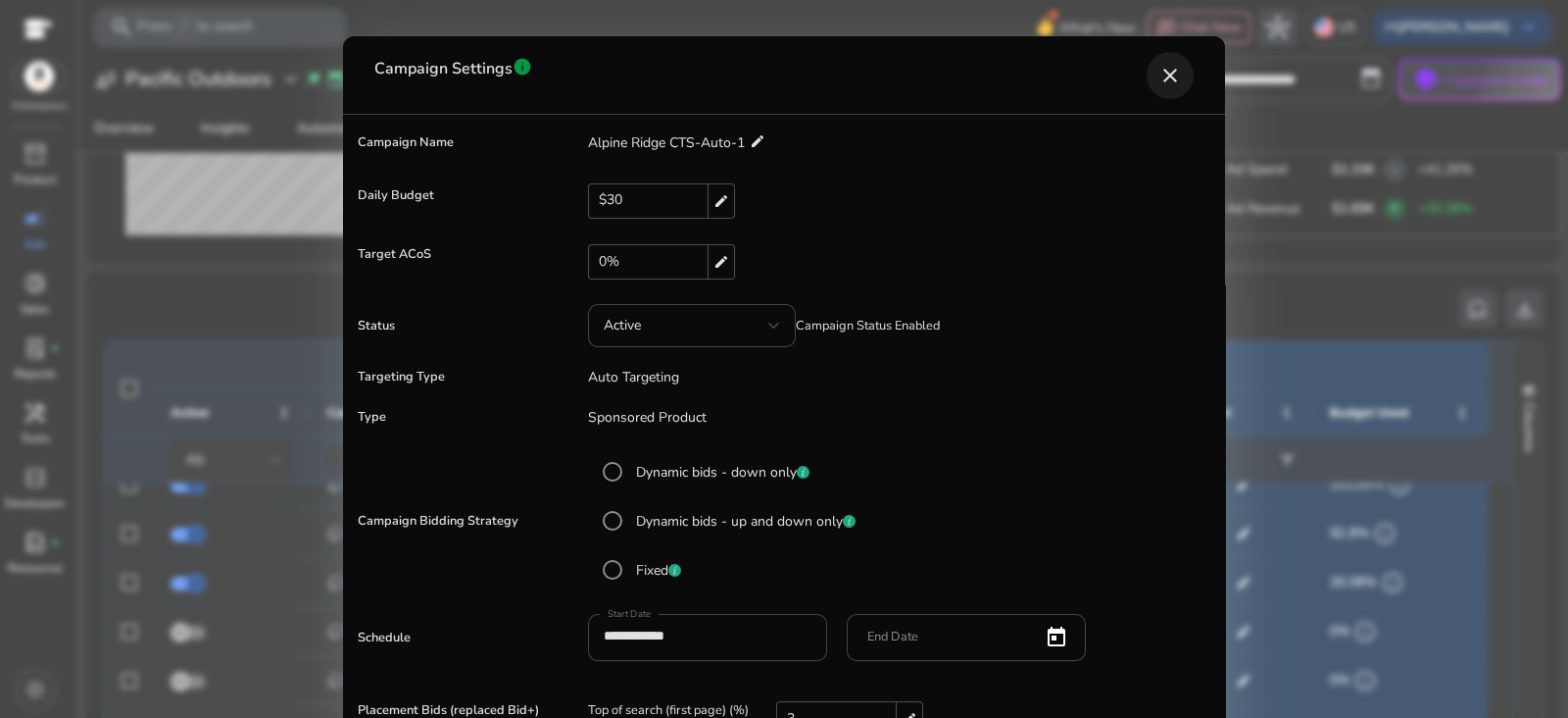
click at [1175, 83] on mat-icon "close" at bounding box center [1170, 76] width 24 height 24
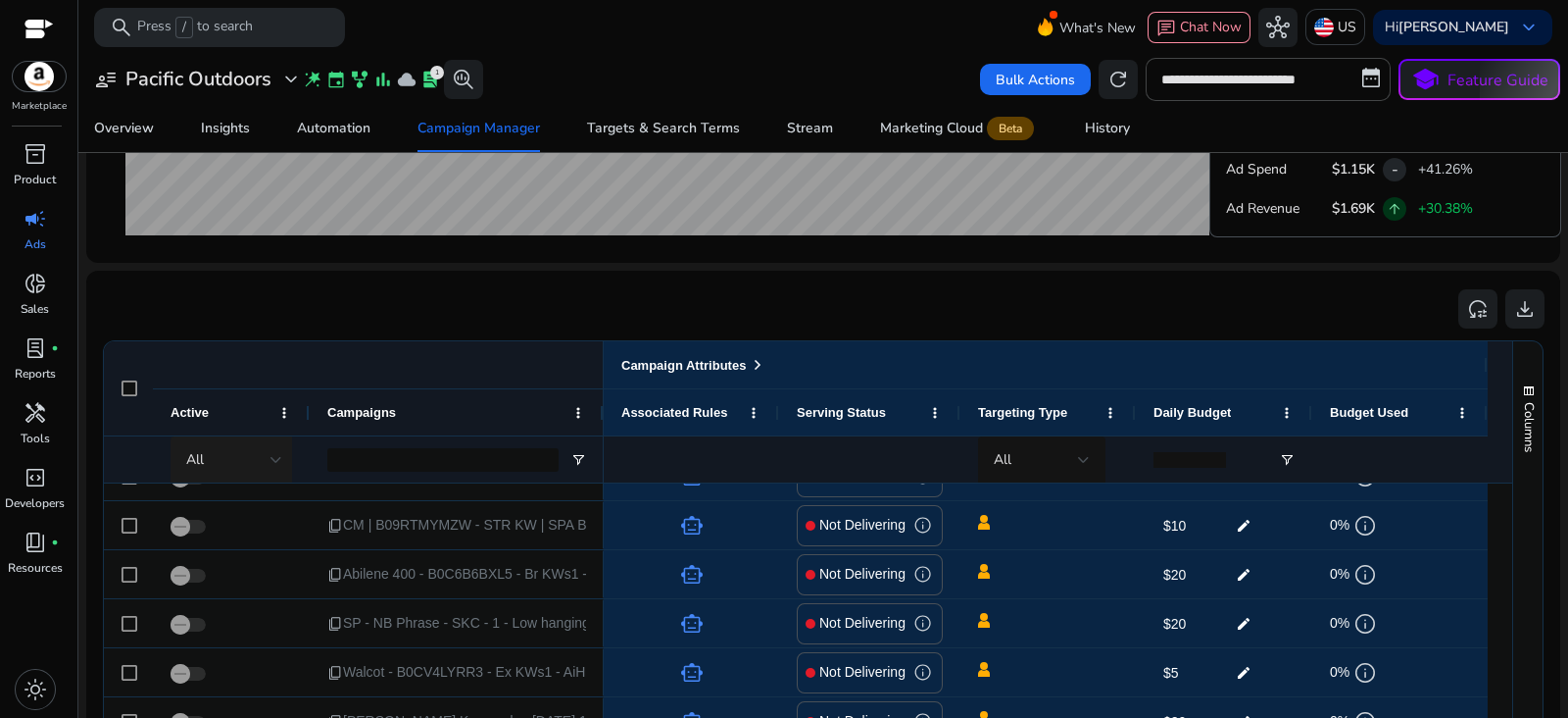
click at [275, 477] on div "All" at bounding box center [235, 459] width 96 height 47
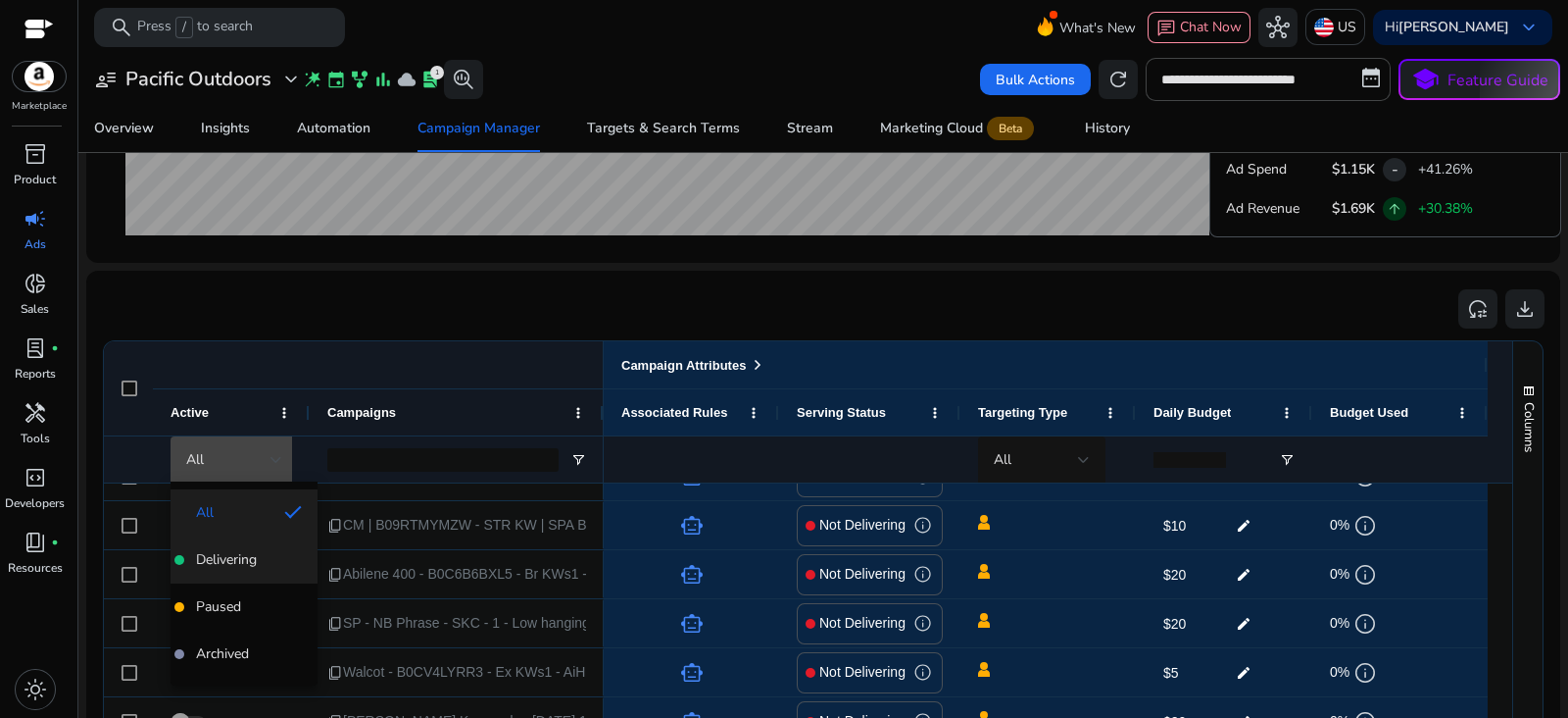
click at [224, 581] on mat-option "Delivering" at bounding box center [244, 559] width 147 height 47
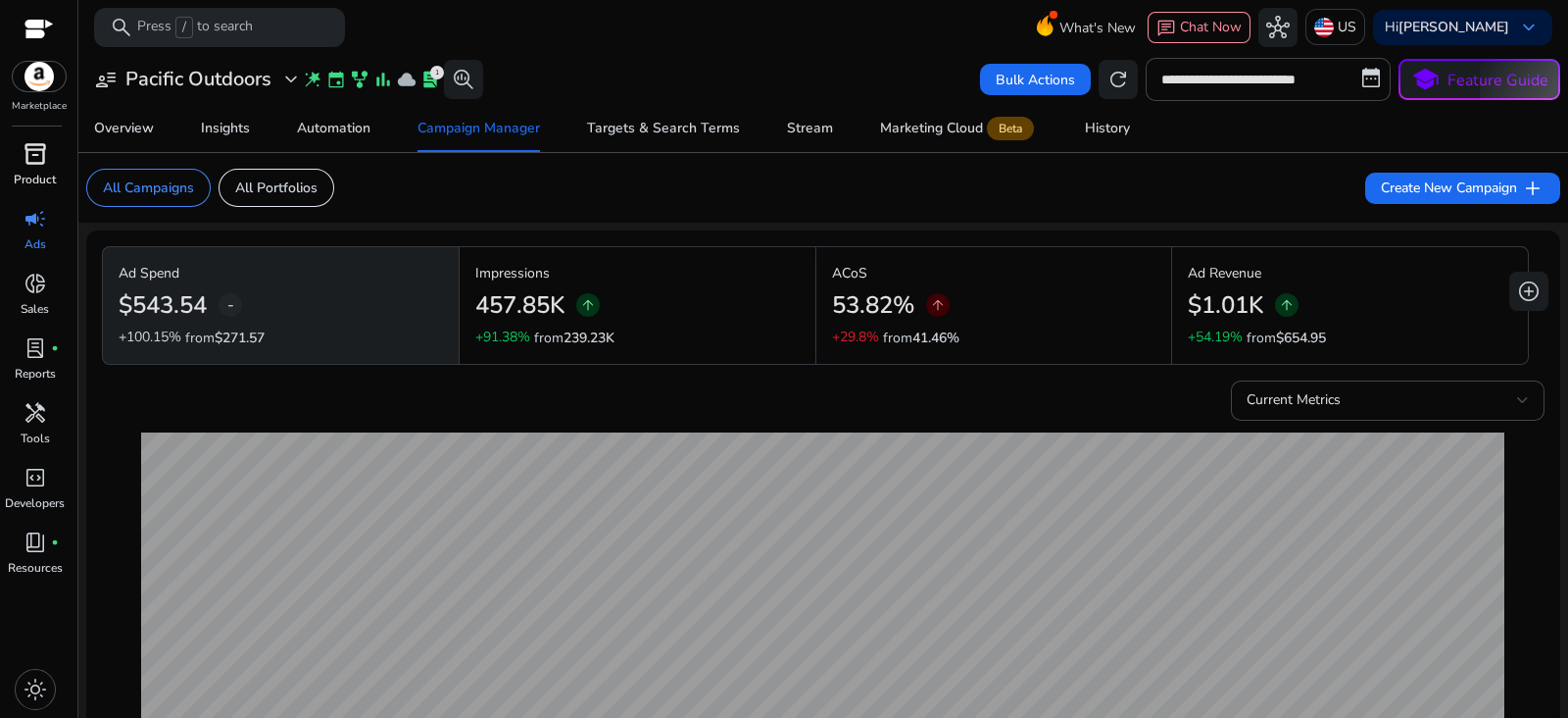
click at [10, 182] on link "inventory_2 Product" at bounding box center [35, 170] width 70 height 65
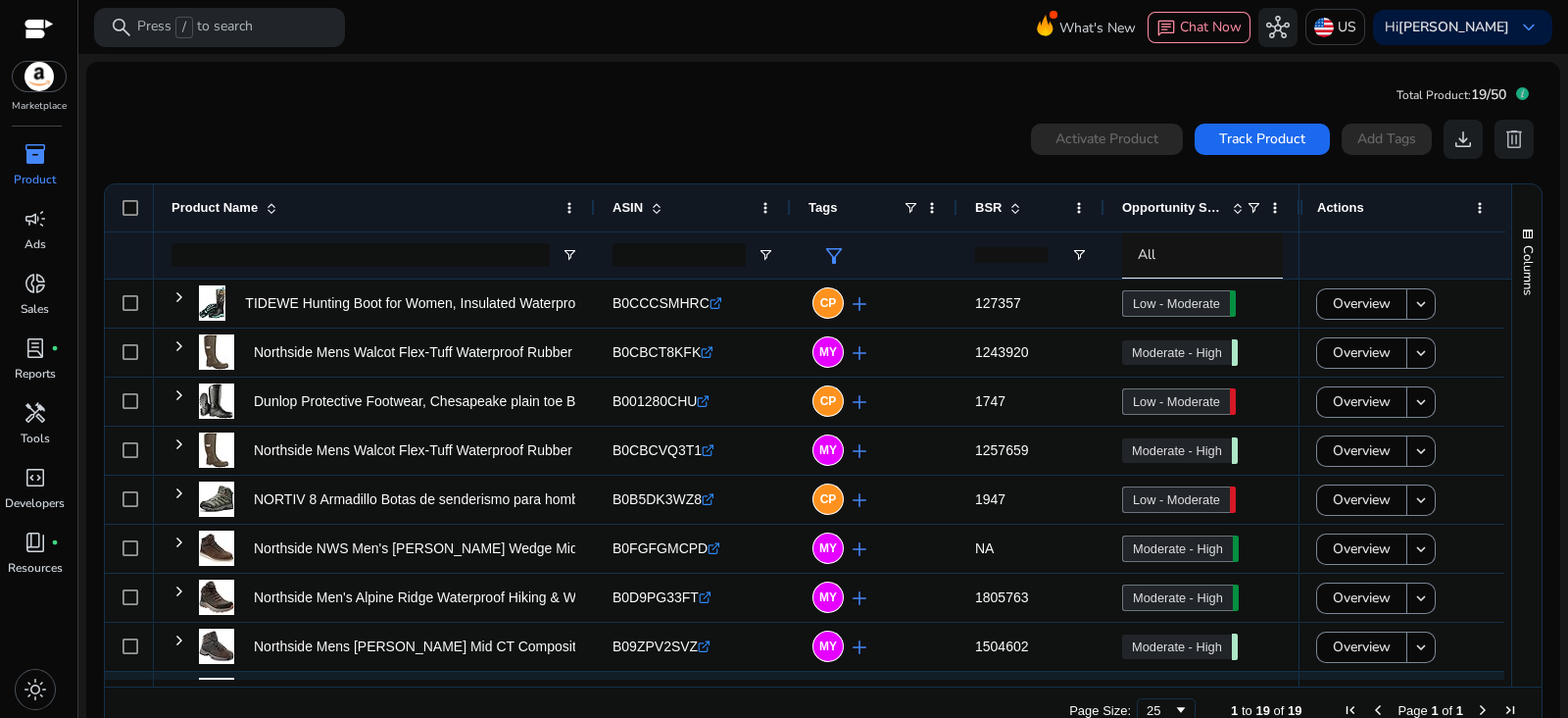
drag, startPoint x: 622, startPoint y: 687, endPoint x: 639, endPoint y: 687, distance: 17.0
click at [639, 687] on div "Page Size: 25 1 to 19 of 19 Page 1 of 1" at bounding box center [822, 709] width 1436 height 47
click at [831, 247] on span "filter_alt" at bounding box center [834, 256] width 24 height 24
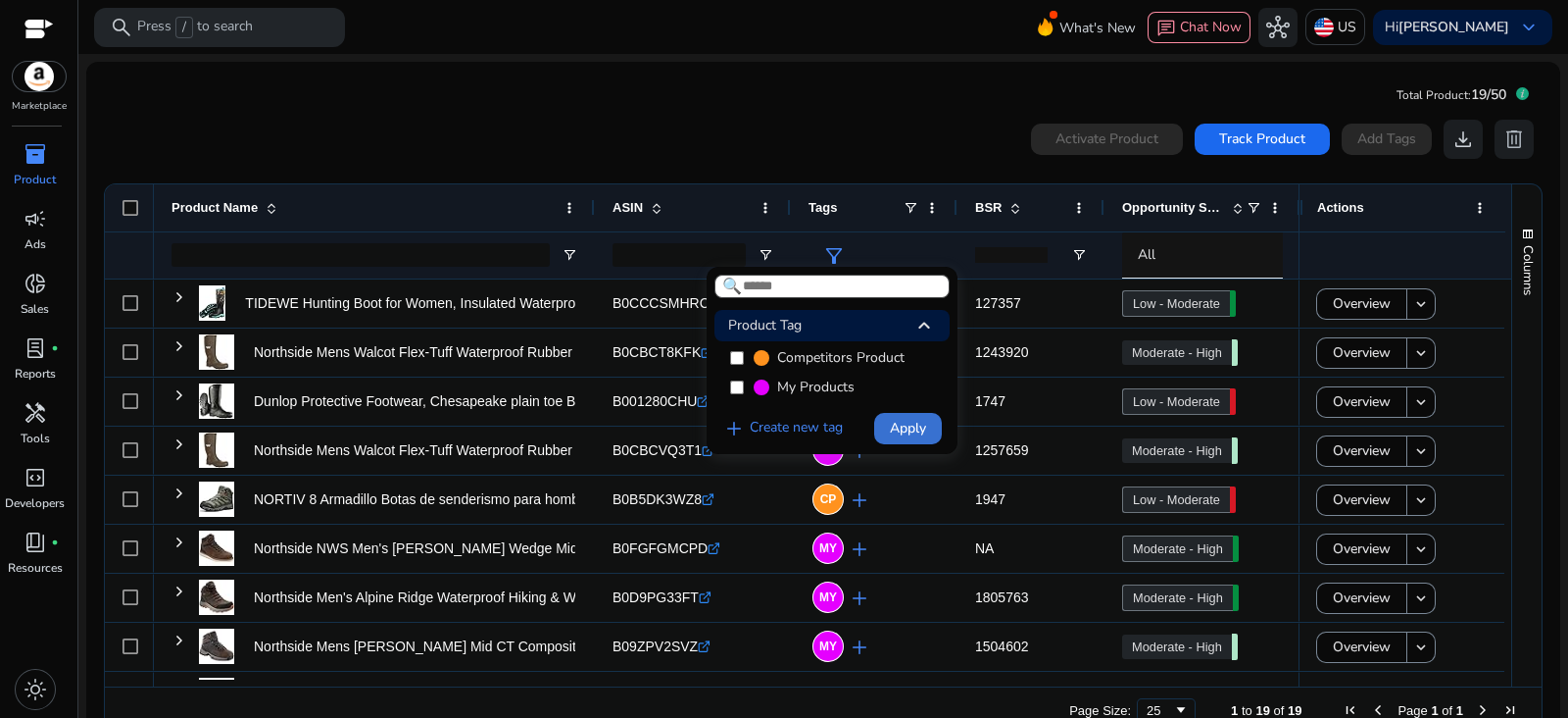
click at [896, 428] on span "Apply" at bounding box center [907, 427] width 36 height 21
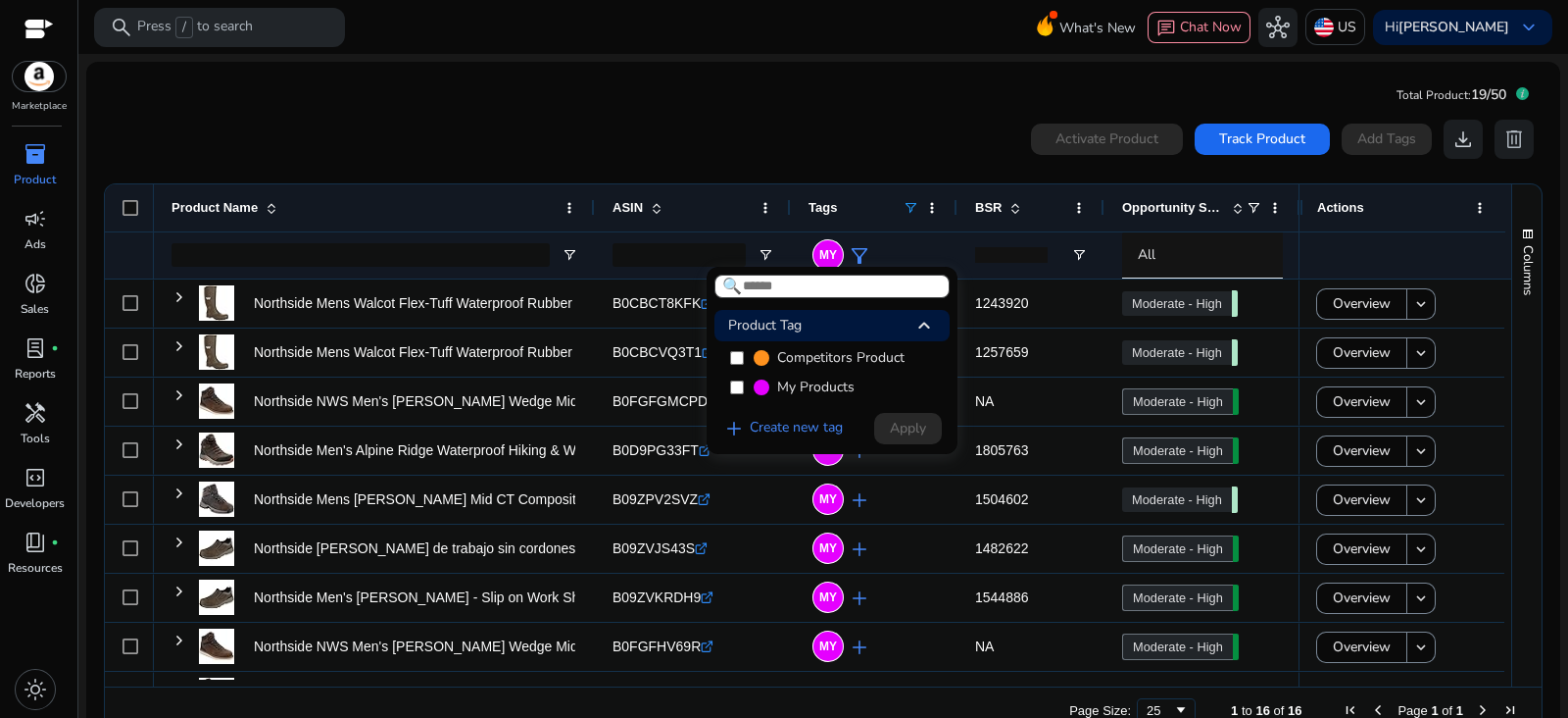
click at [911, 115] on div at bounding box center [784, 359] width 1568 height 718
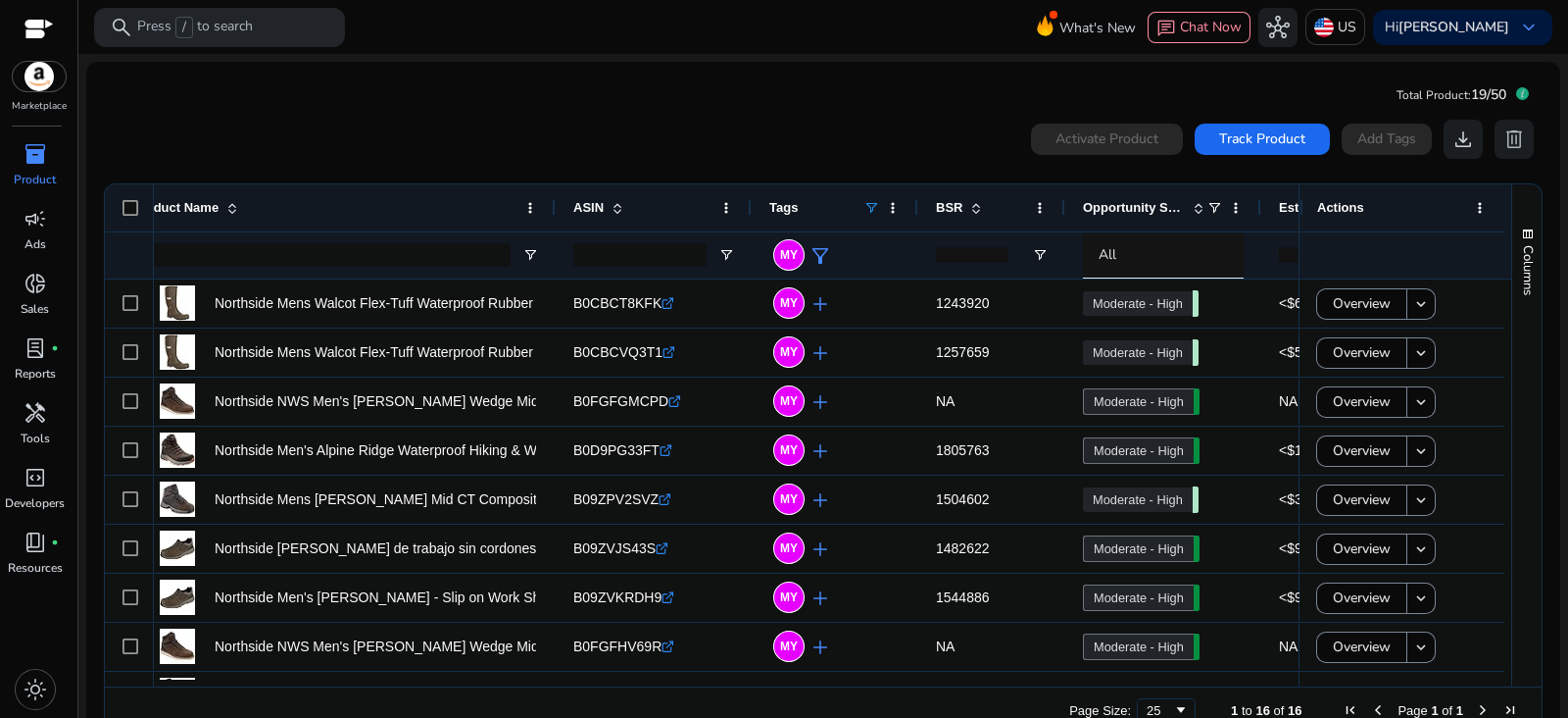
scroll to position [0, 44]
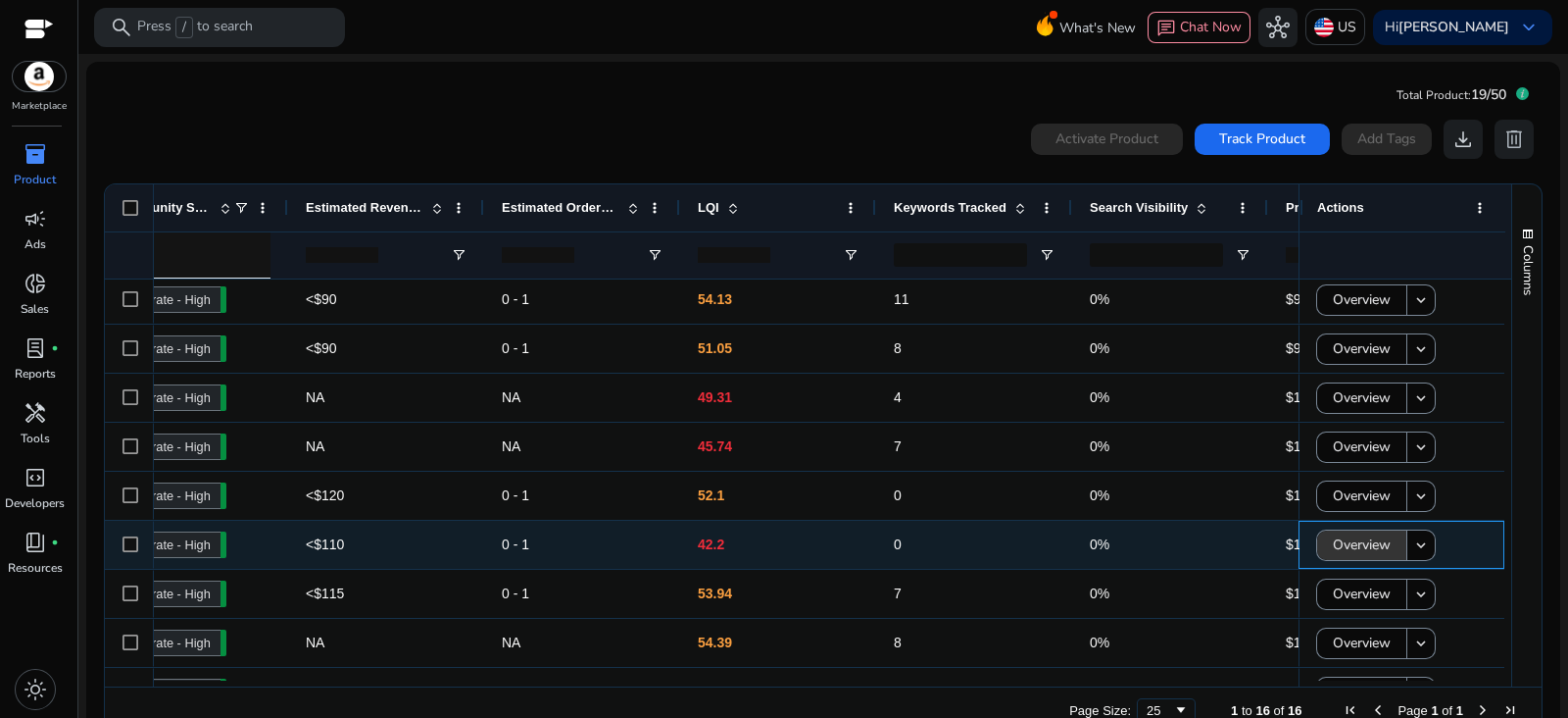
click at [1353, 536] on span "Overview" at bounding box center [1361, 544] width 58 height 40
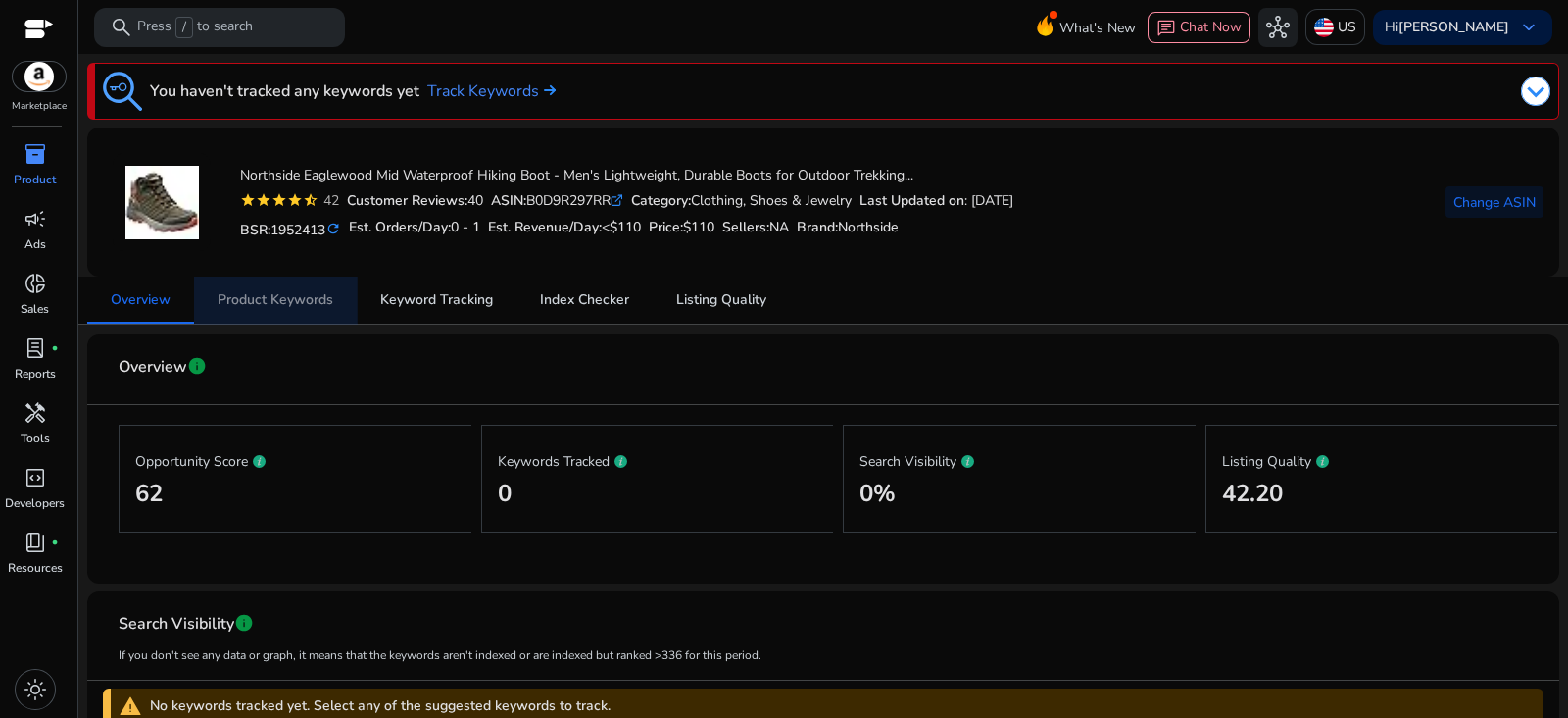
click at [292, 297] on span "Product Keywords" at bounding box center [275, 301] width 116 height 14
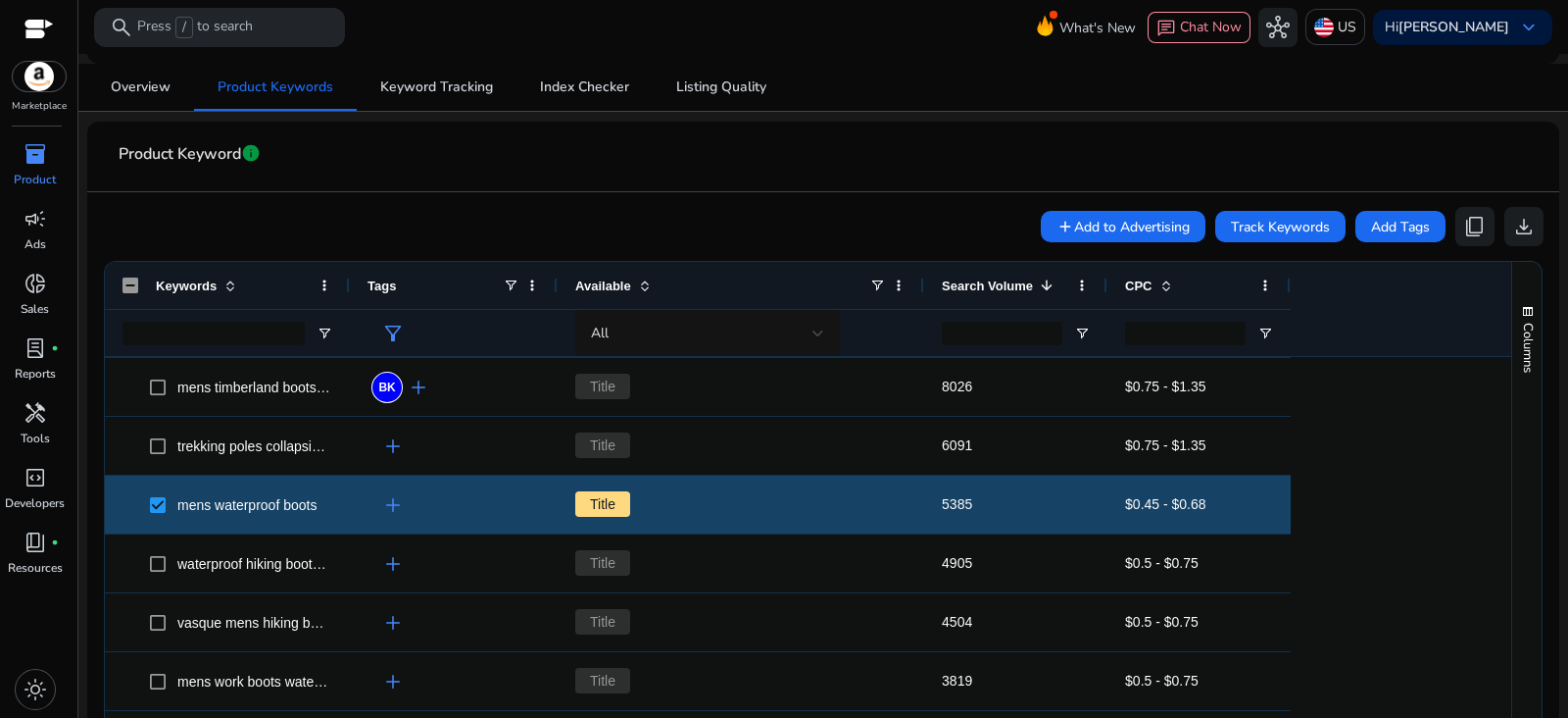
click at [1107, 422] on div "$0.75 - $1.35" at bounding box center [1199, 445] width 184 height 58
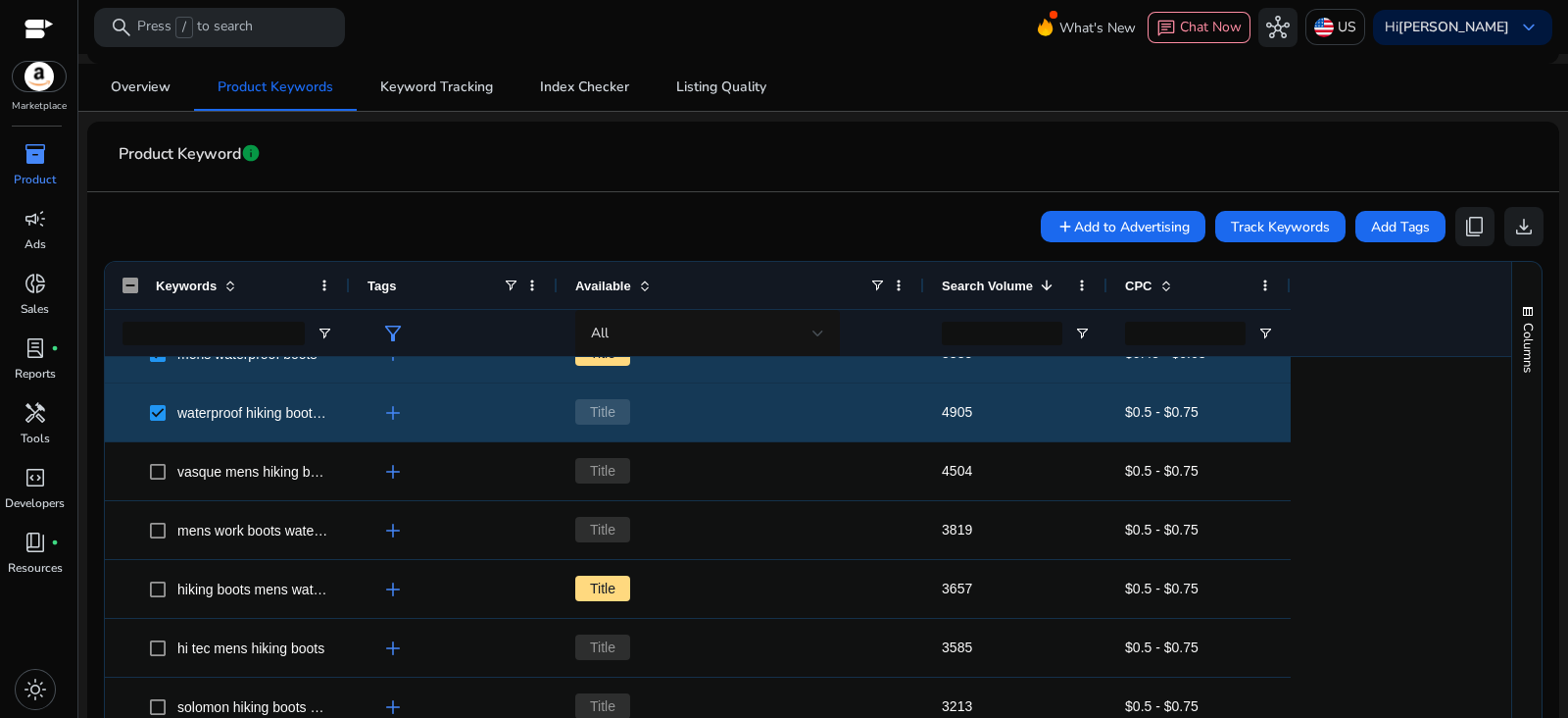
click at [156, 622] on div "hi tec mens hiking boots" at bounding box center [228, 647] width 210 height 56
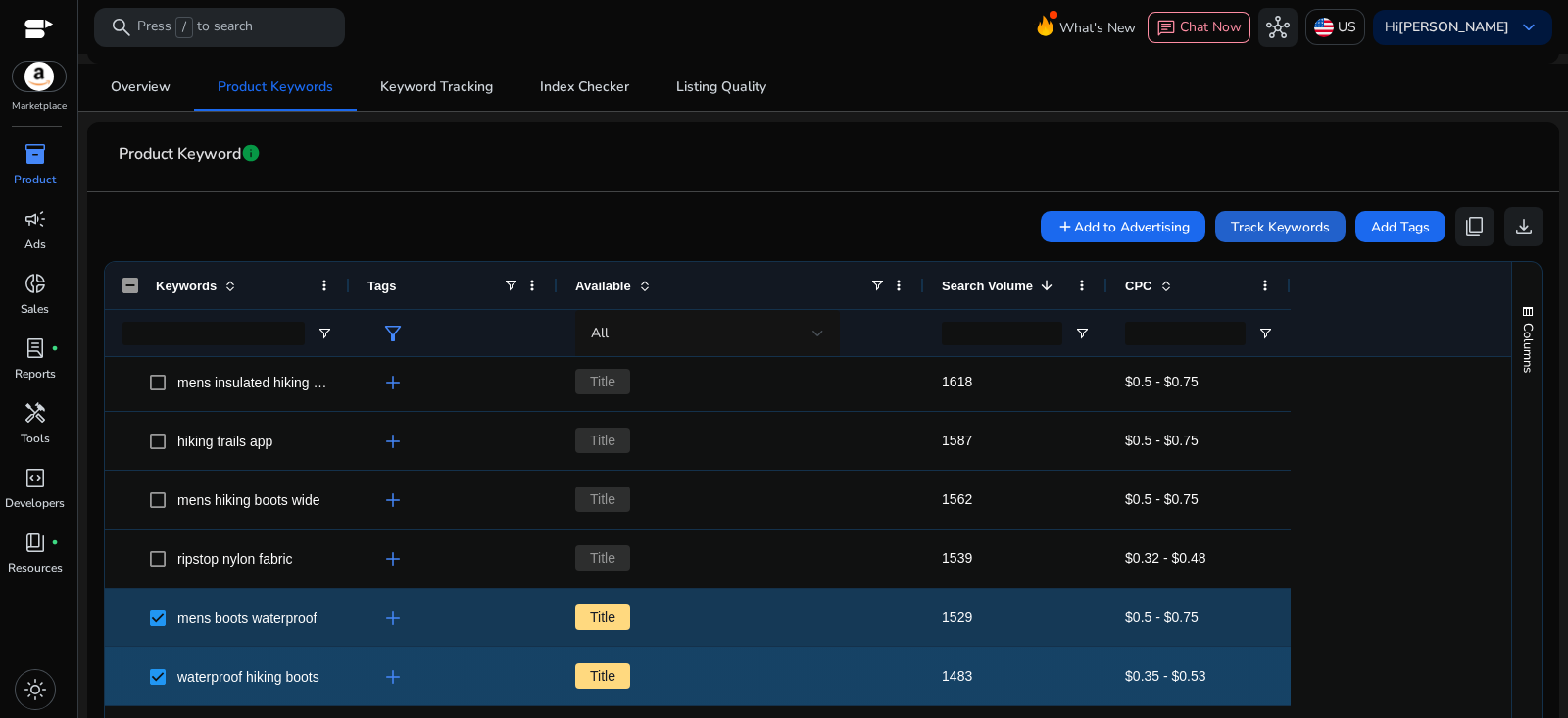
click at [1287, 226] on span "Track Keywords" at bounding box center [1280, 227] width 99 height 21
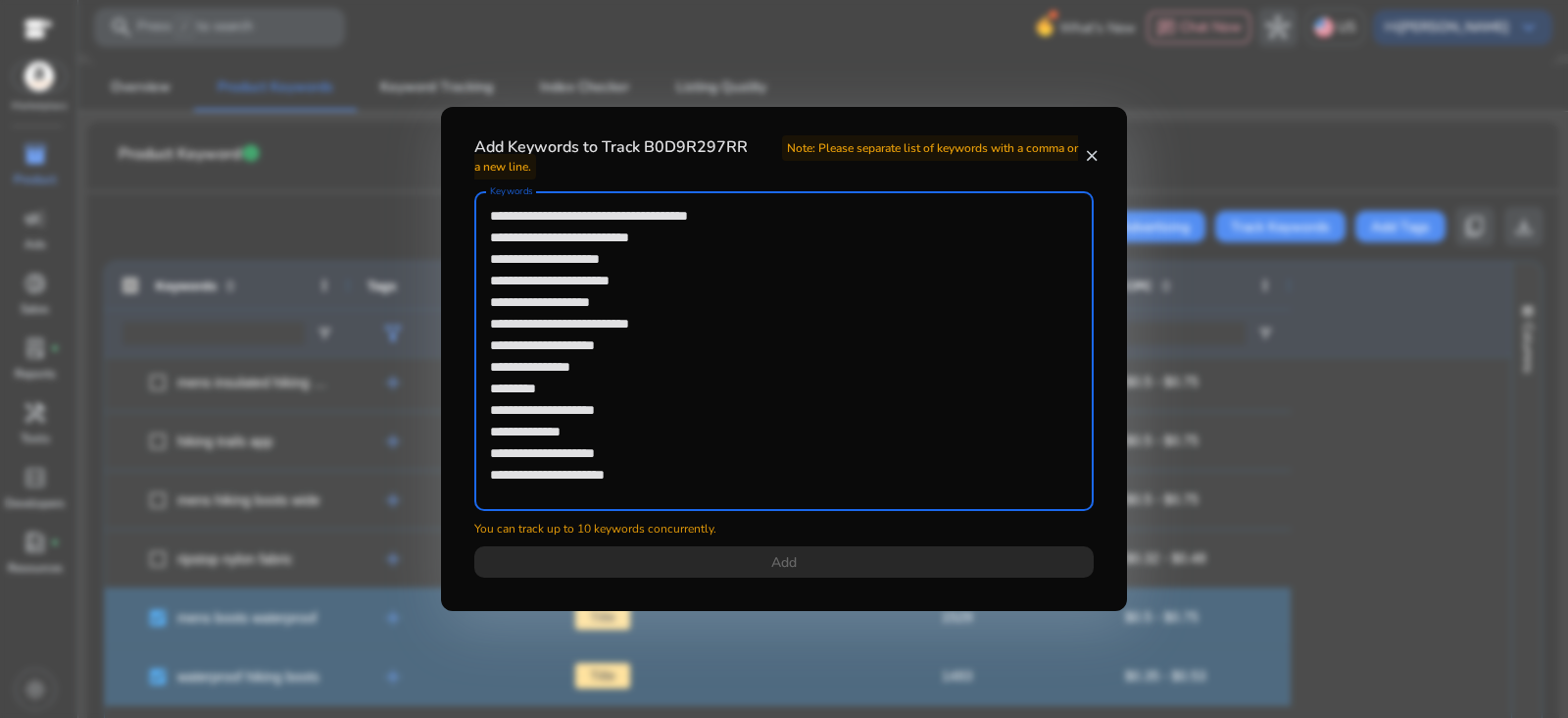
drag, startPoint x: 740, startPoint y: 475, endPoint x: 475, endPoint y: 361, distance: 288.5
click at [475, 361] on div "**********" at bounding box center [784, 351] width 619 height 320
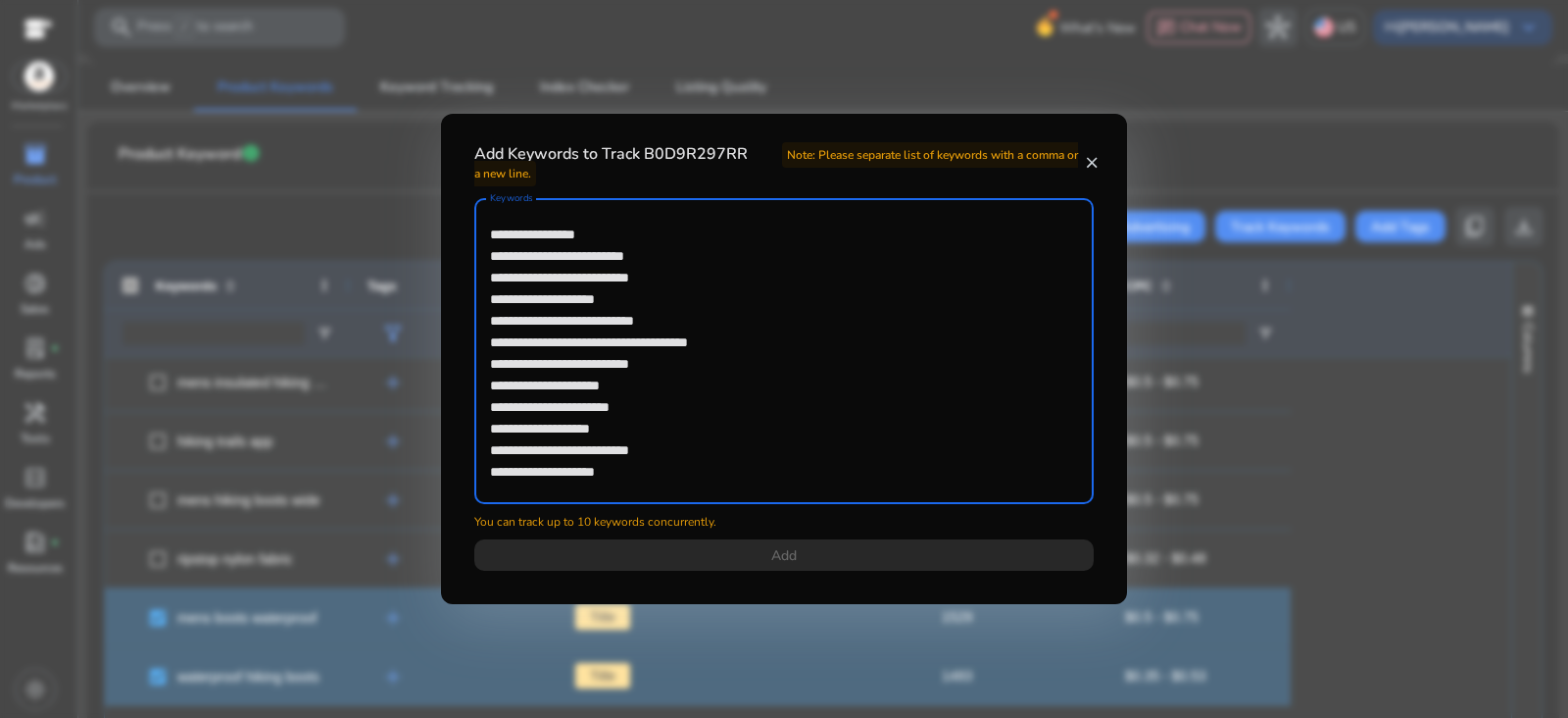
click at [725, 488] on textarea "**********" at bounding box center [784, 351] width 588 height 287
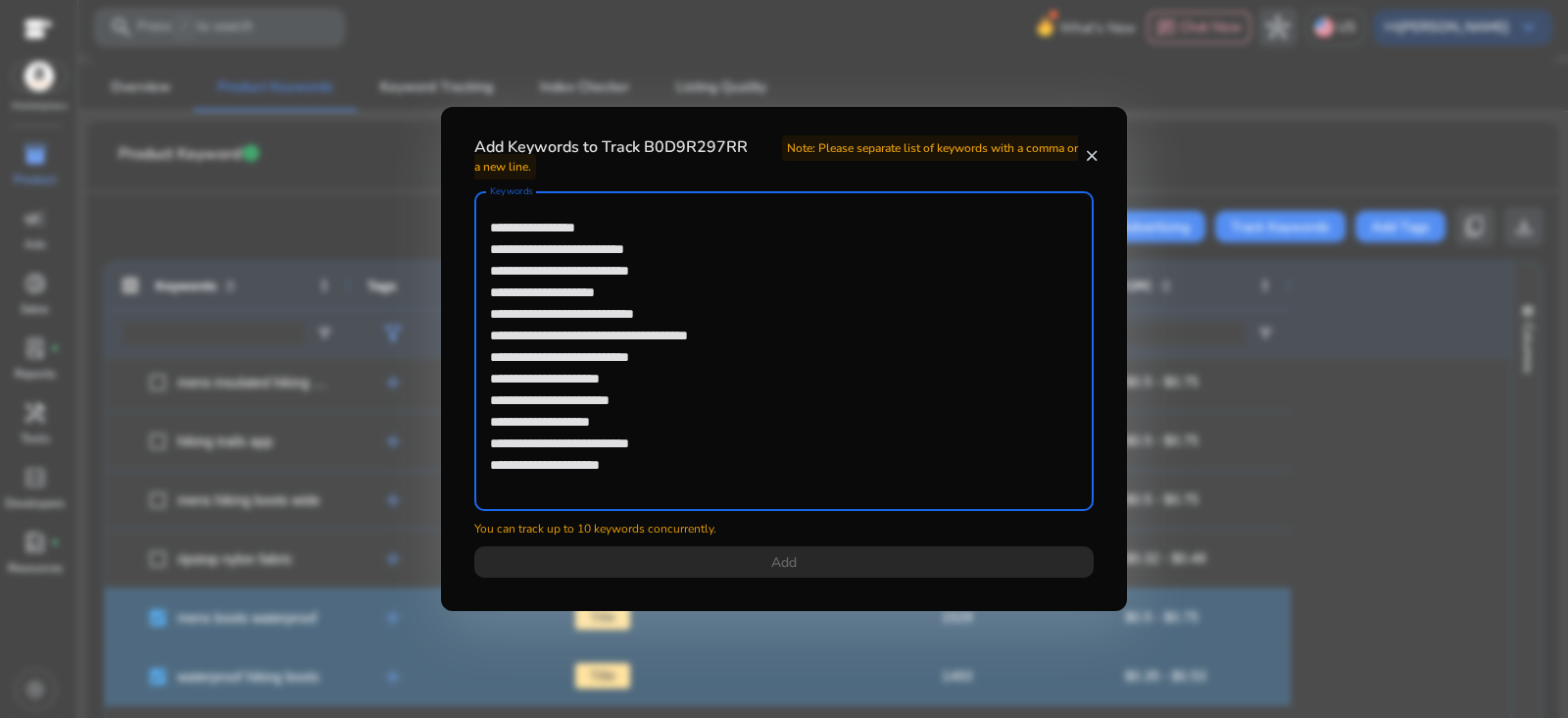
paste textarea "**********"
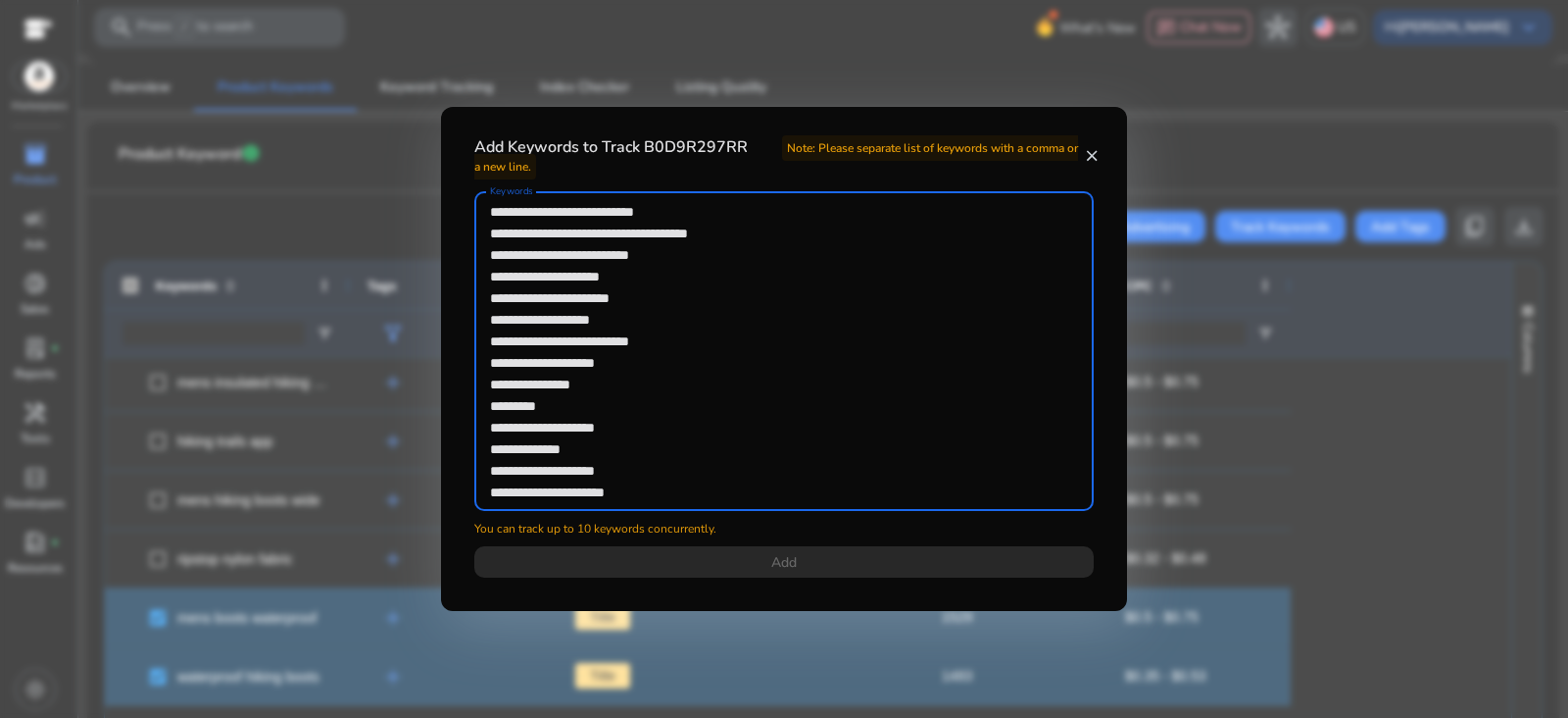
drag, startPoint x: 725, startPoint y: 488, endPoint x: 467, endPoint y: 292, distance: 324.0
click at [467, 292] on div "**********" at bounding box center [784, 395] width 667 height 409
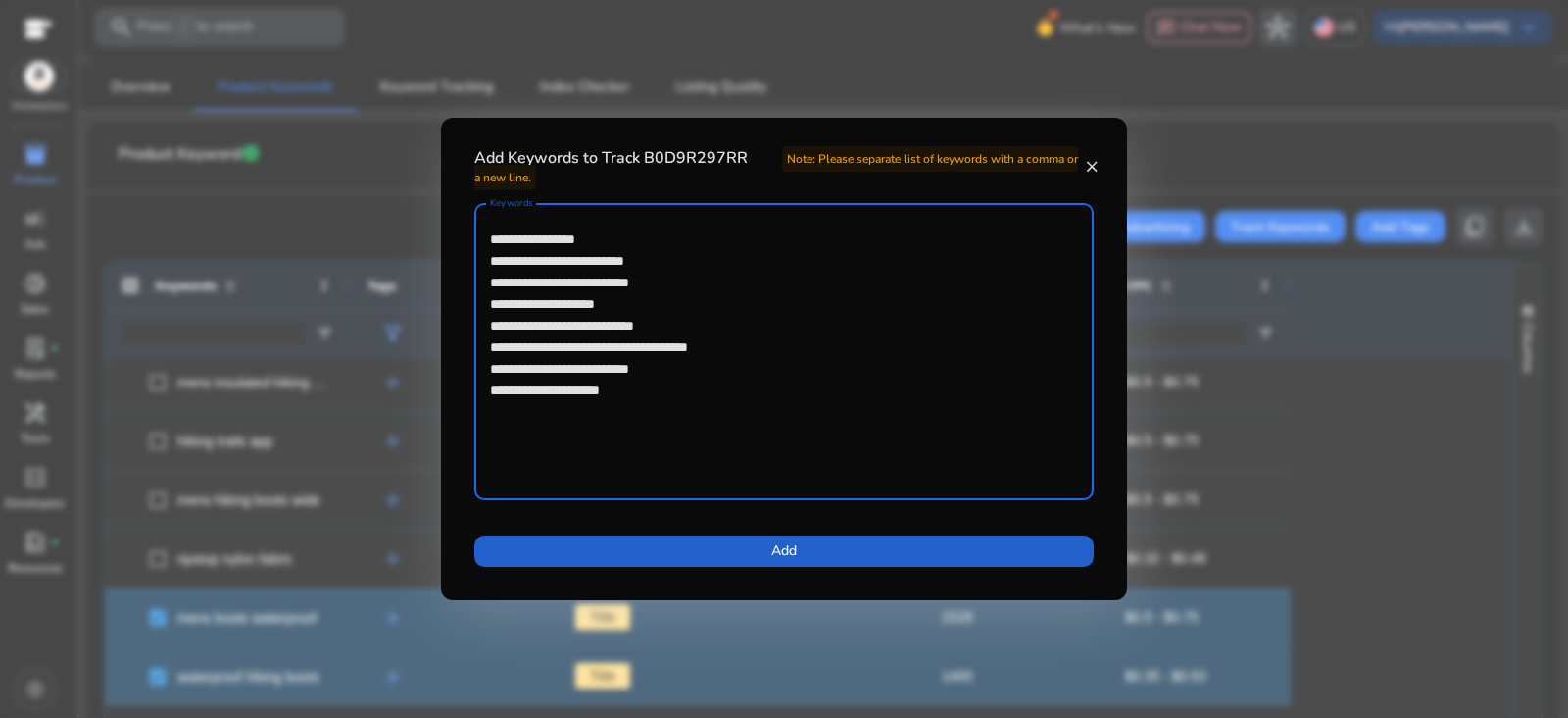
type textarea "**********"
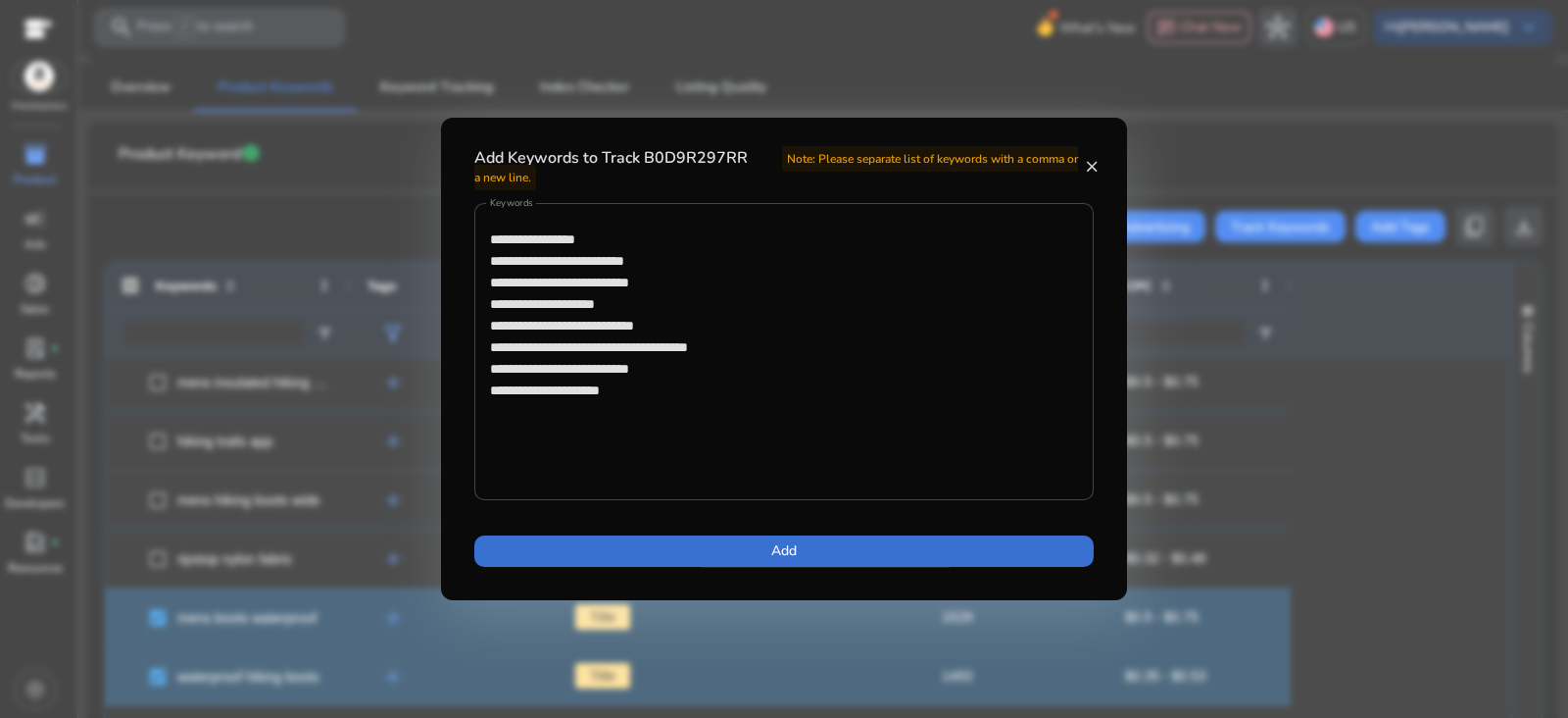
click at [648, 548] on span at bounding box center [784, 550] width 619 height 47
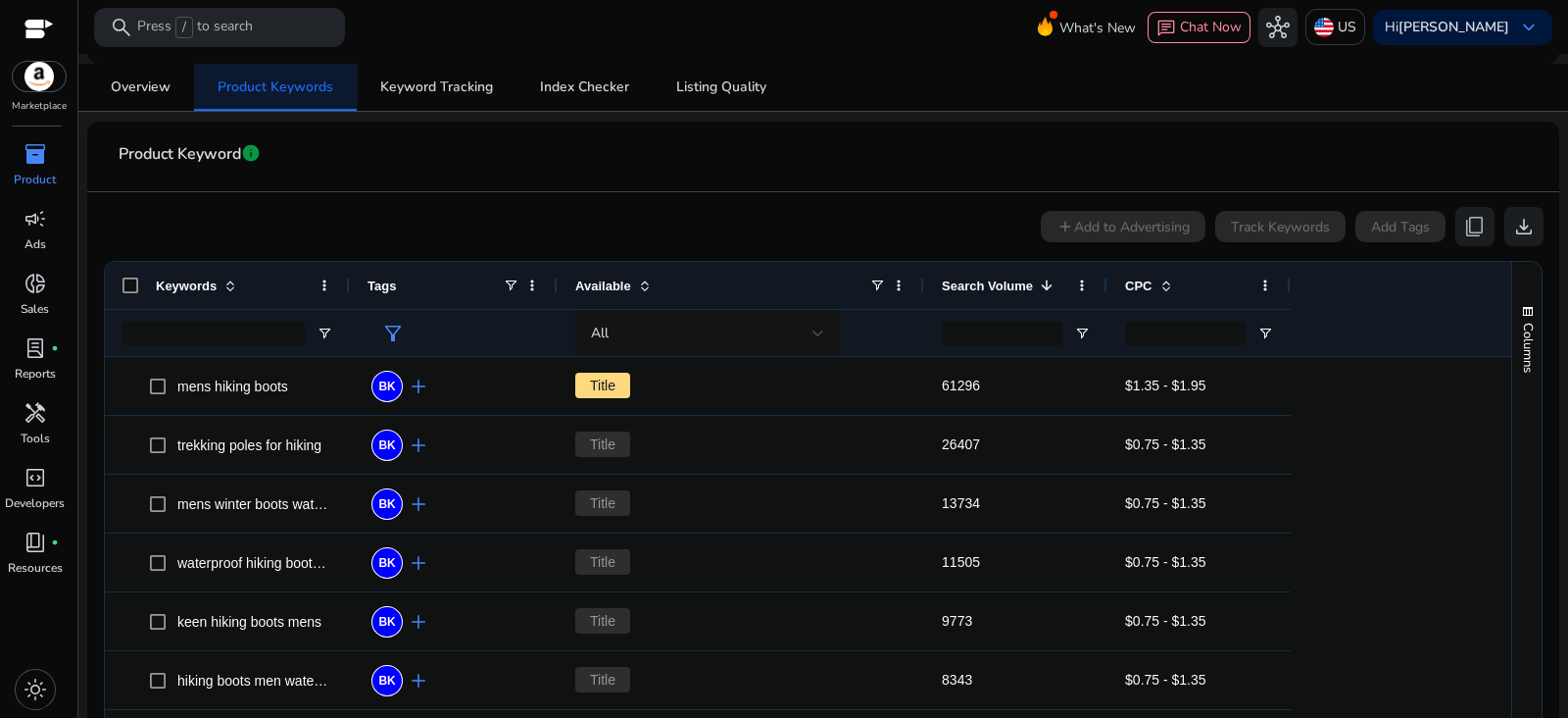
click at [294, 81] on span "Product Keywords" at bounding box center [275, 88] width 116 height 14
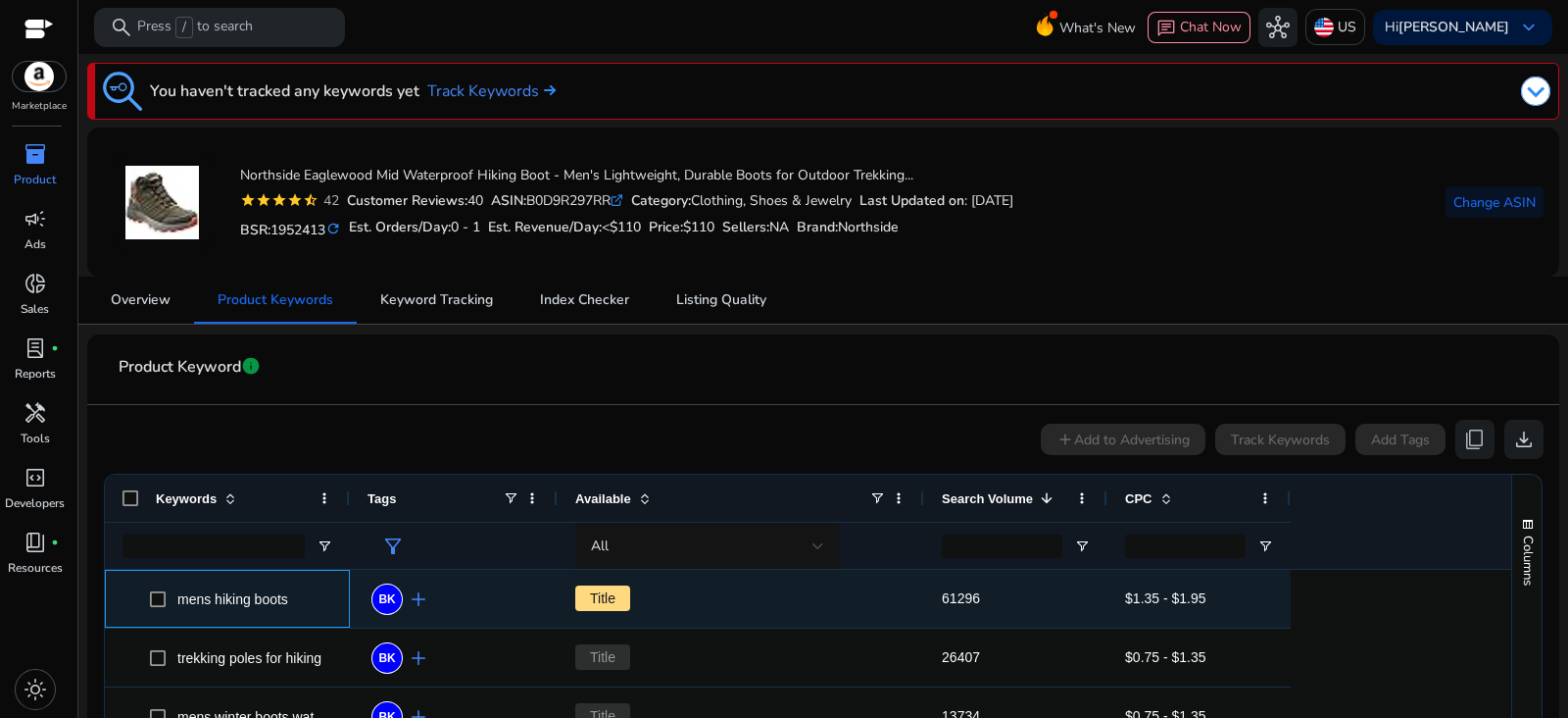
click at [154, 605] on span at bounding box center [163, 598] width 27 height 40
click at [152, 597] on span at bounding box center [163, 598] width 27 height 40
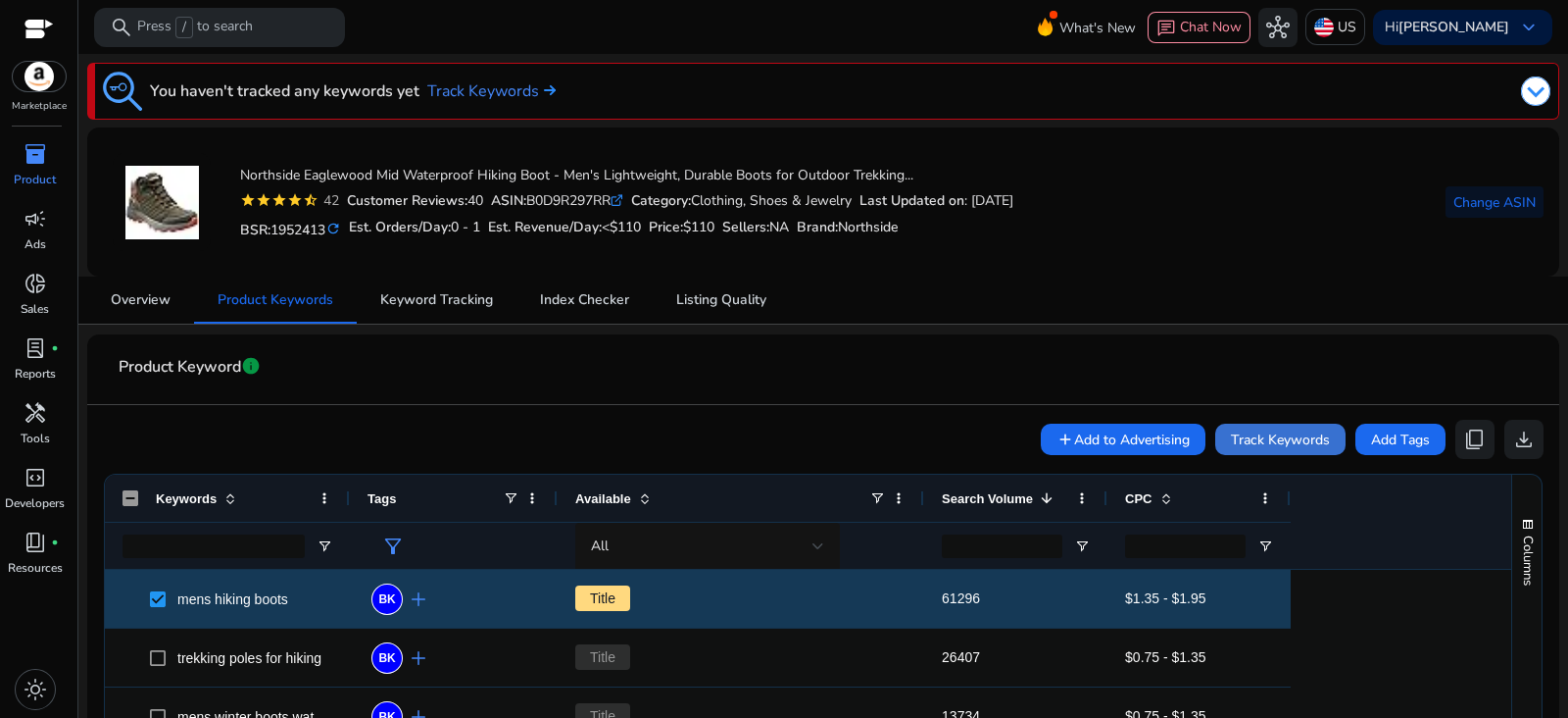
click at [1255, 429] on span "Track Keywords" at bounding box center [1280, 439] width 99 height 21
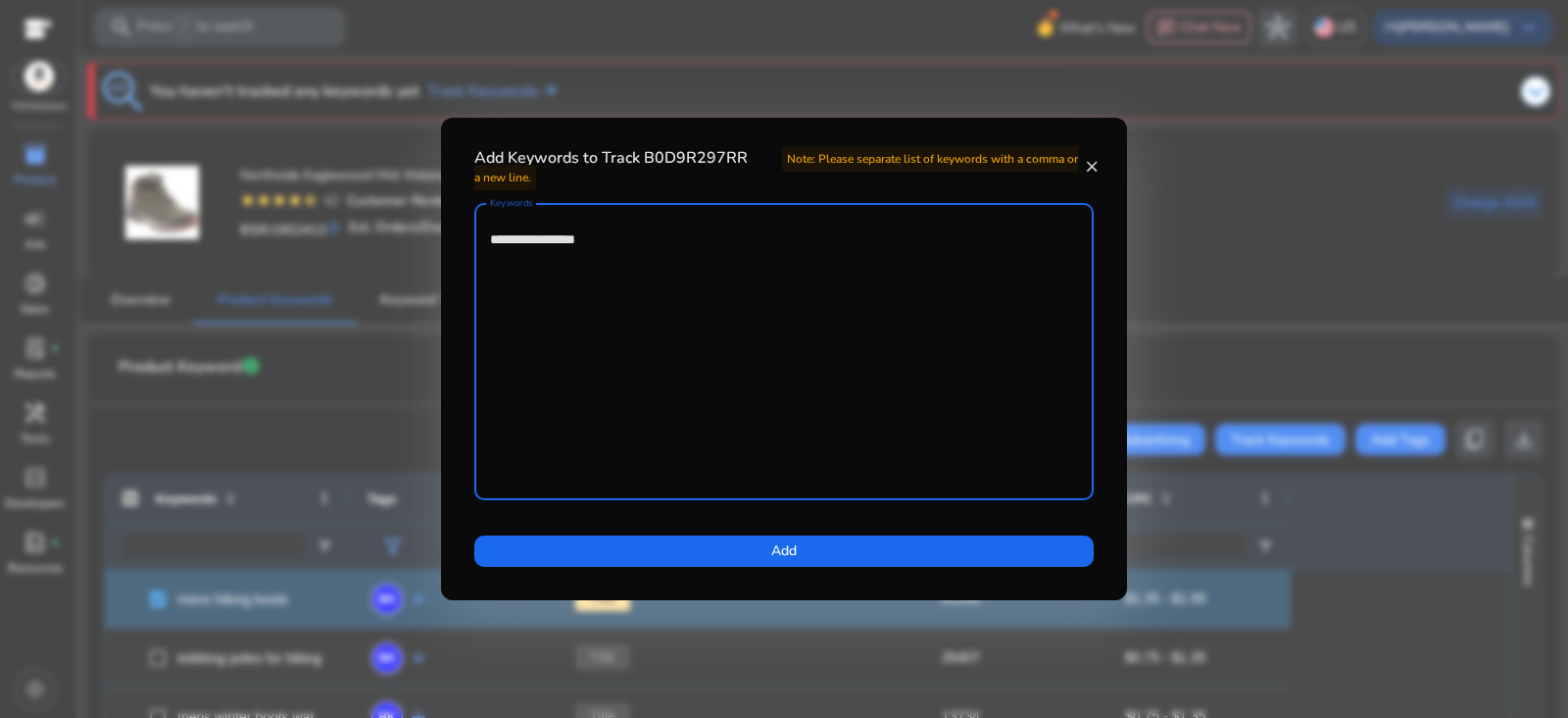
click at [620, 259] on textarea "**********" at bounding box center [784, 352] width 588 height 278
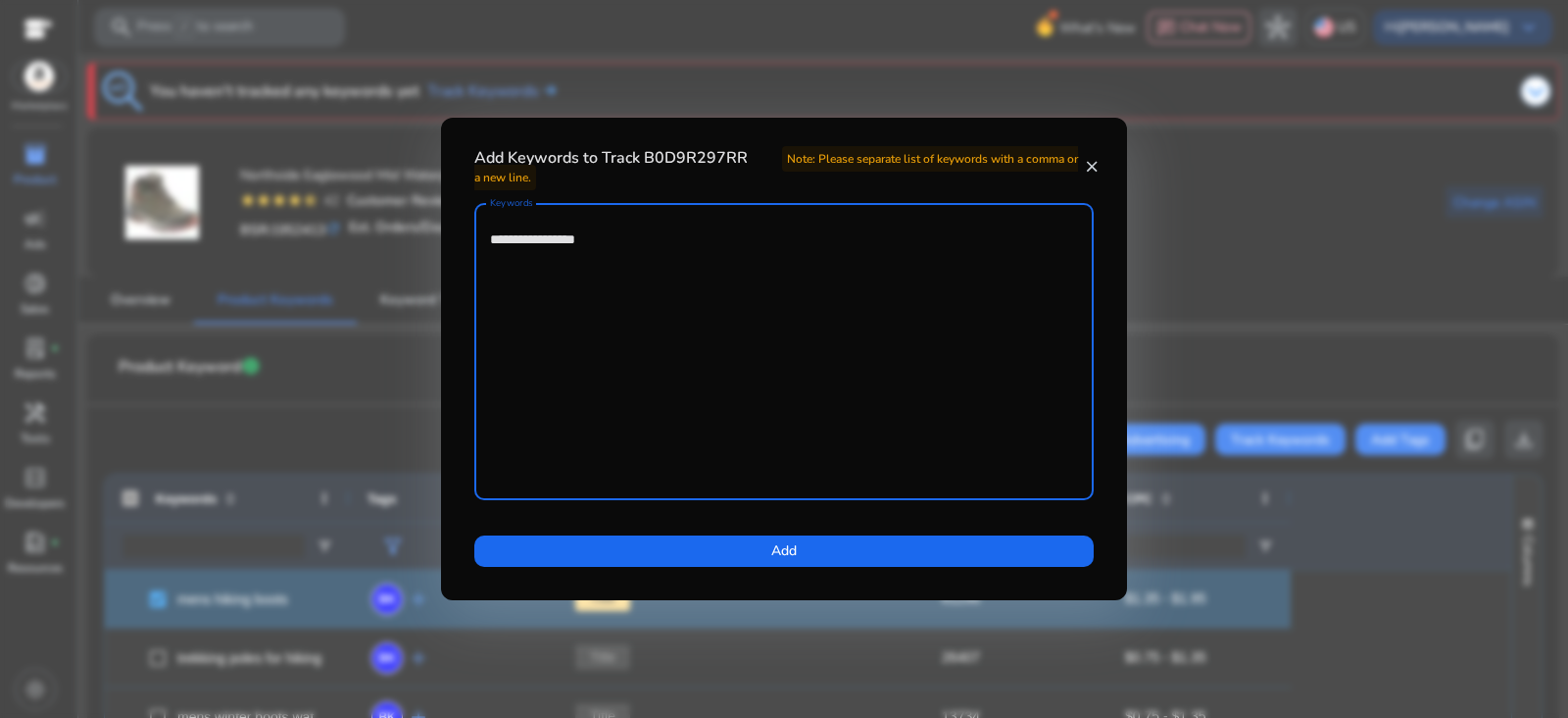
click at [620, 259] on textarea "**********" at bounding box center [784, 352] width 588 height 278
paste textarea "**********"
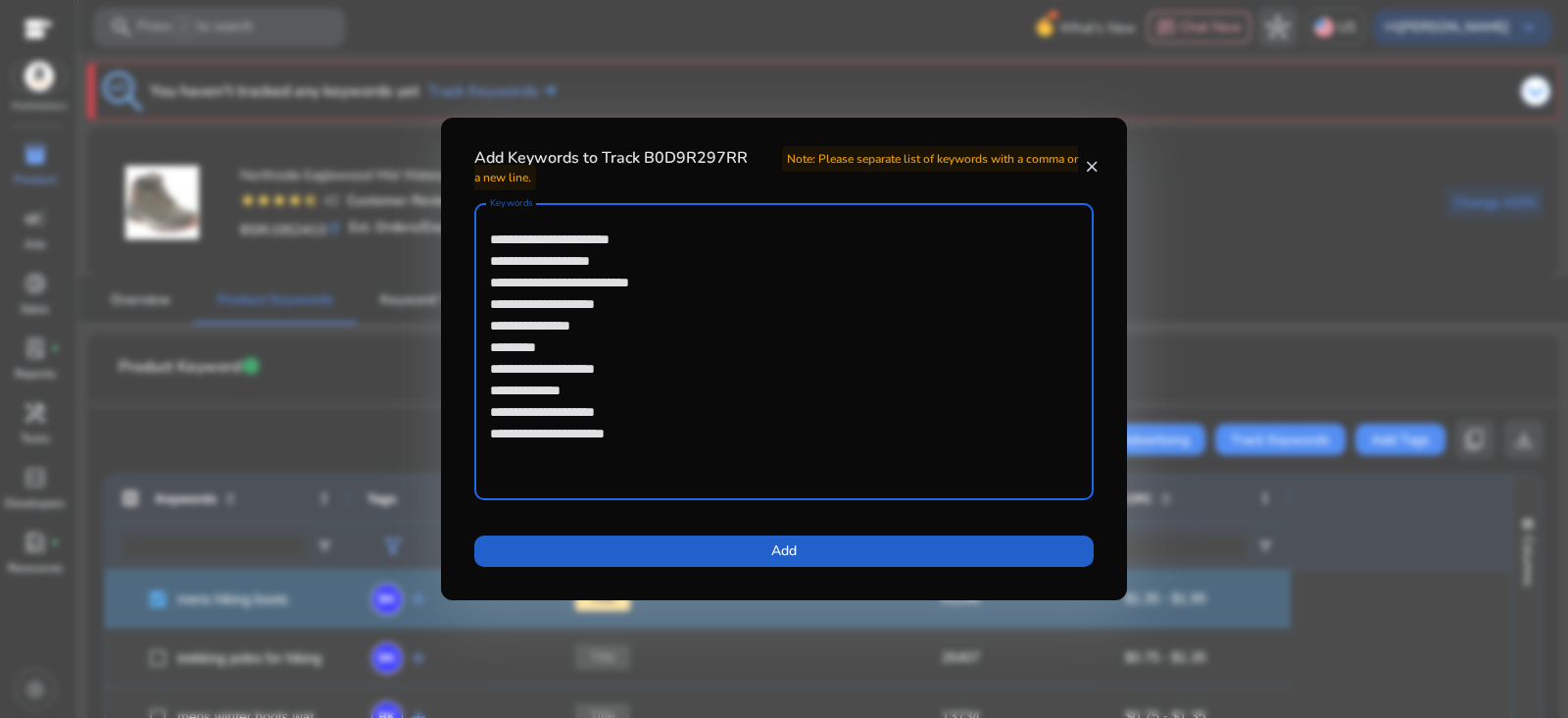
type textarea "**********"
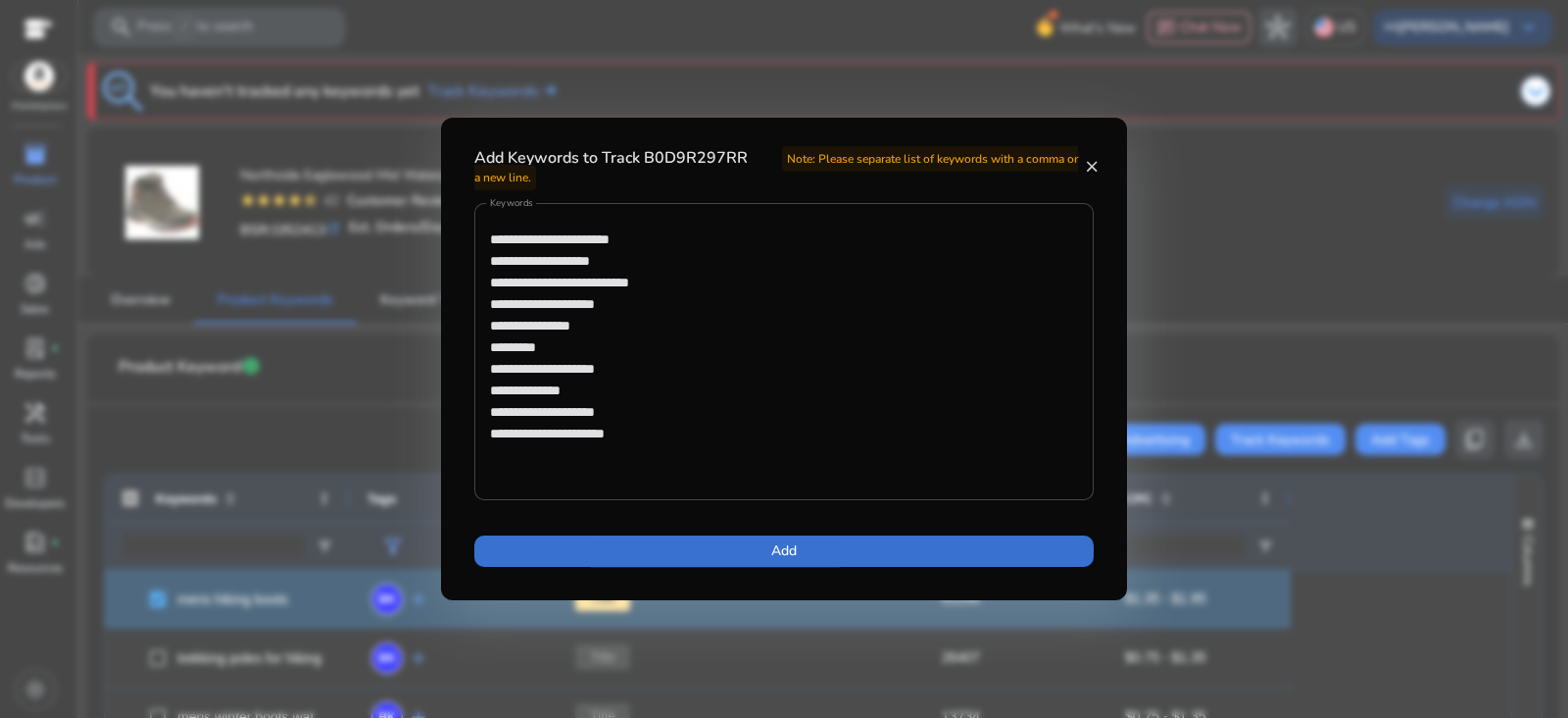
click at [718, 549] on span at bounding box center [784, 550] width 619 height 47
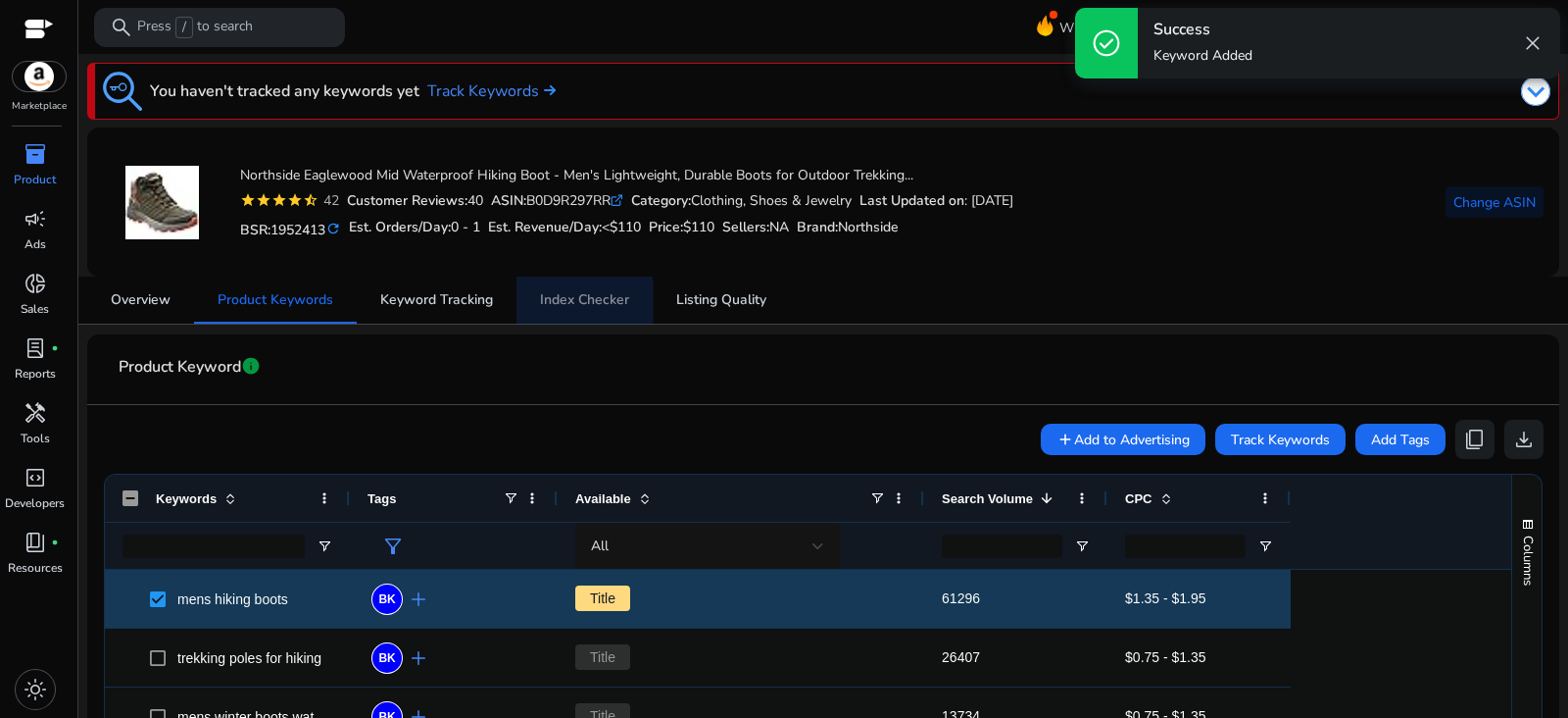
click at [573, 303] on span "Index Checker" at bounding box center [584, 301] width 89 height 14
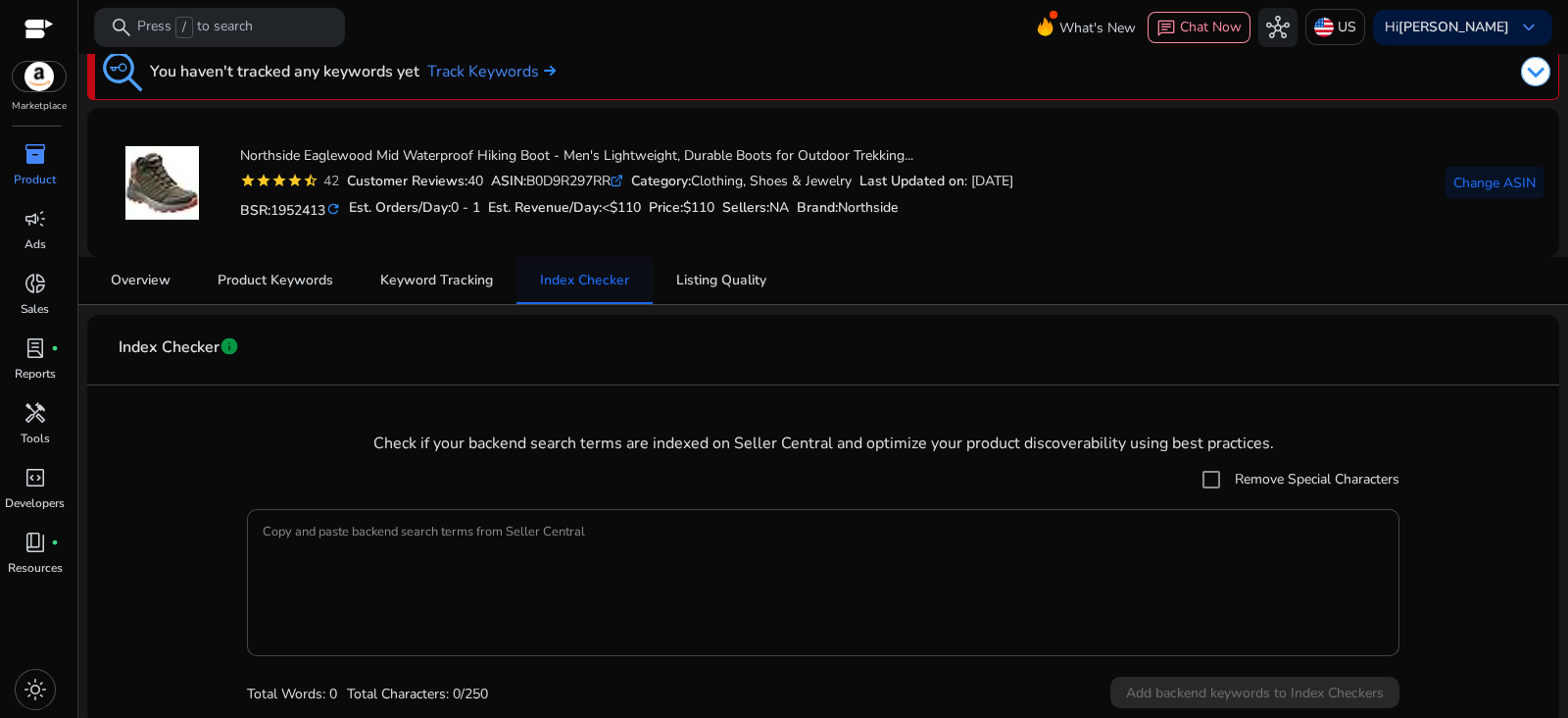
scroll to position [27, 0]
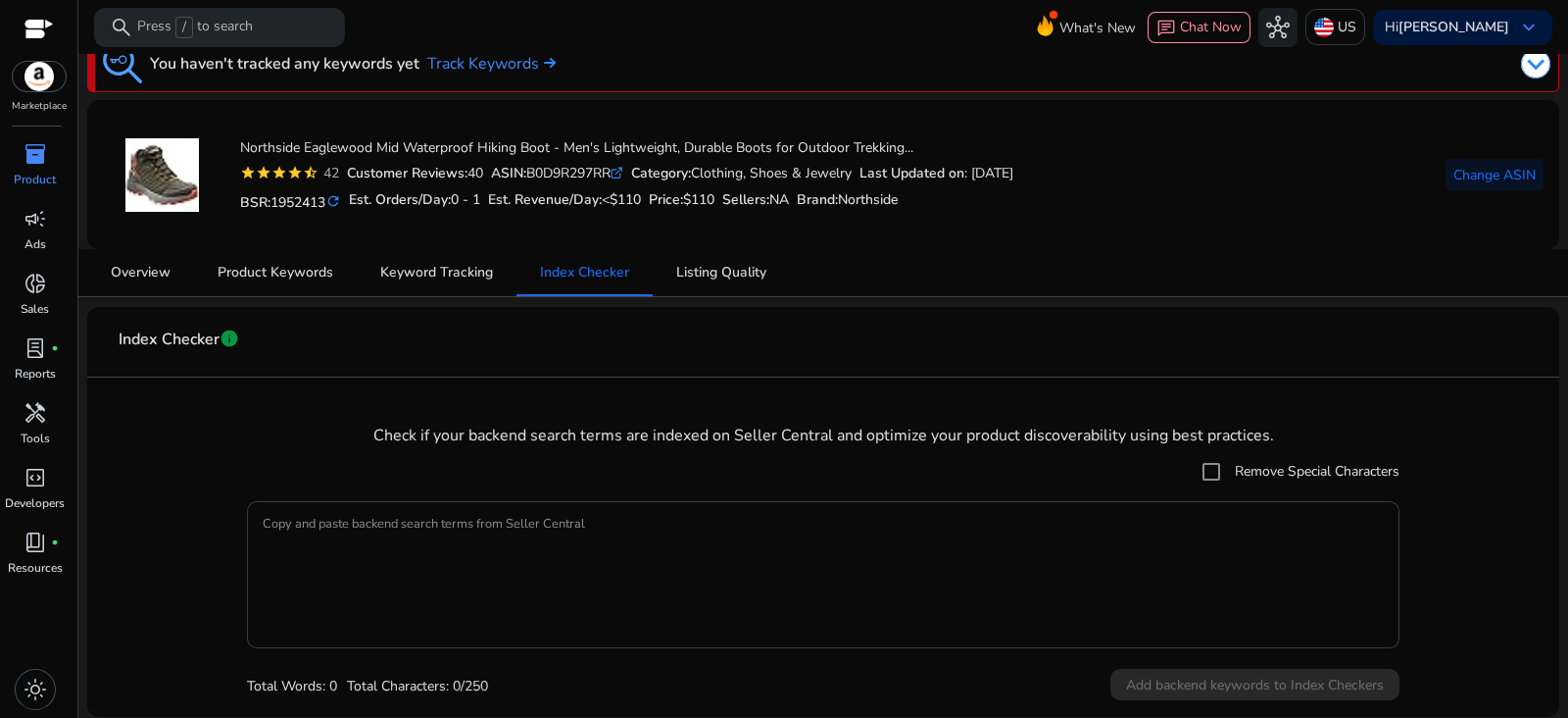
click at [766, 544] on textarea "Copy and paste backend search terms from Seller Central" at bounding box center [822, 574] width 1121 height 128
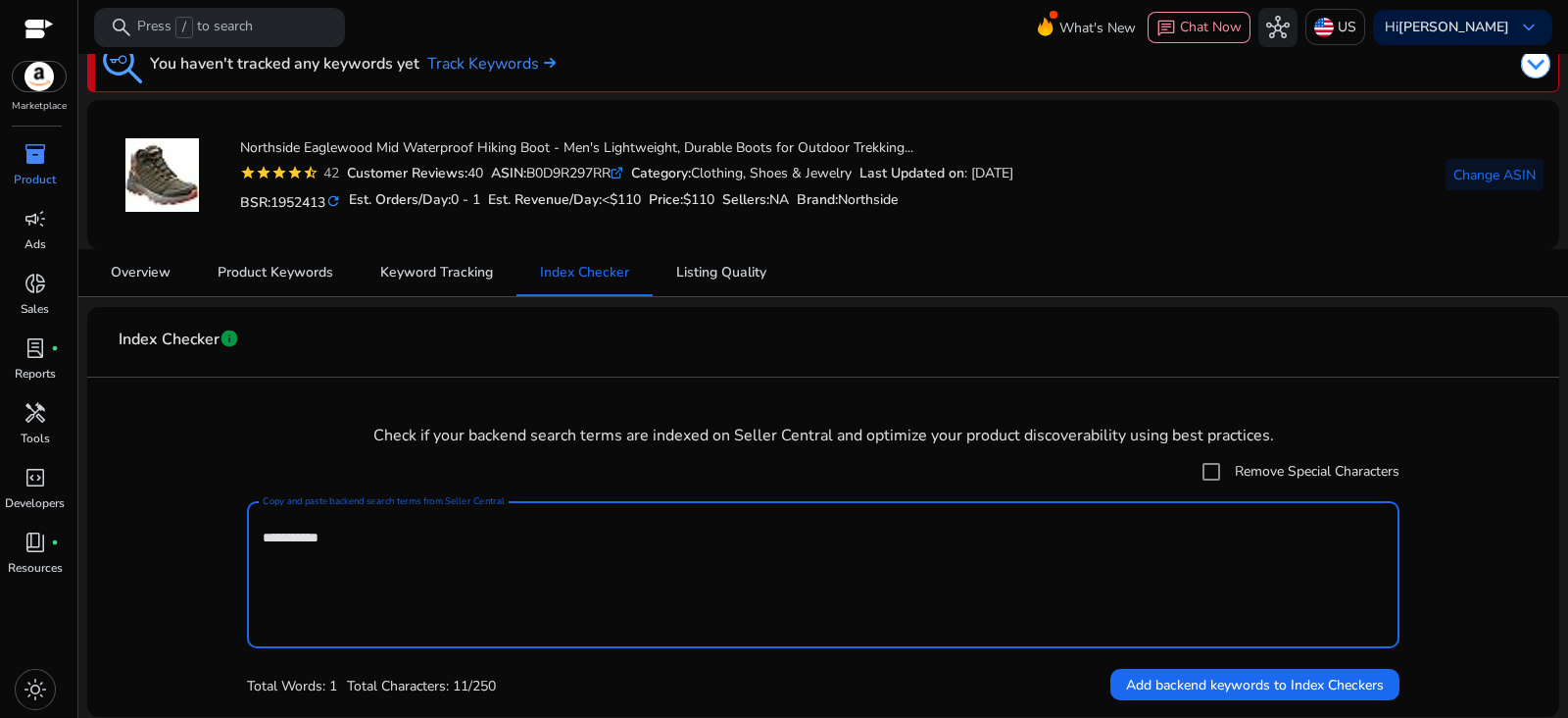
click at [534, 556] on textarea "**********" at bounding box center [822, 574] width 1121 height 128
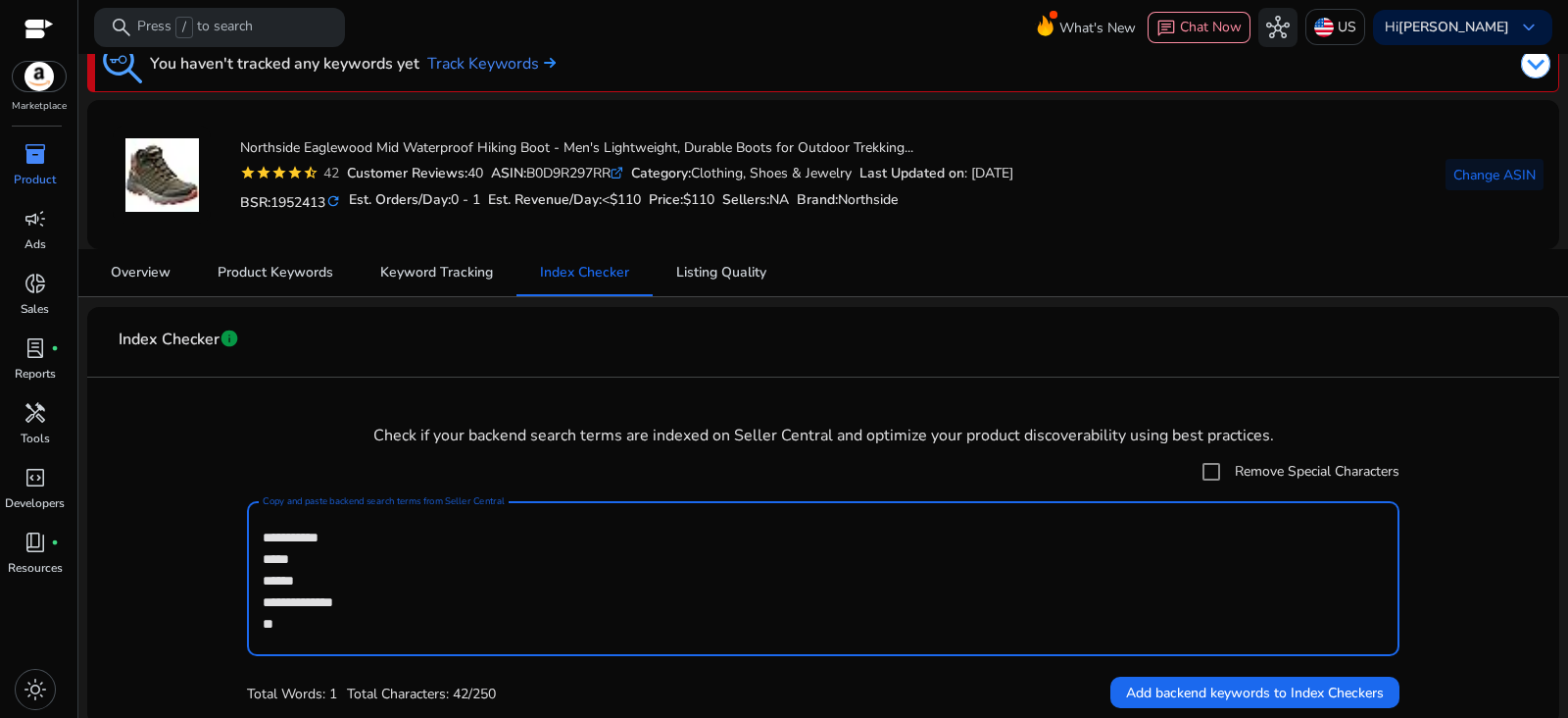
type textarea "**********"
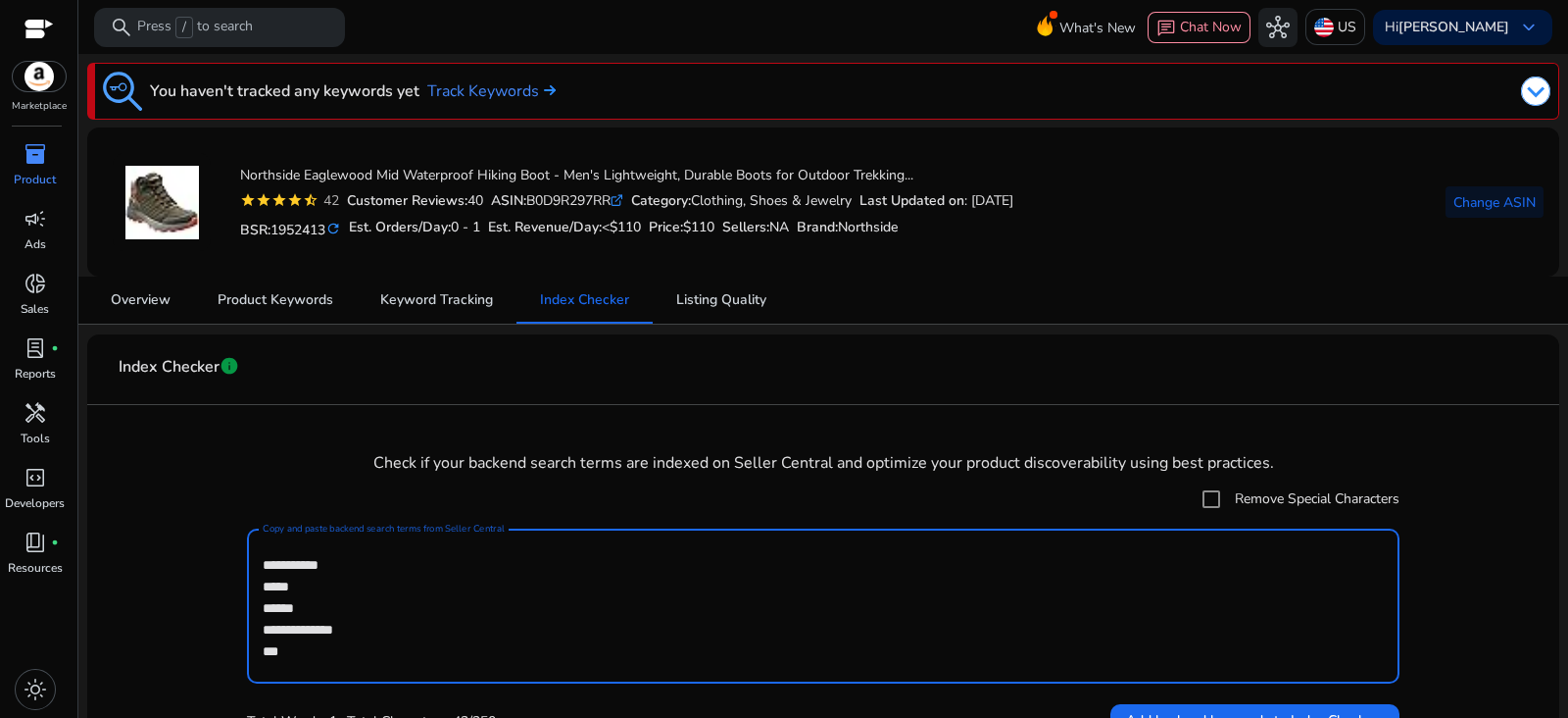
scroll to position [27, 0]
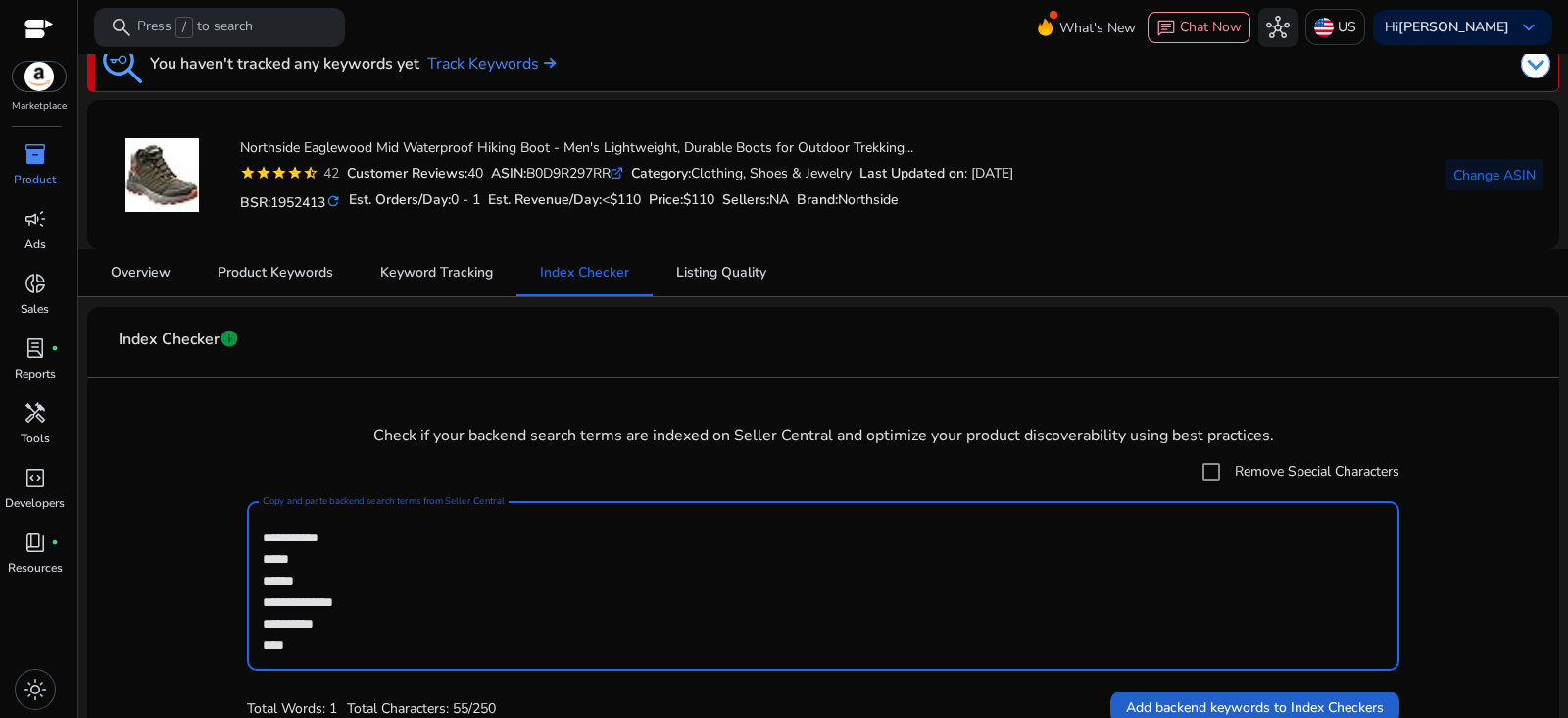
type textarea "**********"
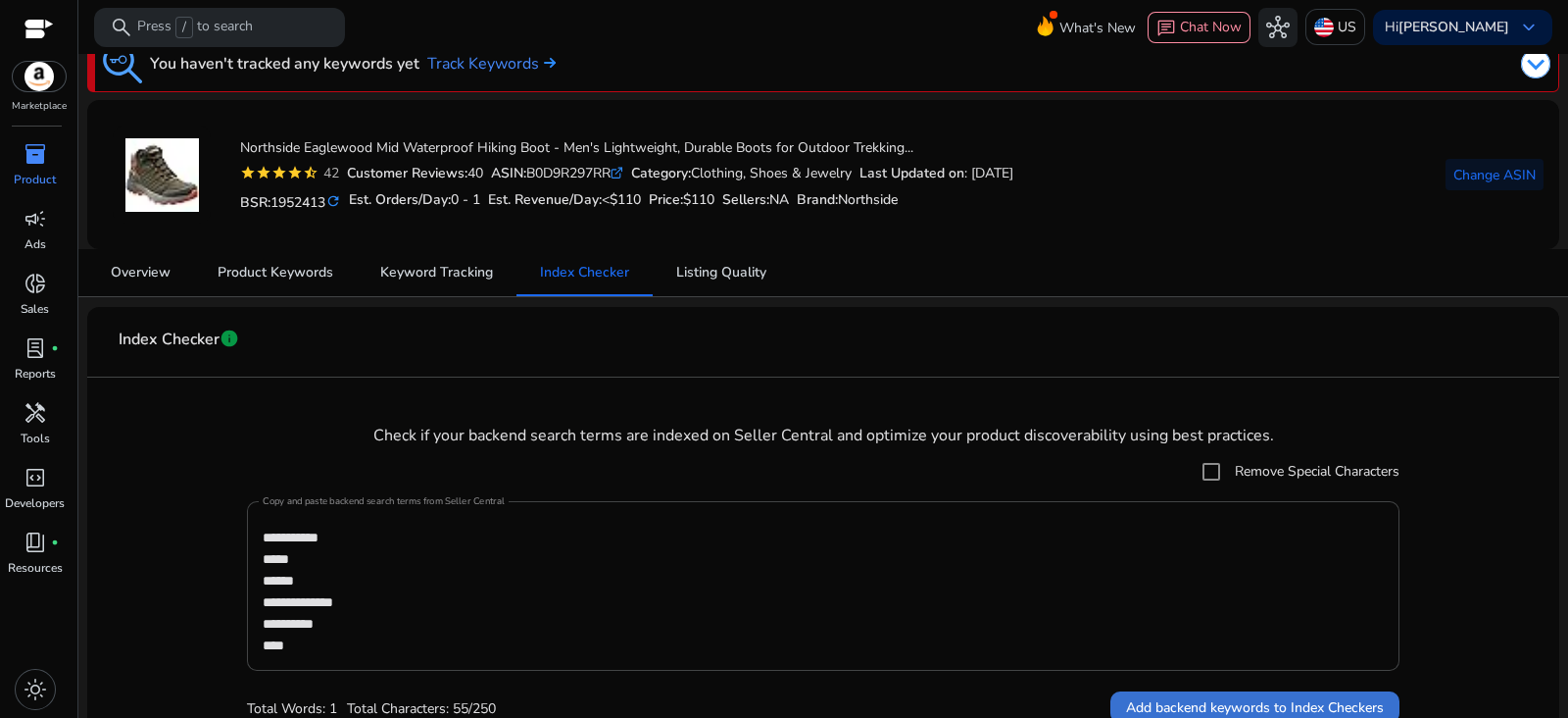
click at [1201, 691] on span at bounding box center [1255, 706] width 289 height 47
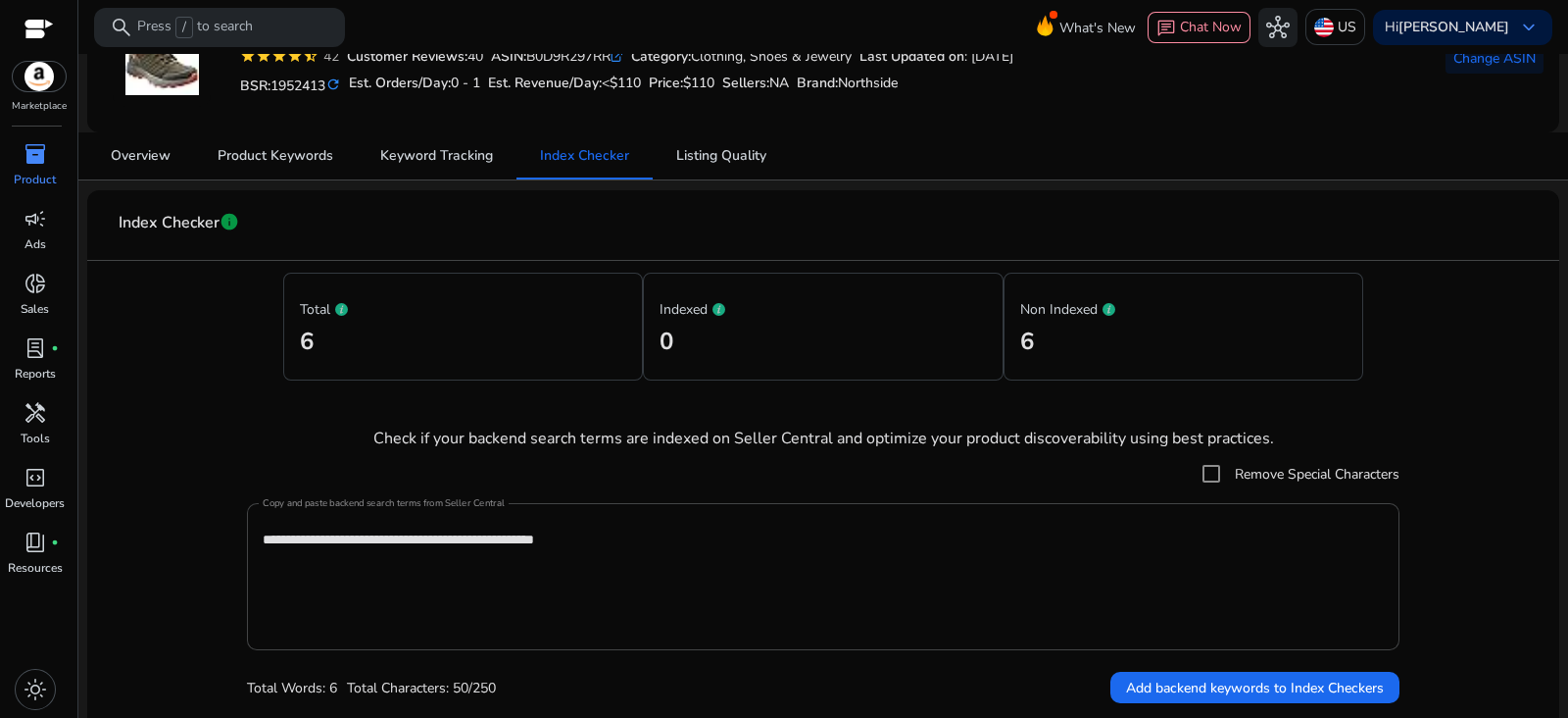
scroll to position [70, 0]
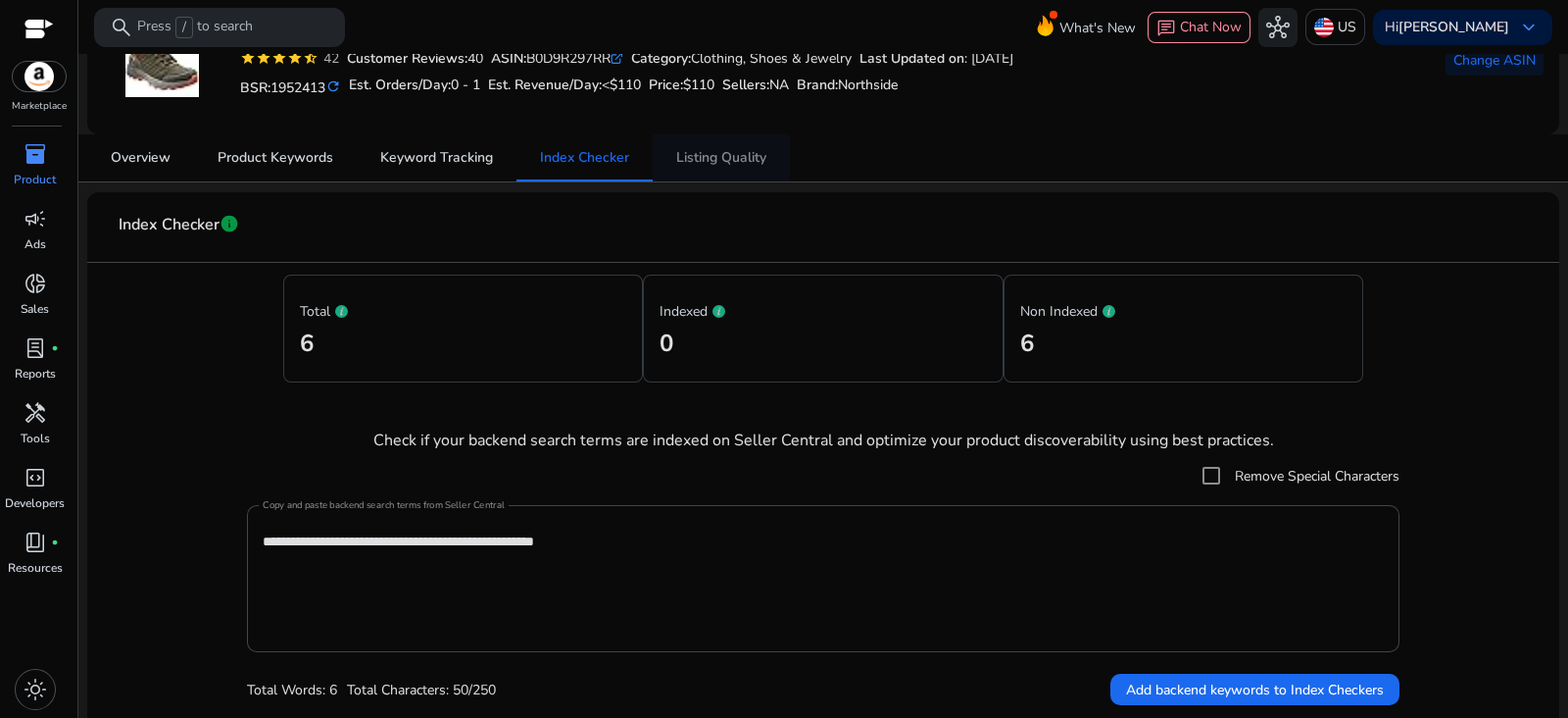
click at [729, 157] on span "Listing Quality" at bounding box center [721, 158] width 90 height 14
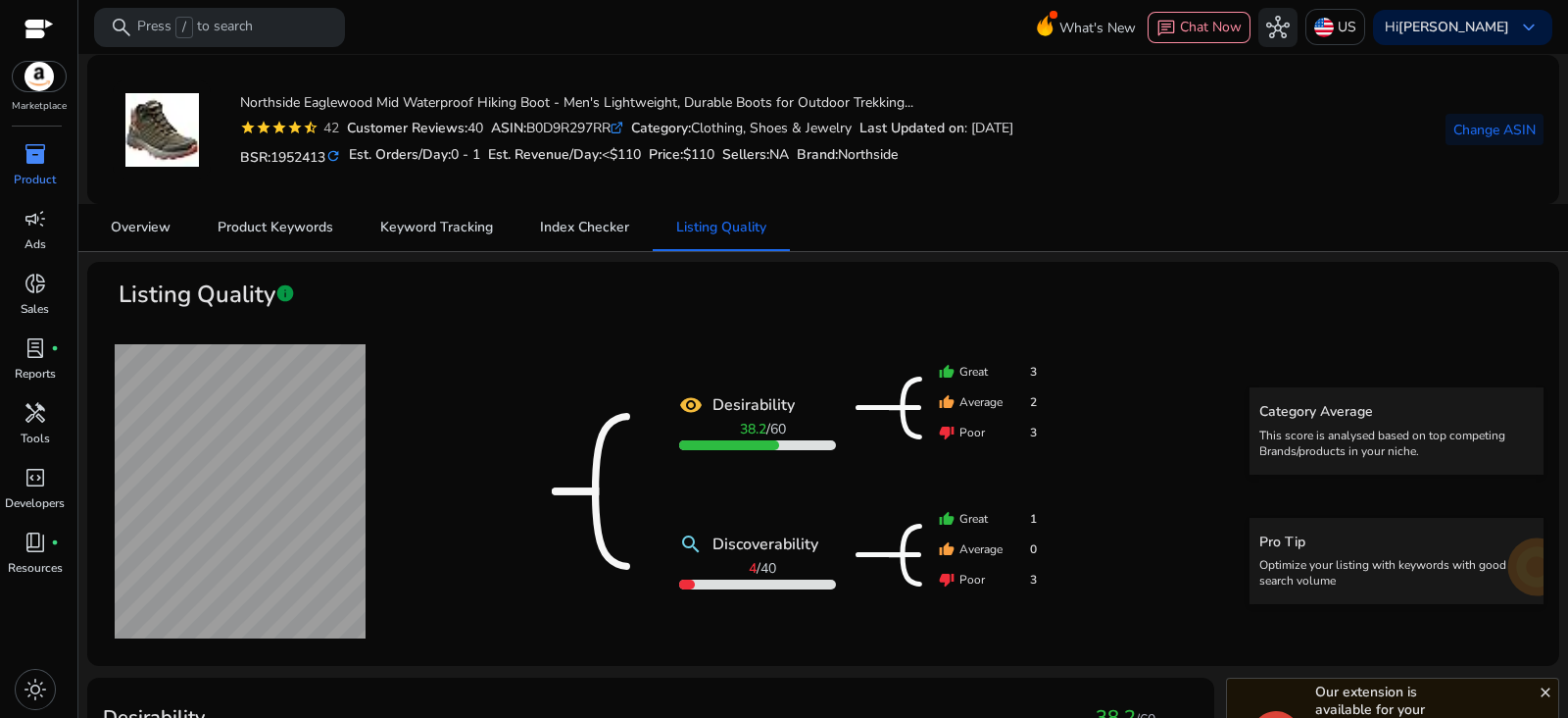
click at [561, 118] on div "ASIN: B0D9R297RR .st0{fill:#2c8af8}" at bounding box center [557, 128] width 133 height 21
copy div "B0D9R297RR"
click at [615, 233] on span "Index Checker" at bounding box center [584, 228] width 89 height 14
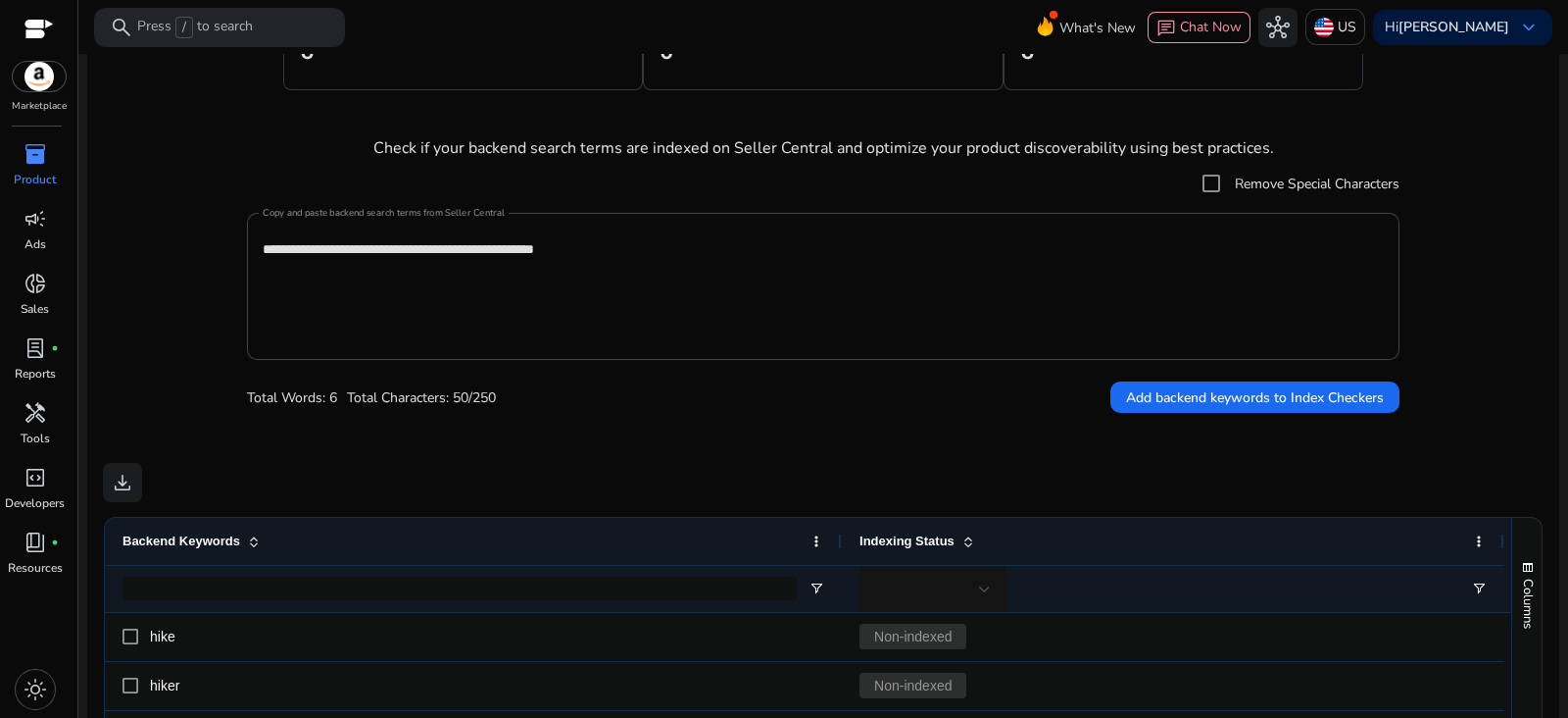
scroll to position [359, 0]
click at [872, 258] on textarea "**********" at bounding box center [822, 289] width 1121 height 128
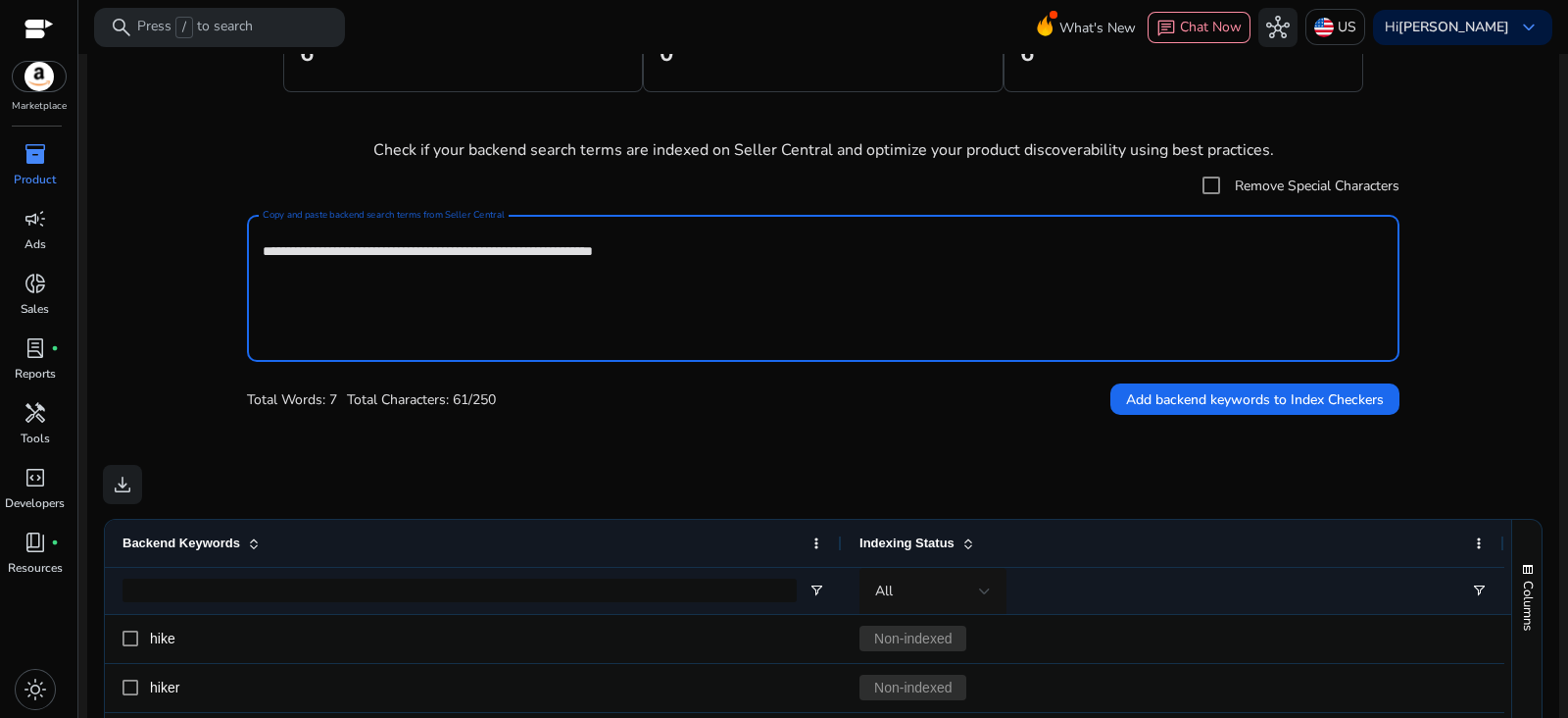
type textarea "**********"
click at [1266, 399] on span "Add backend keywords to Index Checkers" at bounding box center [1255, 399] width 258 height 21
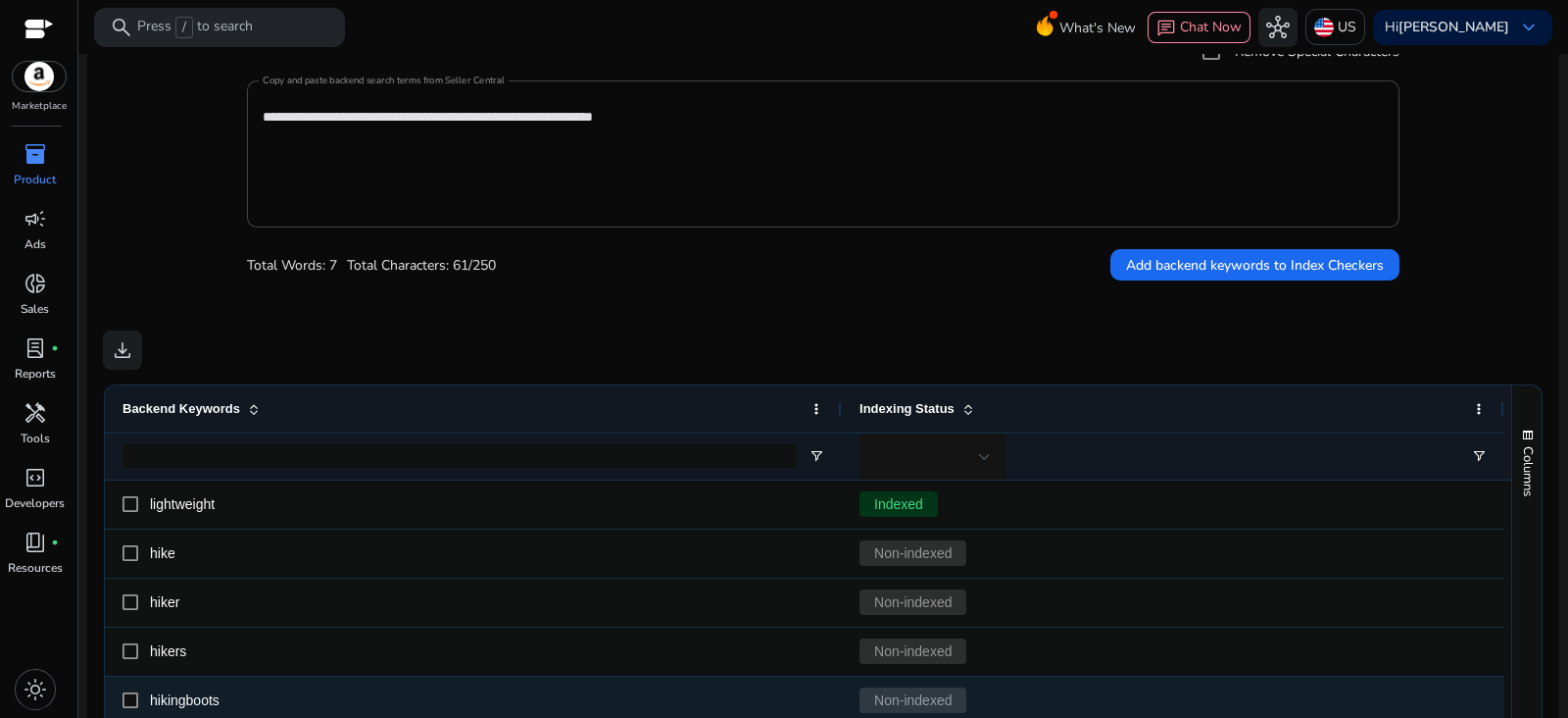
scroll to position [491, 0]
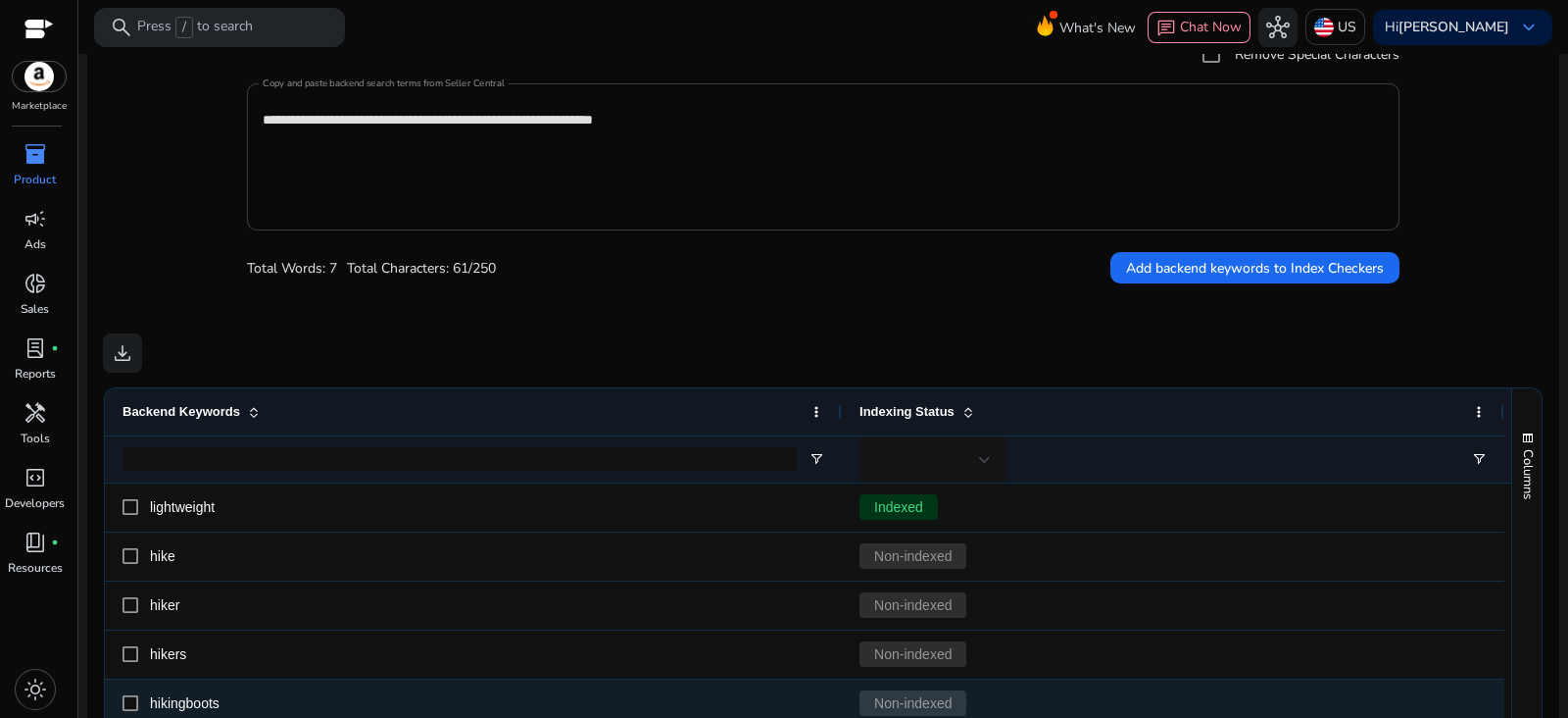
click at [1073, 151] on textarea "**********" at bounding box center [822, 157] width 1121 height 128
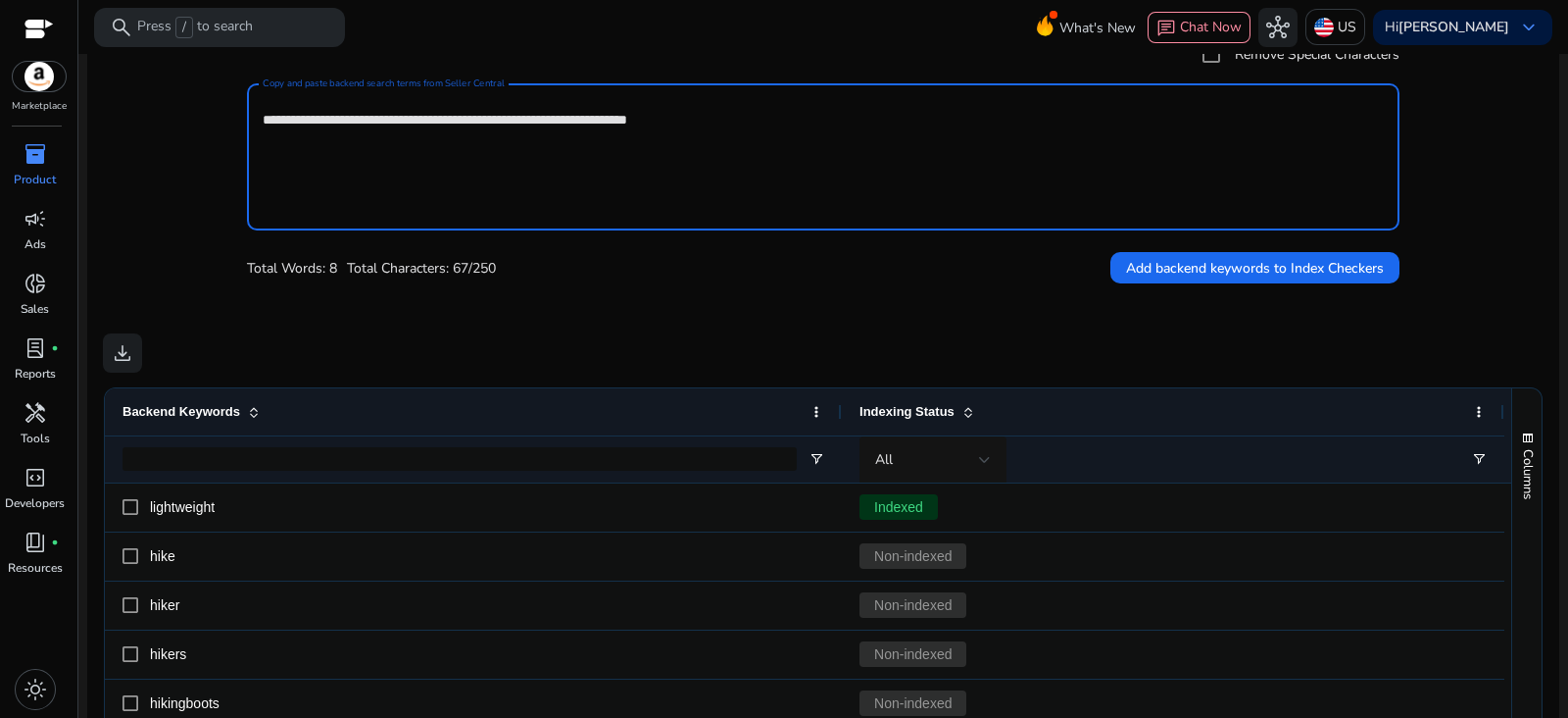
type textarea "**********"
click at [1267, 269] on span "Add backend keywords to Index Checkers" at bounding box center [1255, 268] width 258 height 21
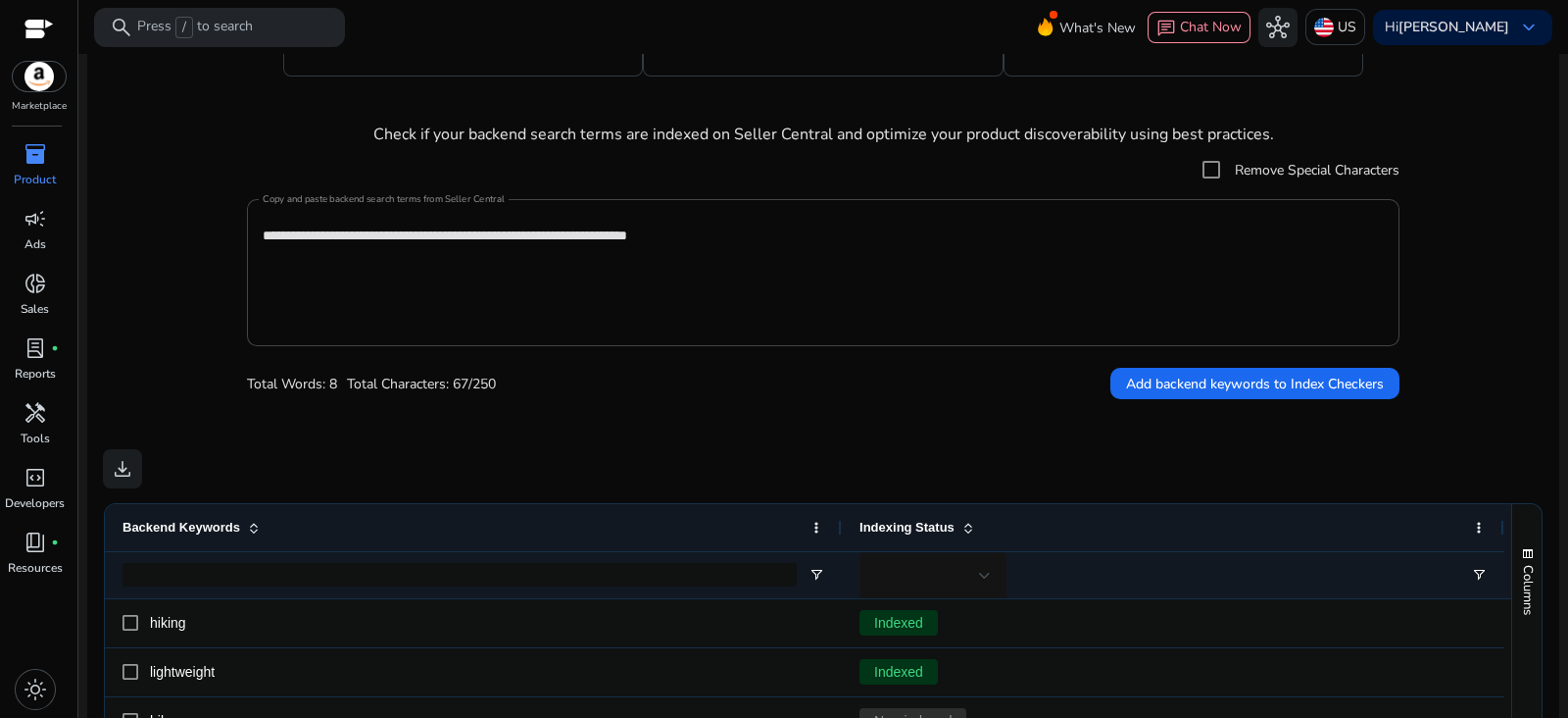
scroll to position [371, 0]
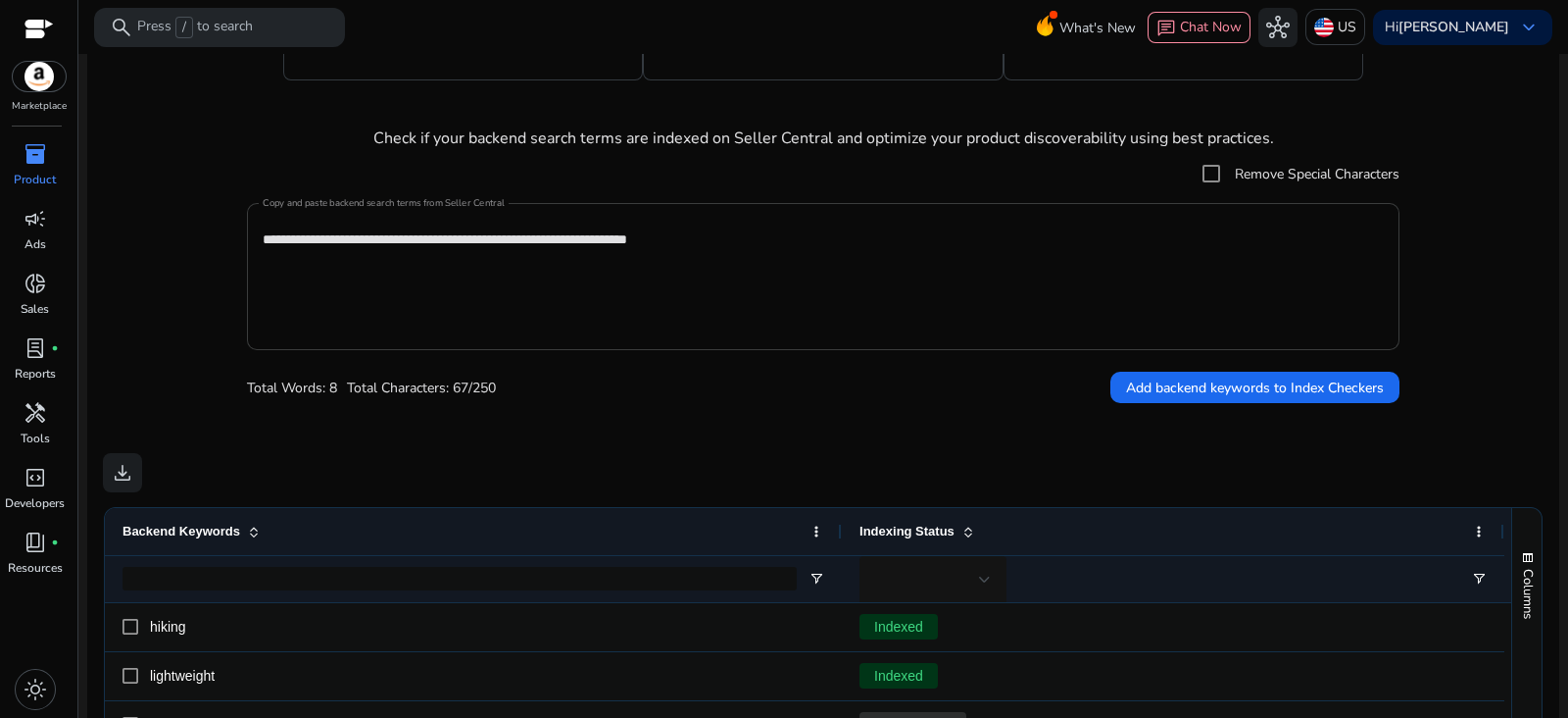
click at [933, 240] on textarea "**********" at bounding box center [822, 277] width 1121 height 128
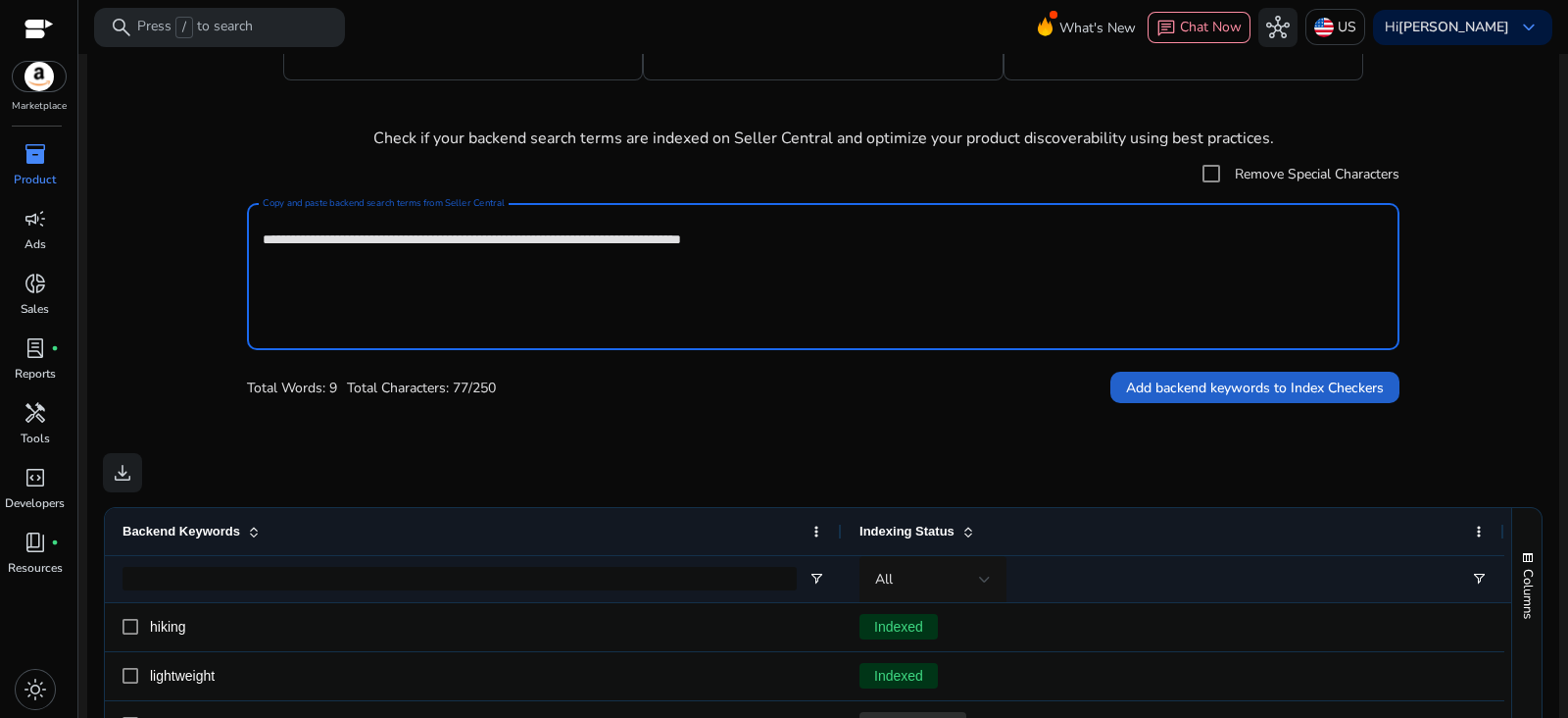
type textarea "**********"
click at [1304, 395] on span "Add backend keywords to Index Checkers" at bounding box center [1255, 387] width 258 height 21
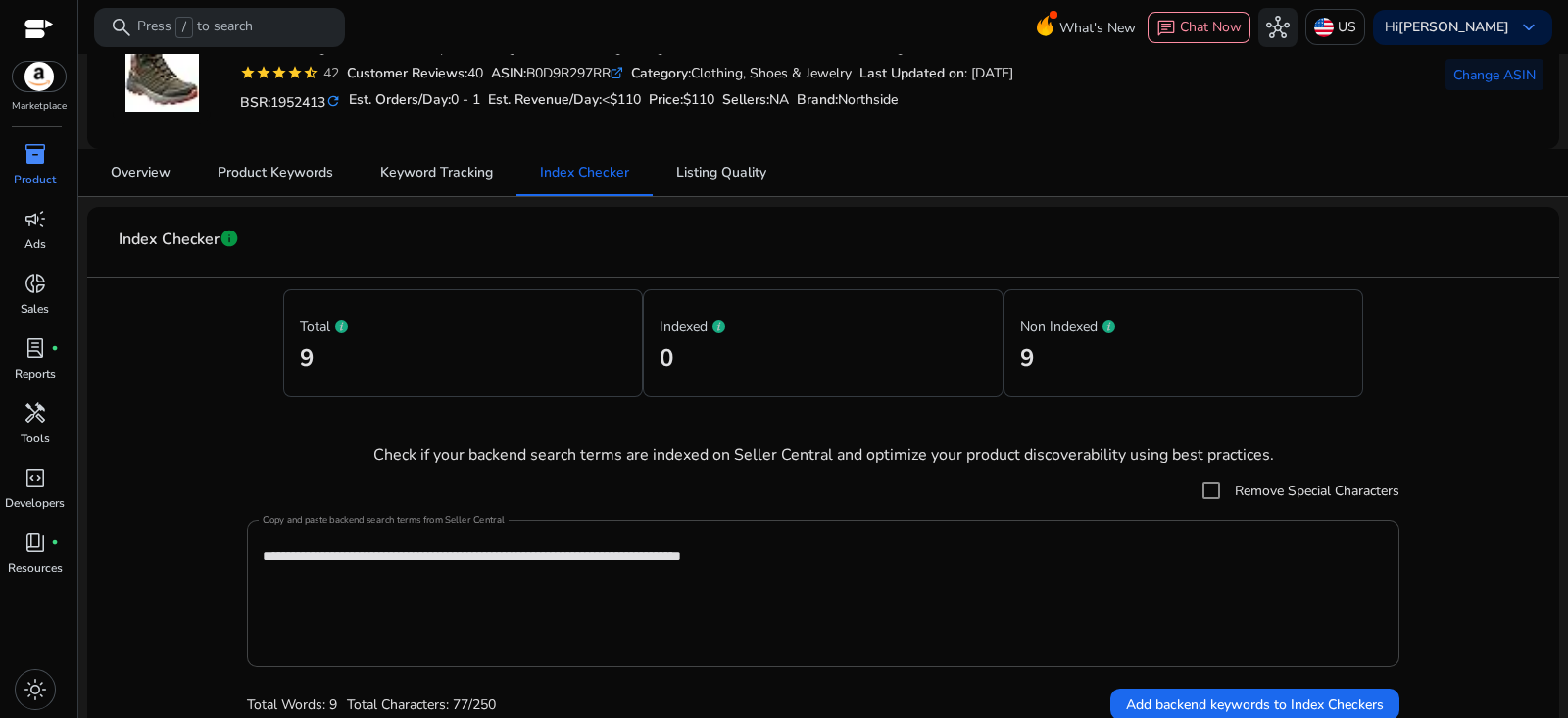
scroll to position [0, 0]
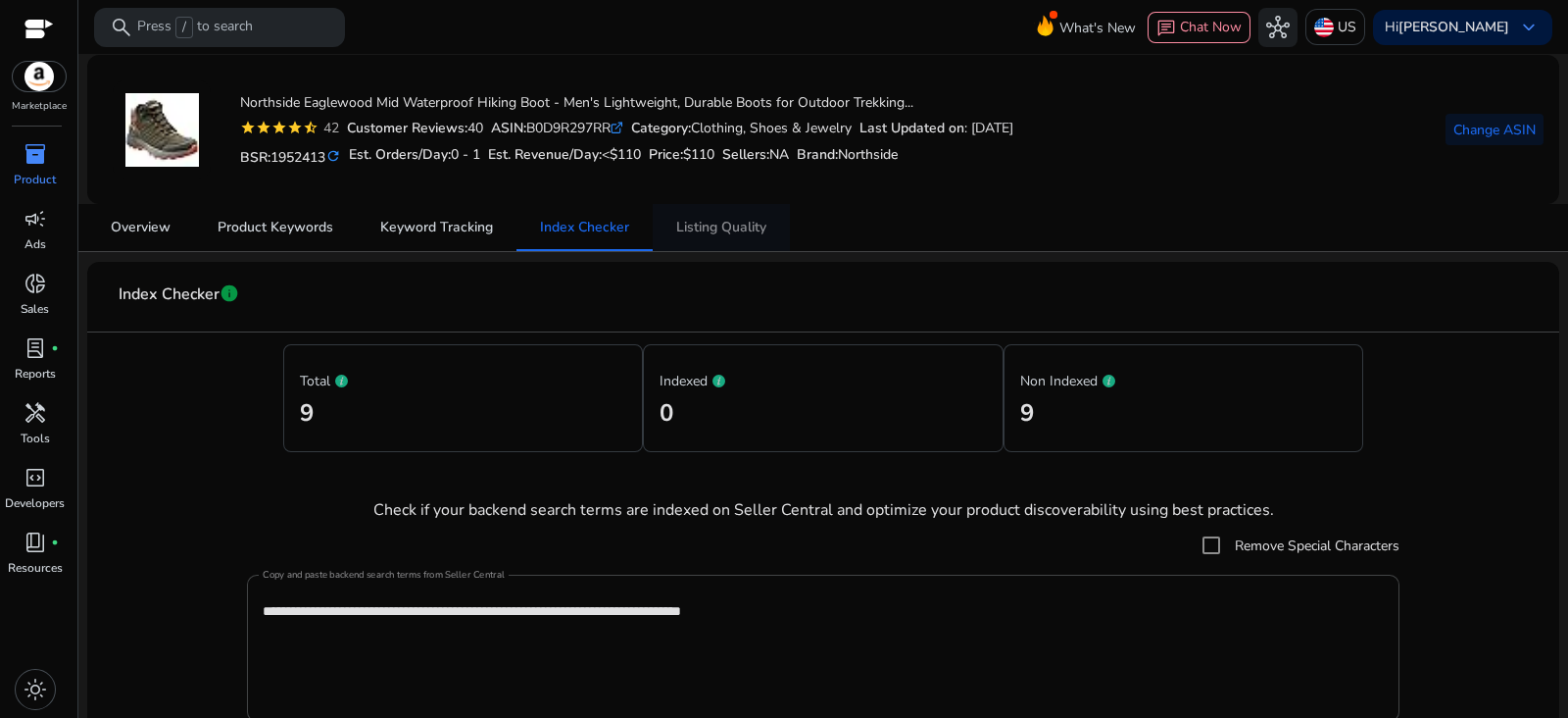
click at [744, 231] on span "Listing Quality" at bounding box center [721, 228] width 90 height 14
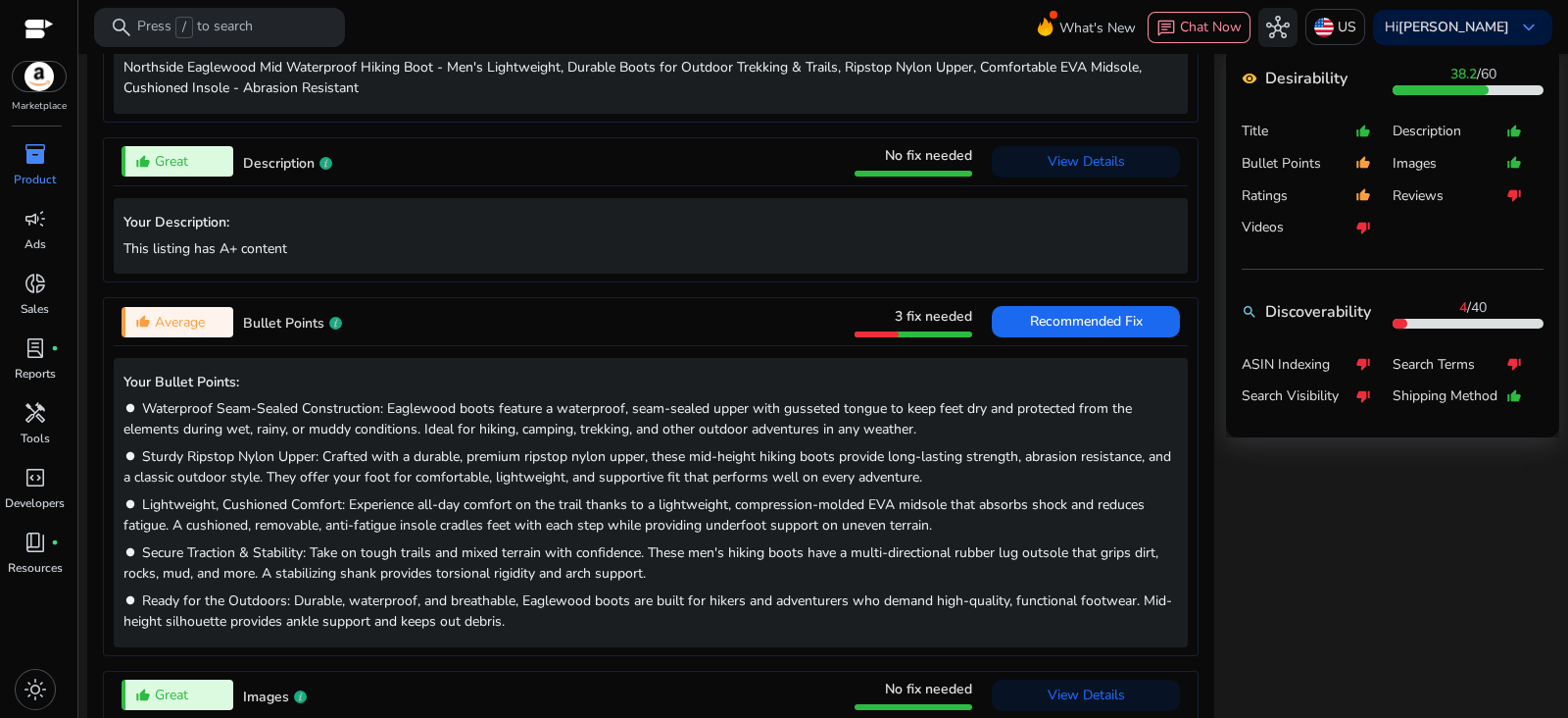
scroll to position [841, 0]
click at [1094, 336] on span at bounding box center [1085, 320] width 188 height 47
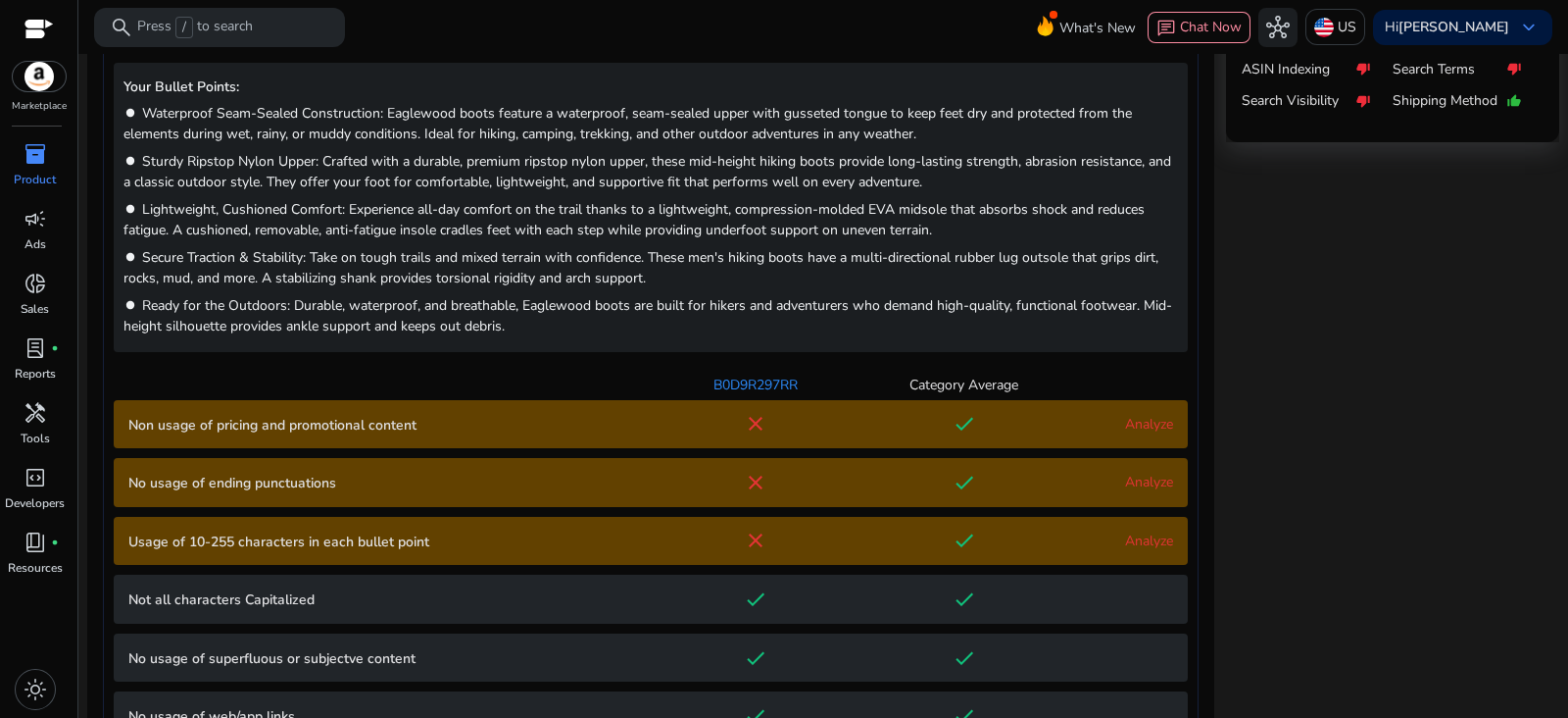
scroll to position [1136, 0]
click at [1147, 419] on link "Analyze" at bounding box center [1149, 422] width 48 height 19
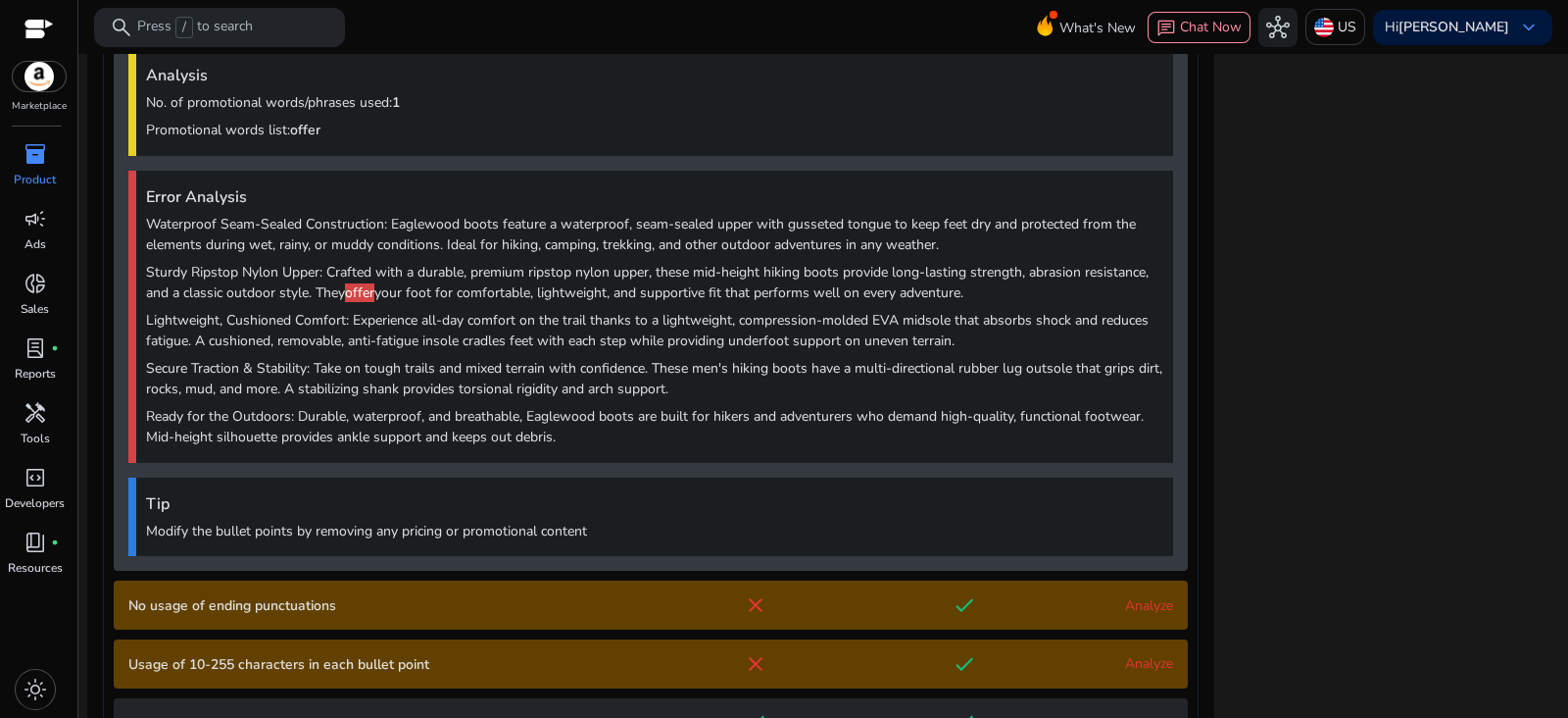
scroll to position [1552, 0]
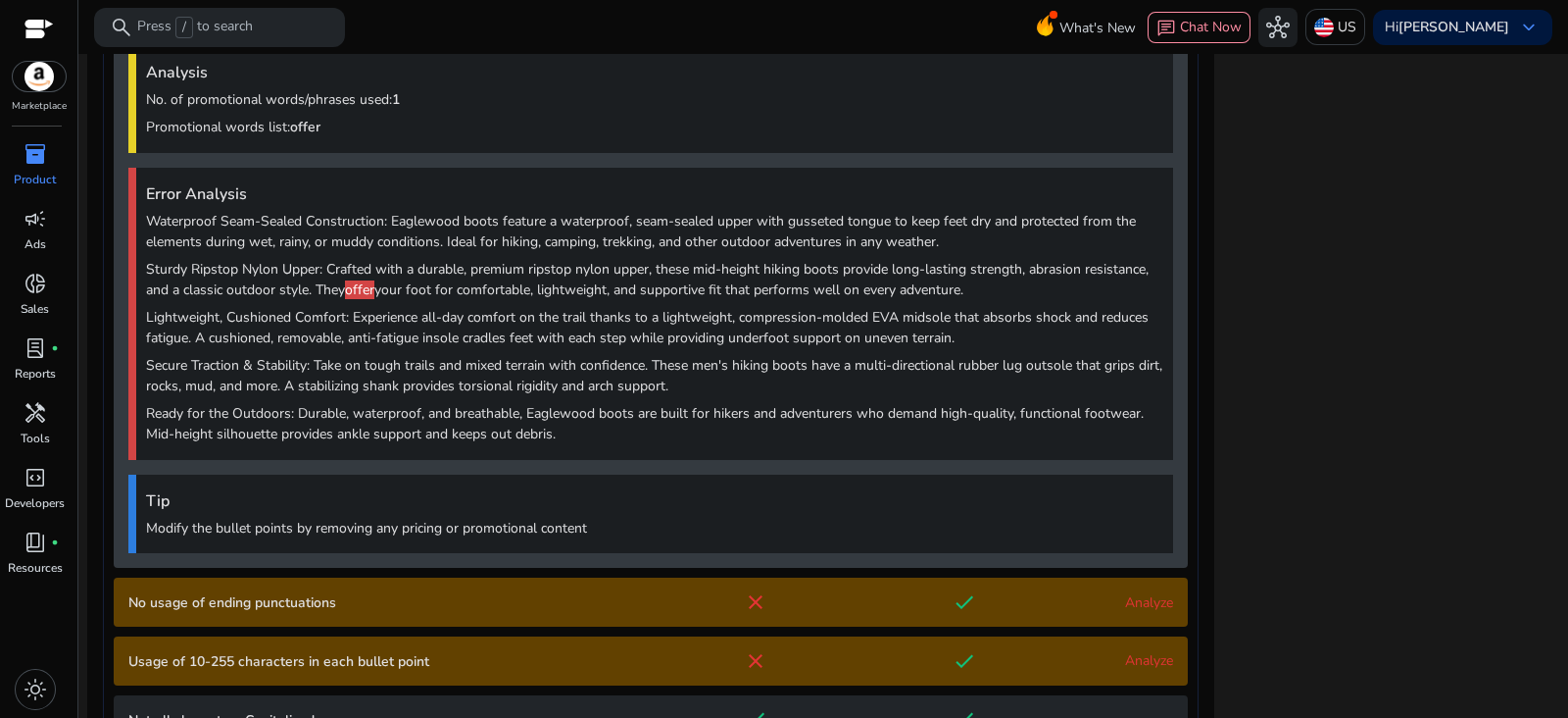
click at [1158, 599] on link "Analyze" at bounding box center [1149, 602] width 48 height 19
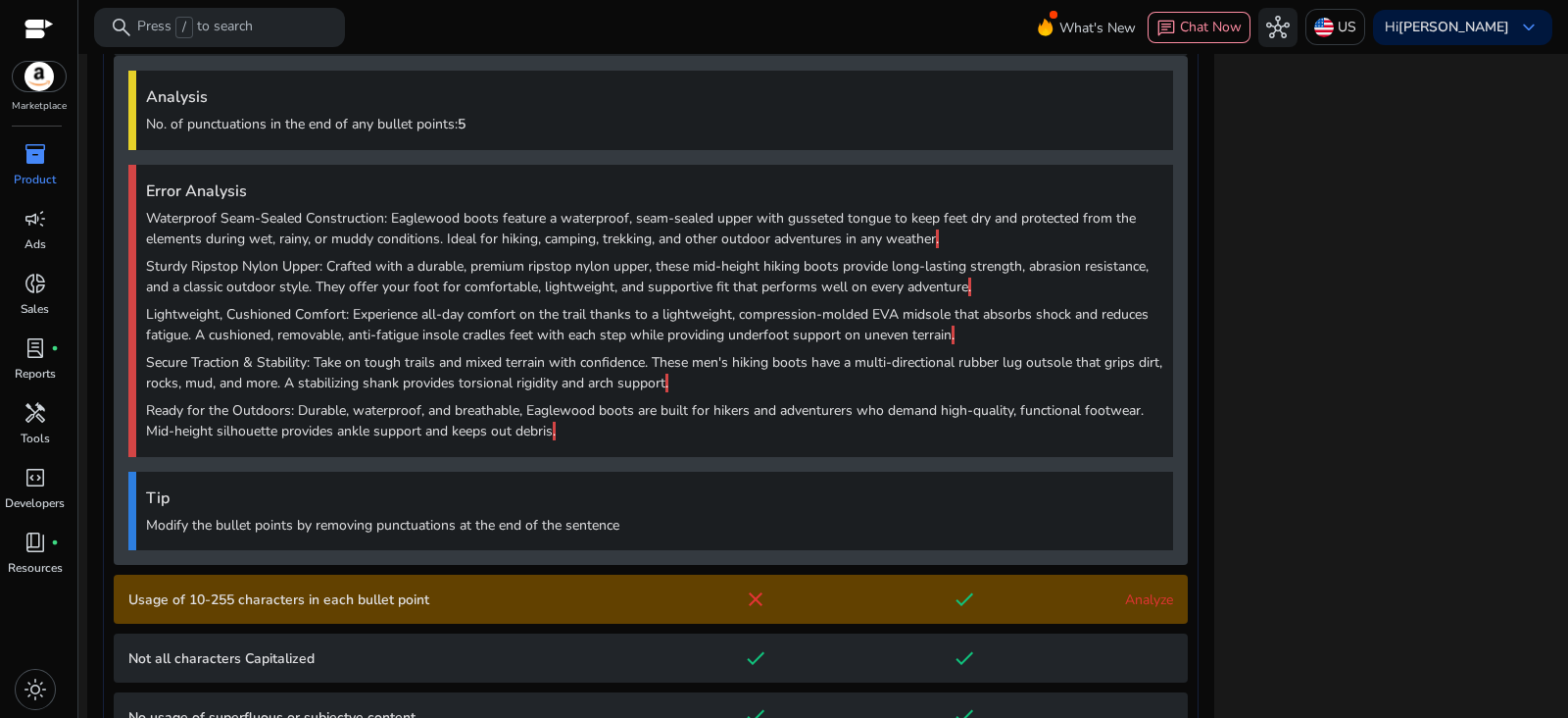
scroll to position [2127, 0]
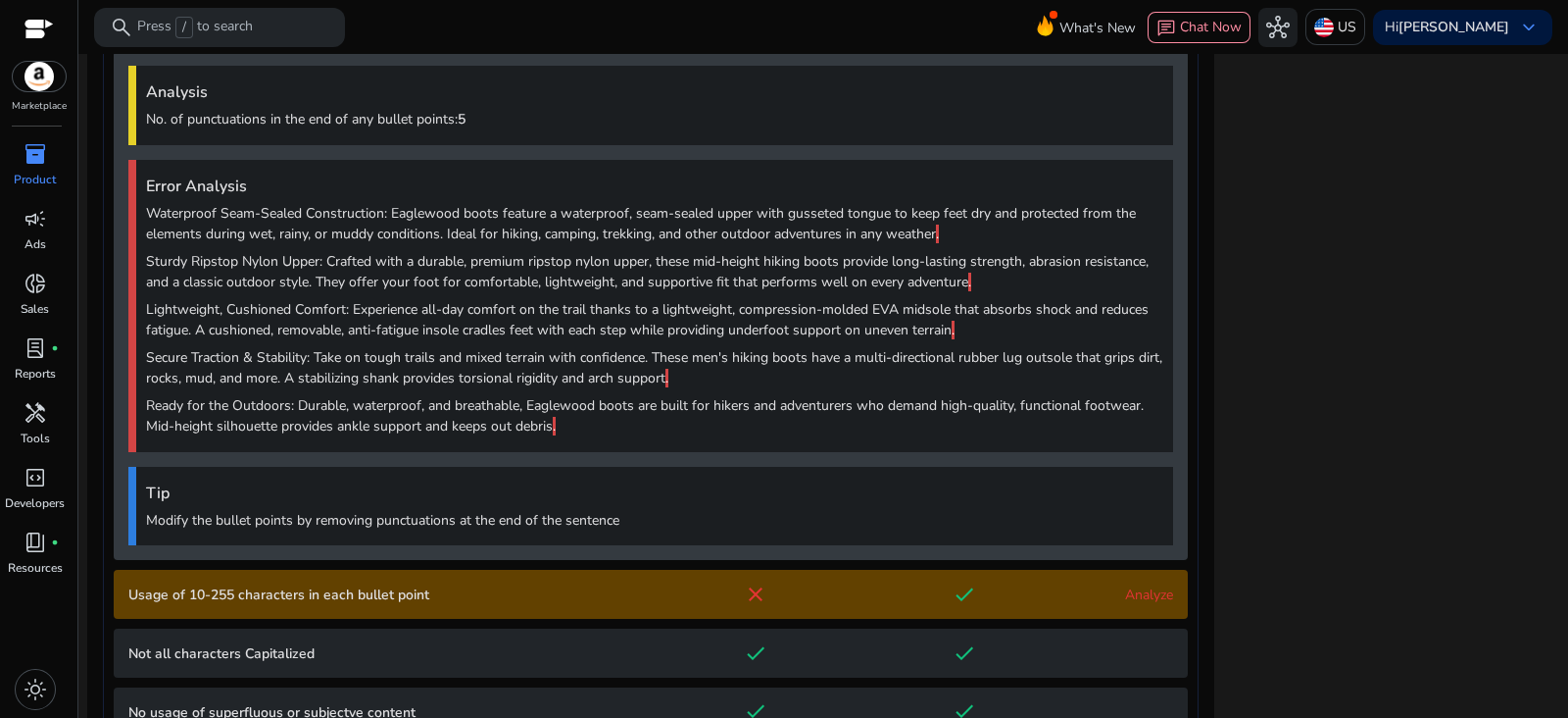
click at [1132, 595] on link "Analyze" at bounding box center [1149, 594] width 48 height 19
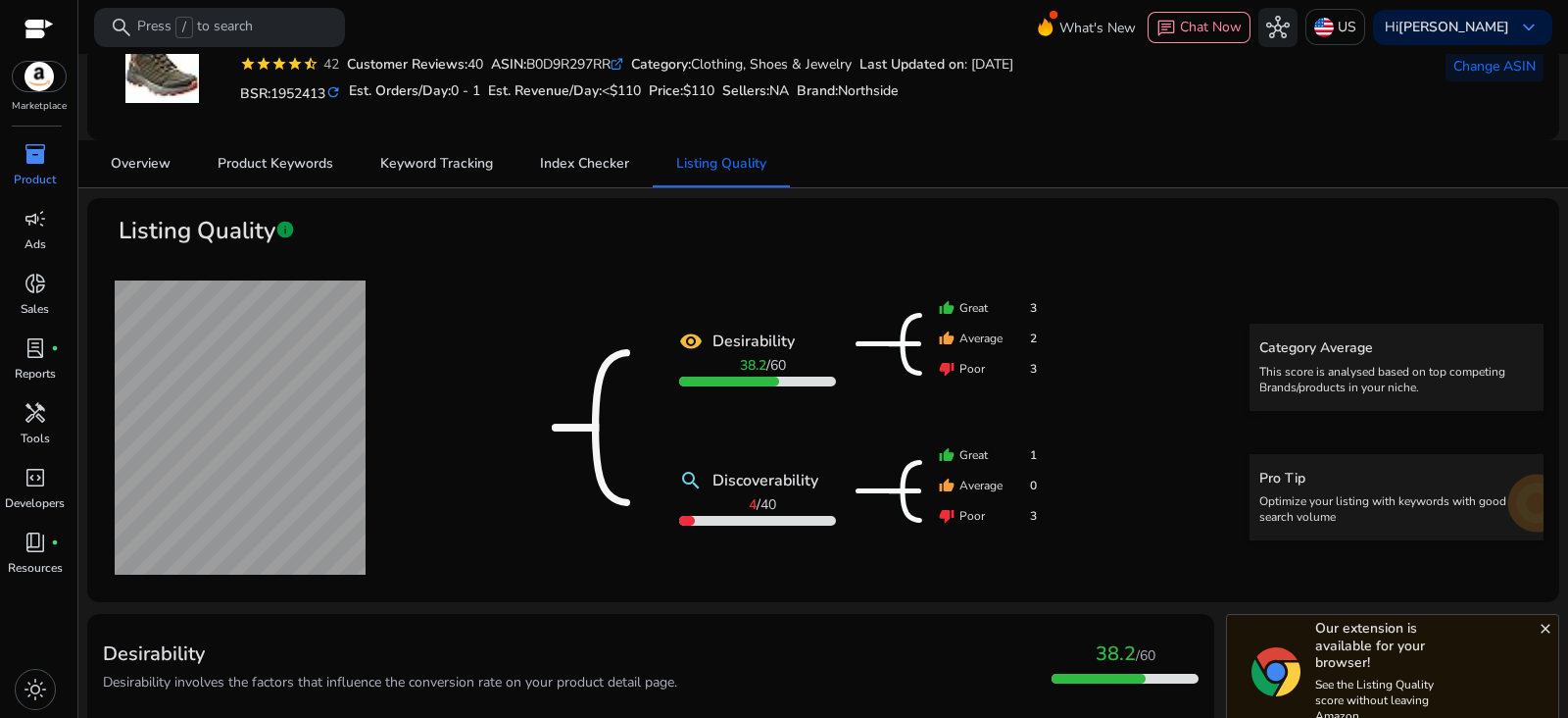
scroll to position [58, 0]
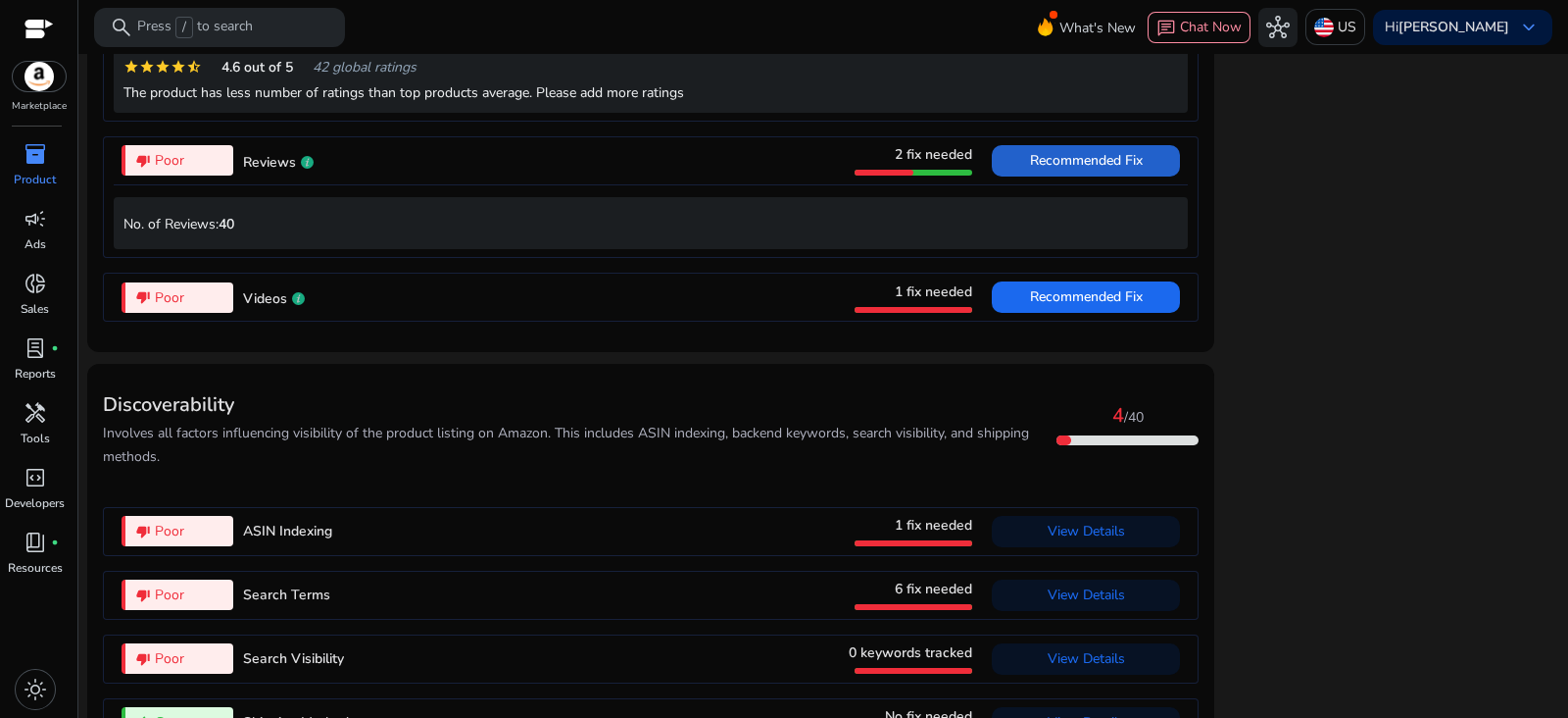
scroll to position [1857, 0]
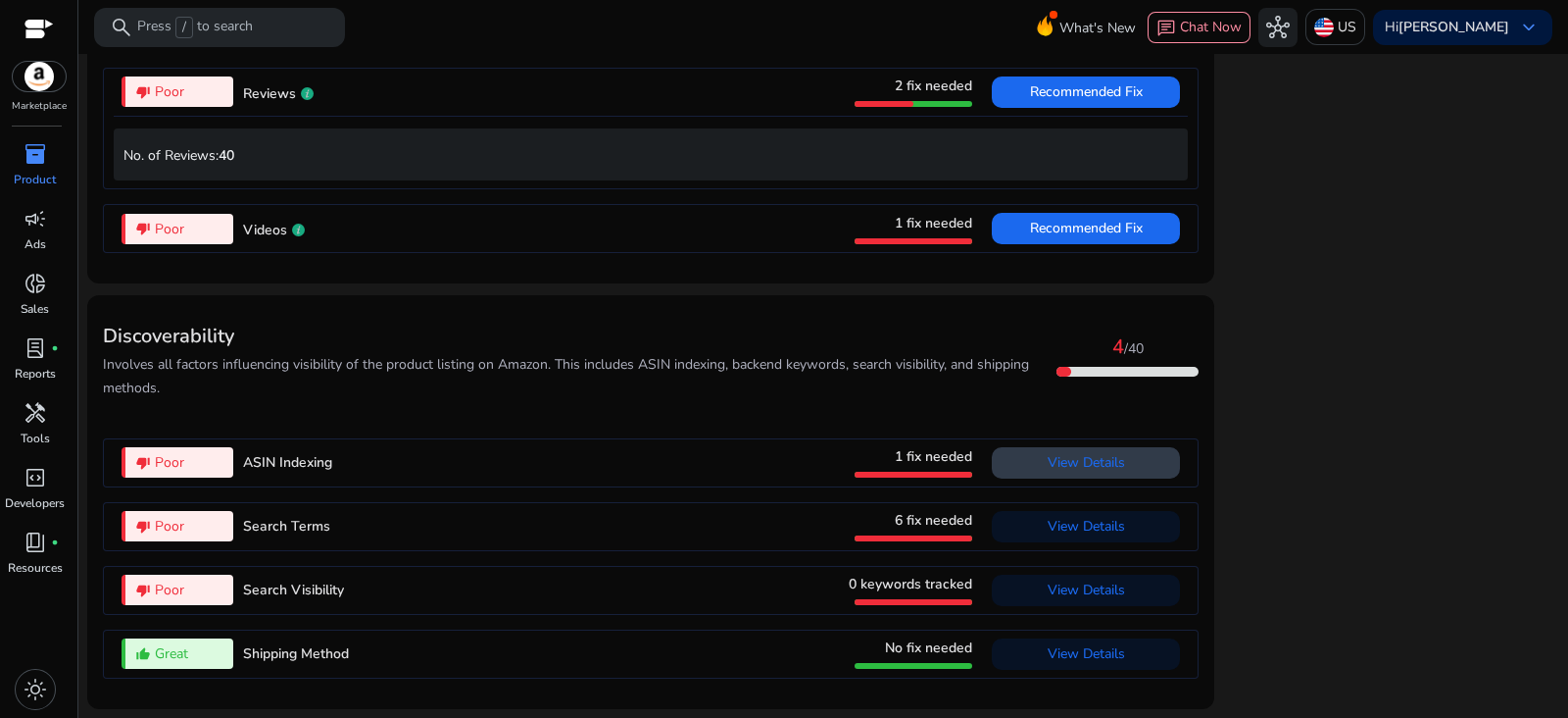
click at [1087, 454] on span "View Details" at bounding box center [1086, 462] width 78 height 19
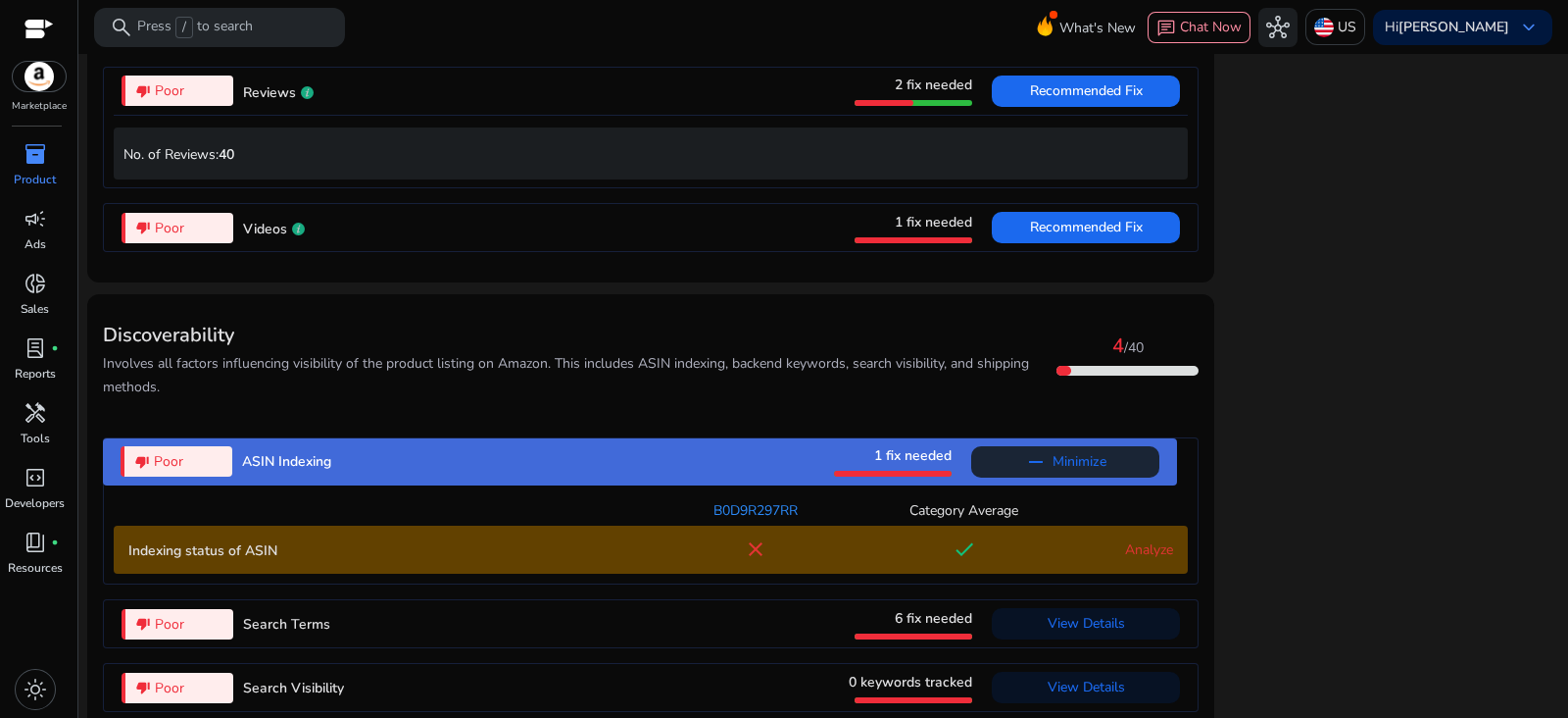
scroll to position [1957, 0]
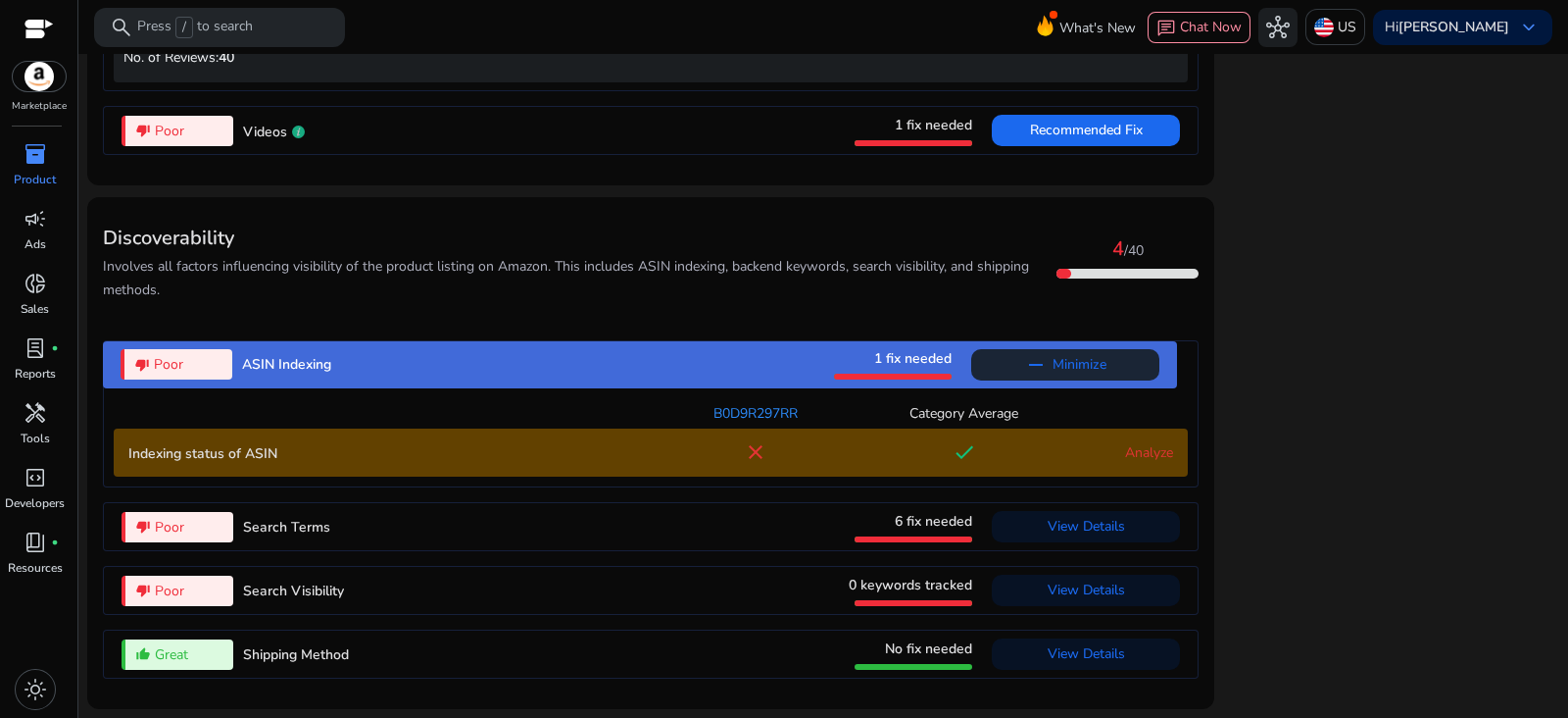
click at [1144, 455] on link "Analyze" at bounding box center [1149, 452] width 48 height 19
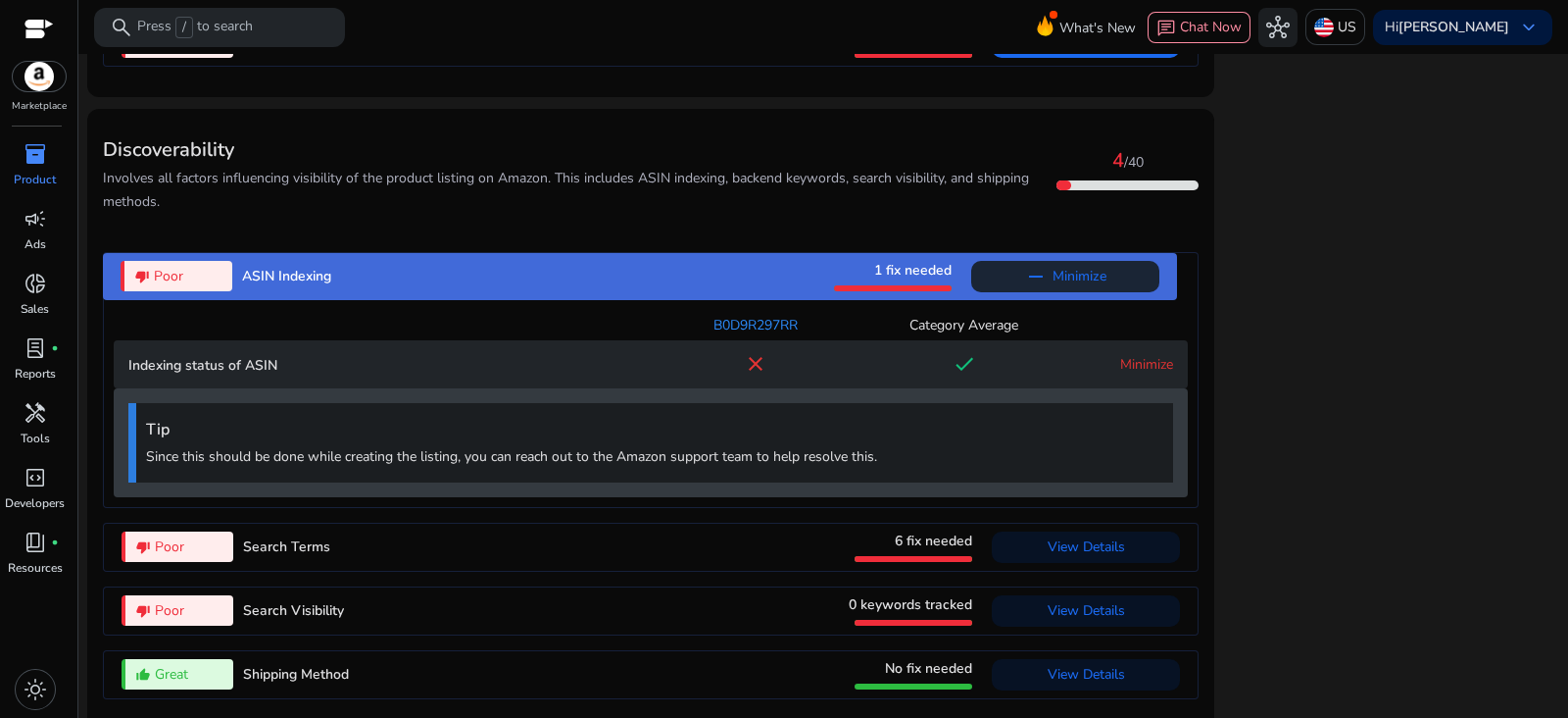
scroll to position [2065, 0]
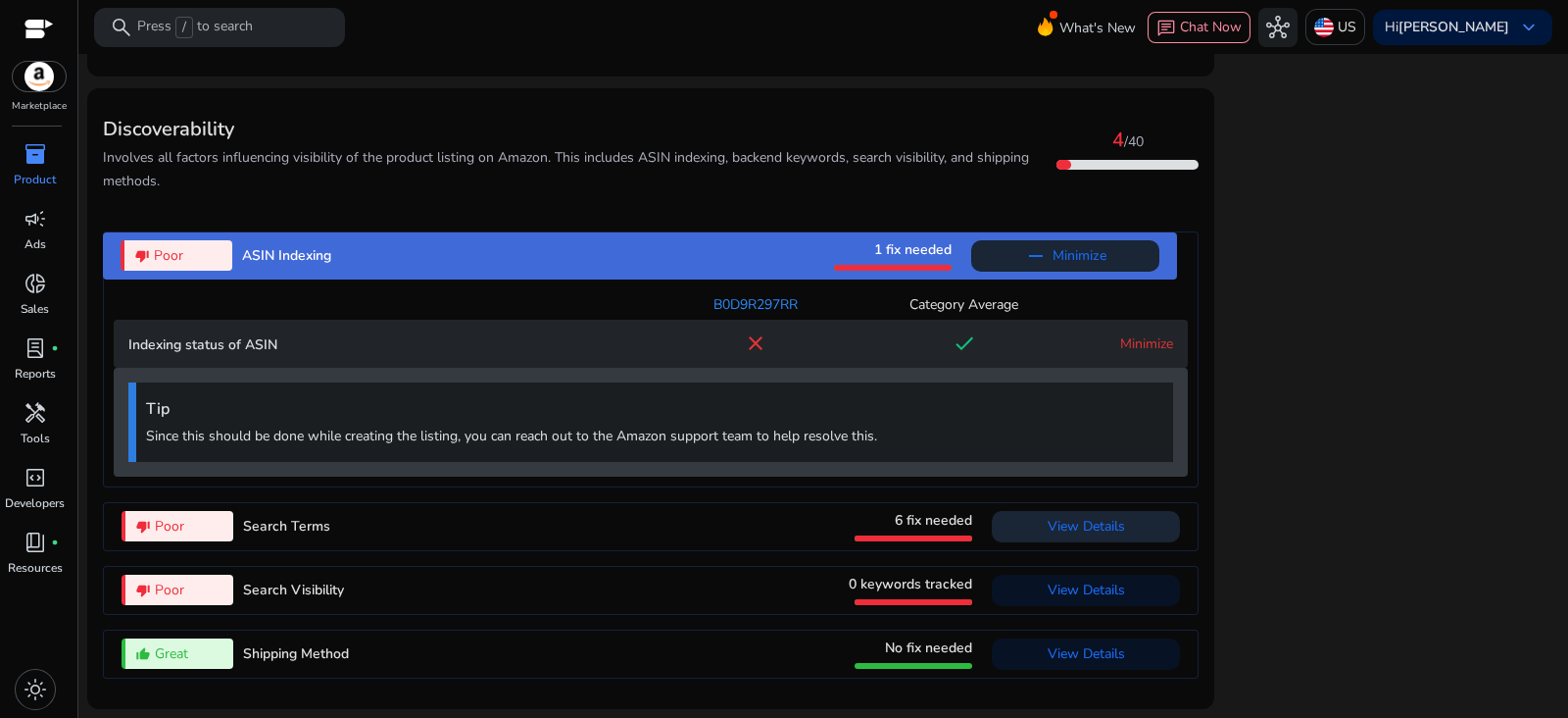
click at [1077, 534] on span "View Details" at bounding box center [1086, 525] width 78 height 19
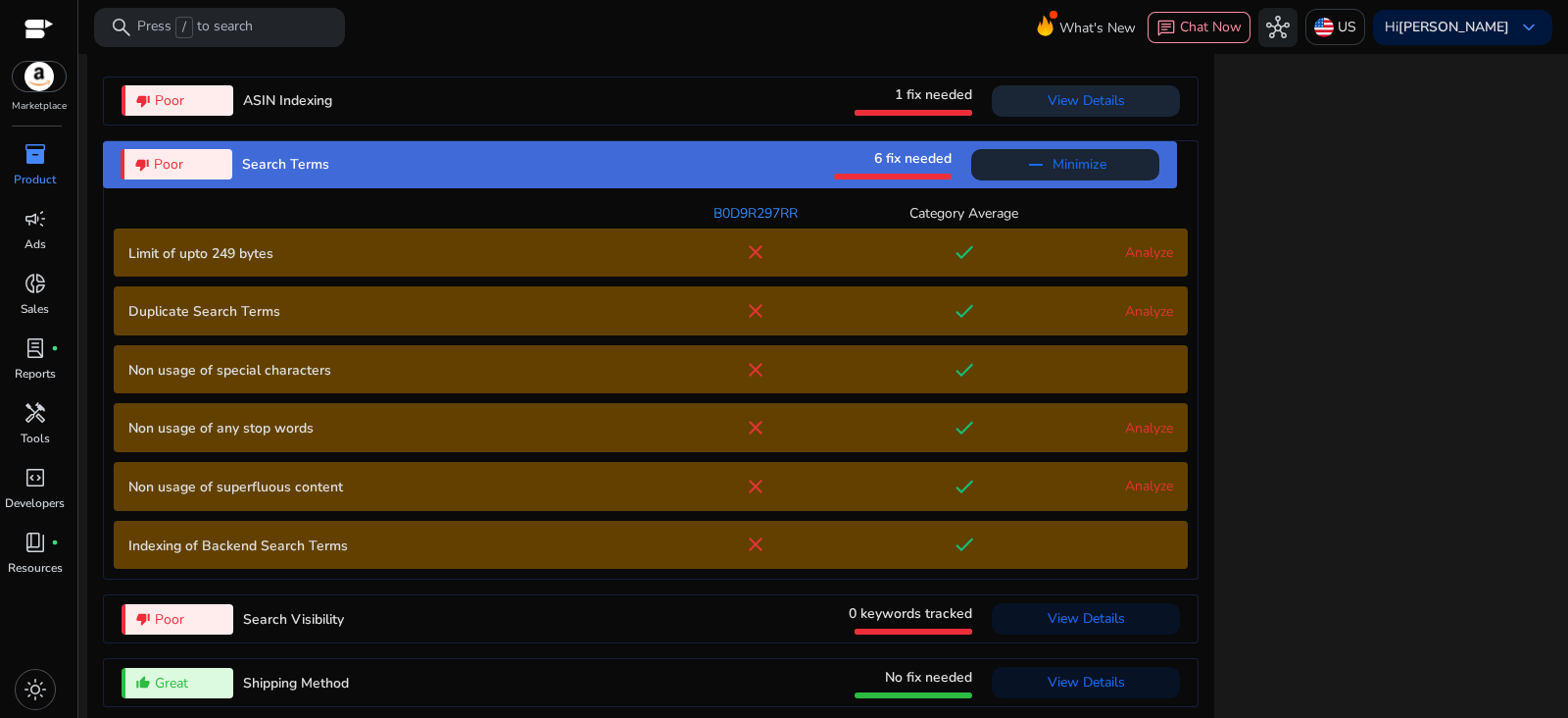
scroll to position [2249, 0]
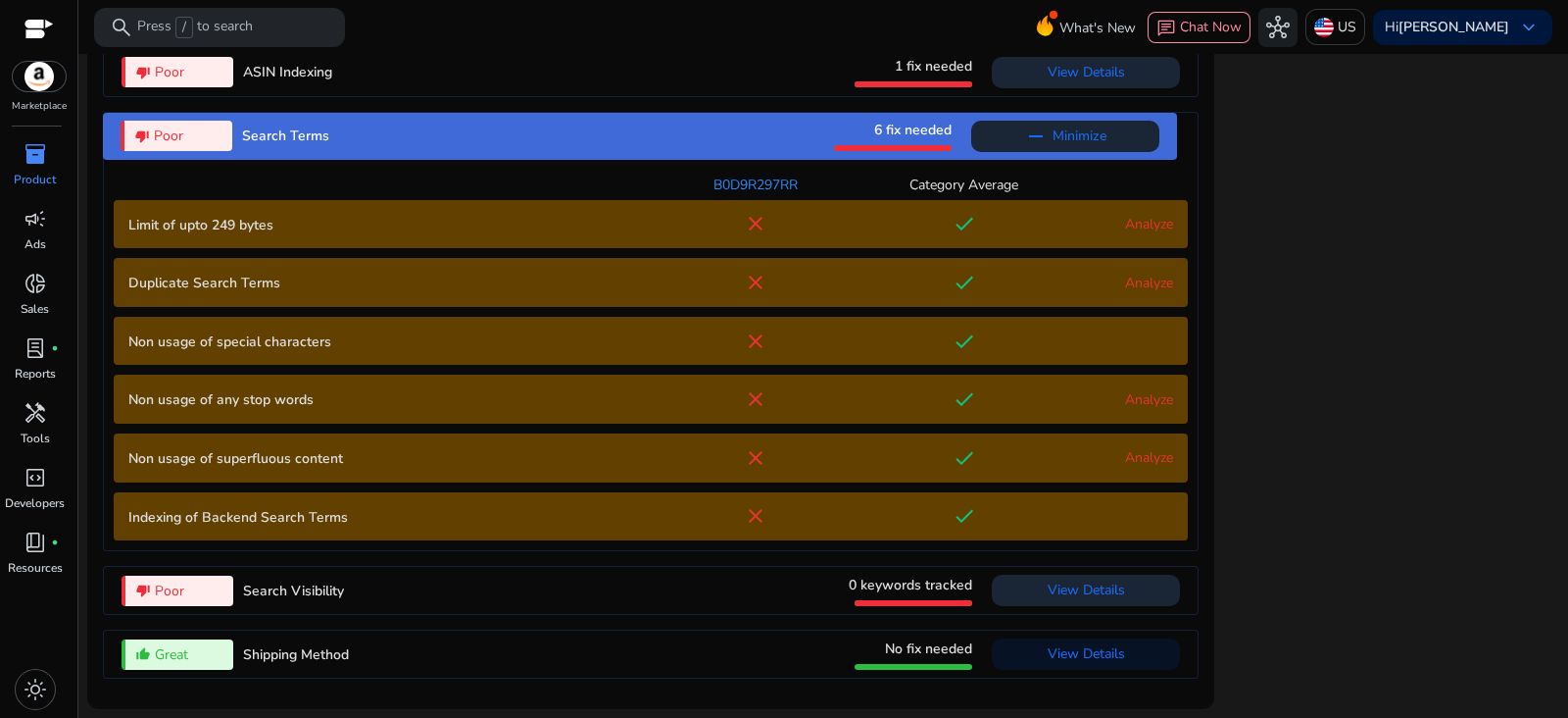
click at [1095, 598] on span "View Details" at bounding box center [1086, 589] width 78 height 19
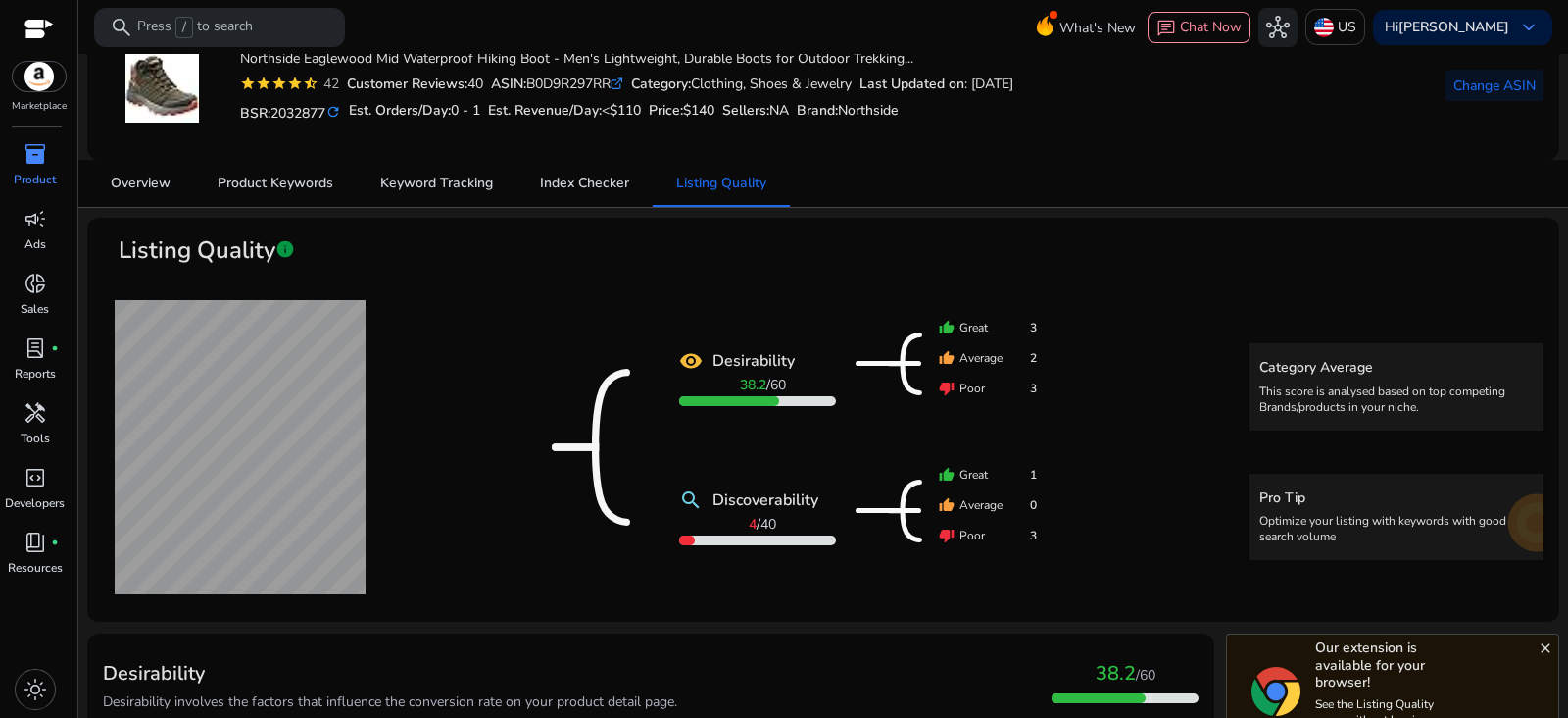
scroll to position [0, 0]
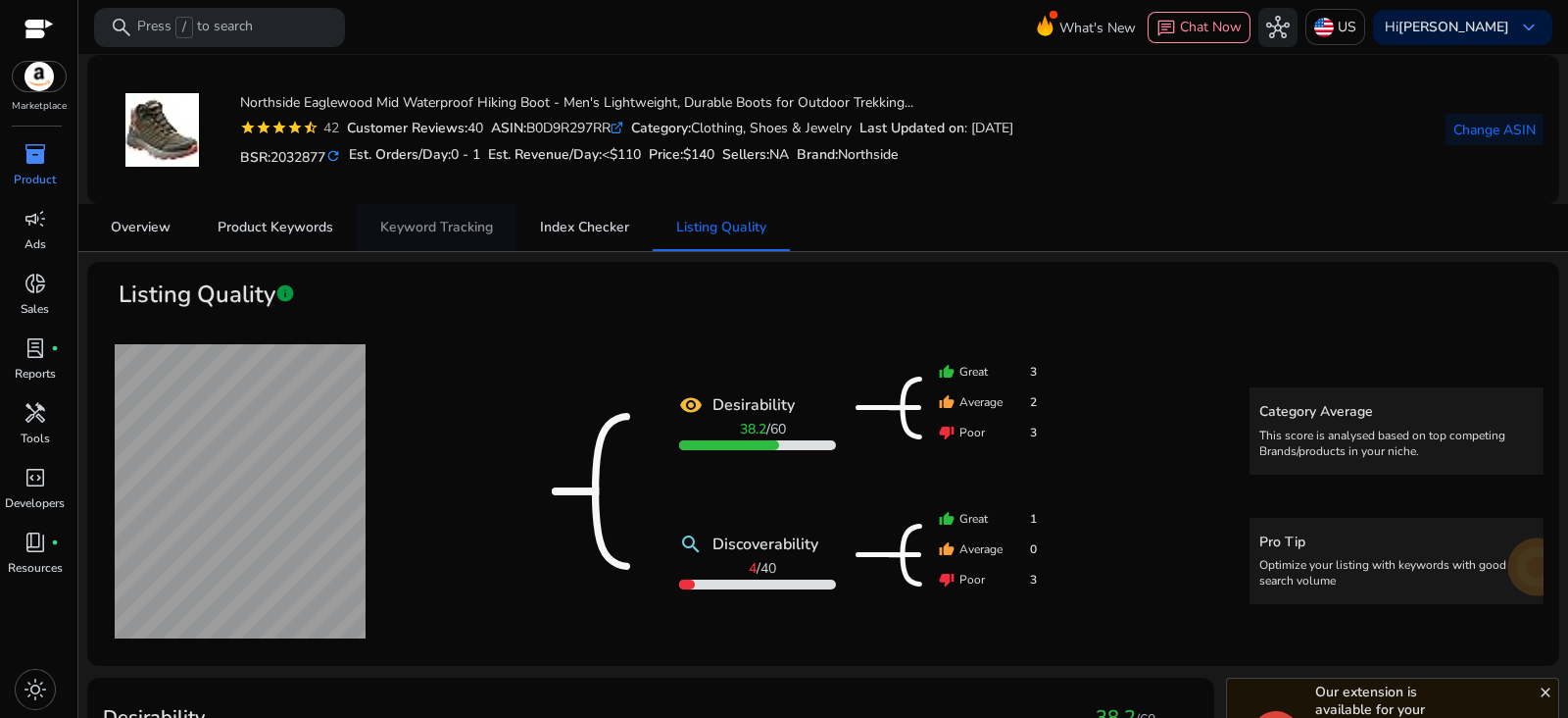
click at [406, 244] on span "Keyword Tracking" at bounding box center [436, 227] width 113 height 47
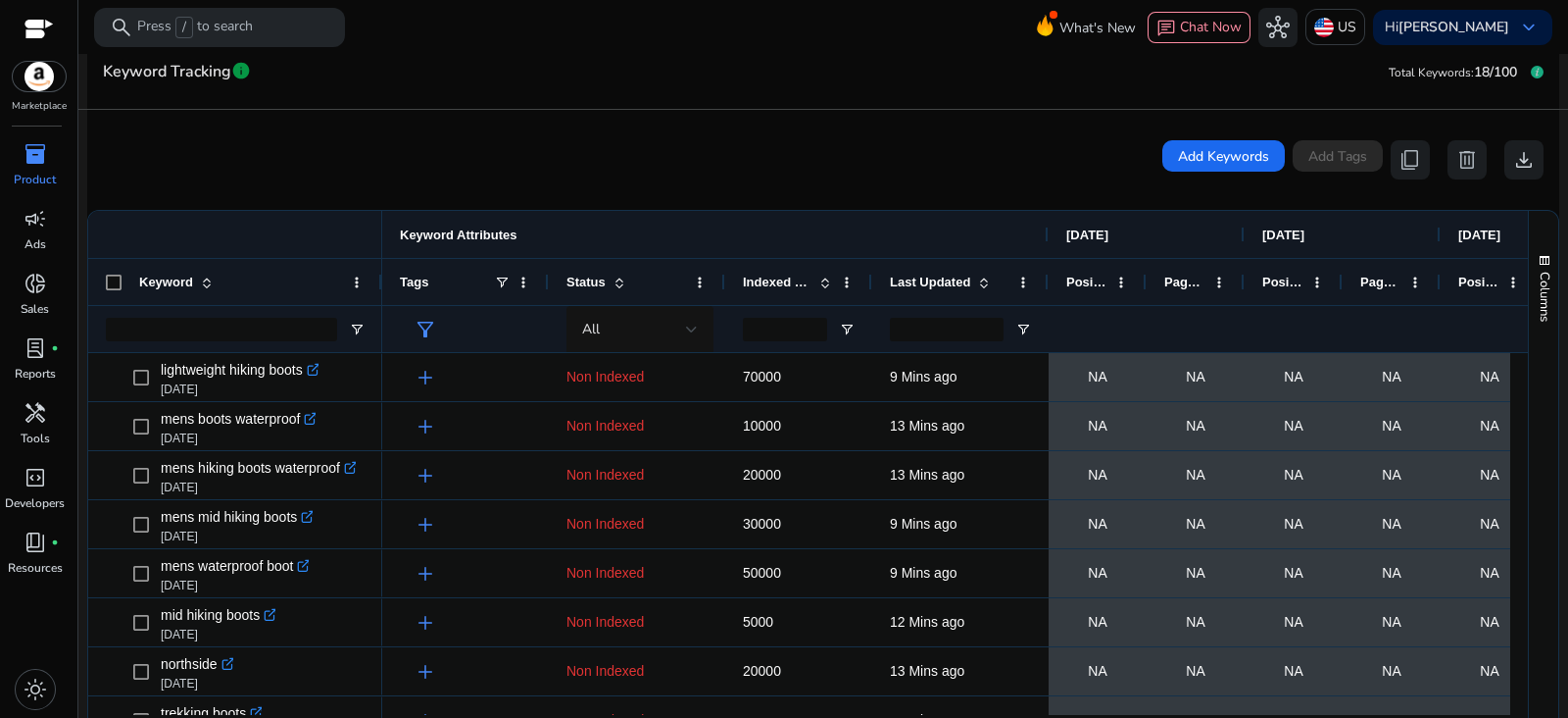
click at [104, 277] on div "Keyword" at bounding box center [235, 281] width 294 height 47
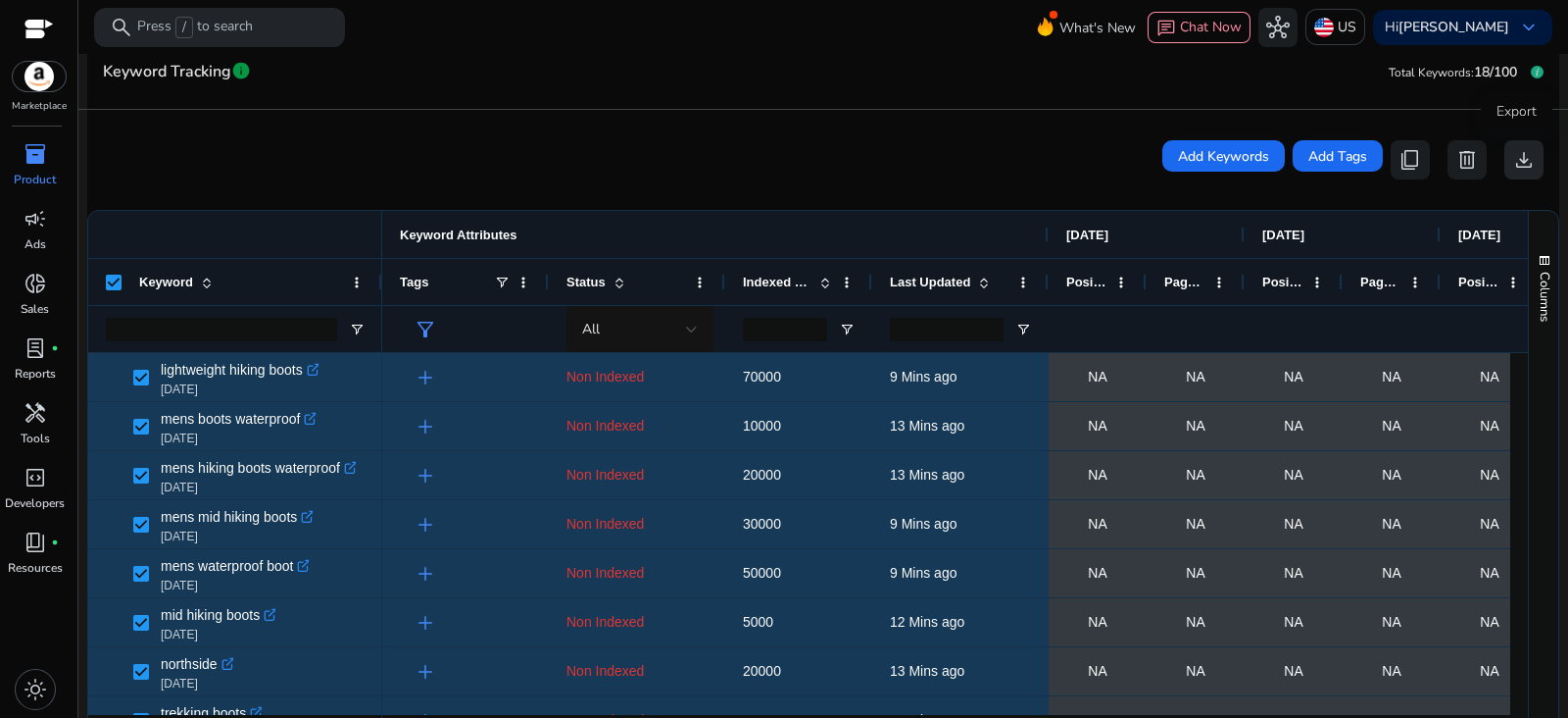
click at [1522, 159] on span "download" at bounding box center [1524, 160] width 24 height 24
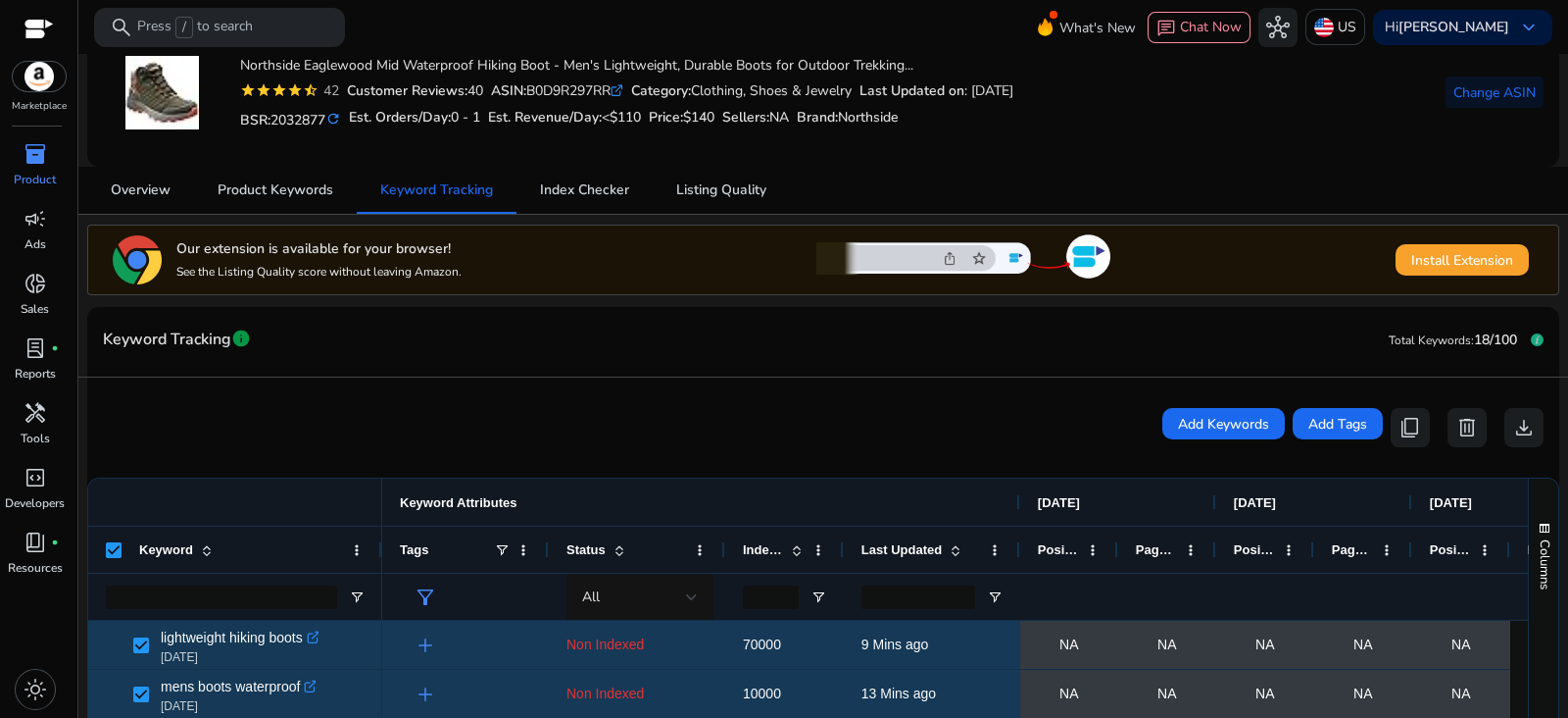
scroll to position [33, 0]
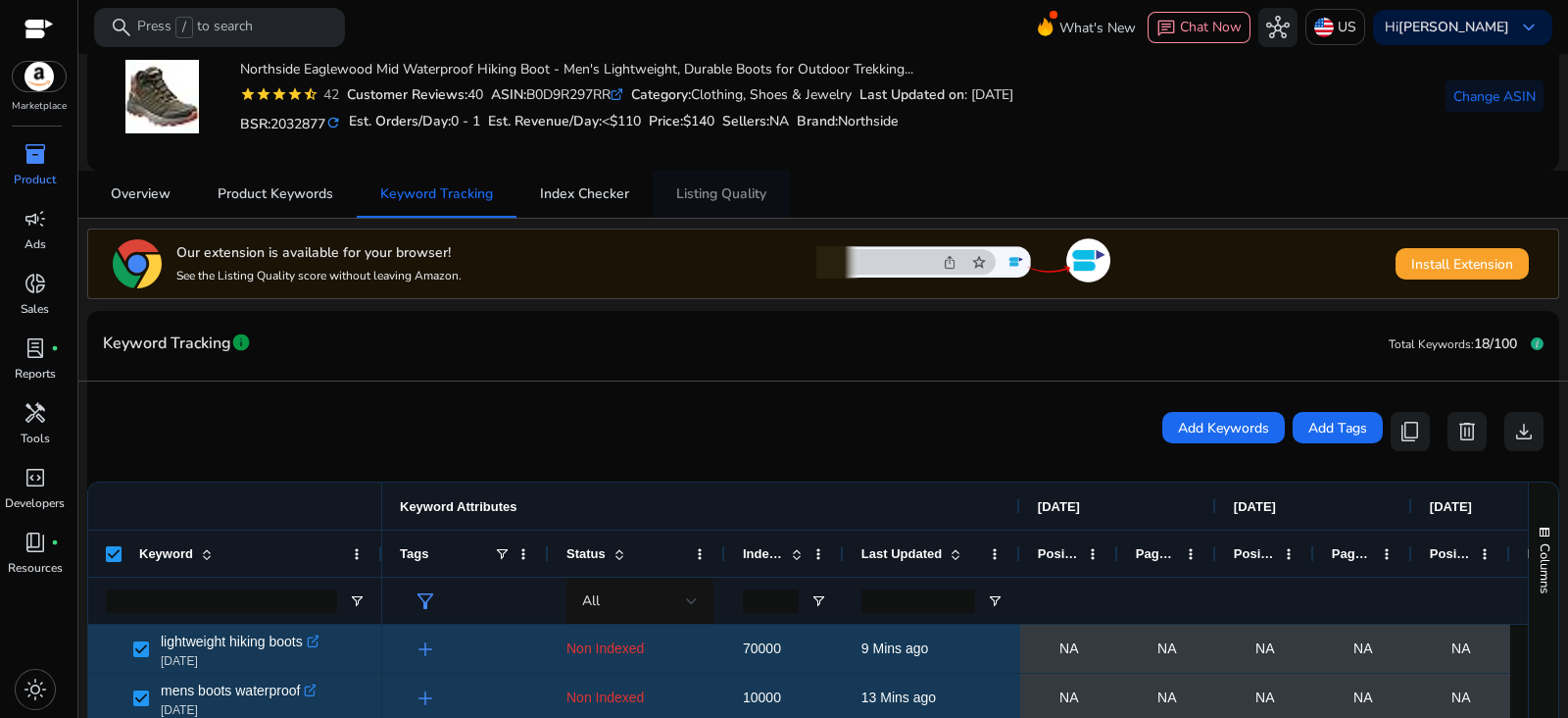
click at [730, 201] on span "Listing Quality" at bounding box center [721, 195] width 90 height 14
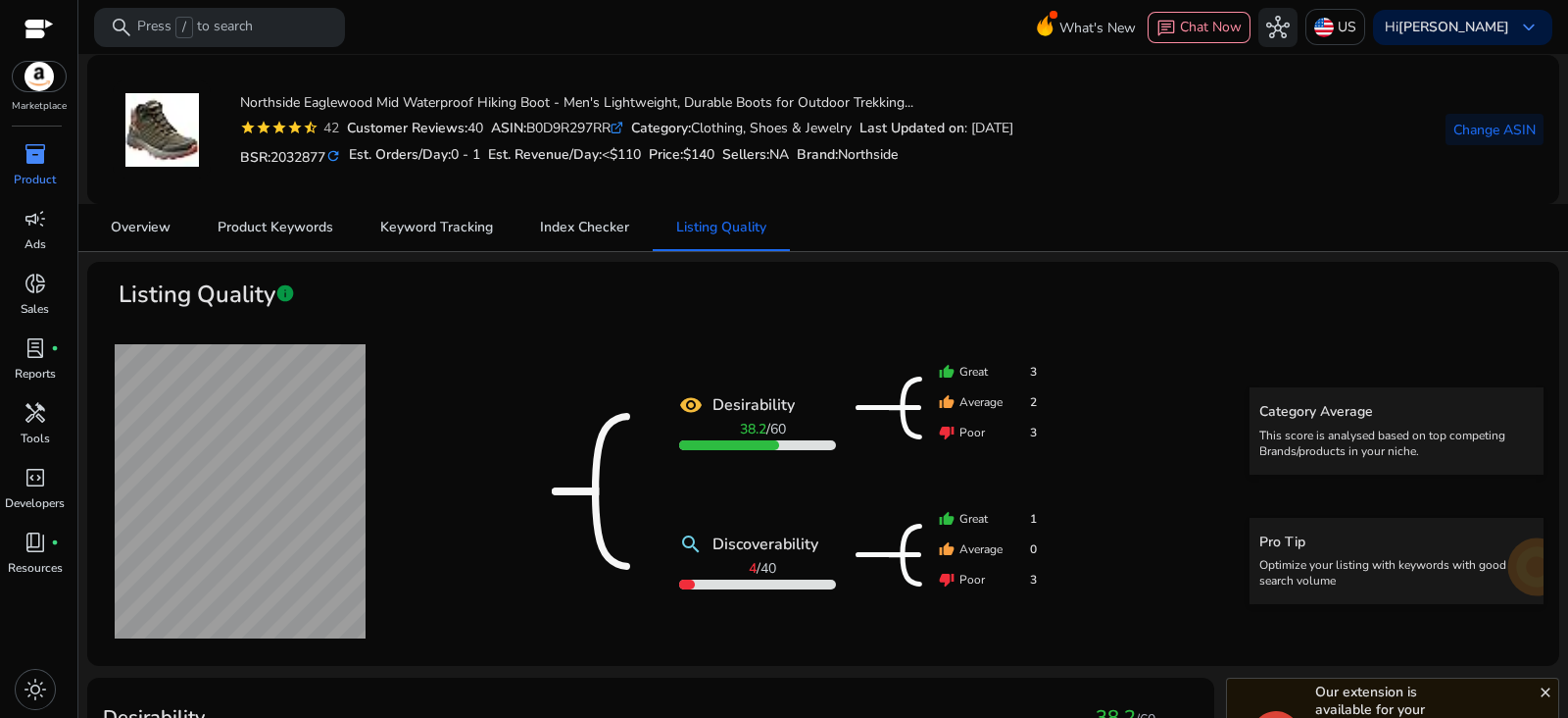
click at [1163, 529] on div "remove_red_eye Desirability 38.2 / 60 search Discoverability 4 / 40 thumb_up Gr…" at bounding box center [822, 491] width 1440 height 318
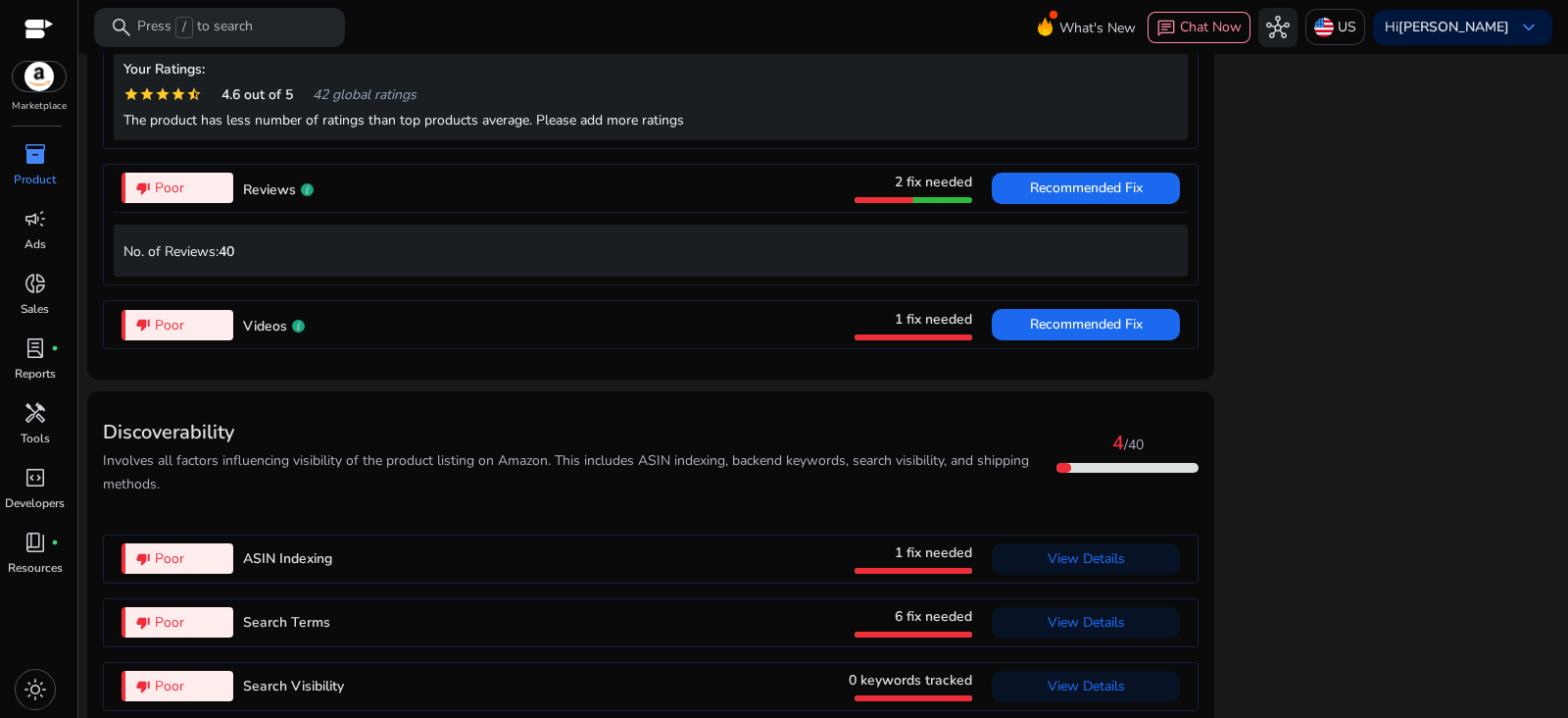
scroll to position [1857, 0]
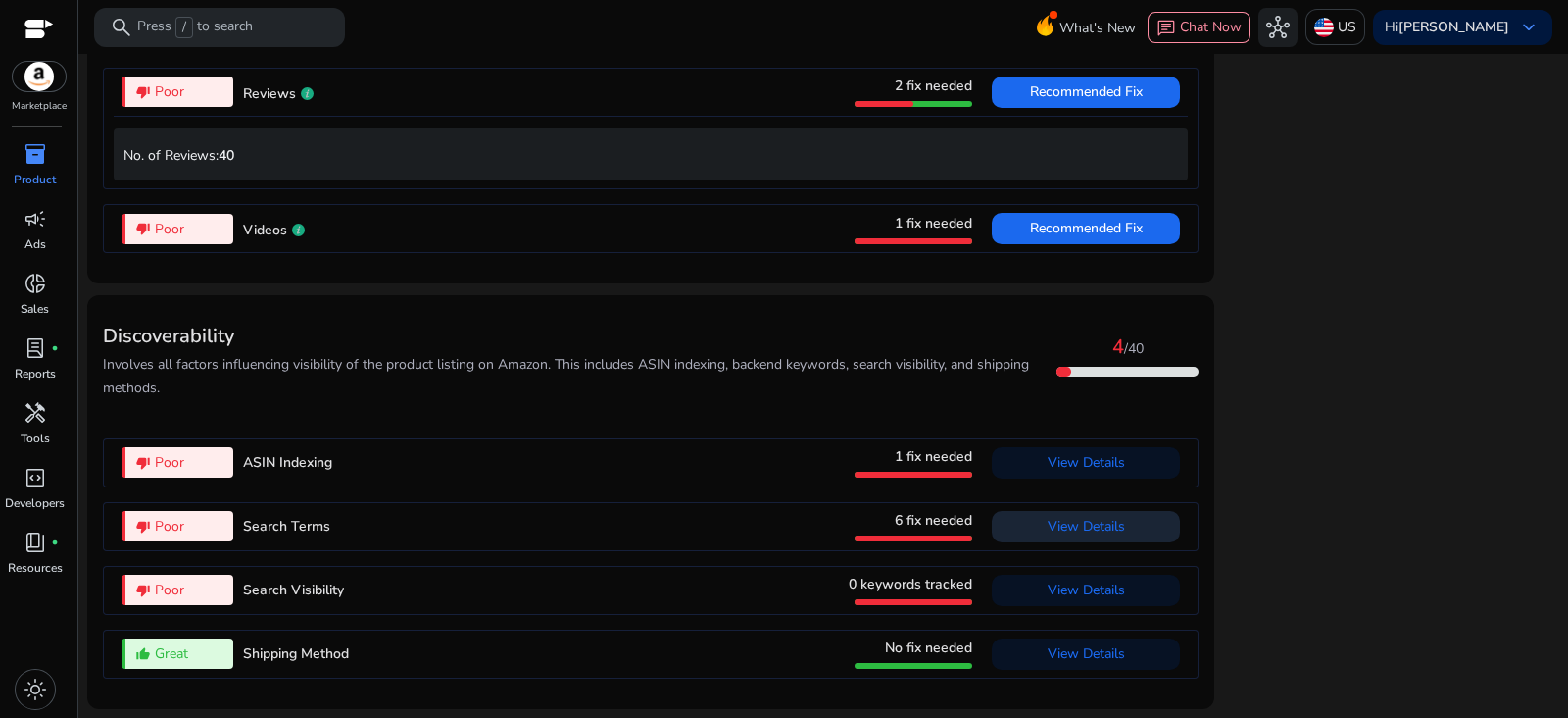
click at [1083, 548] on span at bounding box center [1085, 526] width 188 height 47
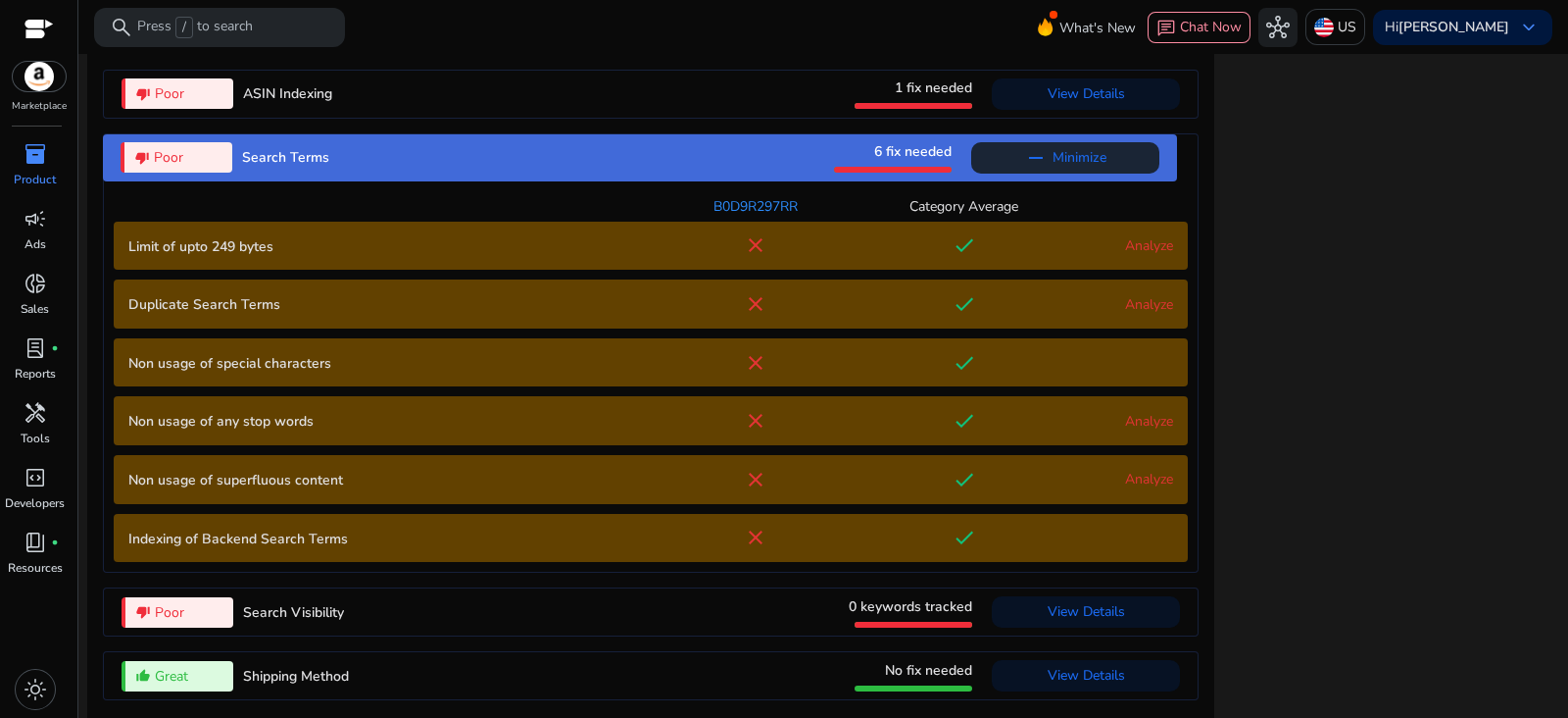
scroll to position [2249, 0]
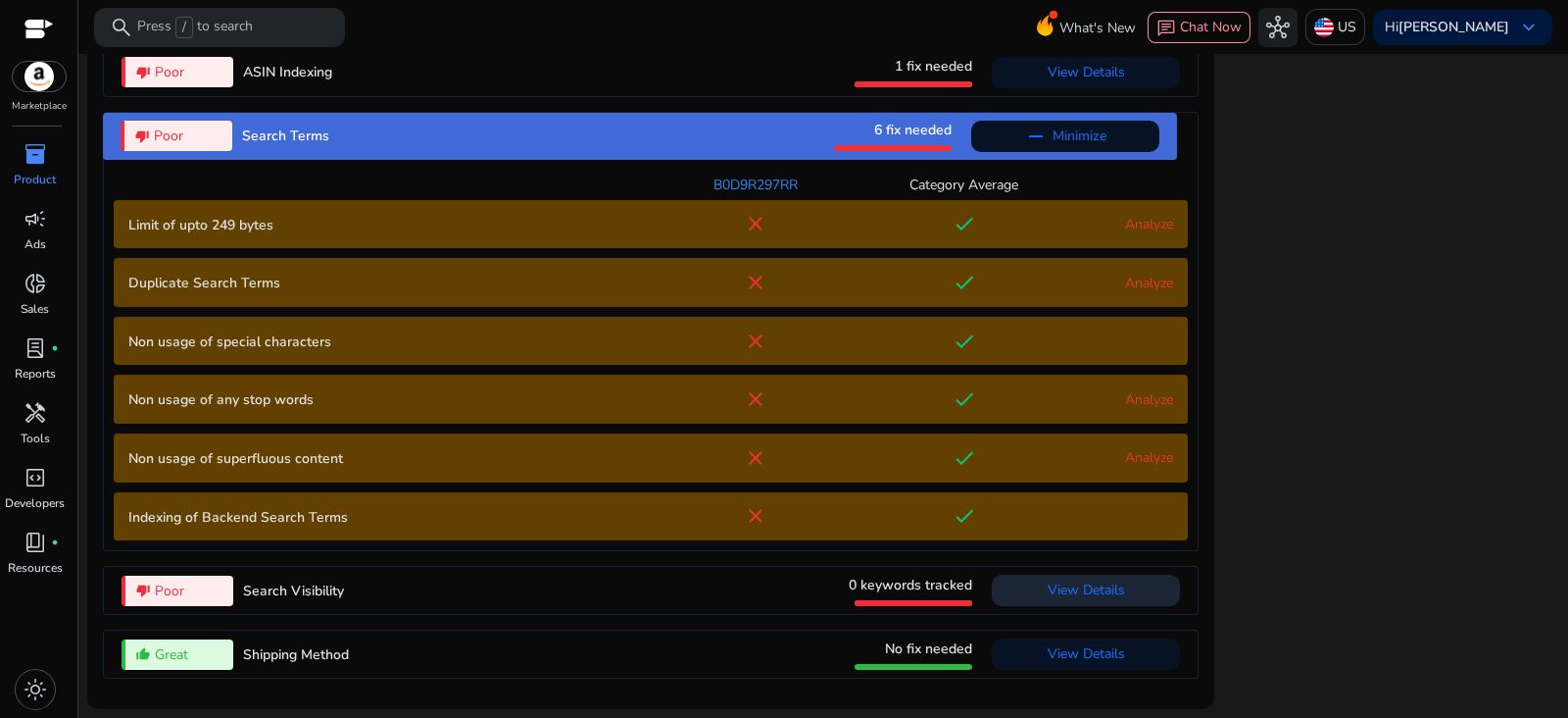
click at [1093, 593] on span "View Details" at bounding box center [1086, 589] width 78 height 19
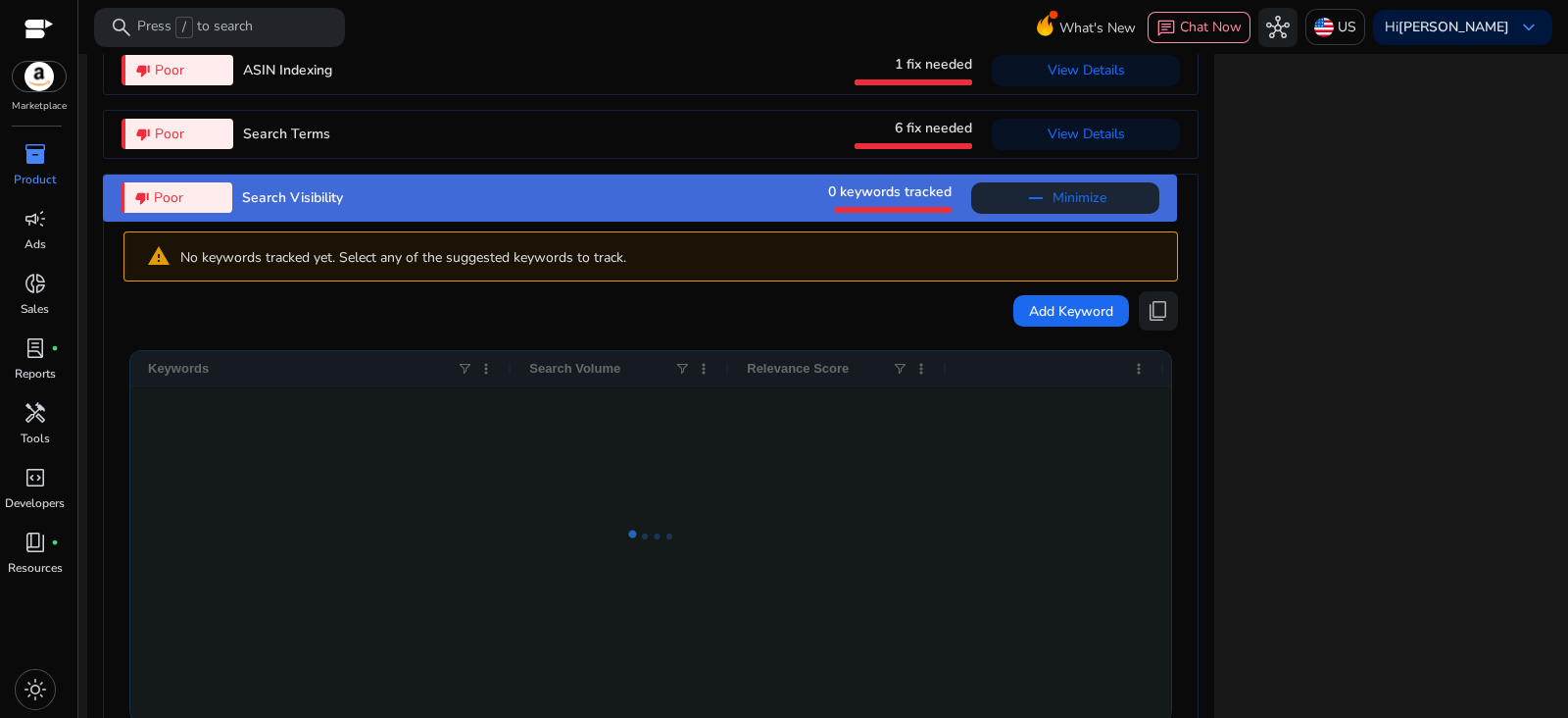
scroll to position [2370, 0]
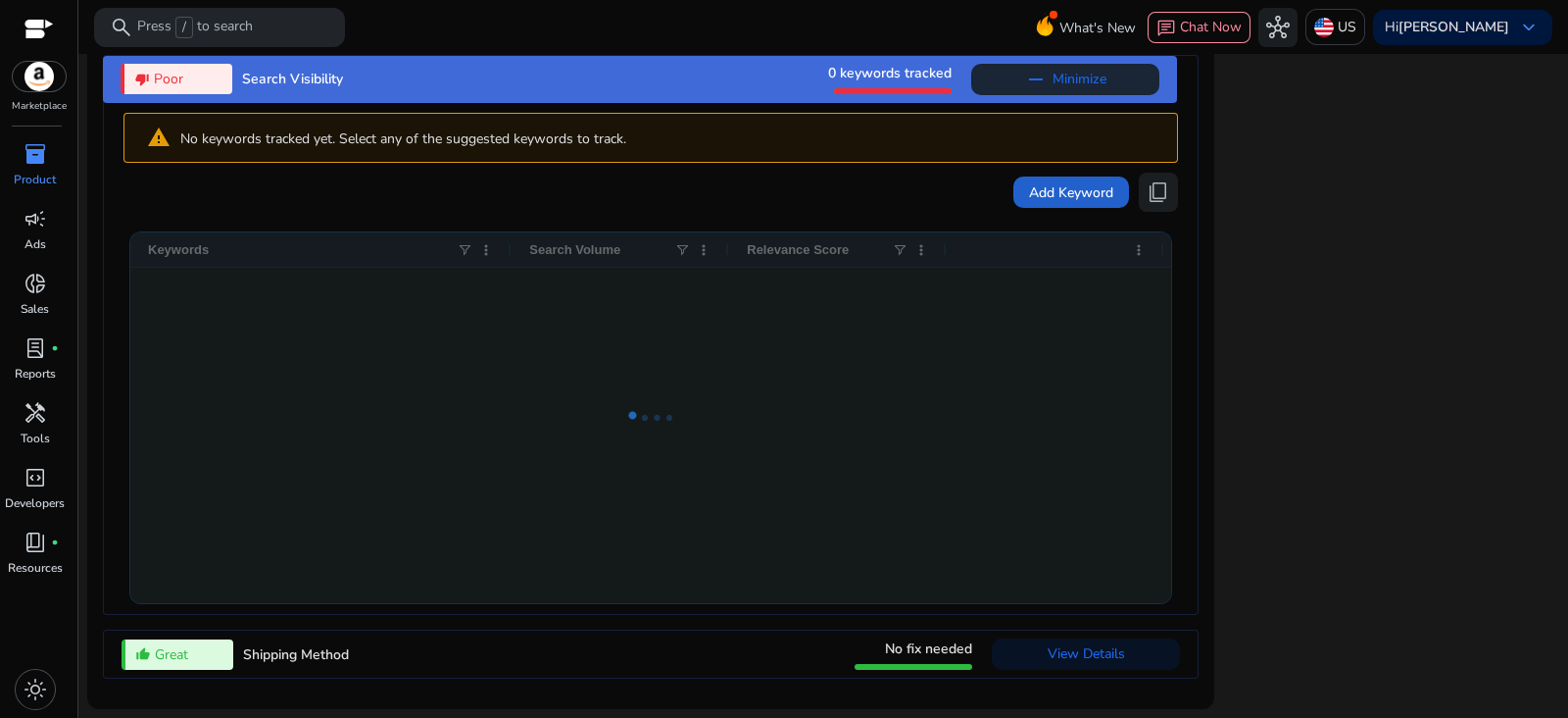
click at [1057, 212] on span at bounding box center [1071, 192] width 116 height 47
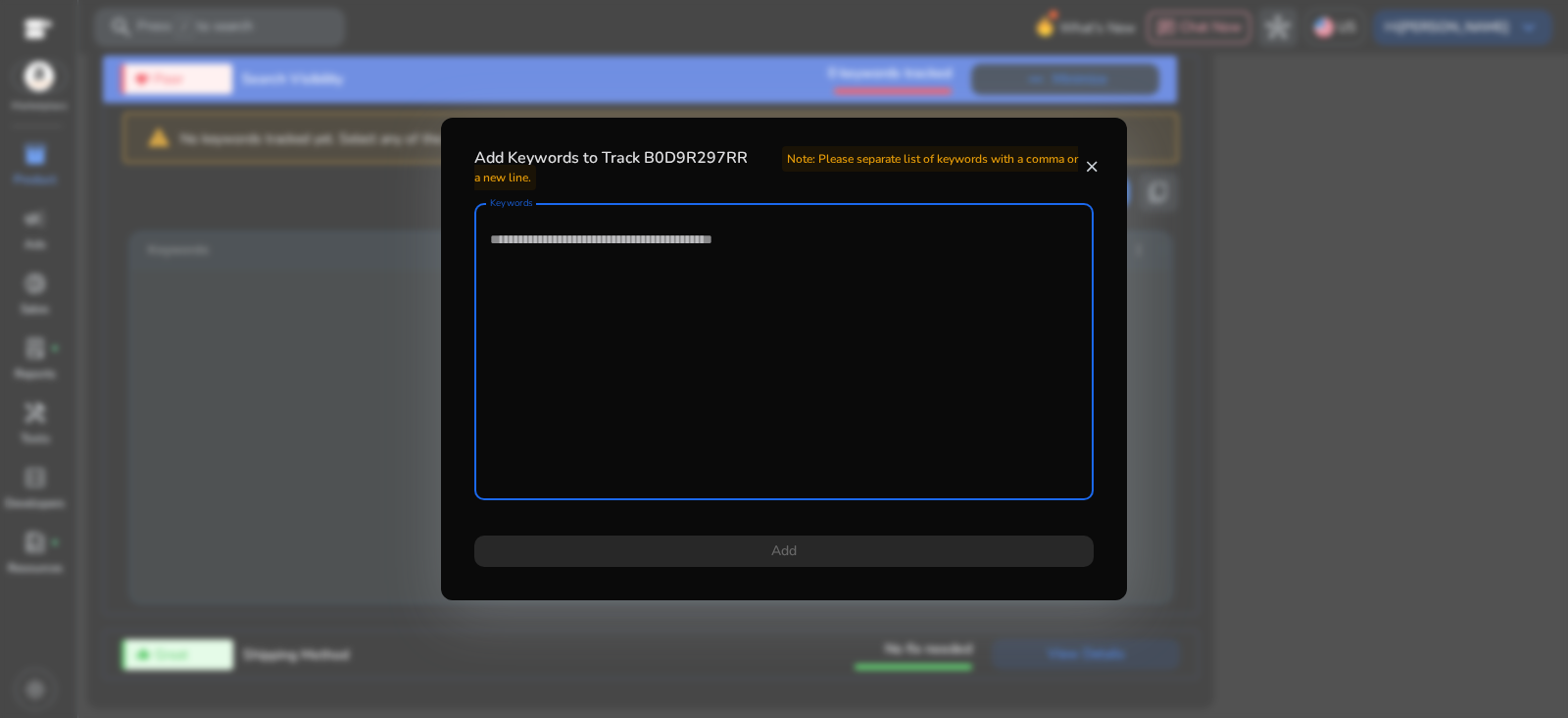
paste textarea "**********"
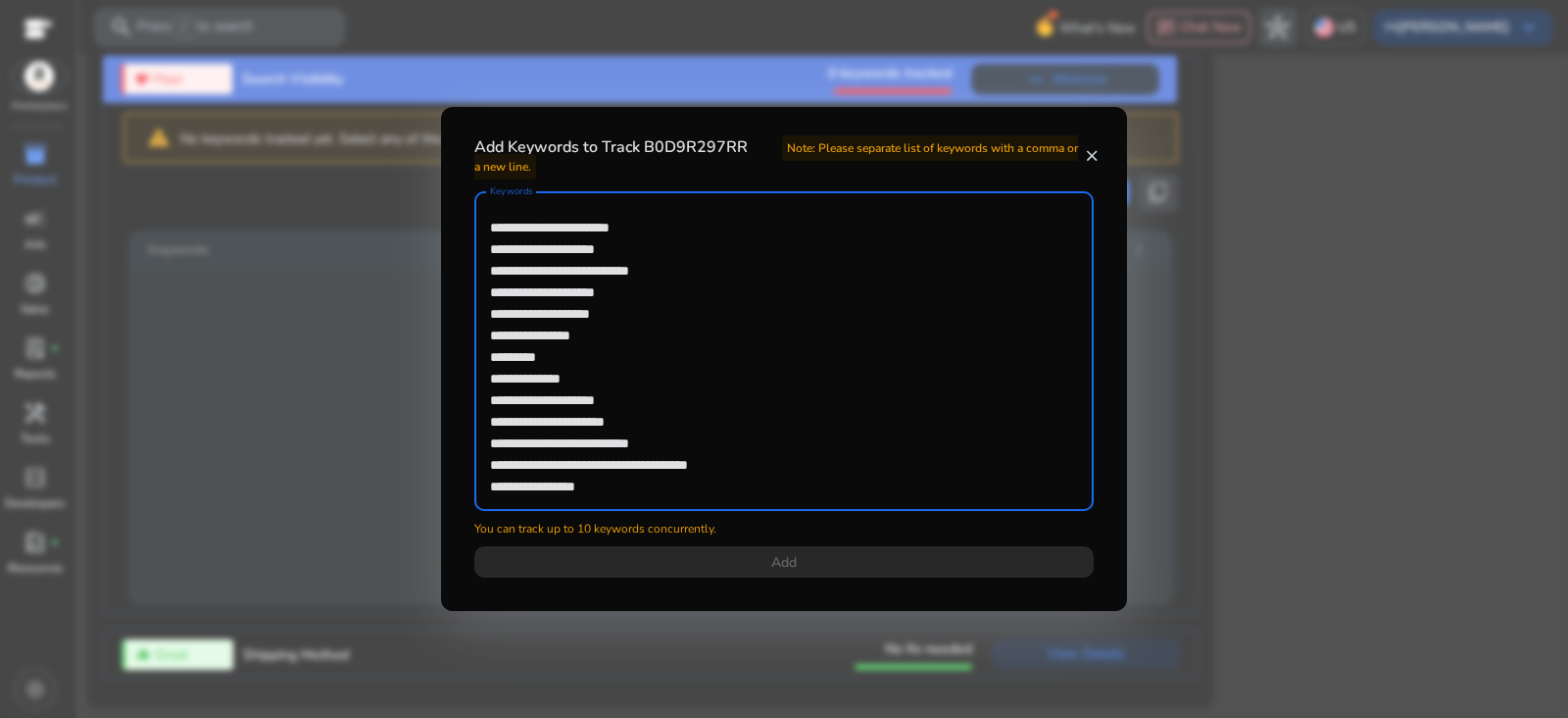
scroll to position [102, 0]
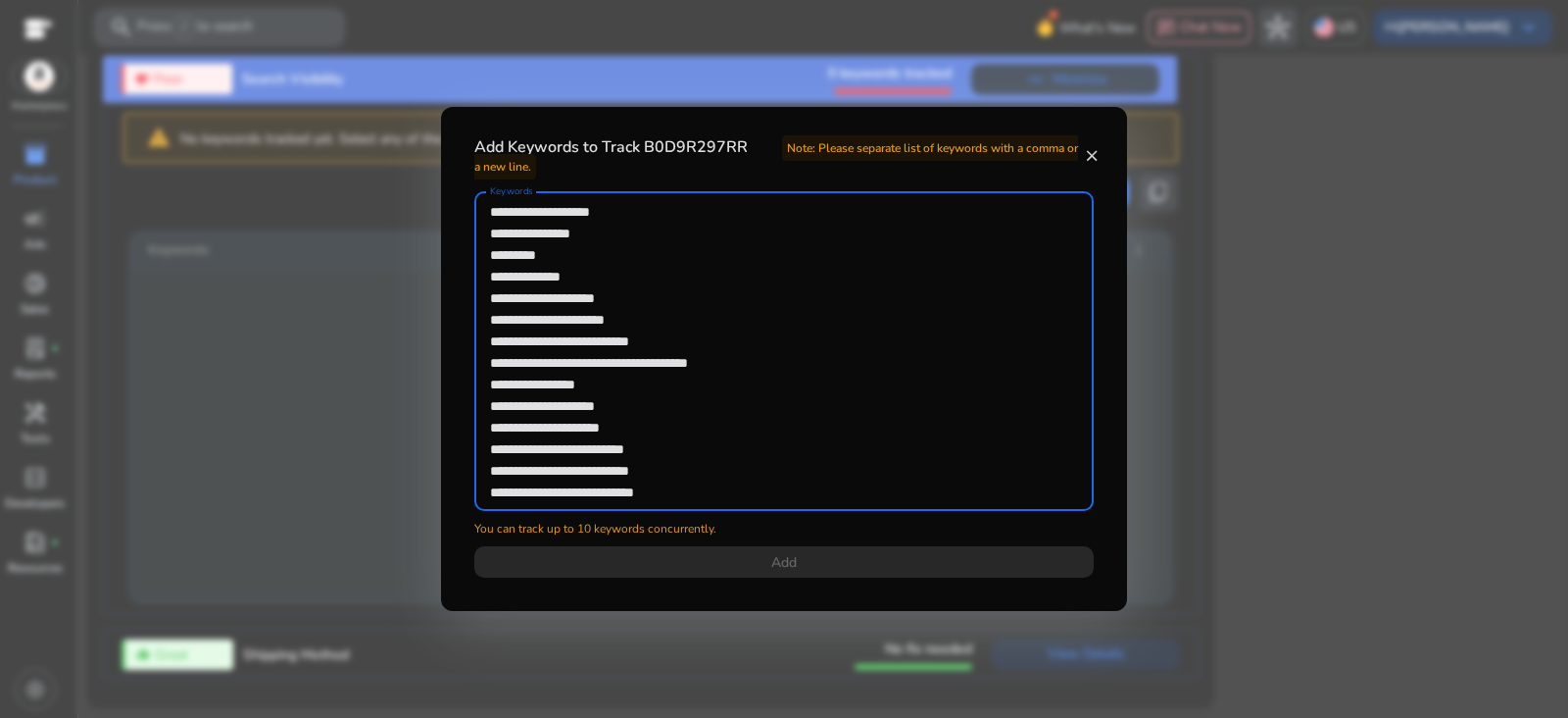
click at [702, 481] on textarea "**********" at bounding box center [784, 351] width 588 height 300
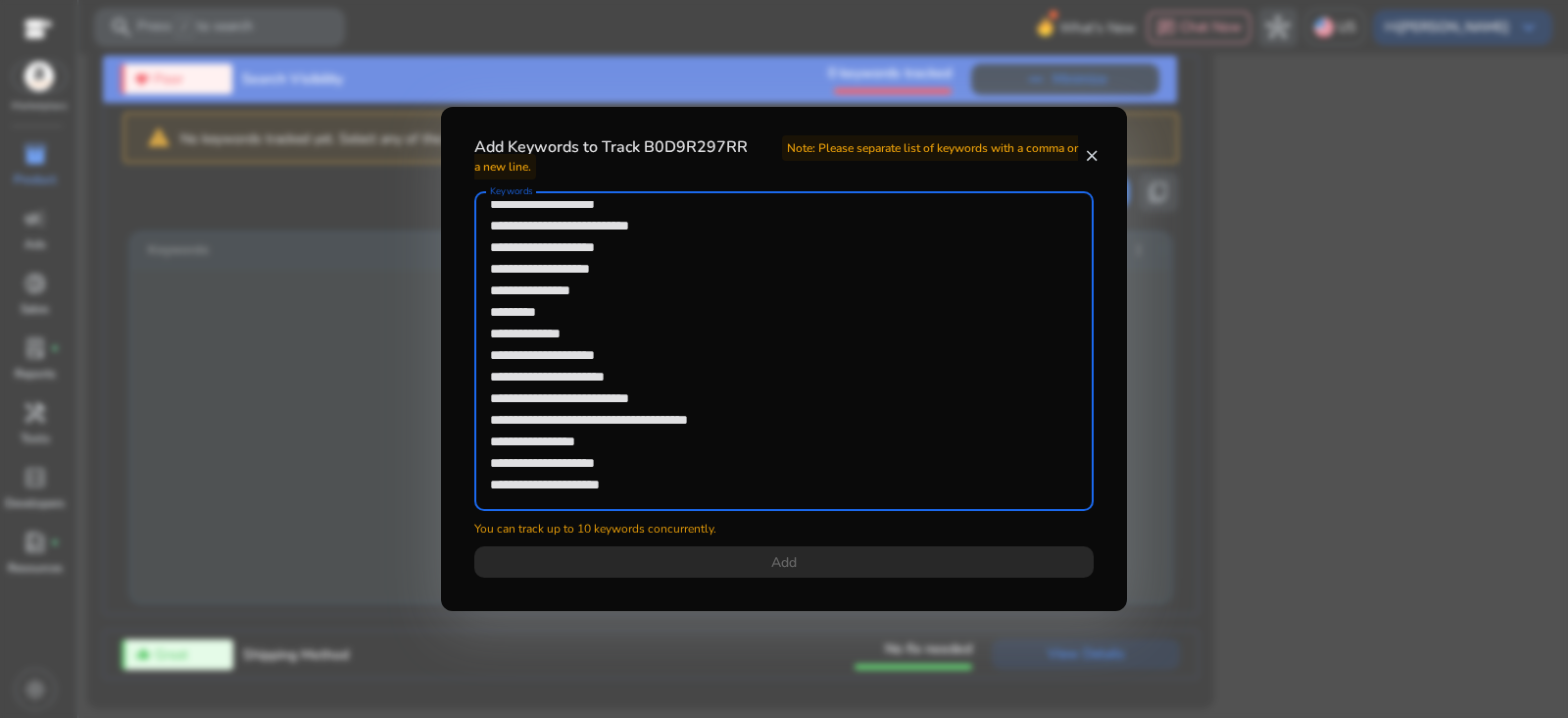
scroll to position [0, 0]
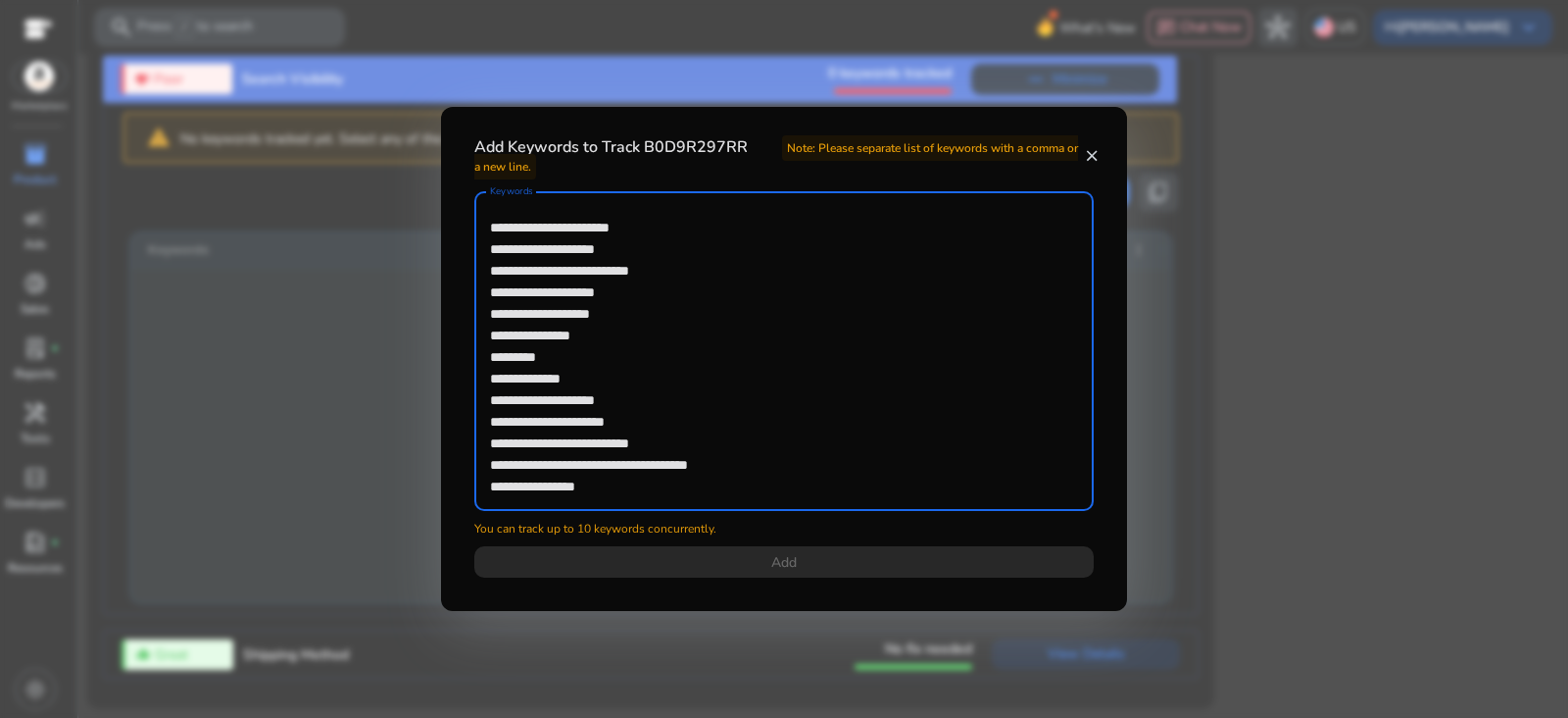
click at [494, 213] on textarea "**********" at bounding box center [784, 351] width 588 height 300
click at [496, 226] on textarea "**********" at bounding box center [784, 351] width 588 height 300
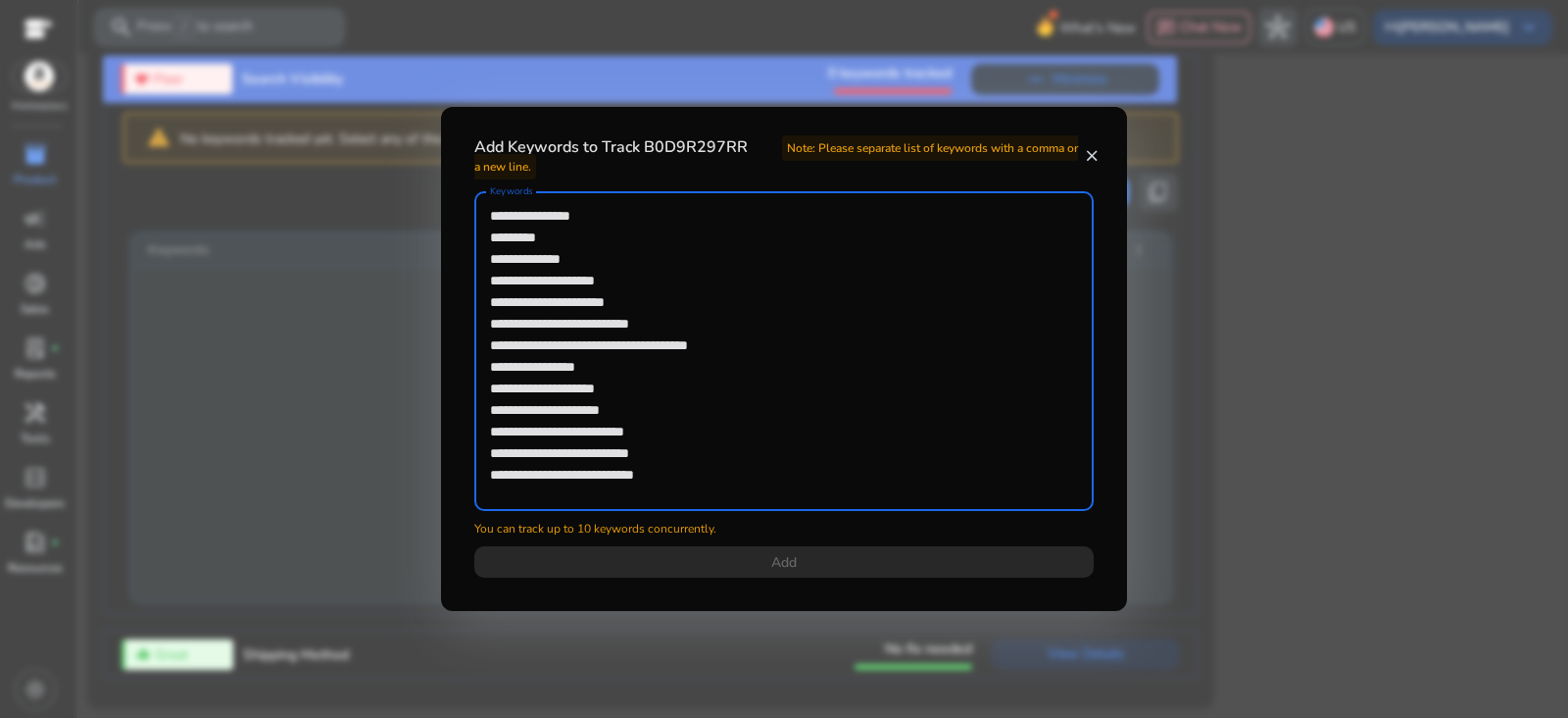
drag, startPoint x: 490, startPoint y: 440, endPoint x: 841, endPoint y: 469, distance: 352.2
click at [841, 469] on textarea "**********" at bounding box center [784, 351] width 588 height 300
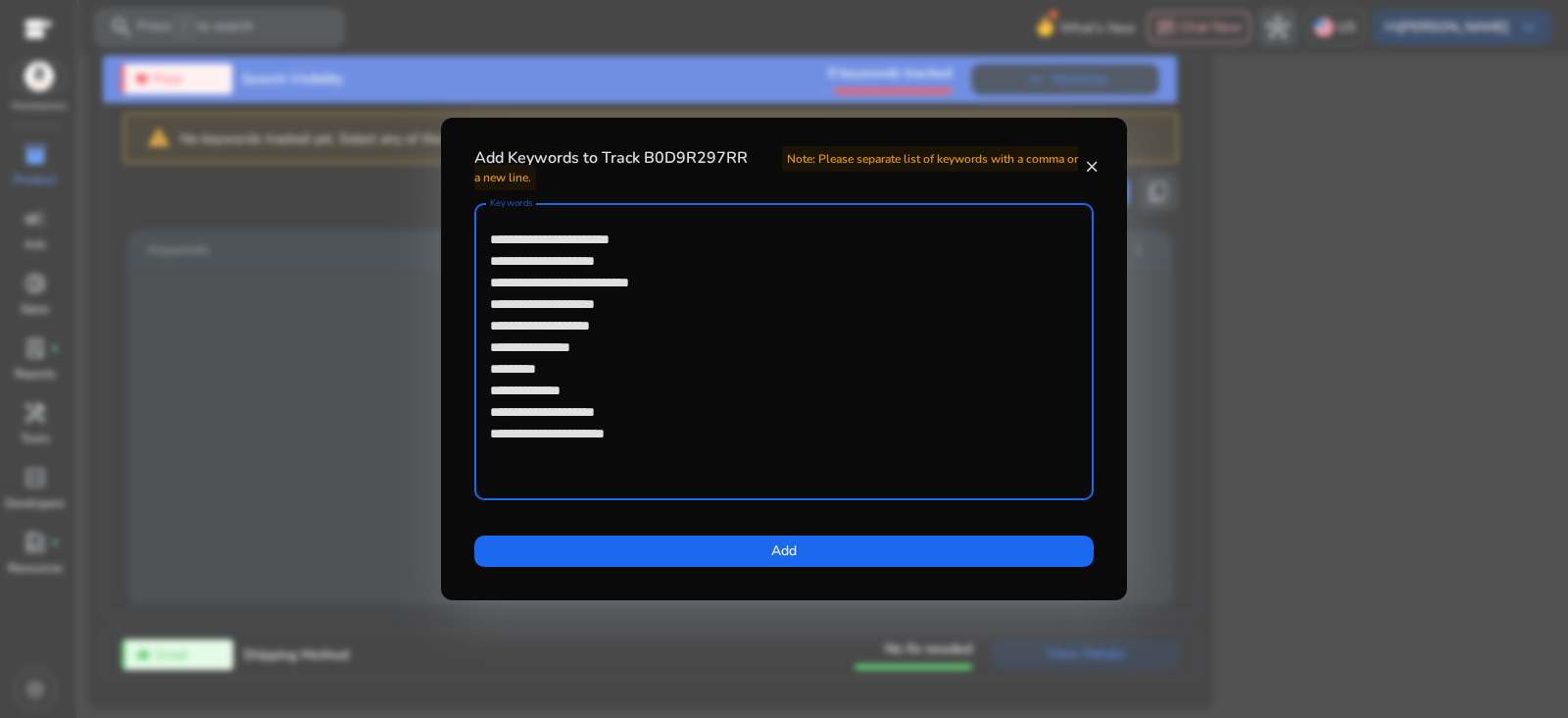
scroll to position [0, 0]
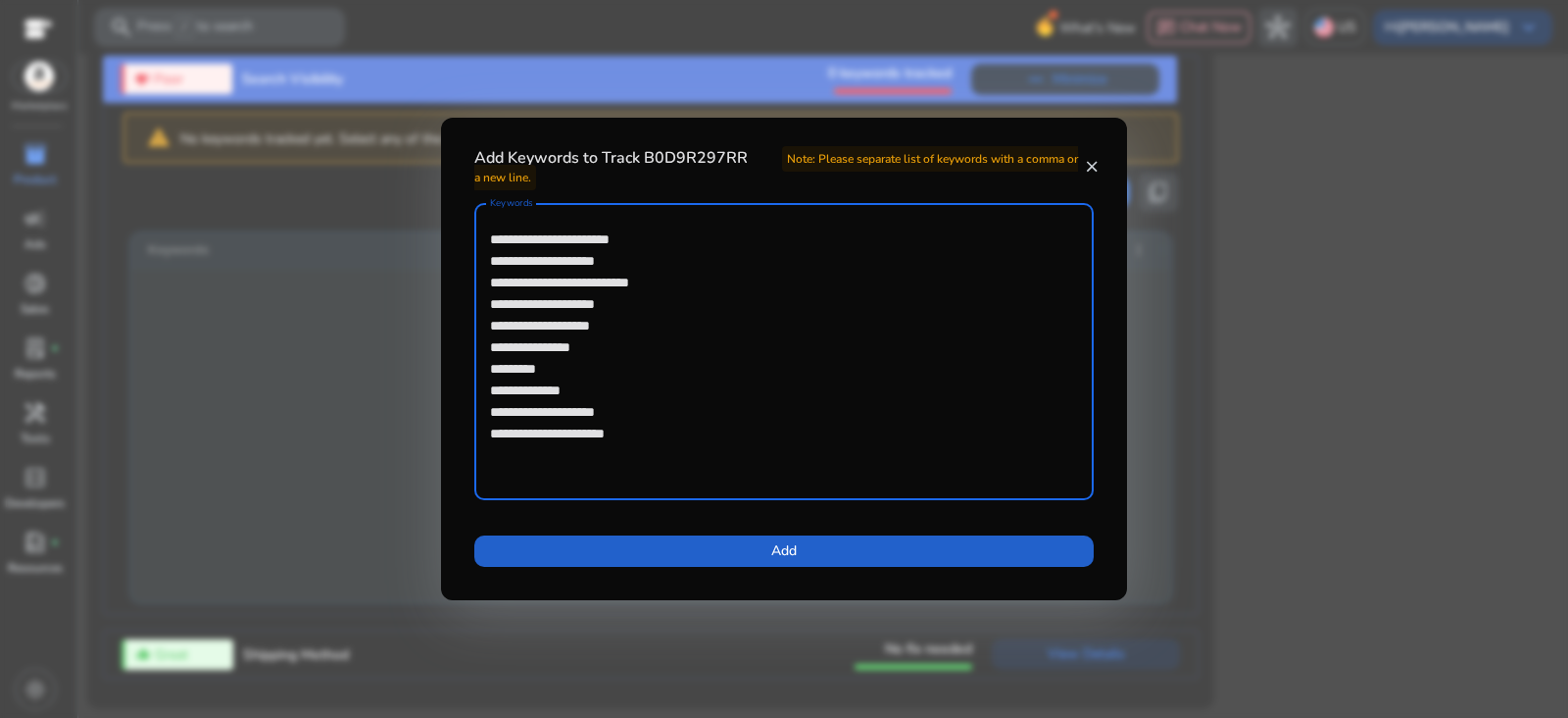
type textarea "**********"
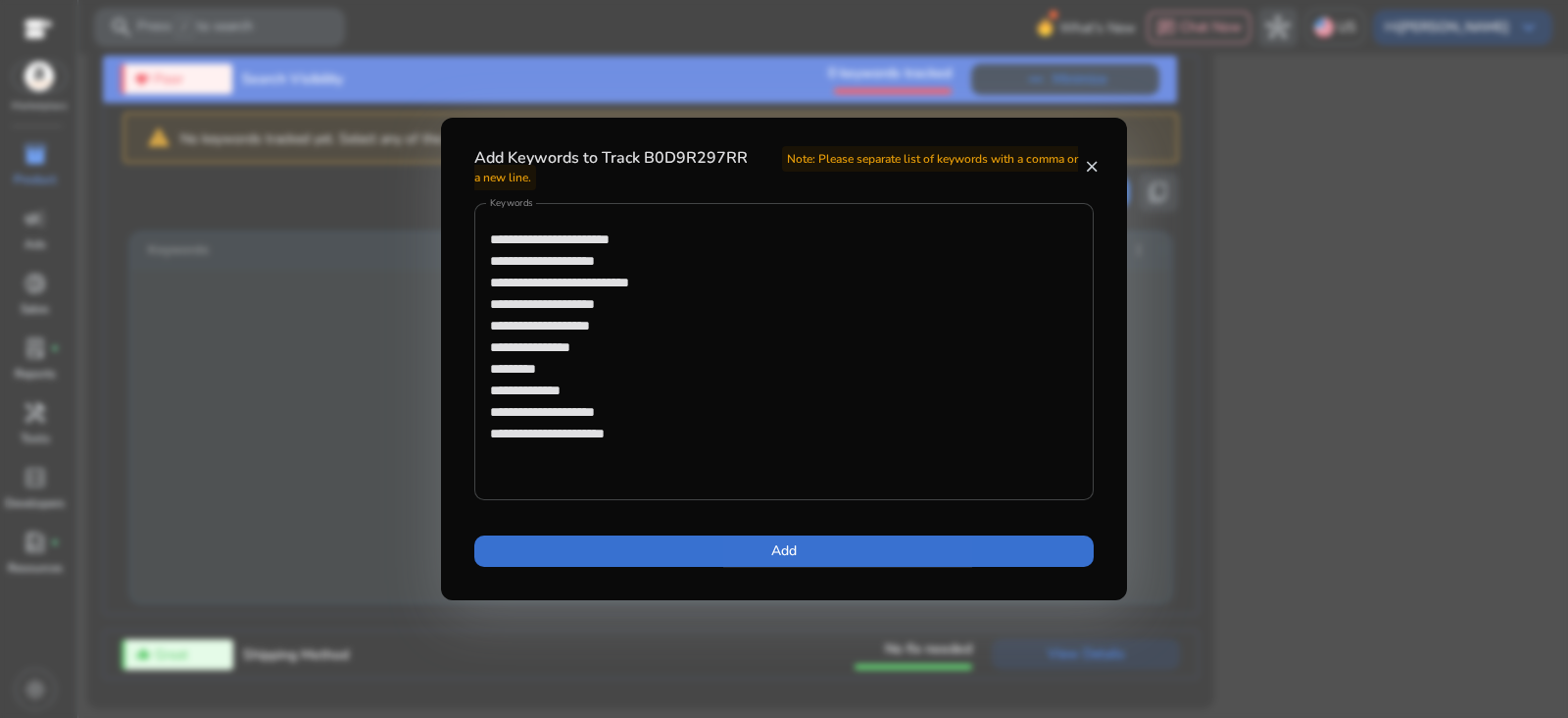
click at [839, 561] on span at bounding box center [784, 550] width 619 height 47
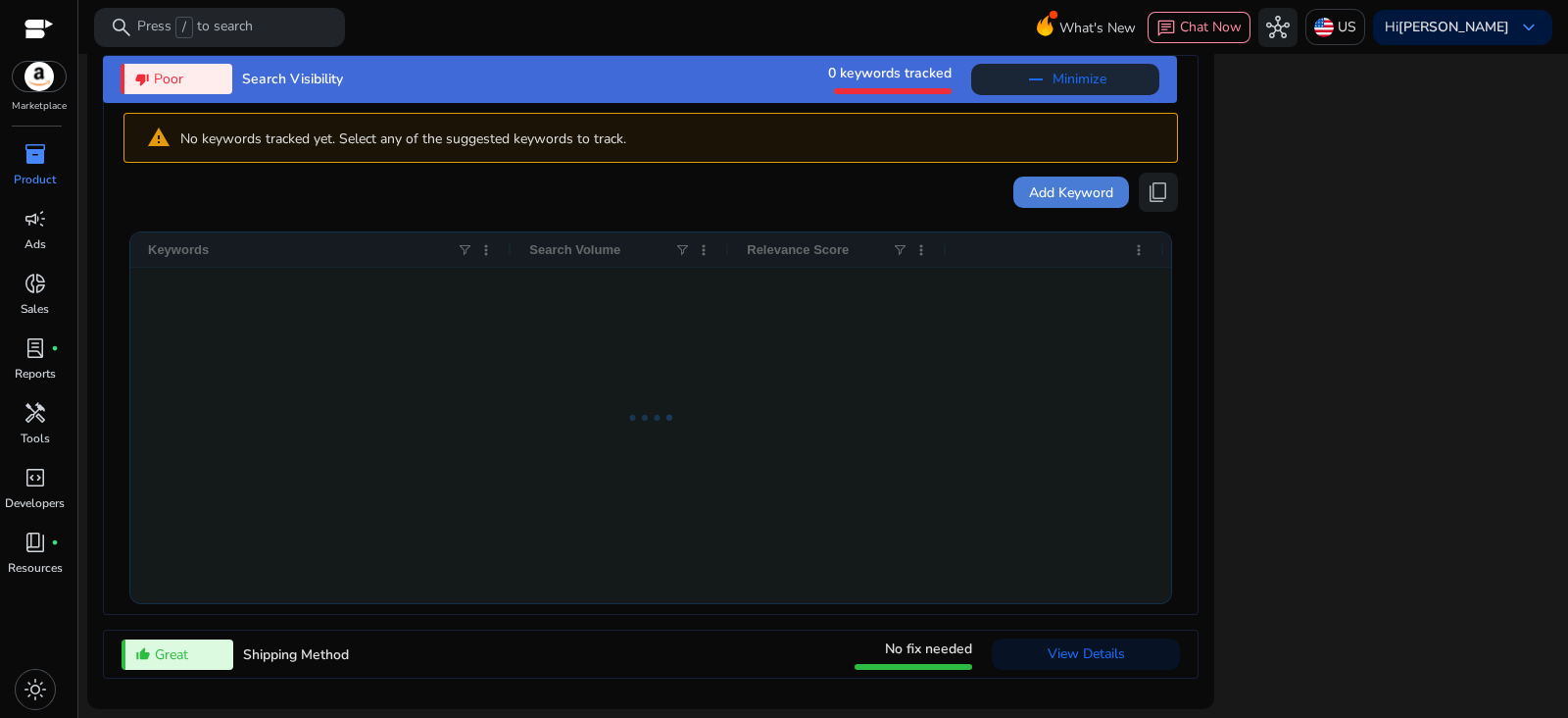
click at [1076, 193] on span "Add Keyword" at bounding box center [1071, 193] width 84 height 21
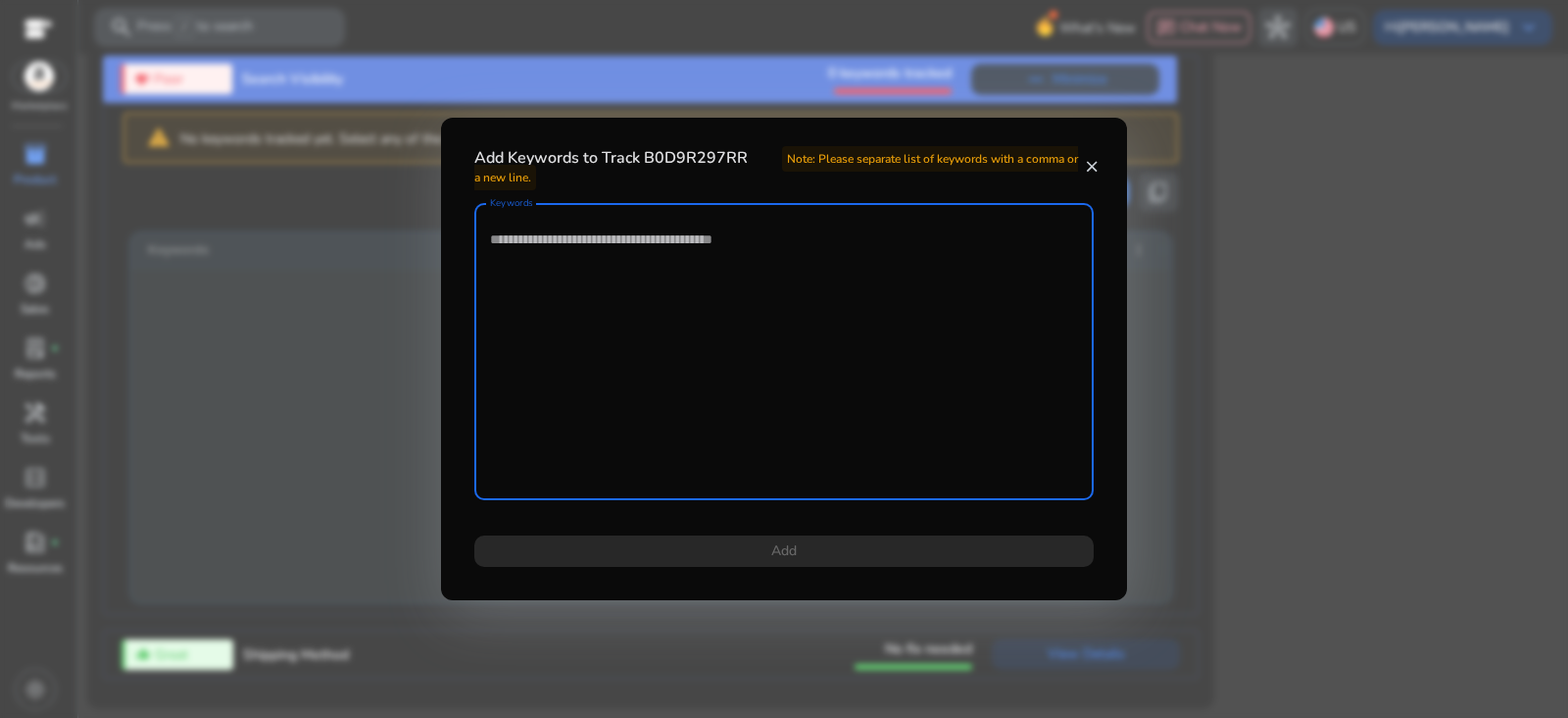
paste textarea "**********"
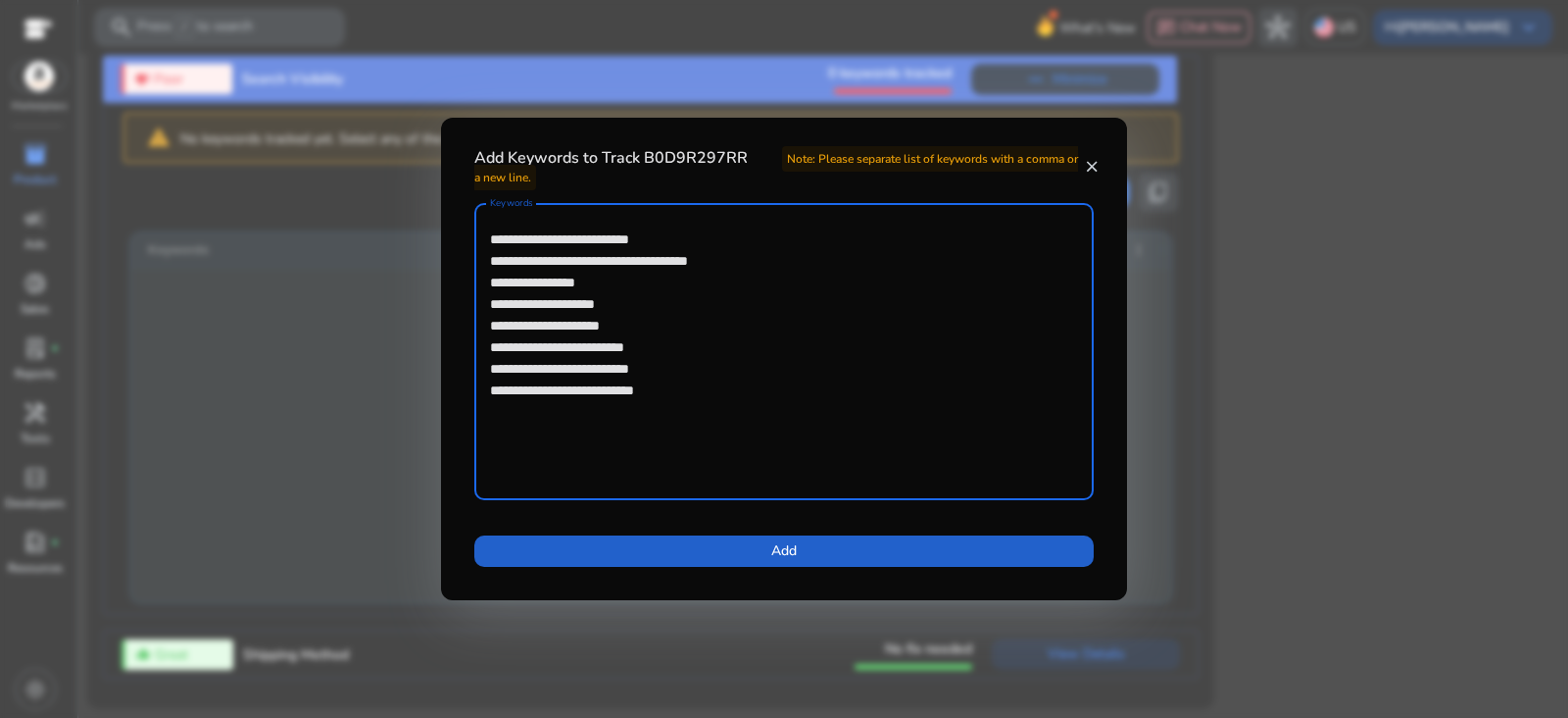
type textarea "**********"
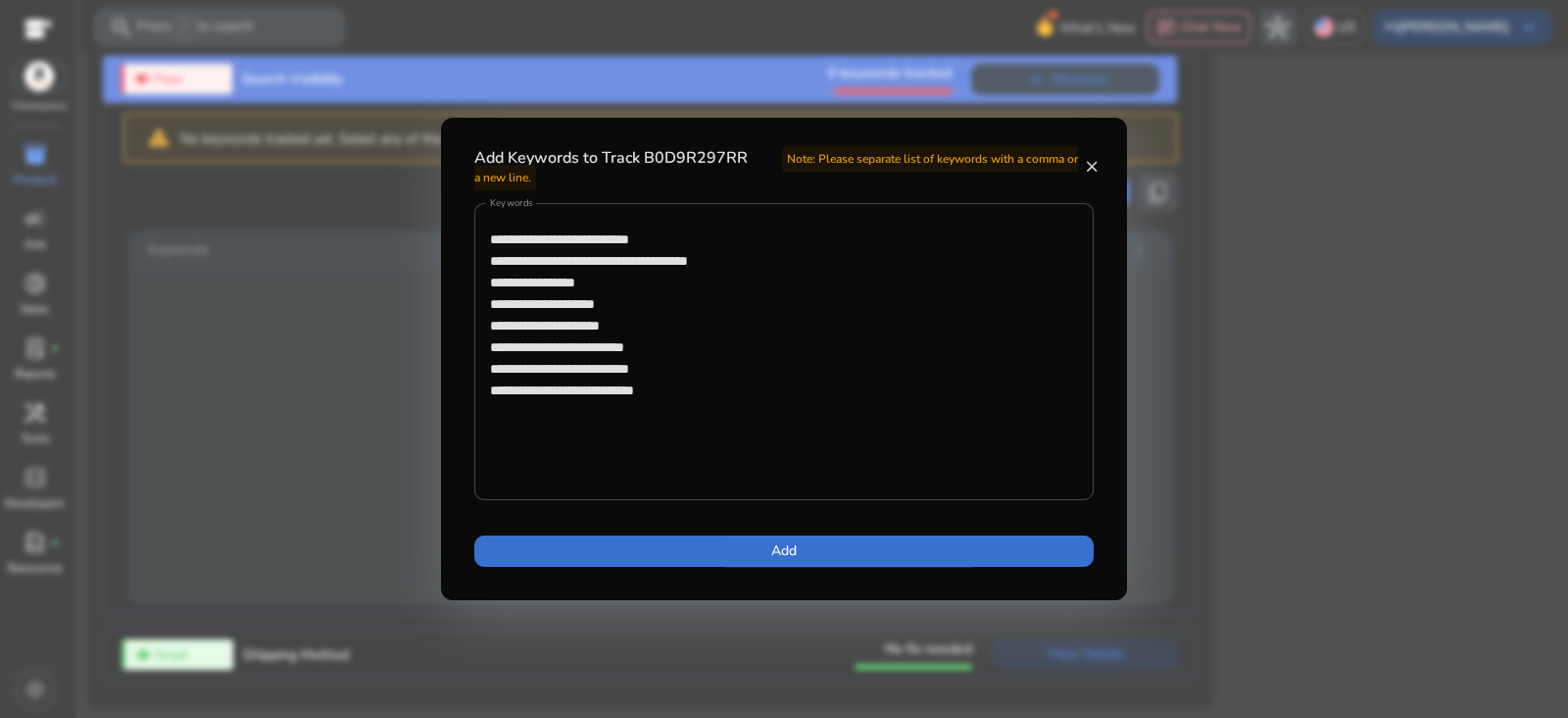
click at [872, 554] on span at bounding box center [784, 550] width 619 height 47
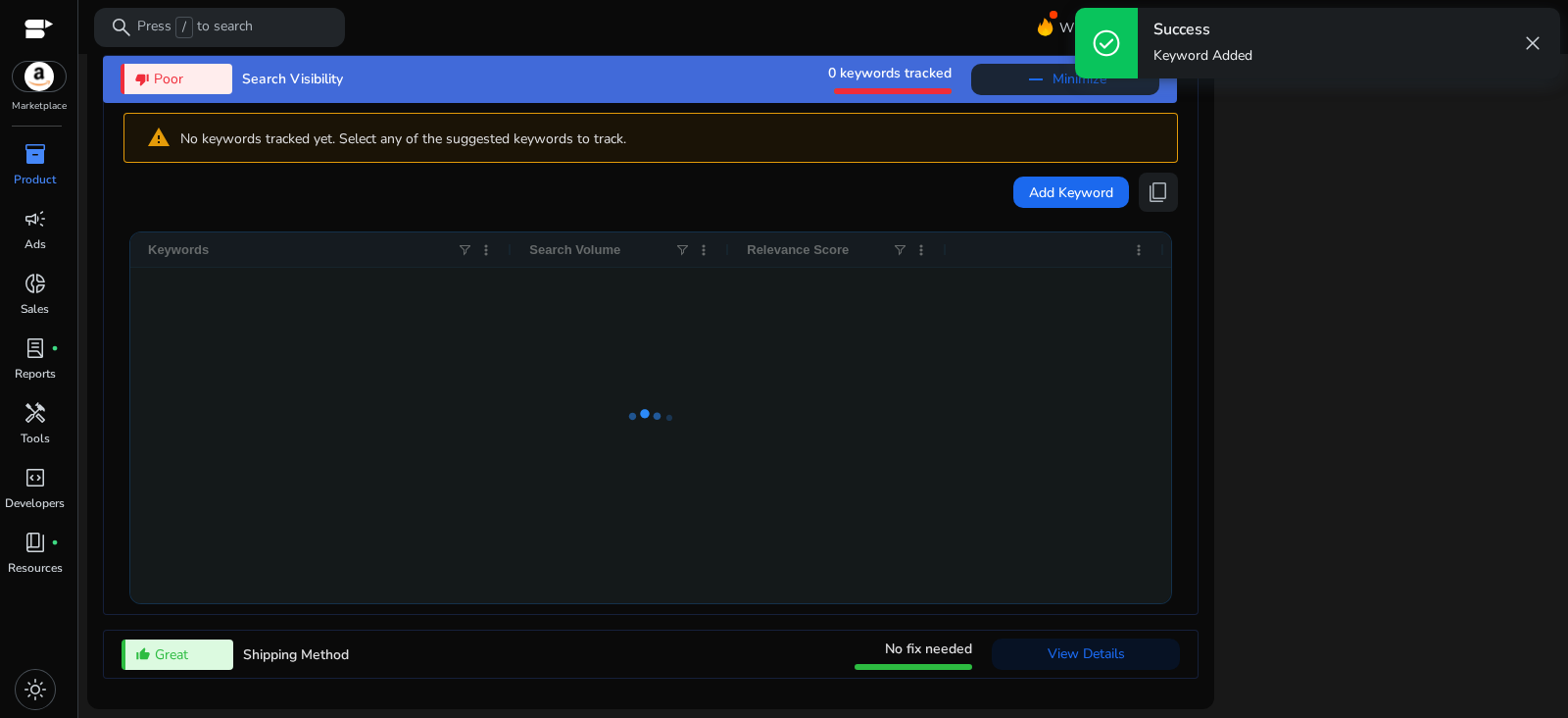
click at [1086, 284] on div at bounding box center [651, 417] width 1041 height 370
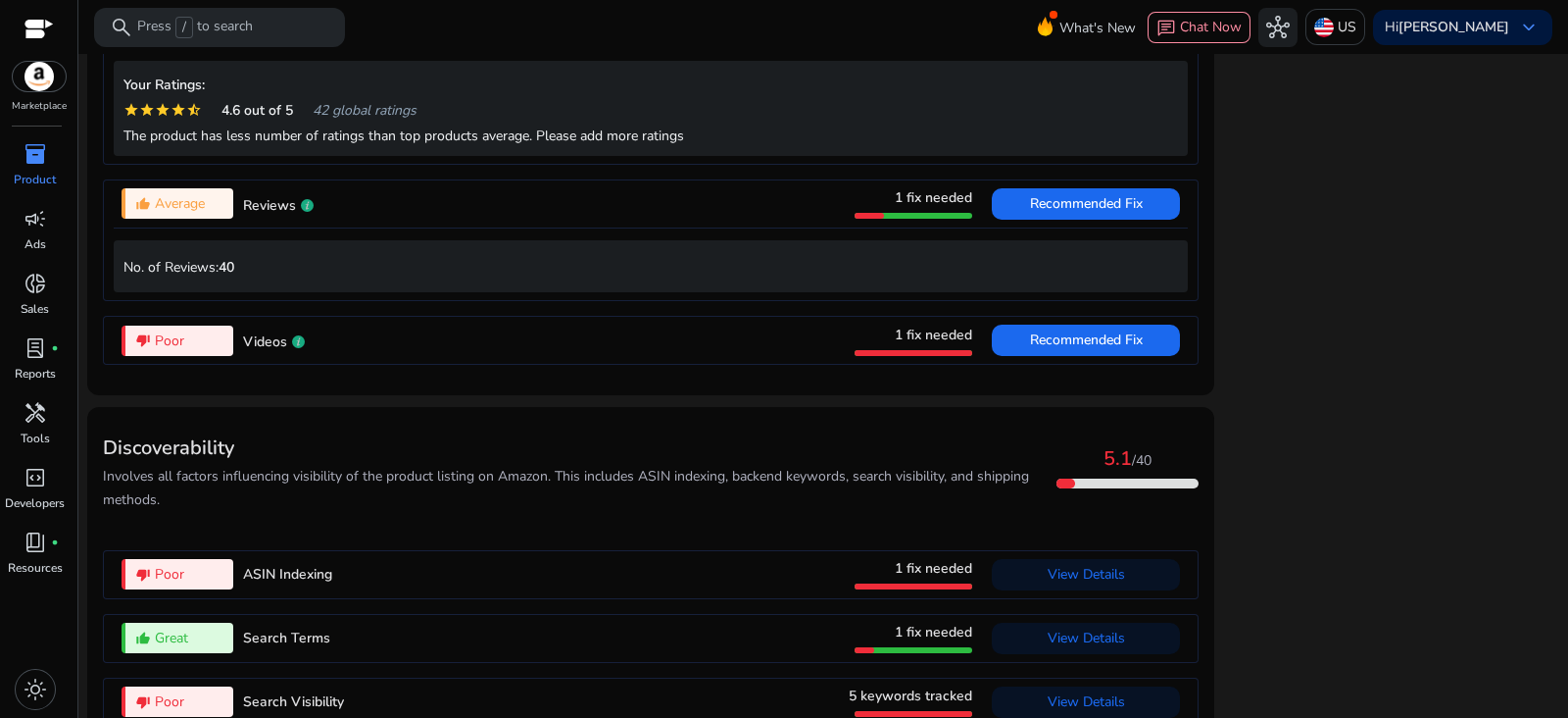
scroll to position [1857, 0]
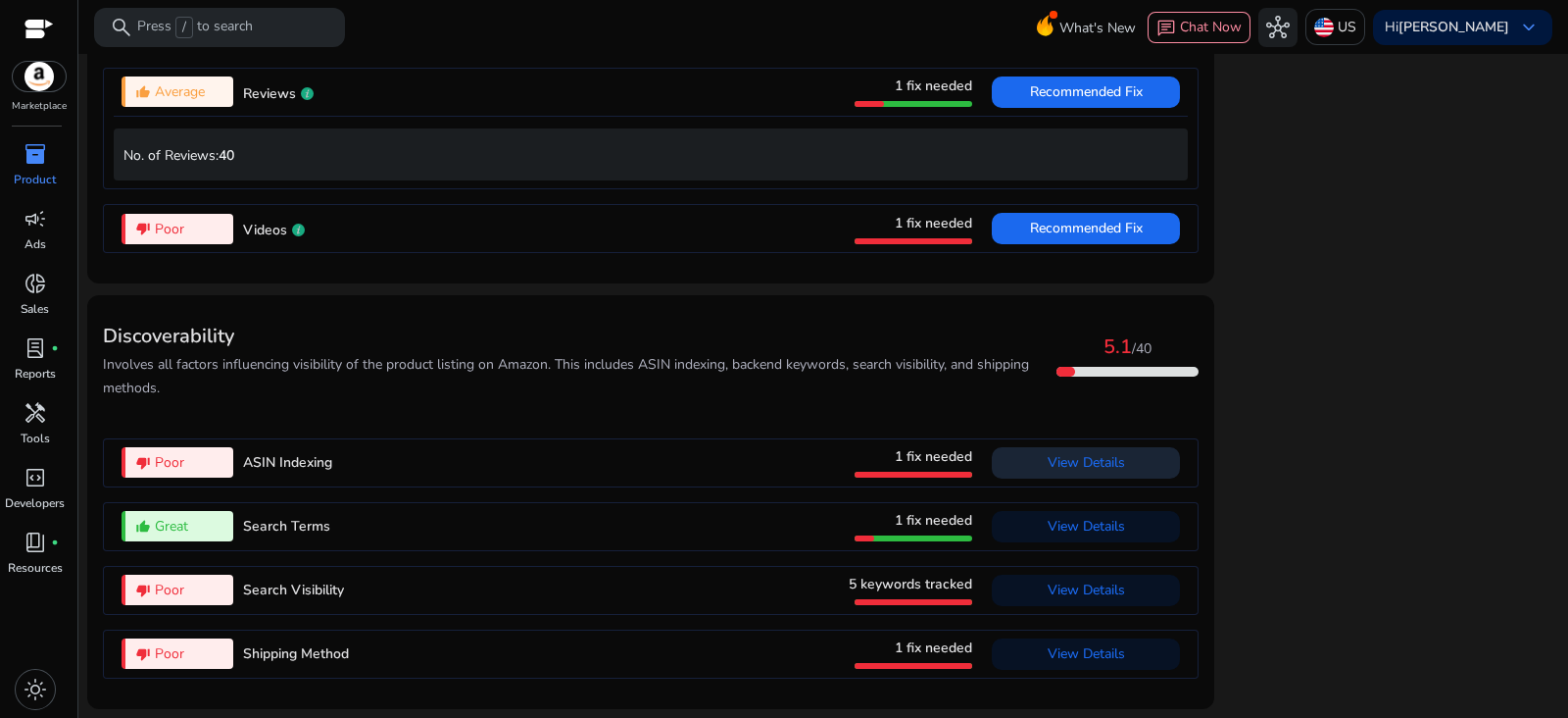
click at [1074, 470] on span "View Details" at bounding box center [1086, 462] width 78 height 19
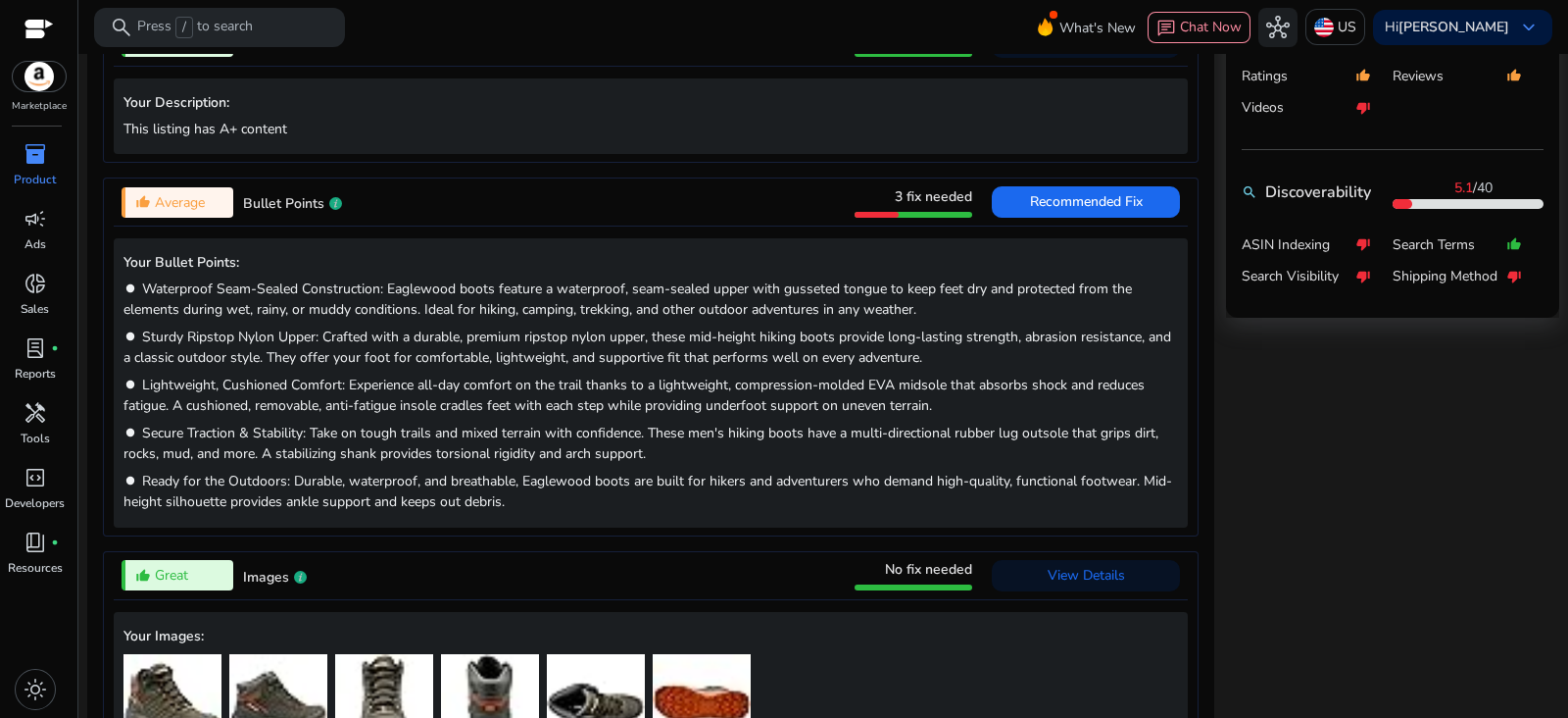
scroll to position [0, 0]
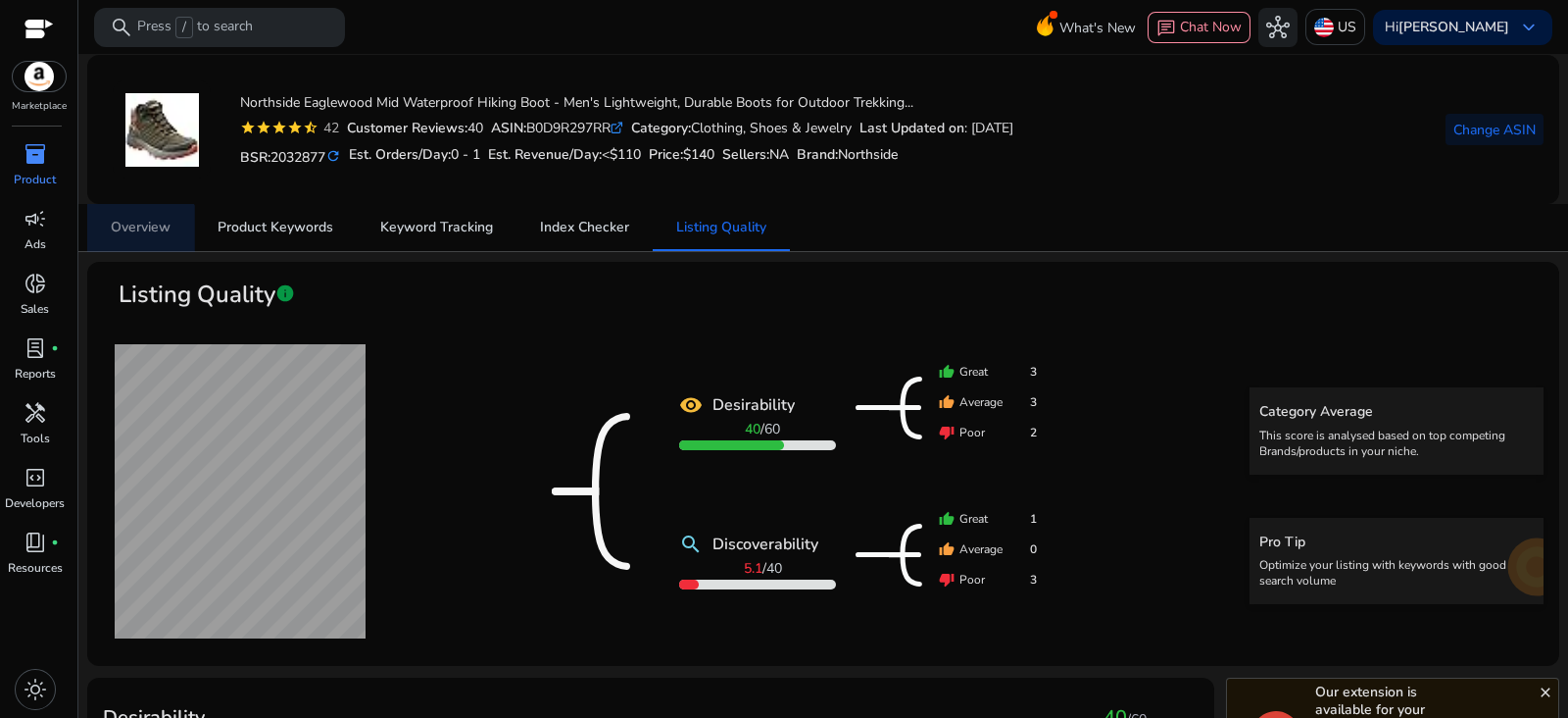
click at [139, 246] on span "Overview" at bounding box center [141, 227] width 60 height 47
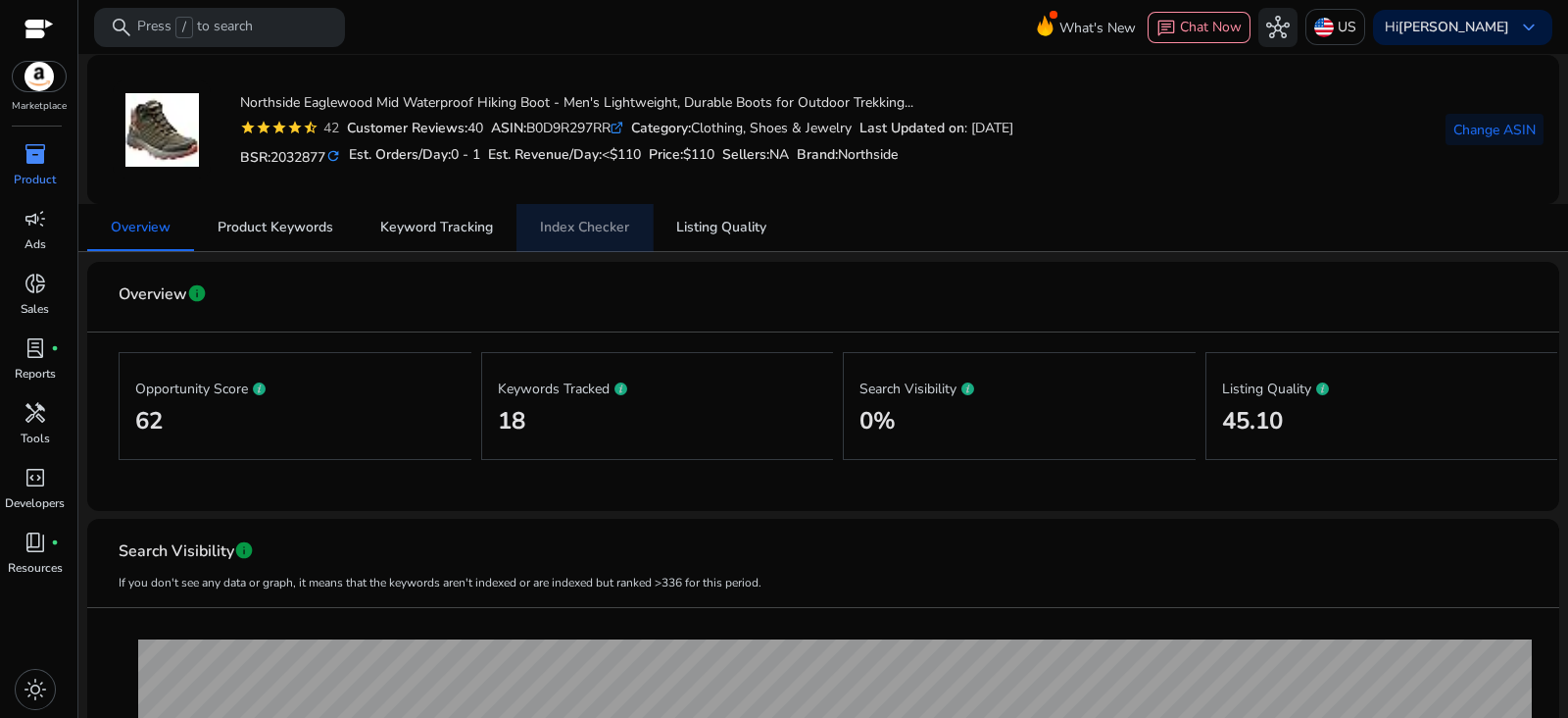
click at [595, 232] on span "Index Checker" at bounding box center [584, 228] width 89 height 14
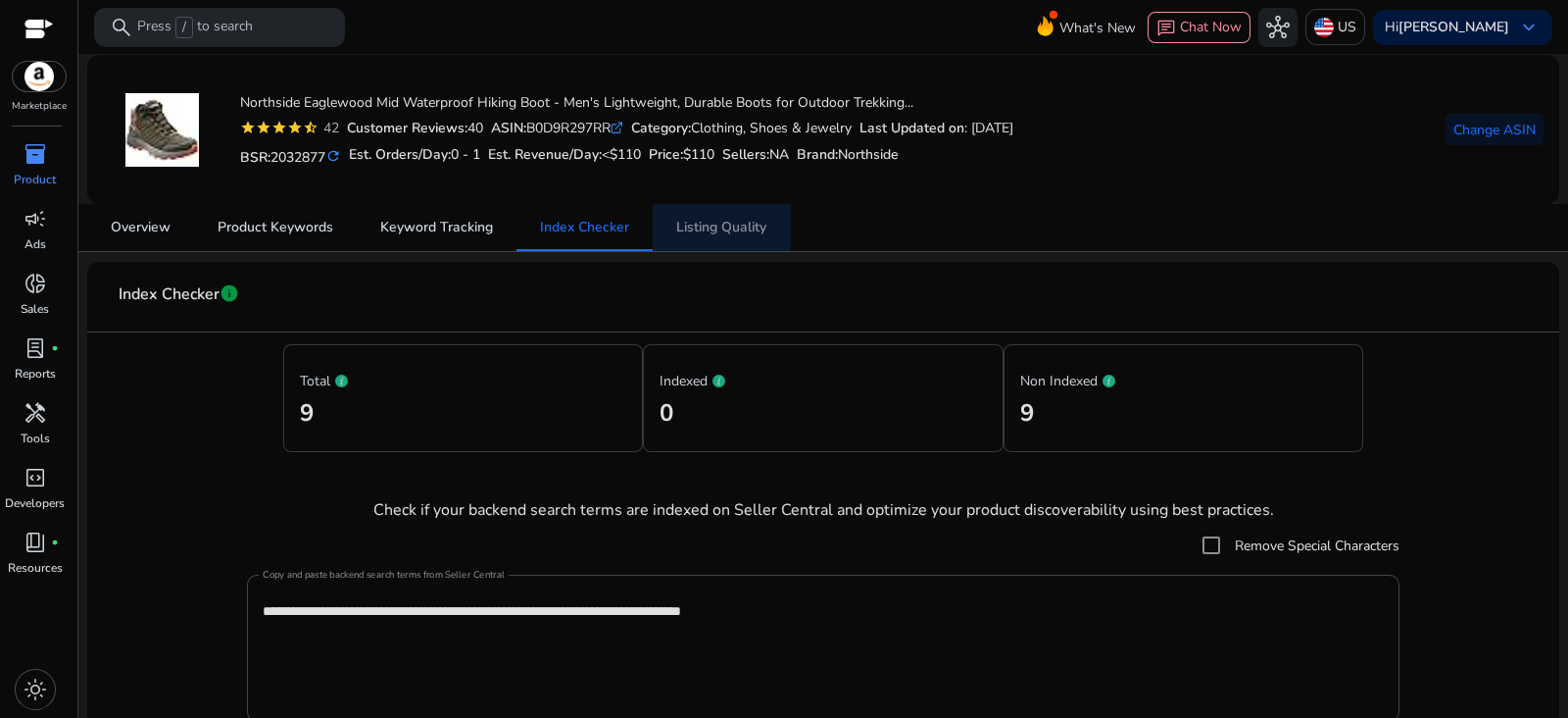
click at [748, 235] on span "Listing Quality" at bounding box center [721, 228] width 90 height 14
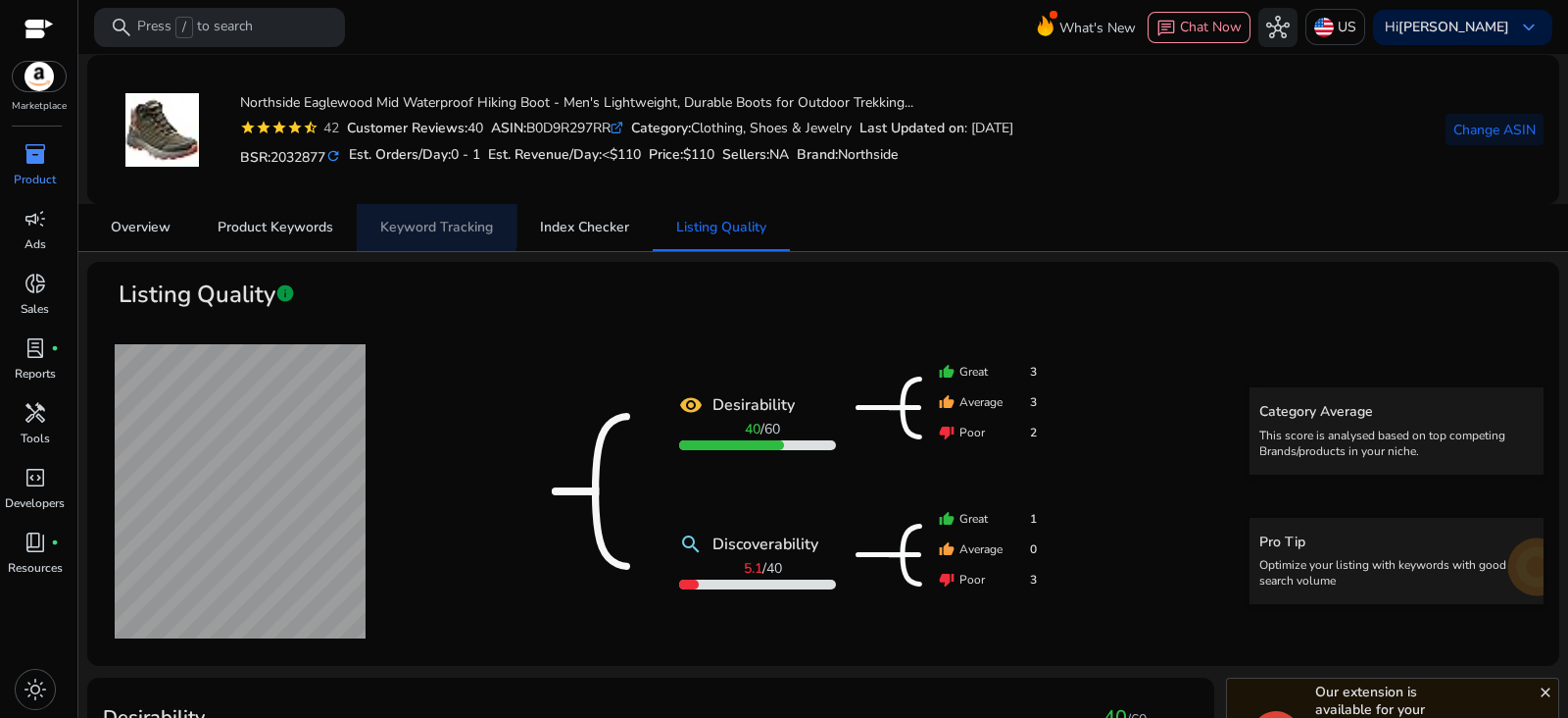
click at [427, 216] on span "Keyword Tracking" at bounding box center [436, 227] width 113 height 47
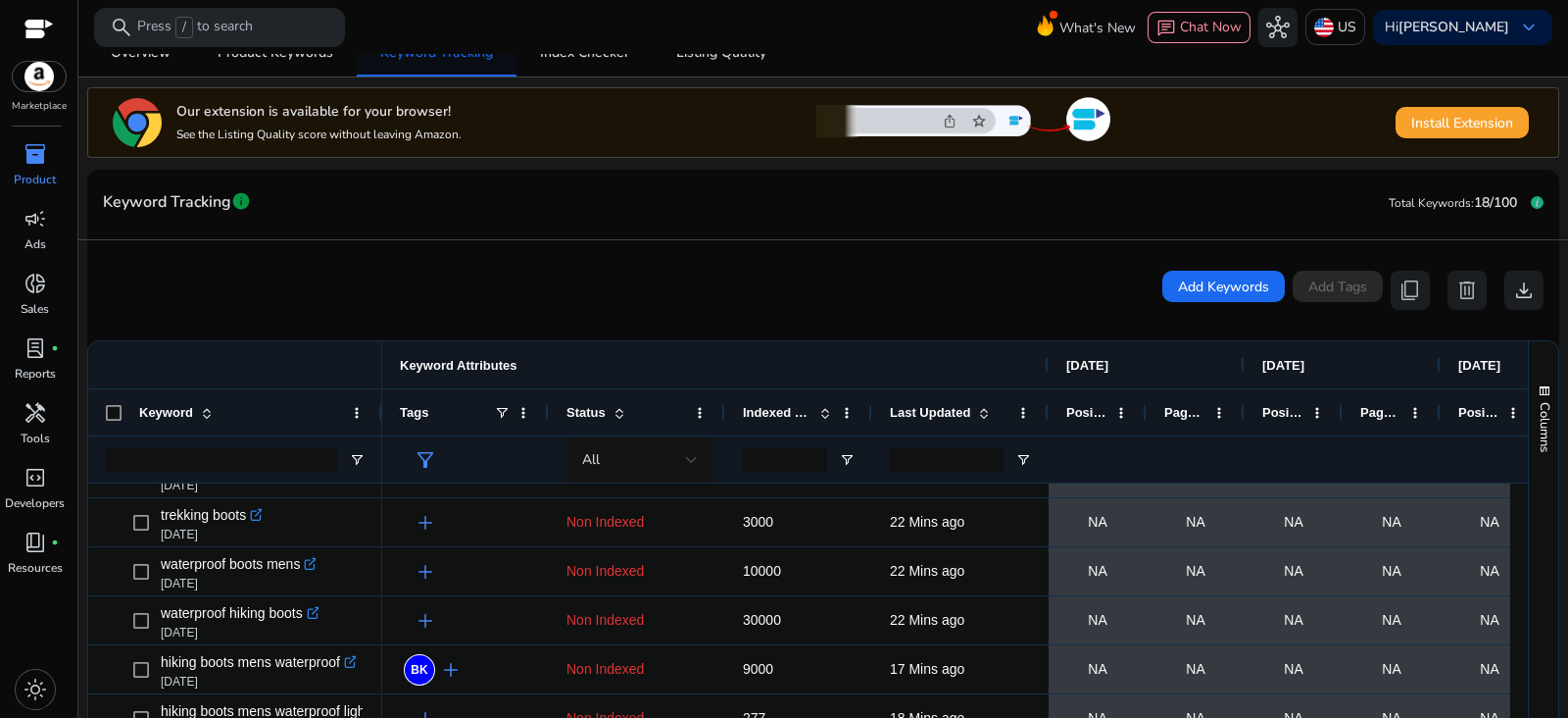
scroll to position [367, 0]
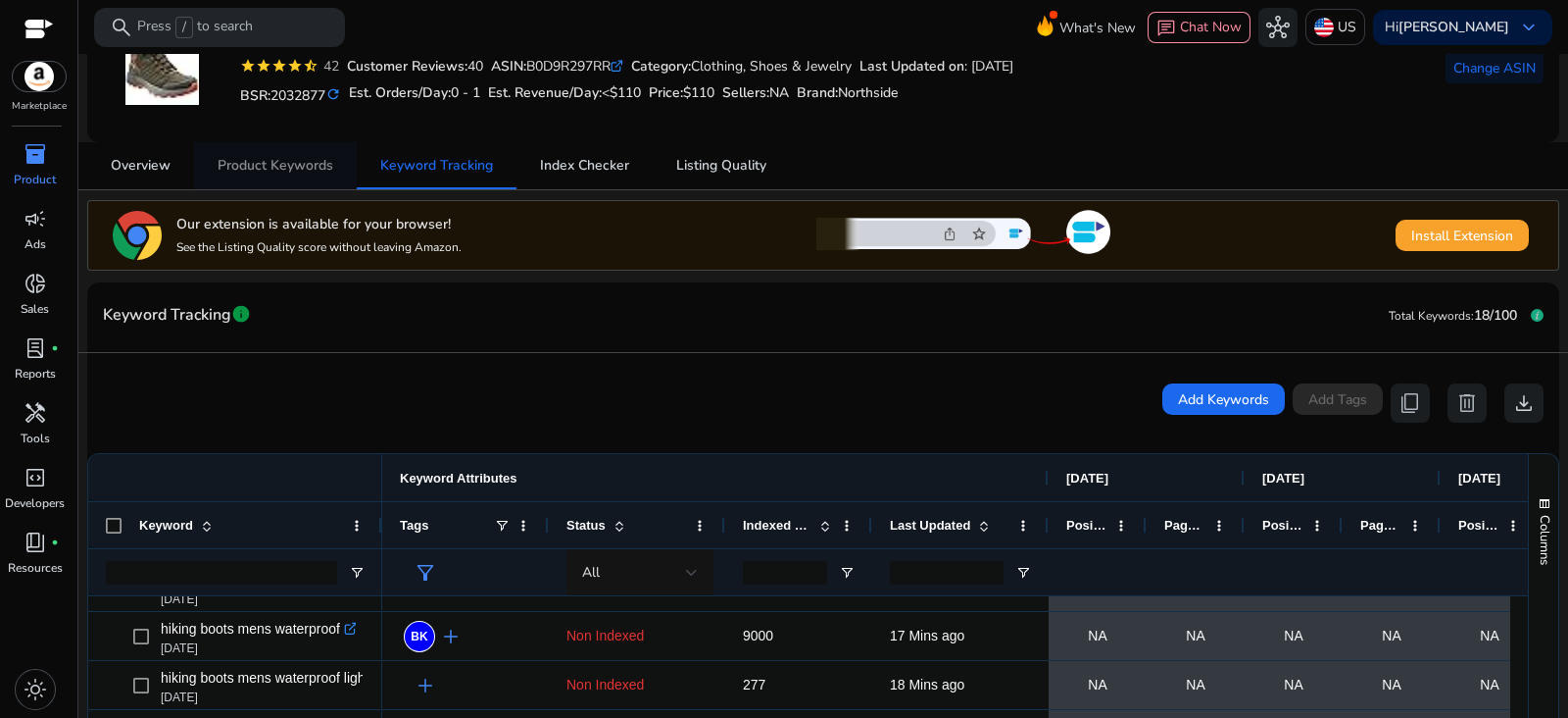
click at [250, 165] on span "Product Keywords" at bounding box center [275, 166] width 116 height 14
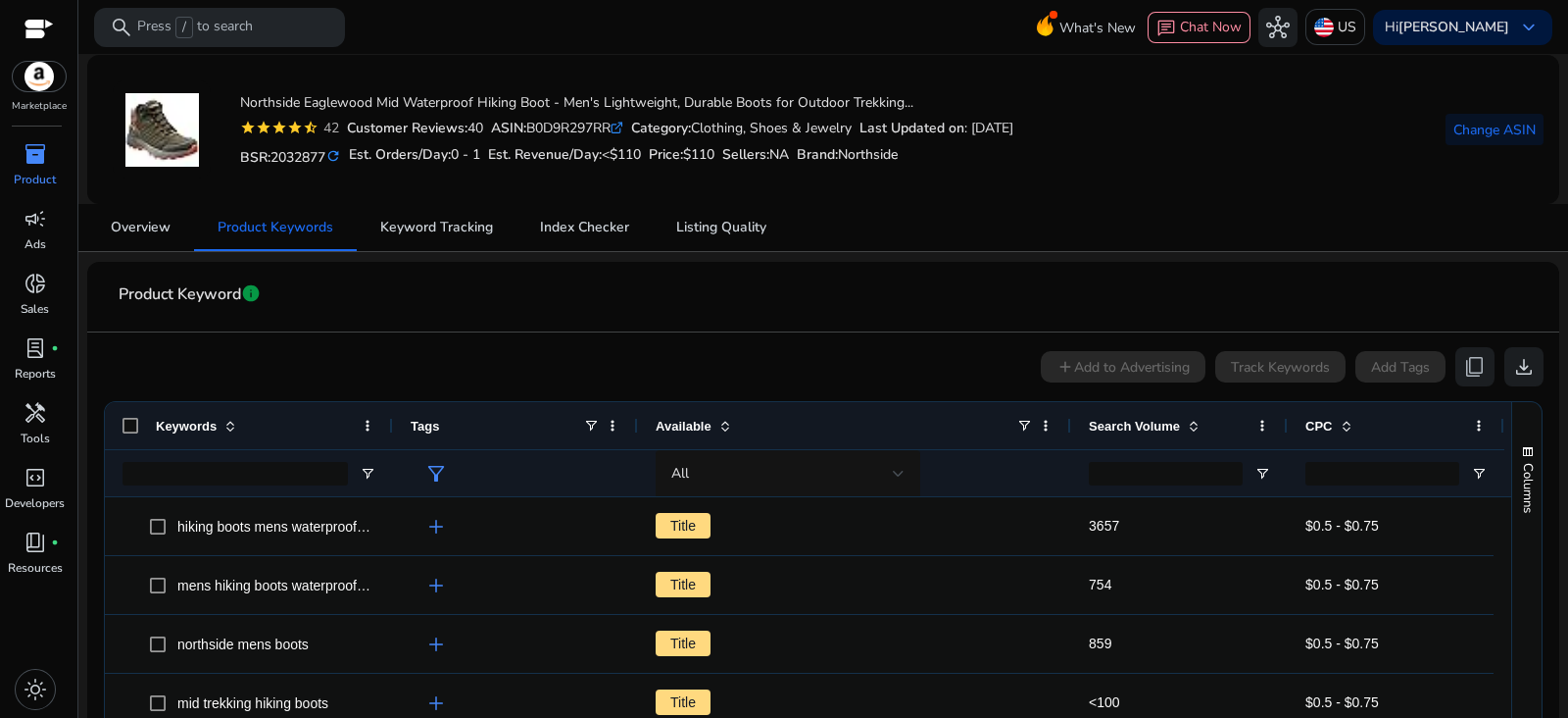
click at [24, 161] on span "inventory_2" at bounding box center [36, 154] width 24 height 24
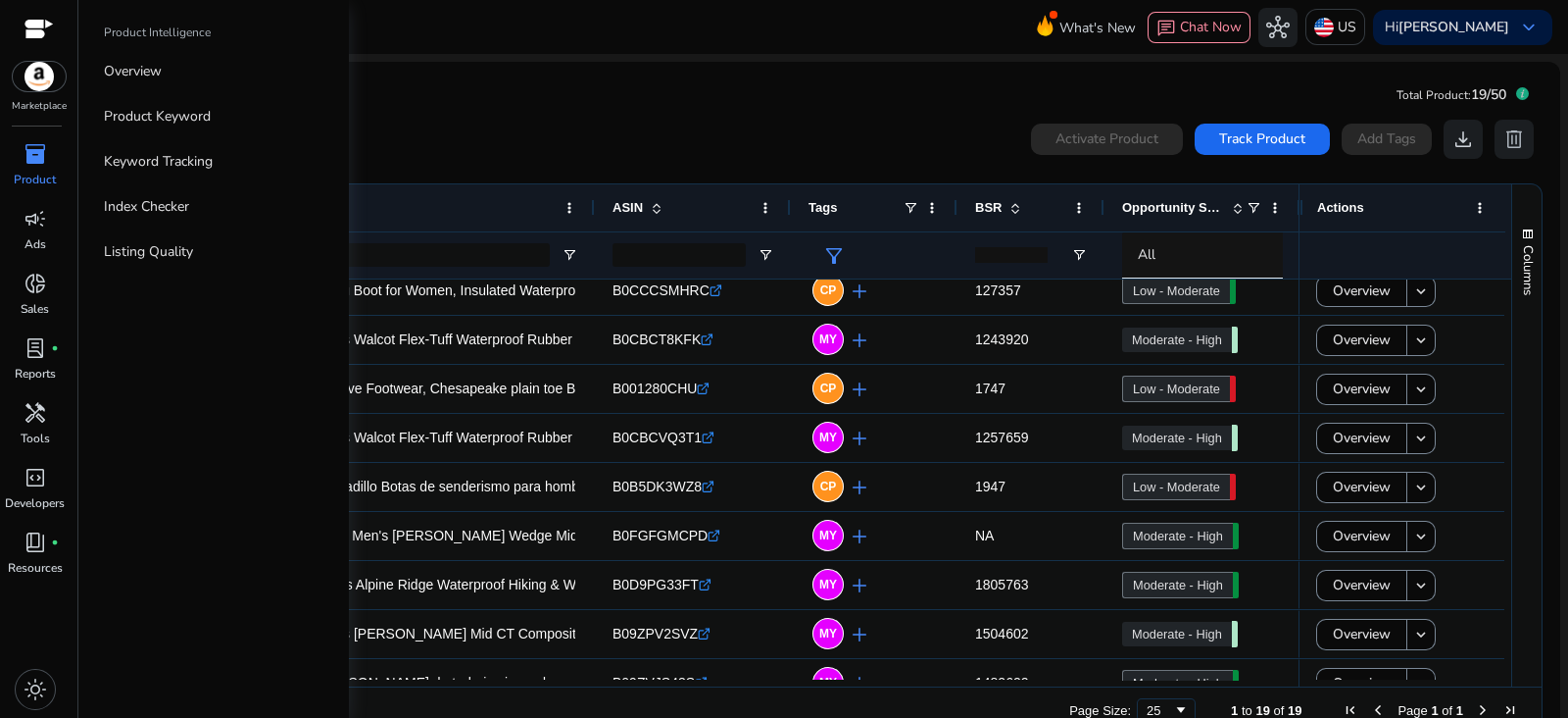
click at [823, 148] on div "0 products selected Activate Product Track Product Add Tags download delete" at bounding box center [822, 139] width 1440 height 39
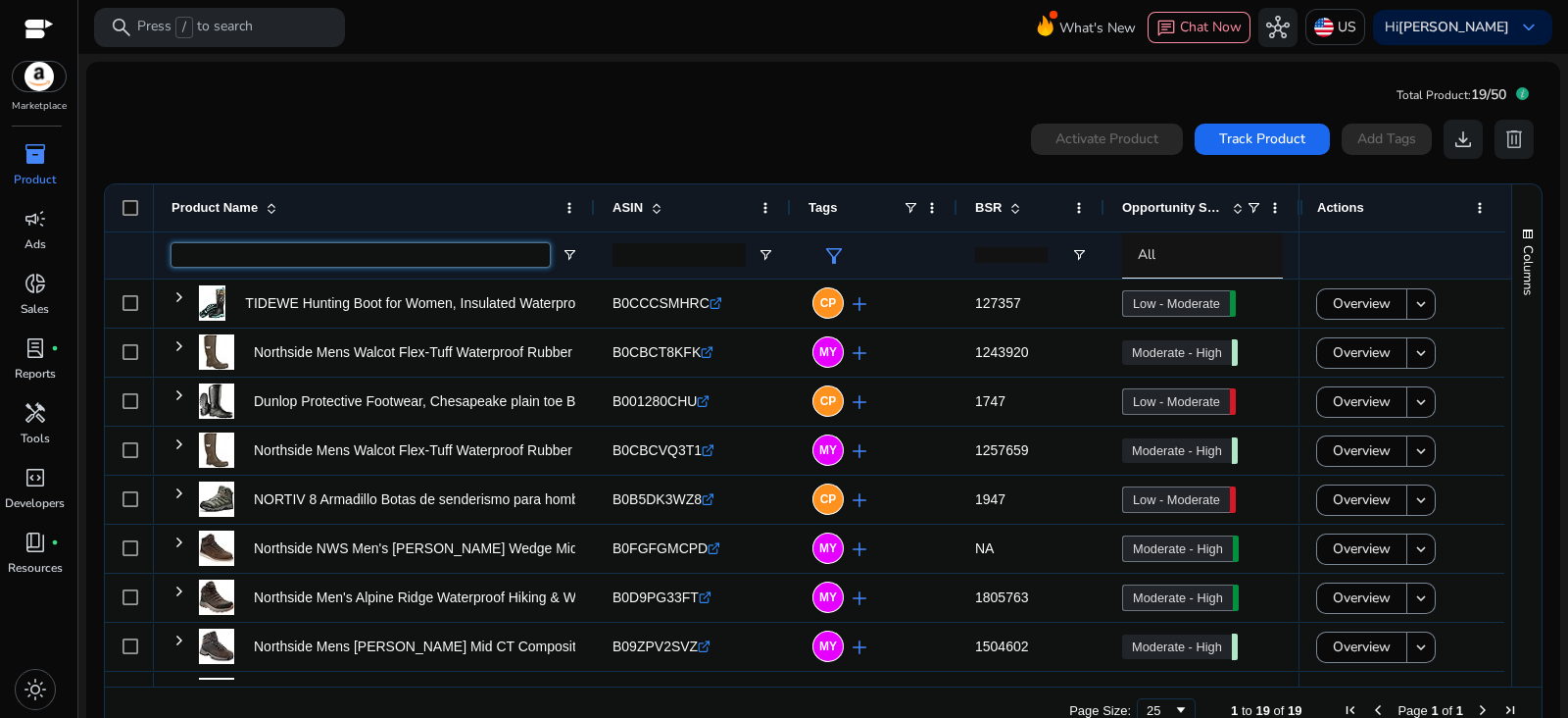
click at [341, 264] on input "Product Name Filter Input" at bounding box center [360, 255] width 378 height 24
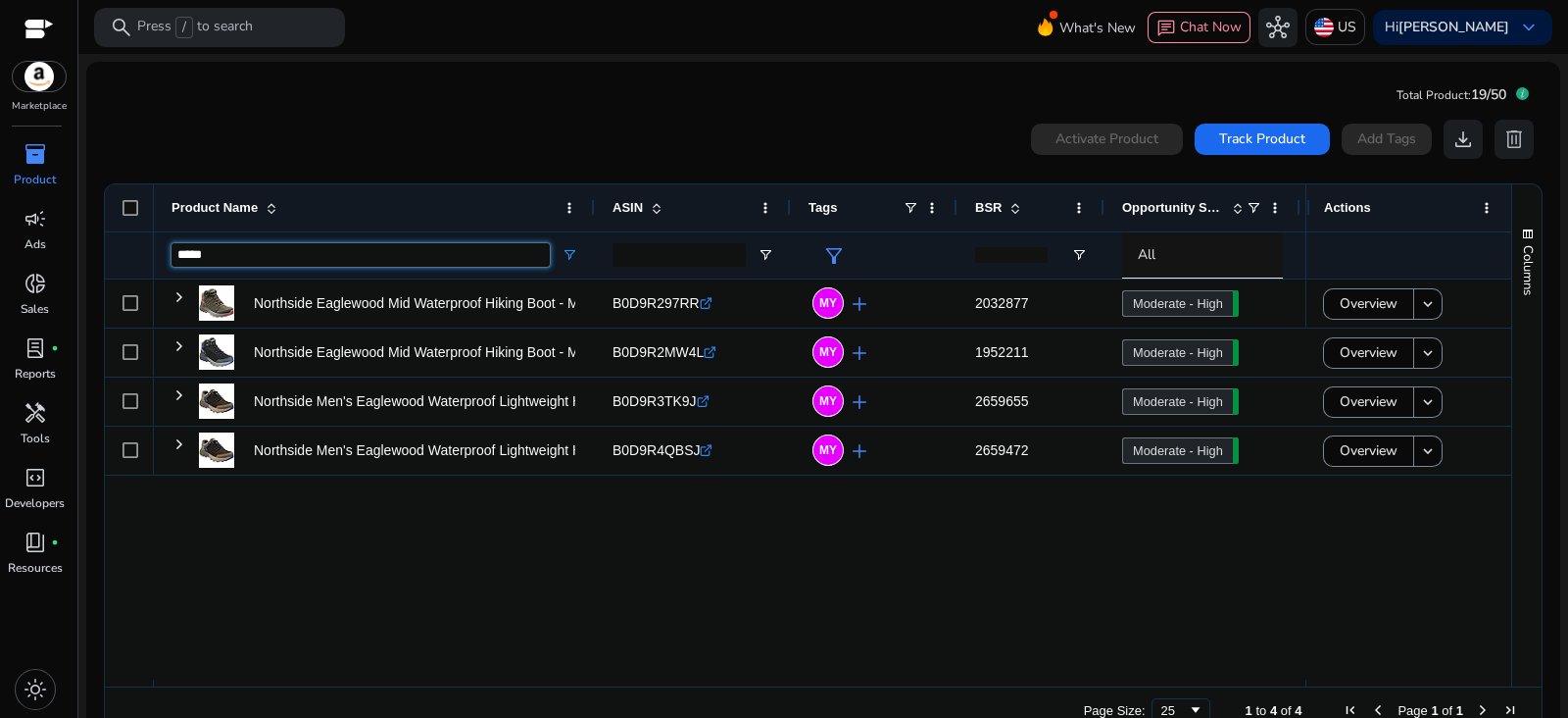
type input "*****"
